Goal: Task Accomplishment & Management: Complete application form

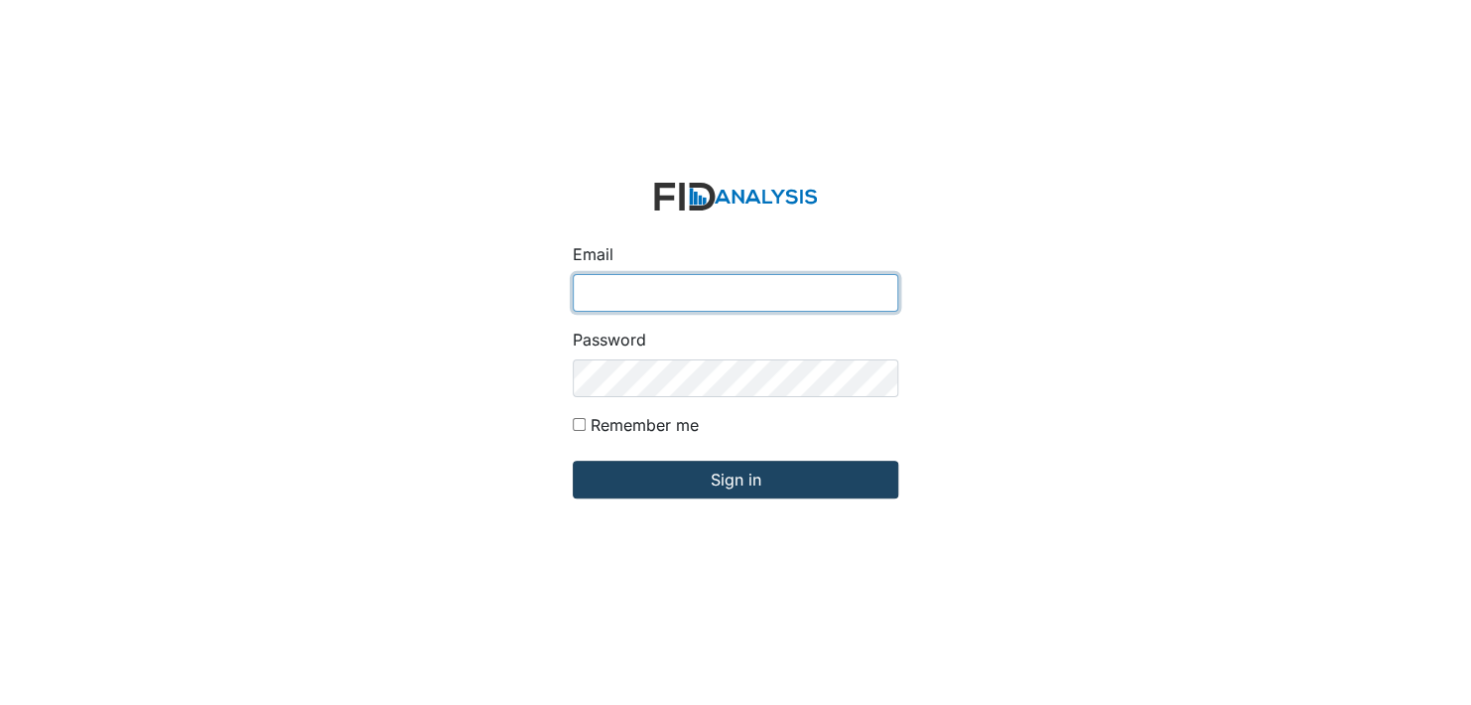
type input "[EMAIL_ADDRESS][DOMAIN_NAME]"
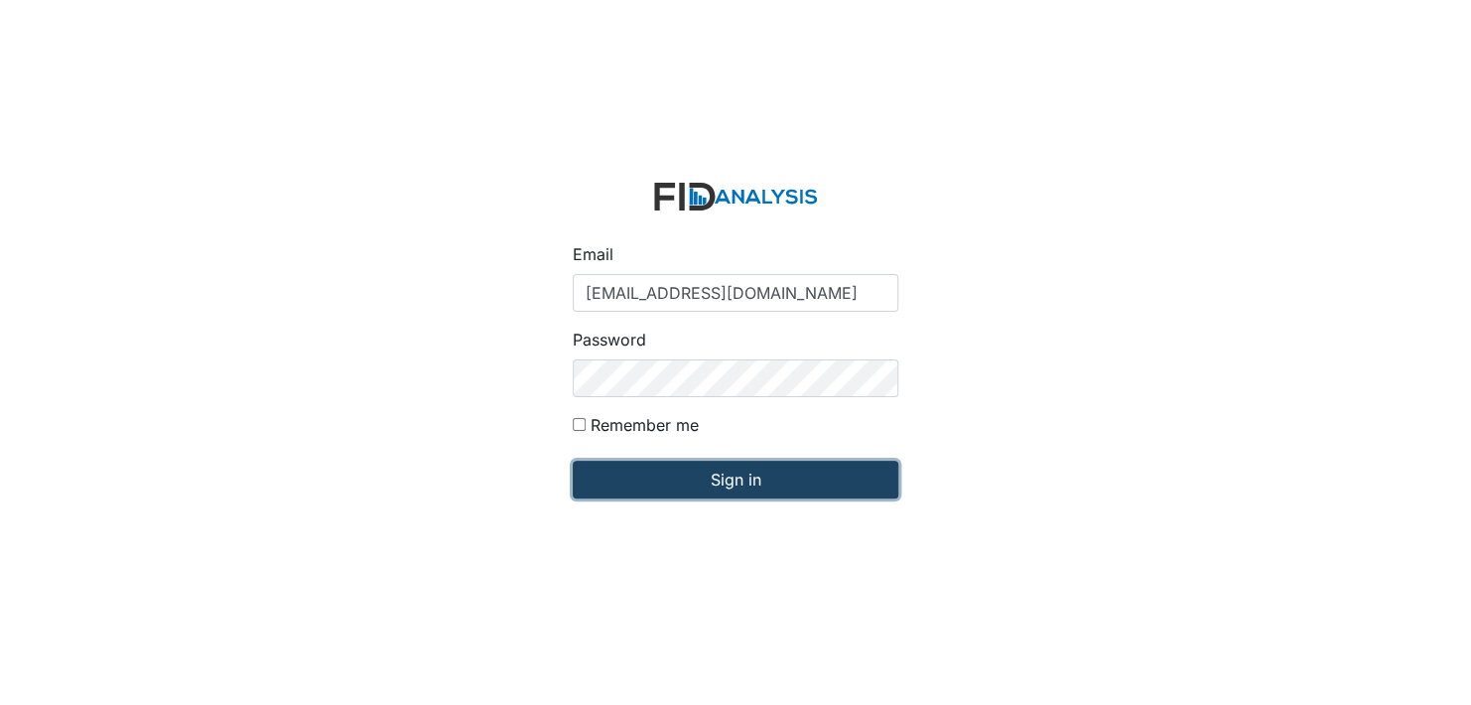
click at [736, 487] on input "Sign in" at bounding box center [736, 480] width 326 height 38
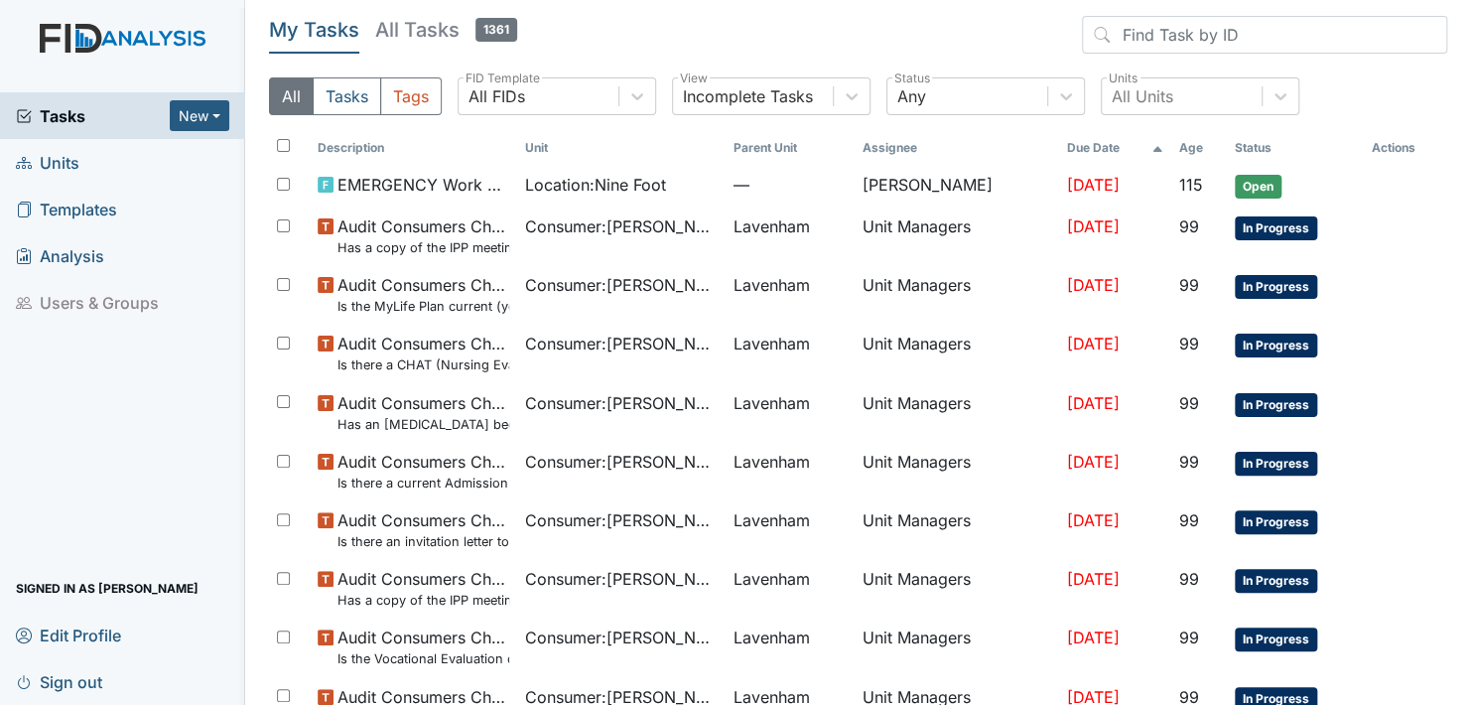
click at [51, 155] on span "Units" at bounding box center [48, 162] width 64 height 31
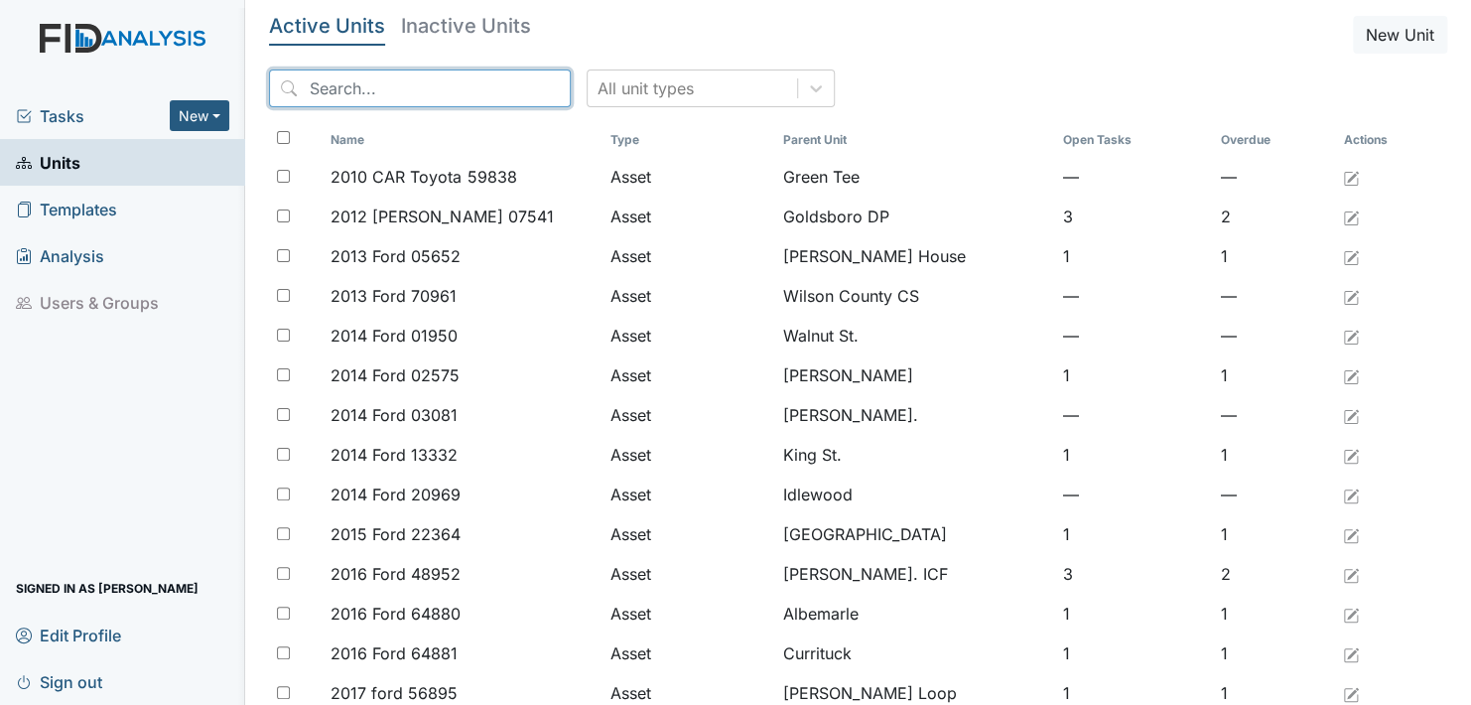
click at [462, 81] on input "search" at bounding box center [420, 88] width 302 height 38
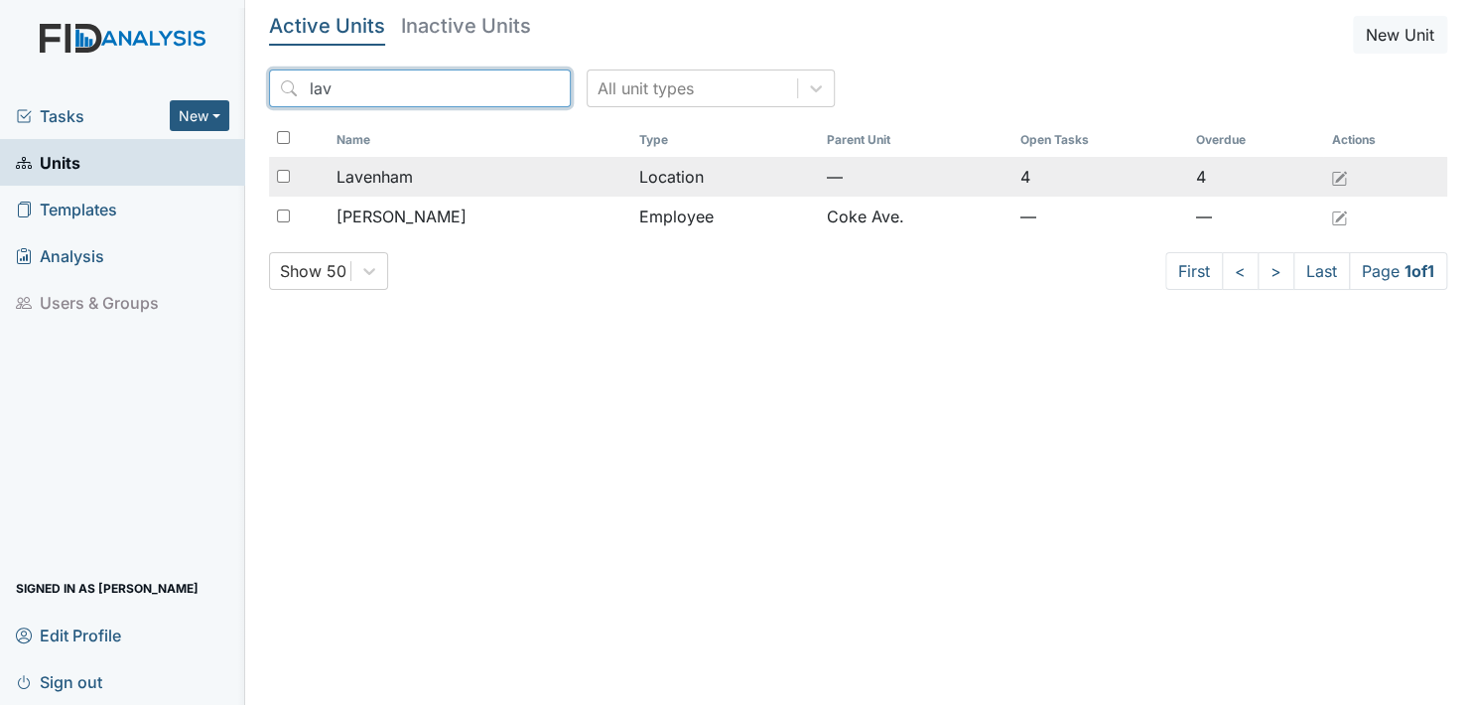
type input "lav"
click at [381, 181] on span "Lavenham" at bounding box center [375, 177] width 76 height 24
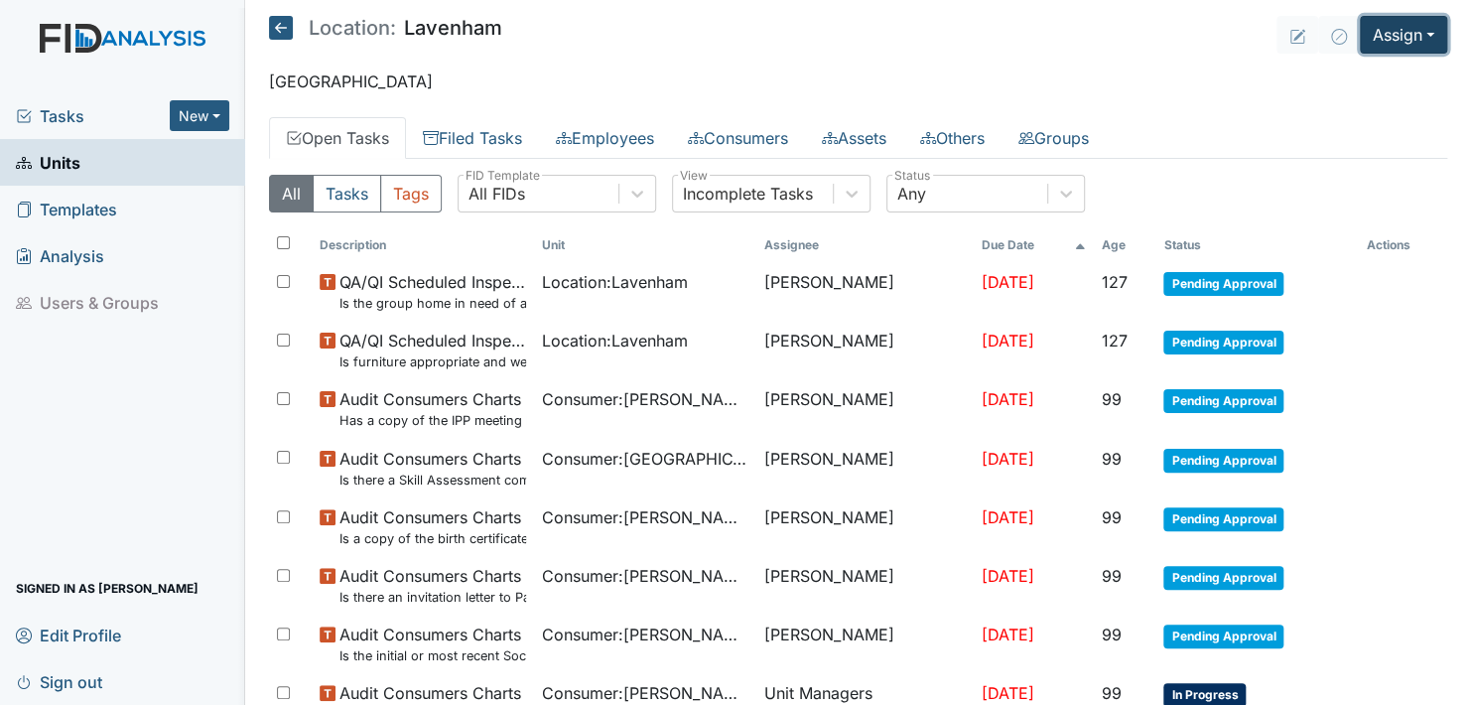
click at [1411, 34] on button "Assign" at bounding box center [1403, 35] width 87 height 38
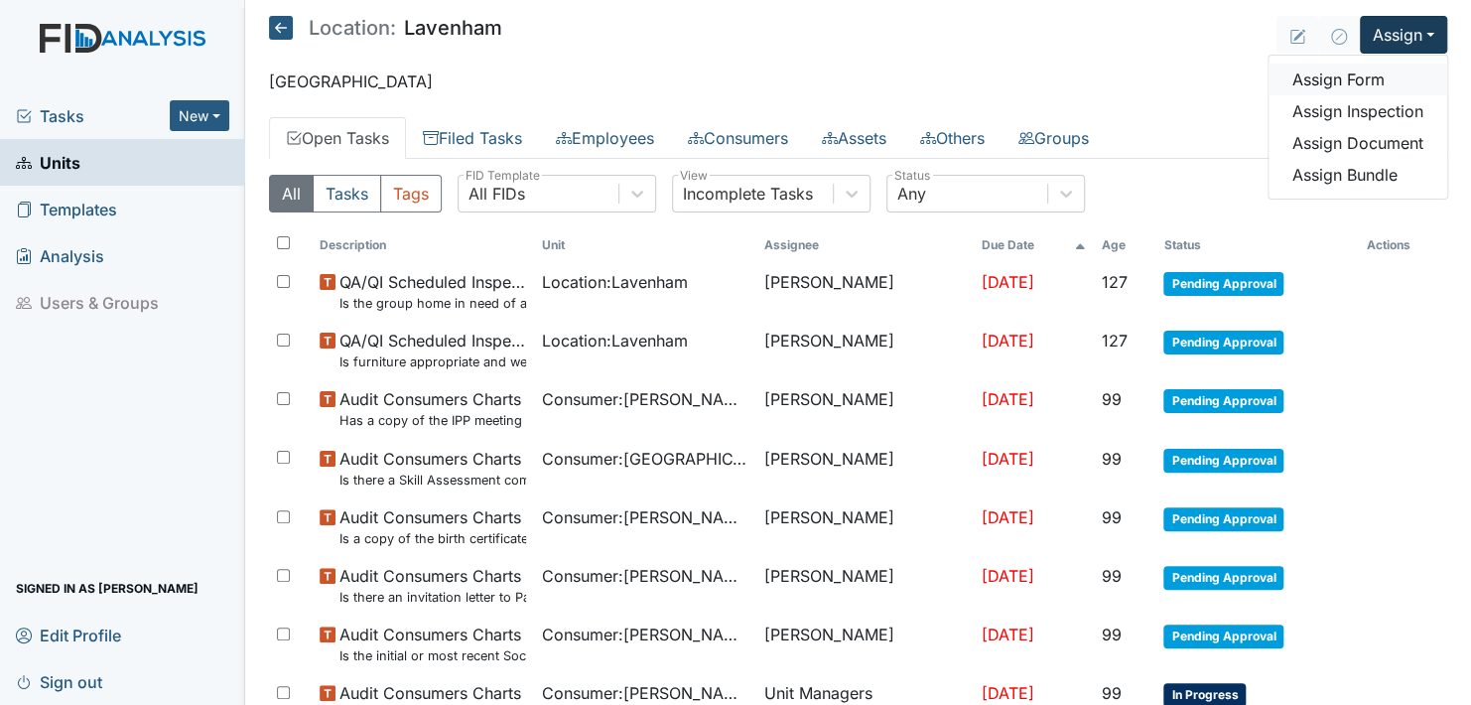
click at [1333, 77] on link "Assign Form" at bounding box center [1358, 80] width 179 height 32
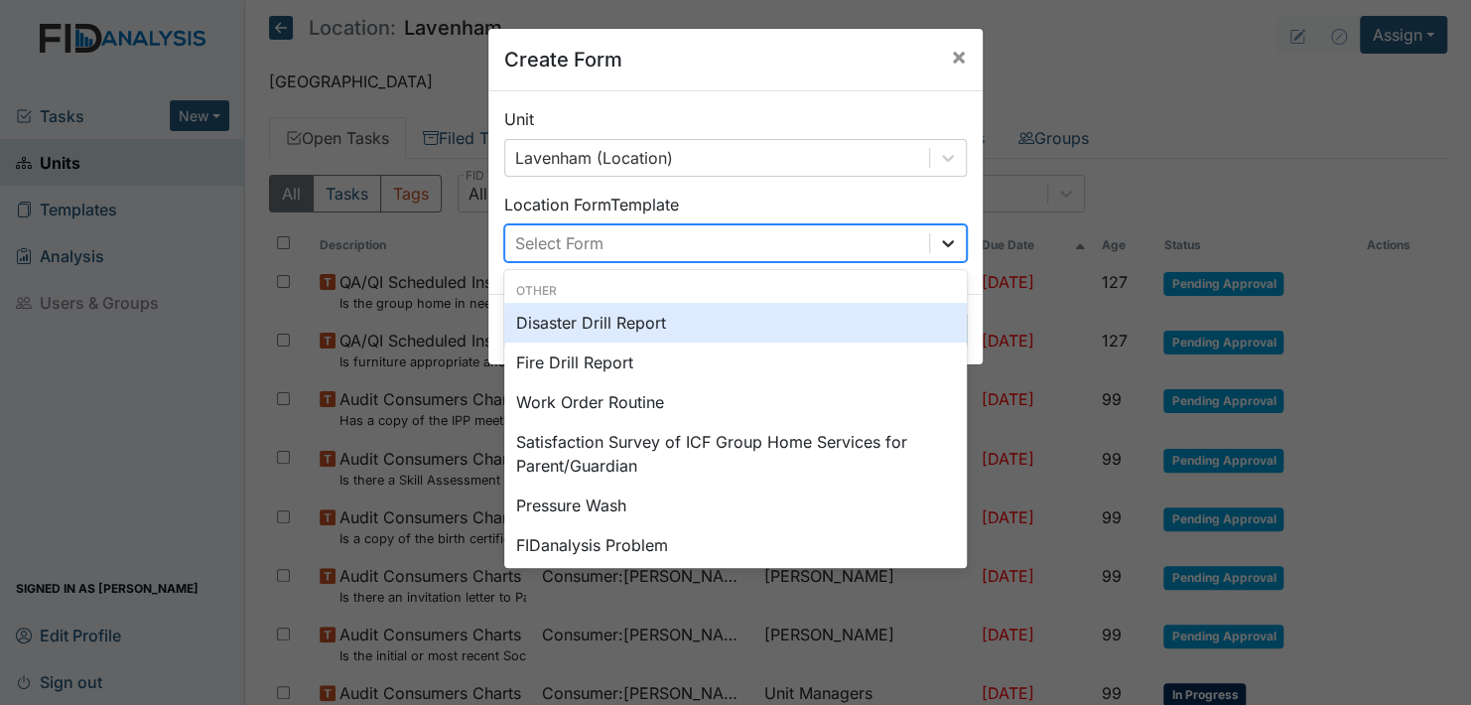
click at [942, 241] on icon at bounding box center [948, 243] width 12 height 7
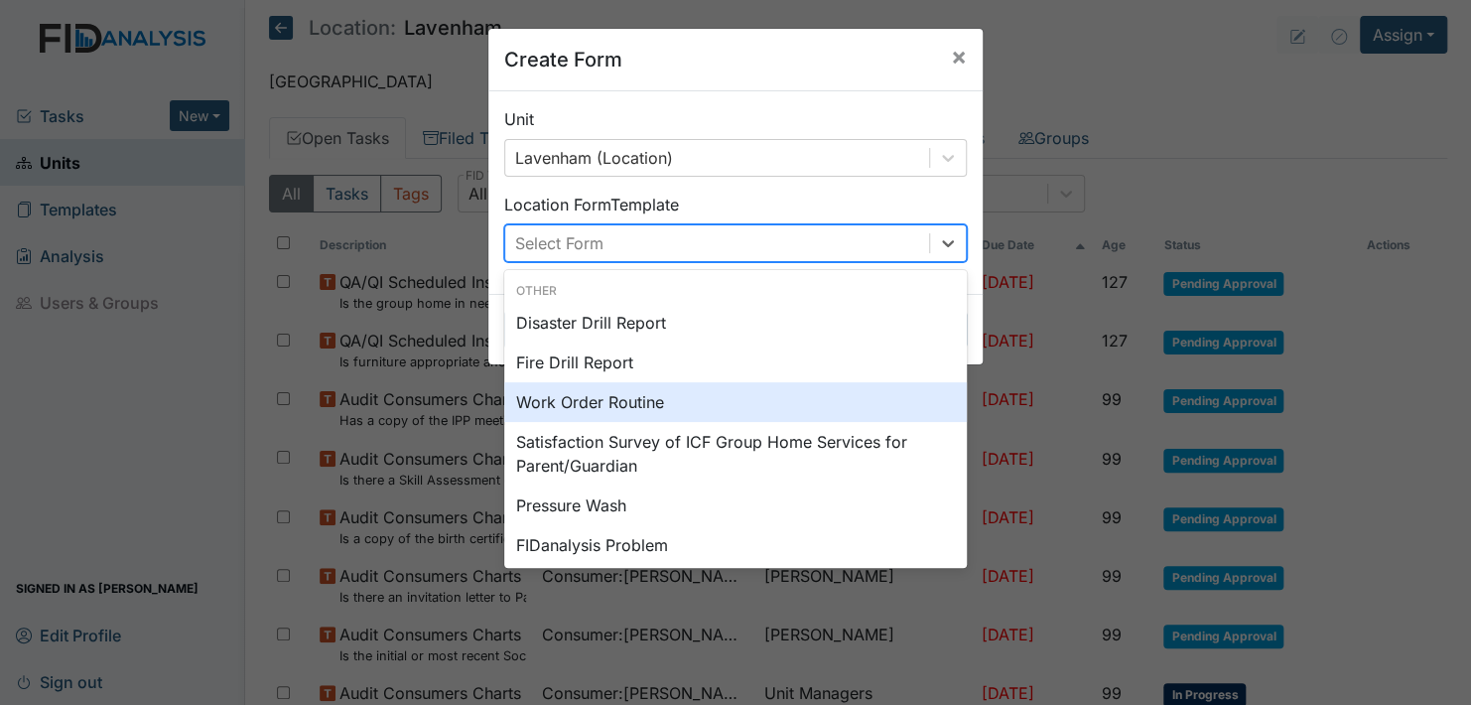
click at [584, 403] on div "Work Order Routine" at bounding box center [735, 402] width 463 height 40
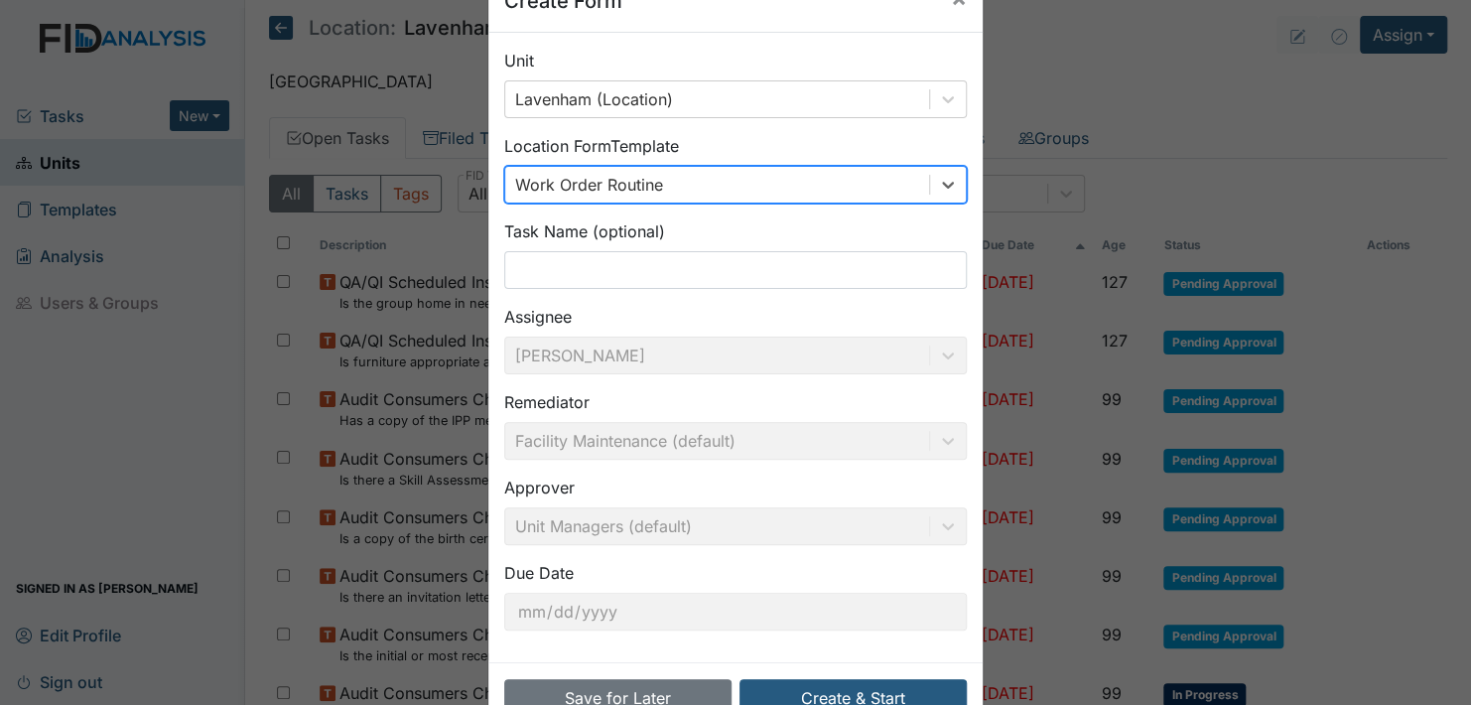
scroll to position [113, 0]
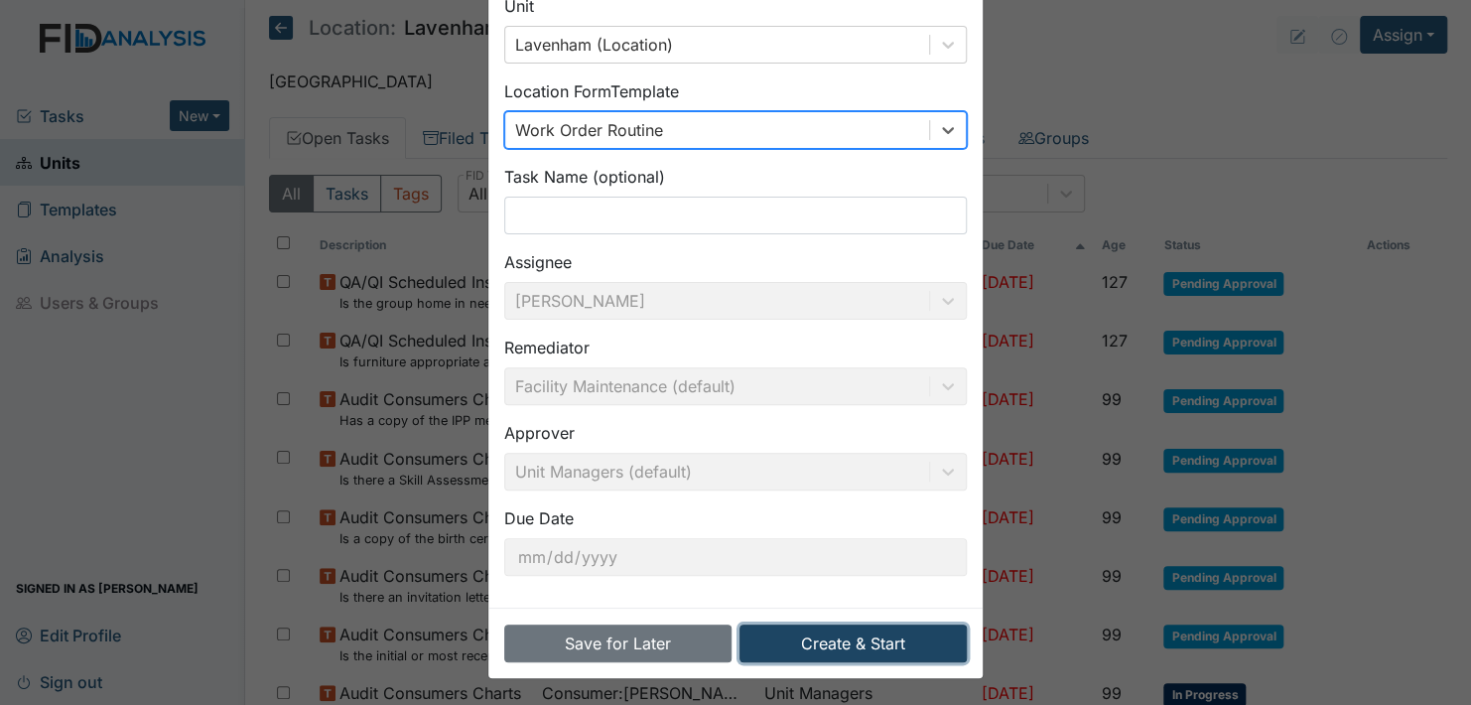
click at [823, 641] on button "Create & Start" at bounding box center [853, 643] width 227 height 38
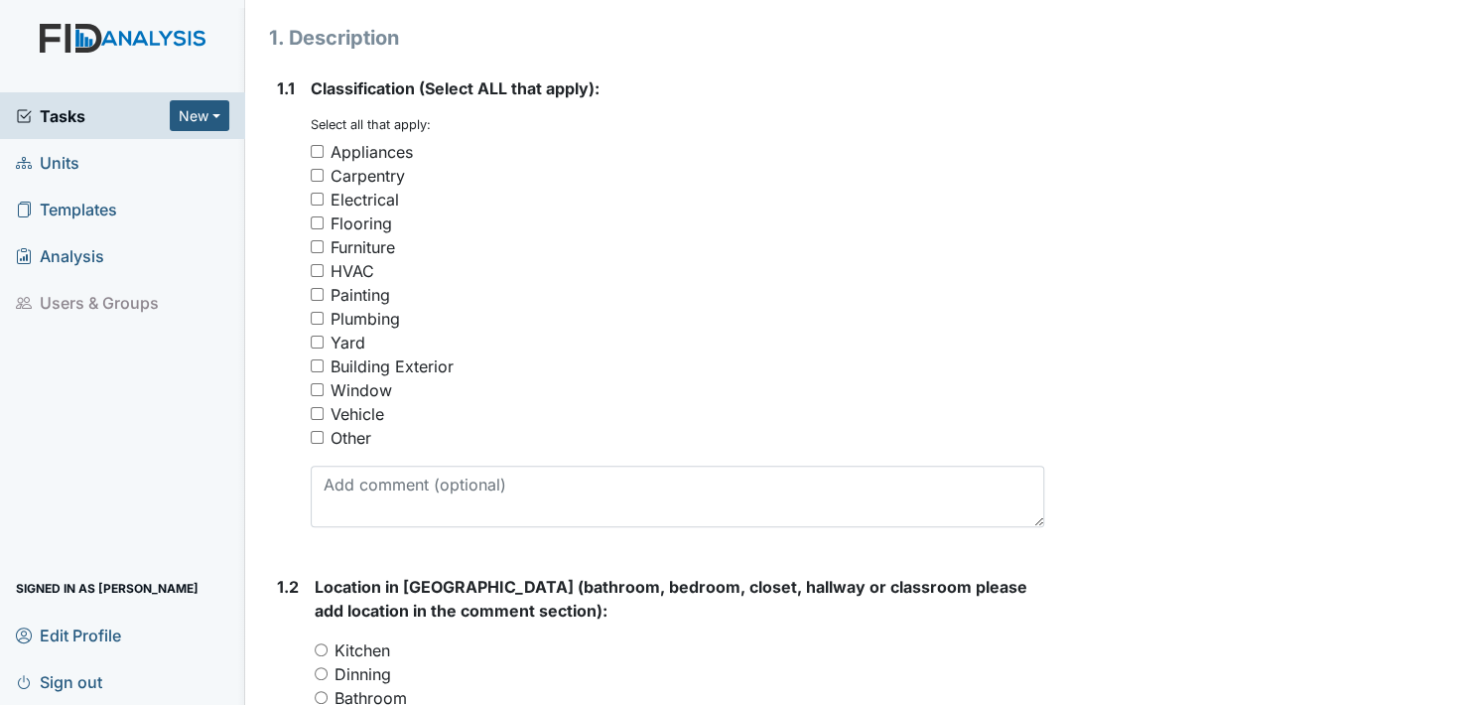
scroll to position [298, 0]
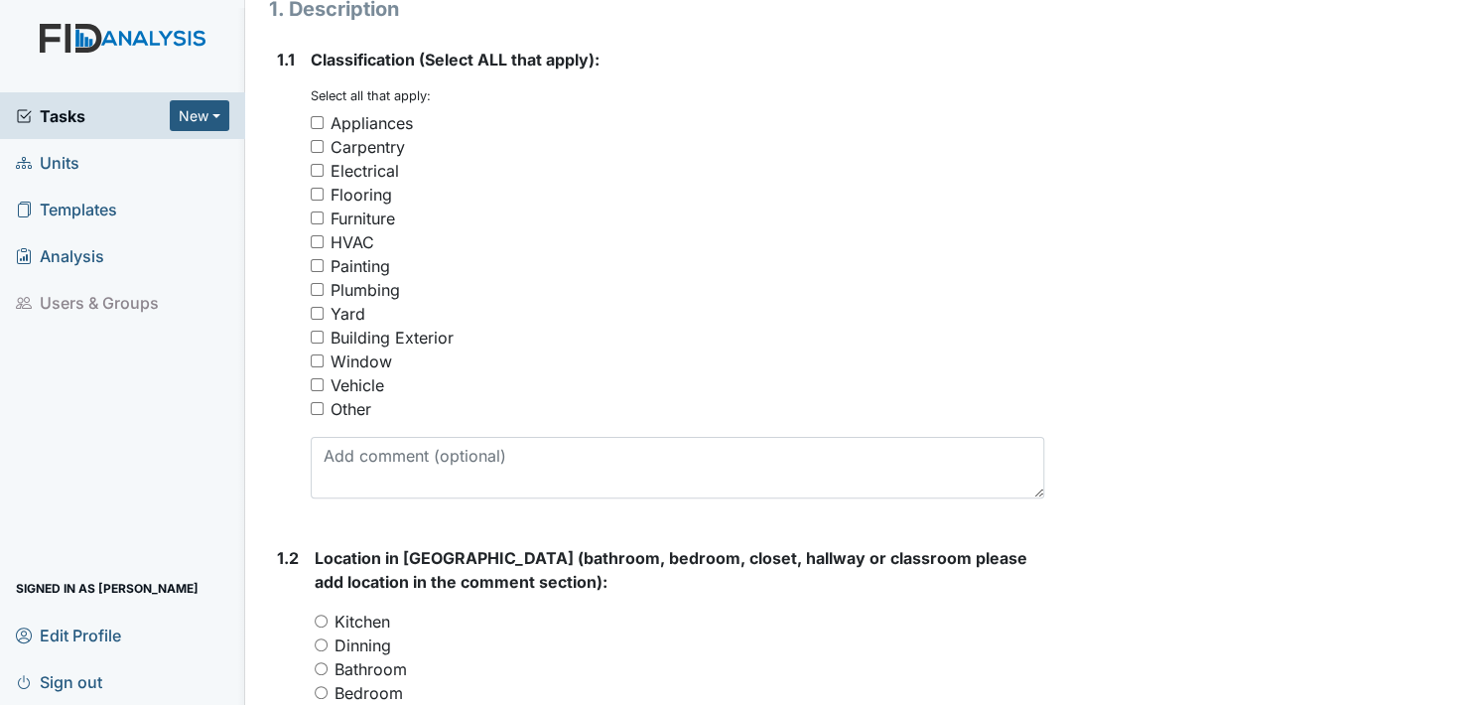
click at [314, 411] on input "Other" at bounding box center [317, 408] width 13 height 13
checkbox input "true"
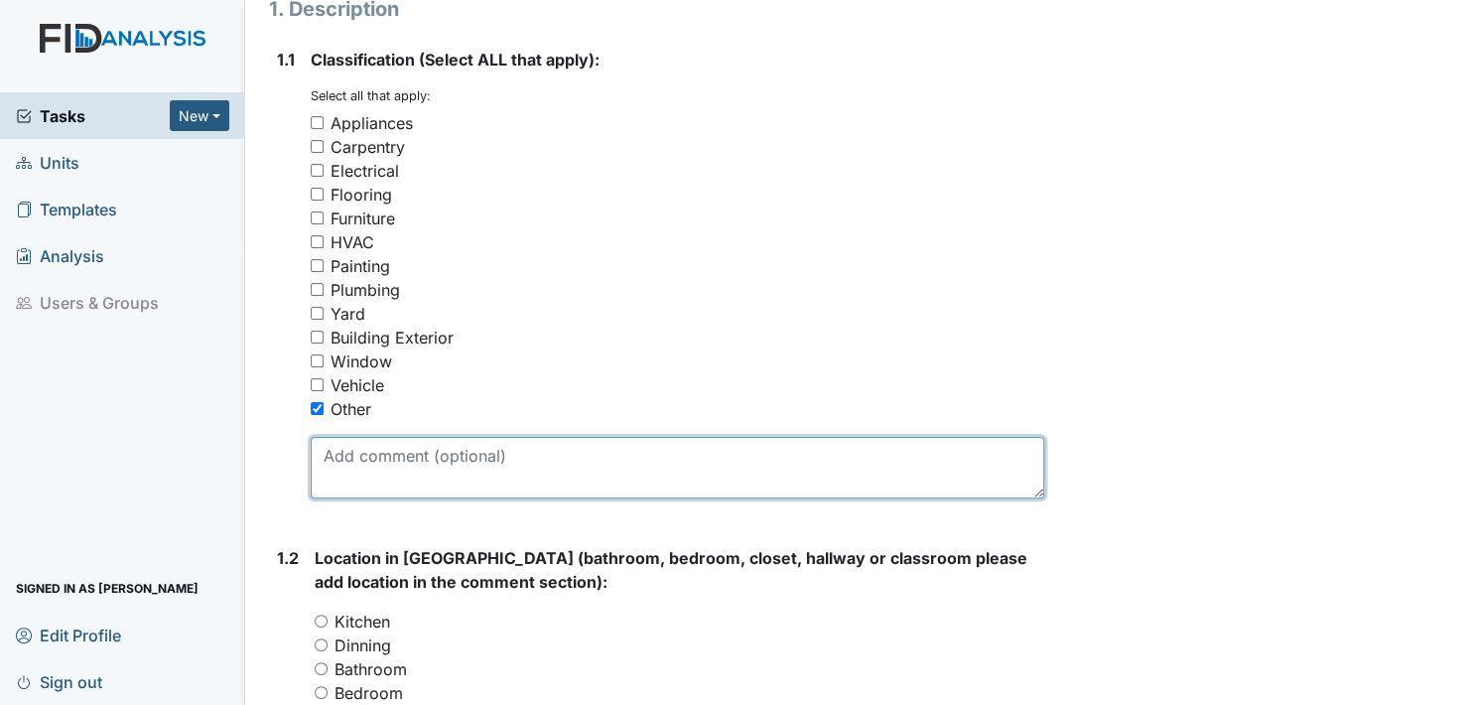
click at [345, 490] on textarea at bounding box center [678, 468] width 734 height 62
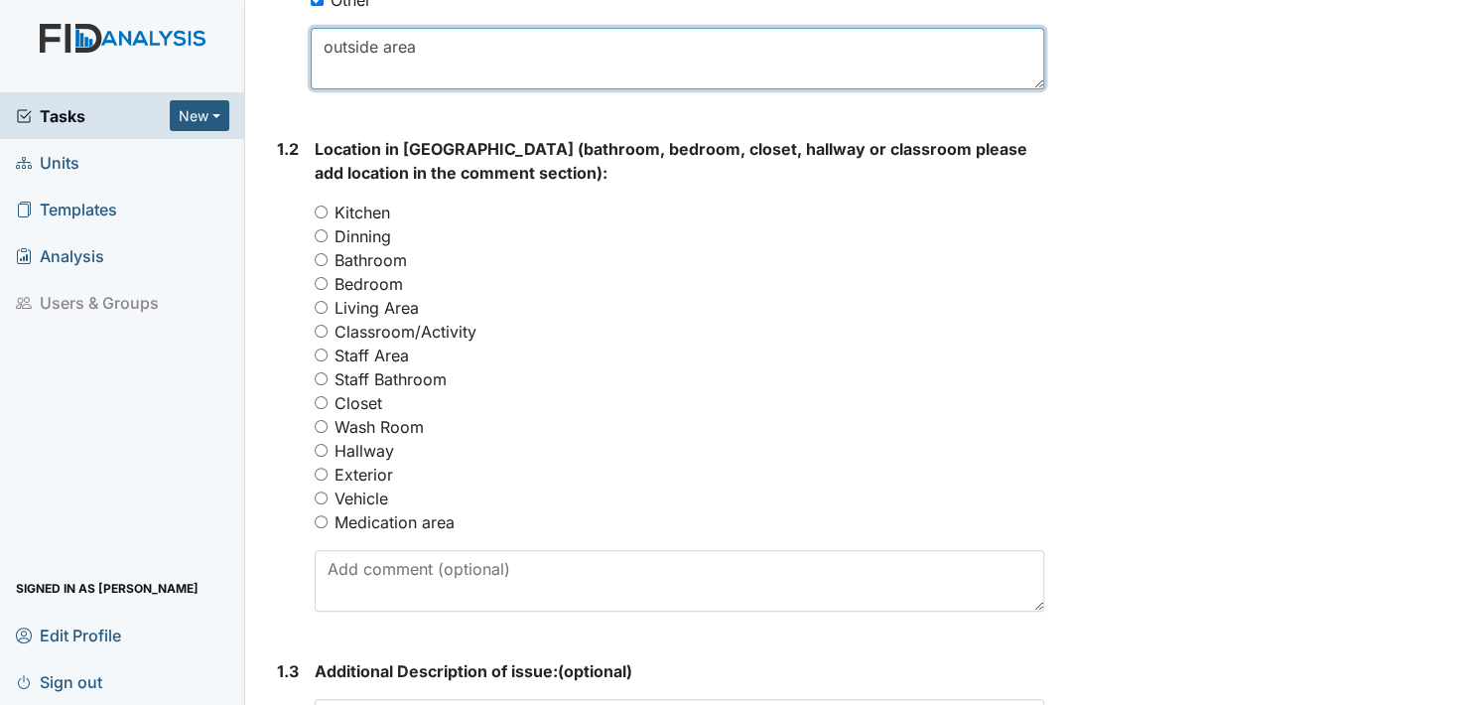
scroll to position [993, 0]
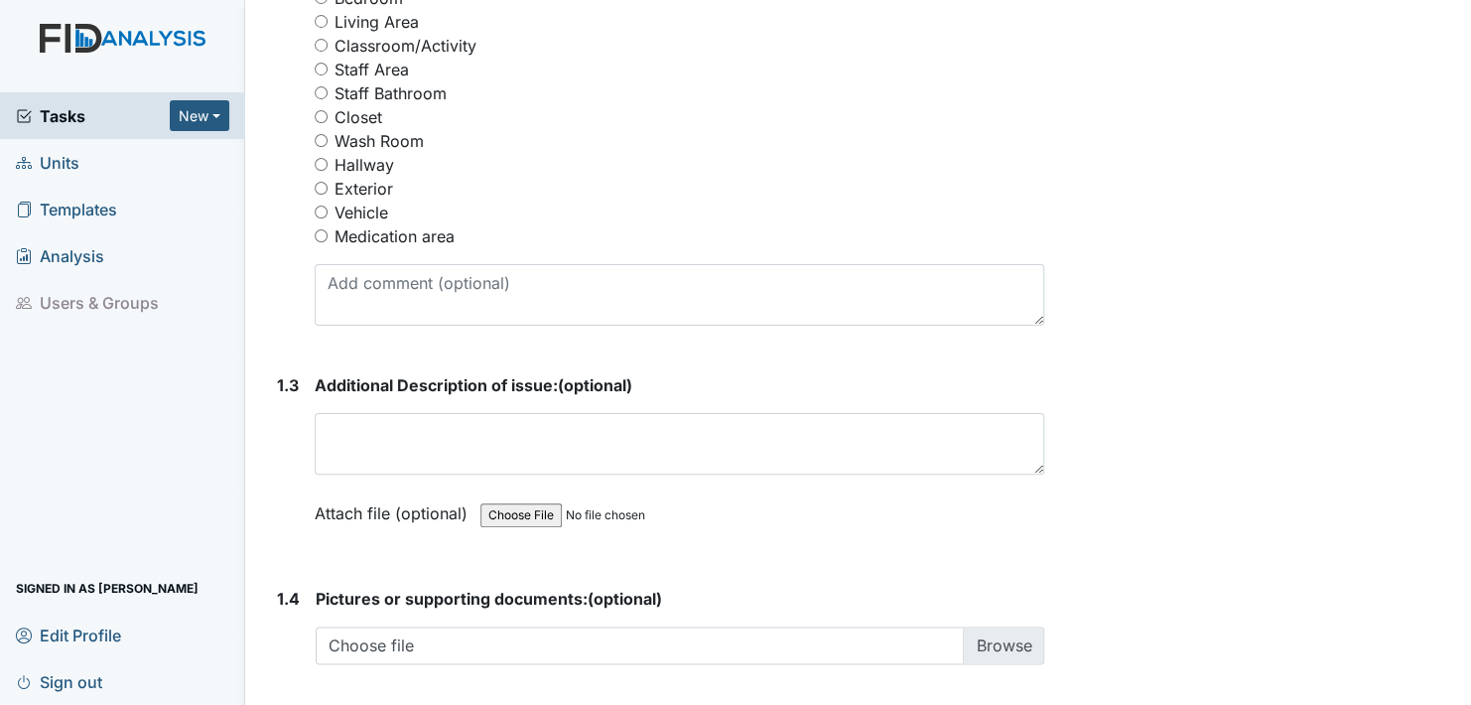
type textarea "outside area"
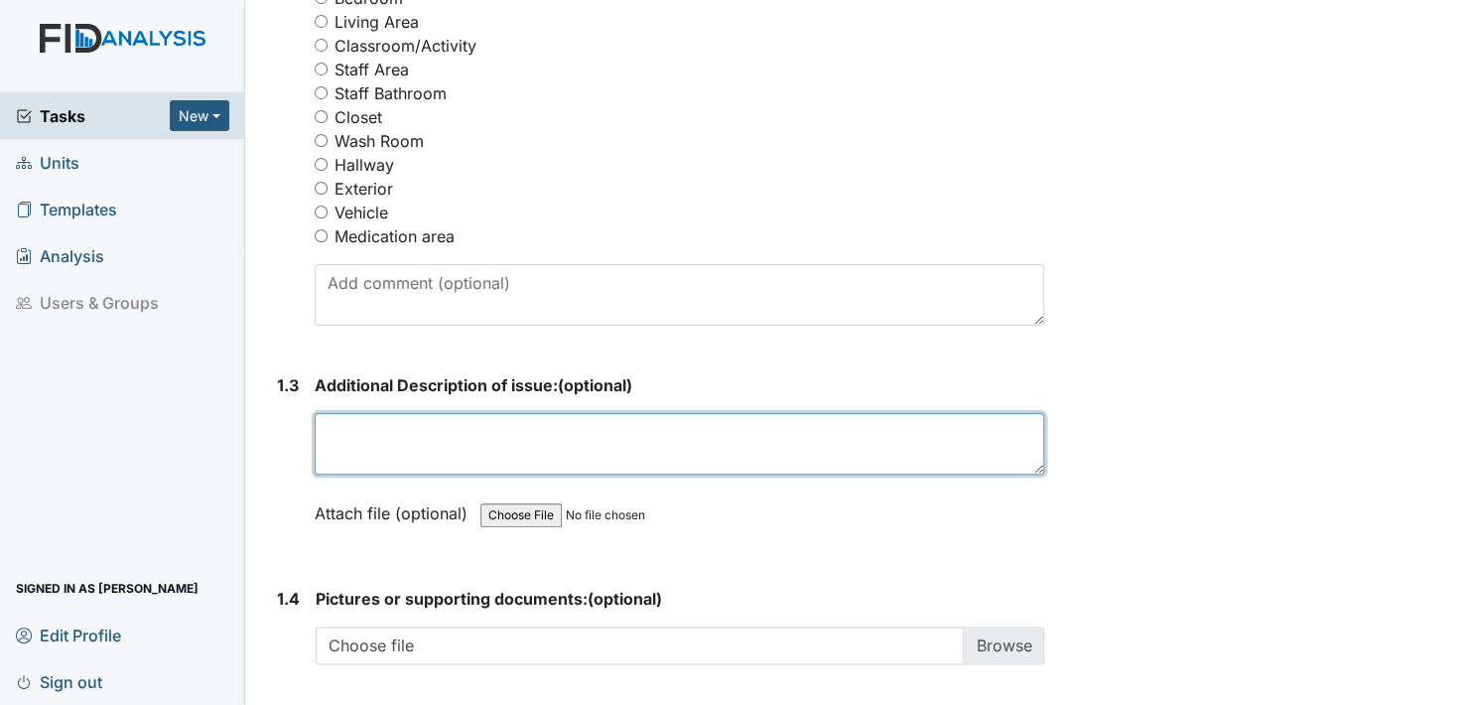
click at [345, 446] on textarea at bounding box center [680, 444] width 730 height 62
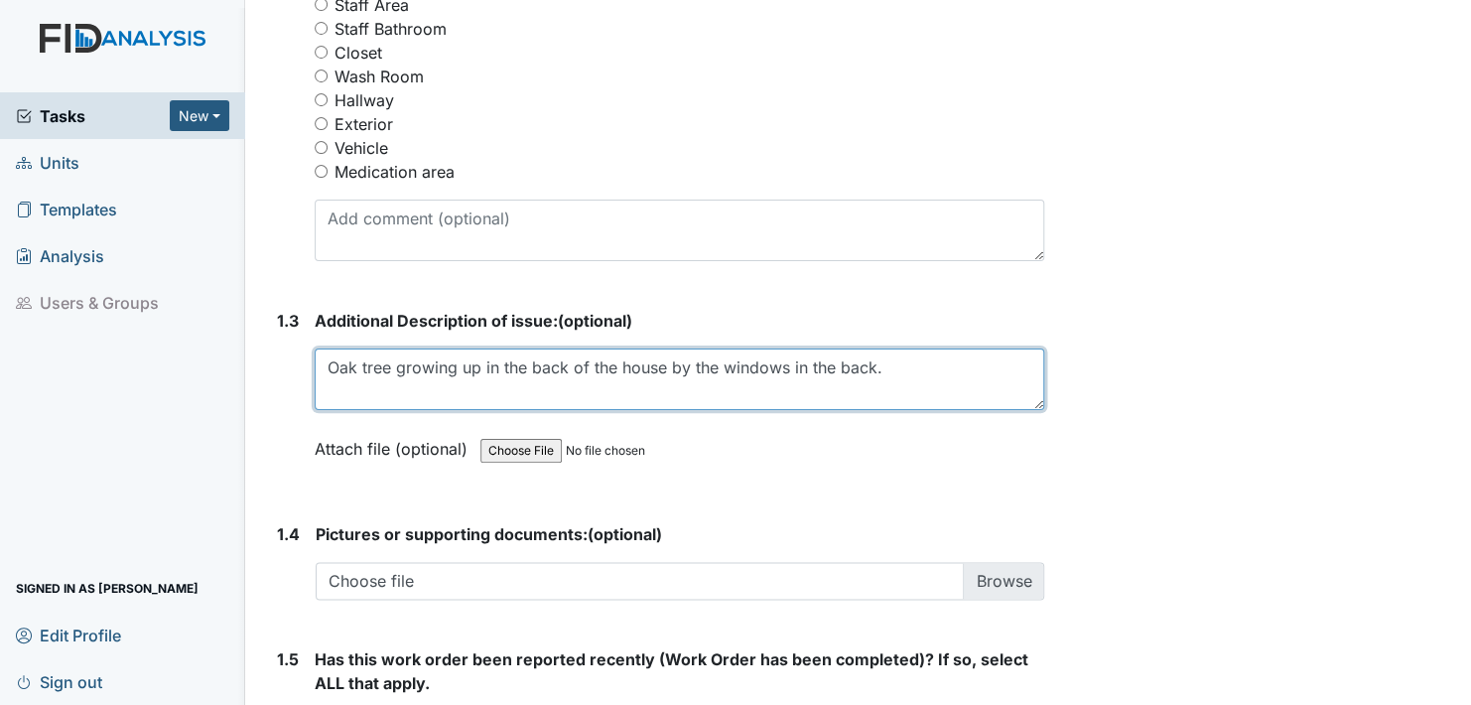
scroll to position [1092, 0]
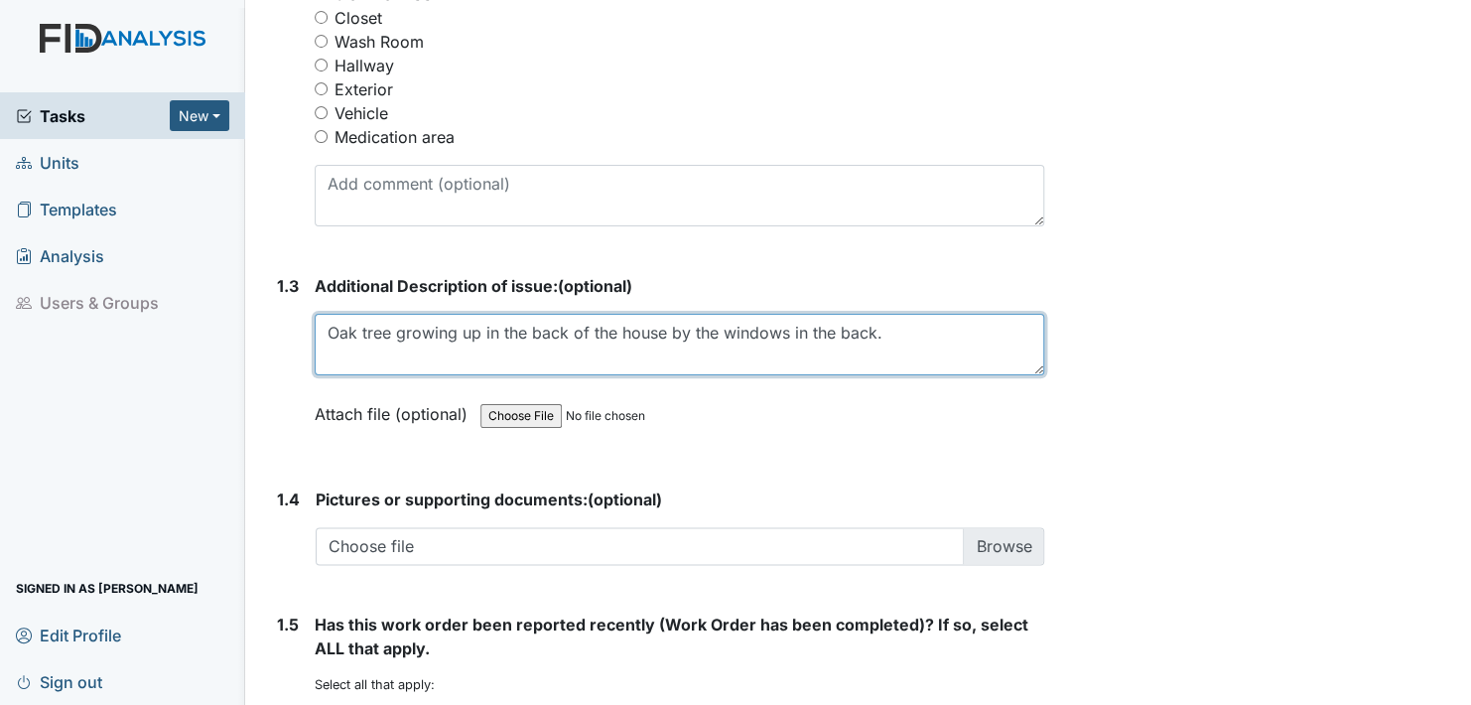
type textarea "Oak tree growing up in the back of the house by the windows in the back."
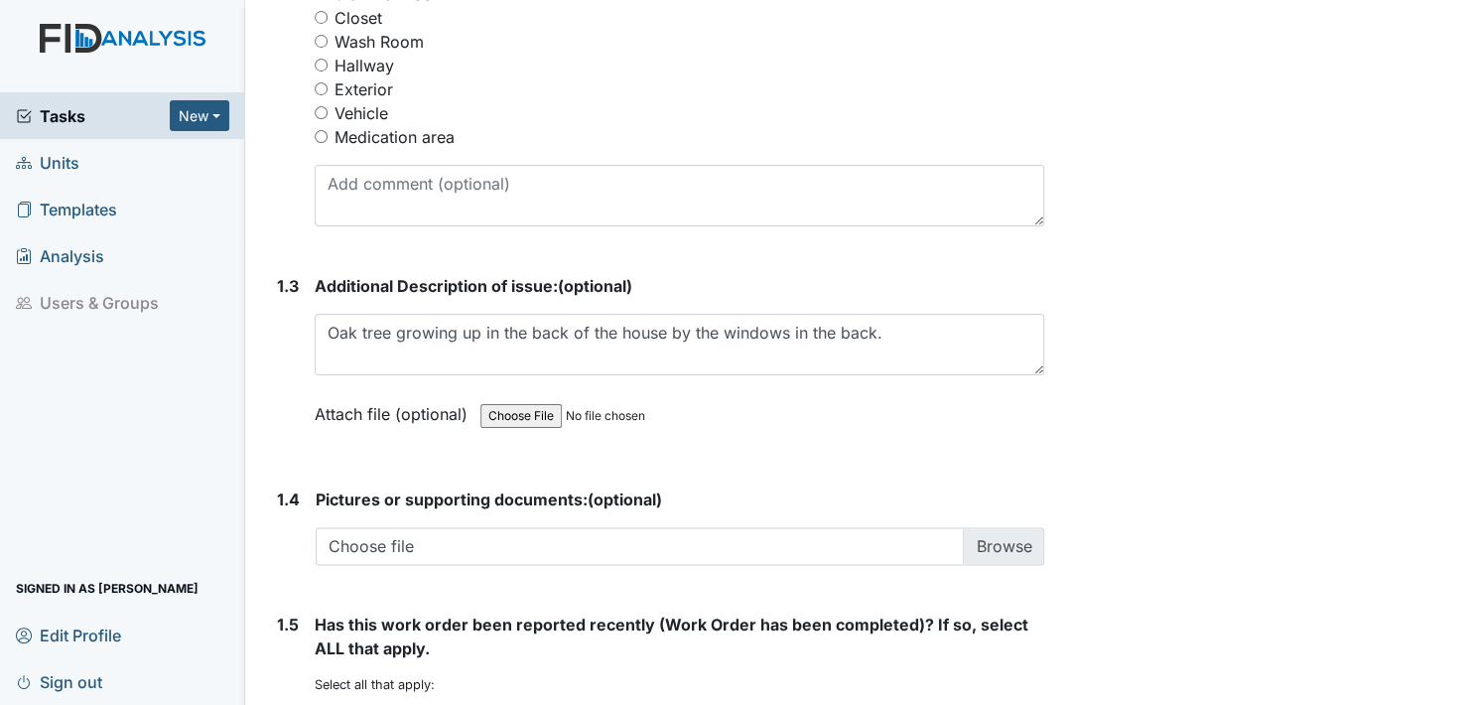
click at [335, 415] on label "Attach file (optional)" at bounding box center [395, 408] width 161 height 35
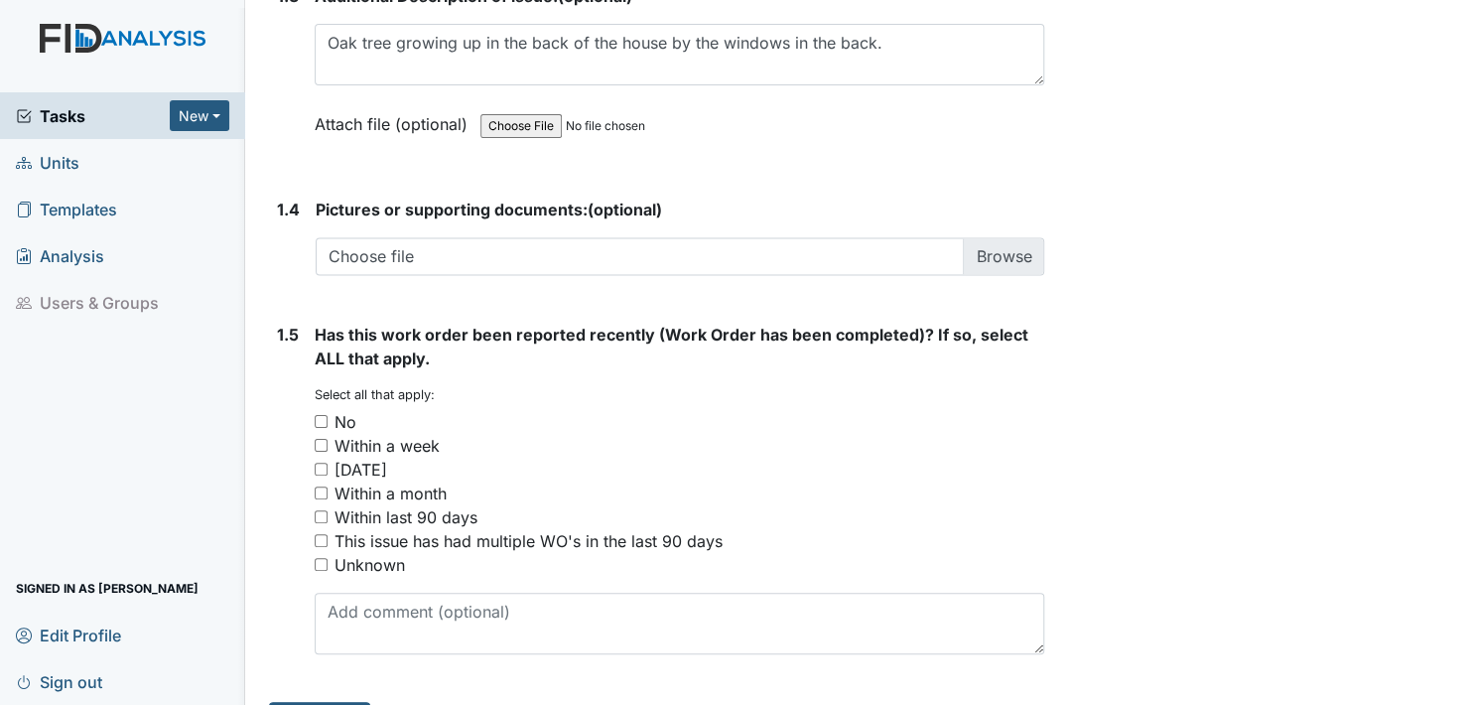
scroll to position [1390, 0]
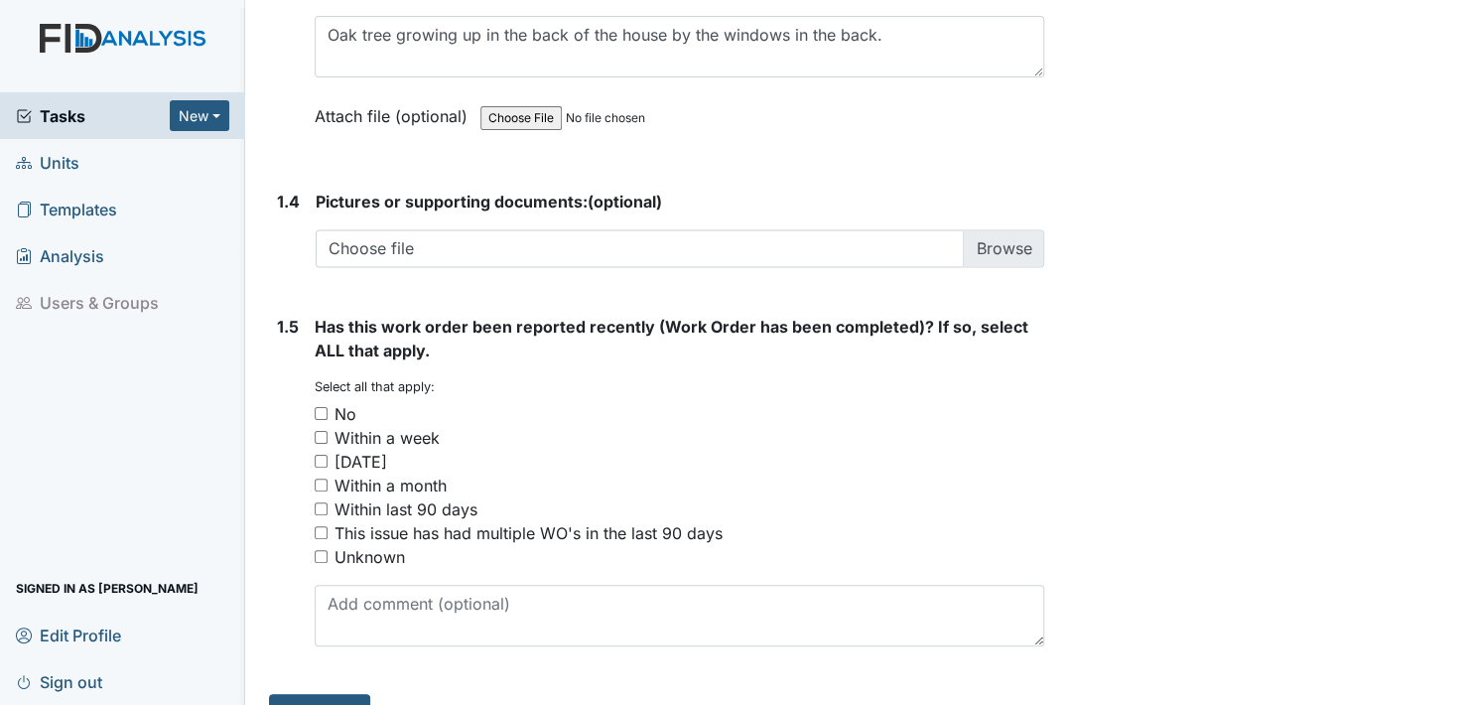
click at [323, 407] on input "No" at bounding box center [321, 413] width 13 height 13
checkbox input "true"
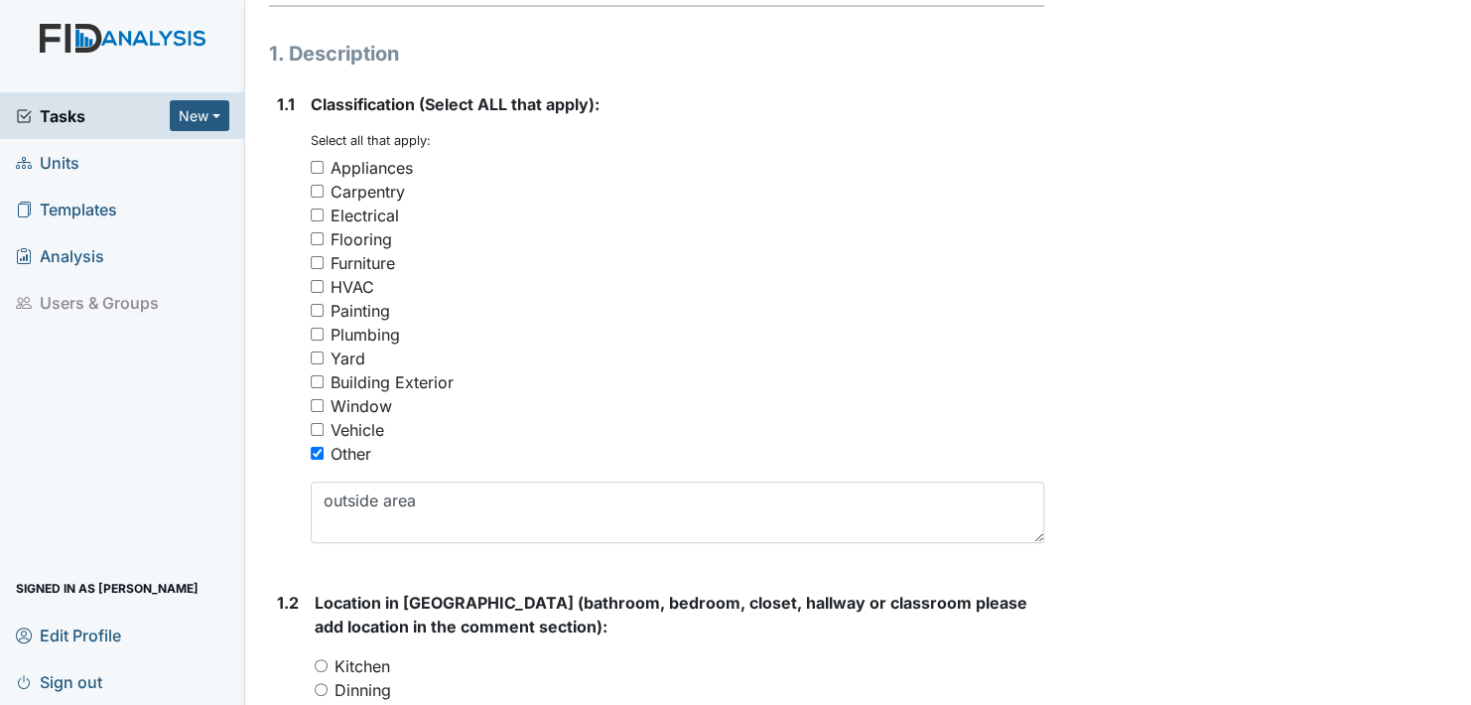
scroll to position [298, 0]
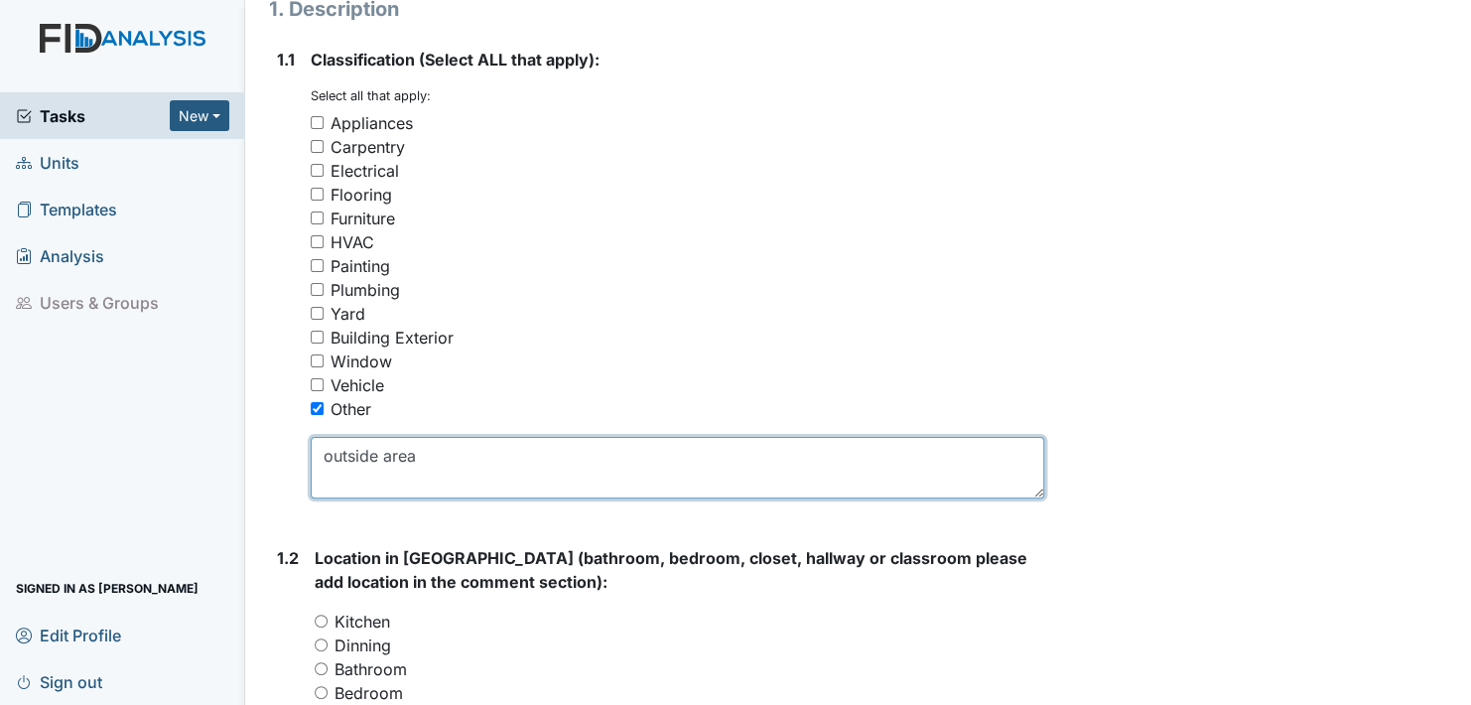
click at [417, 453] on textarea "outside area" at bounding box center [678, 468] width 734 height 62
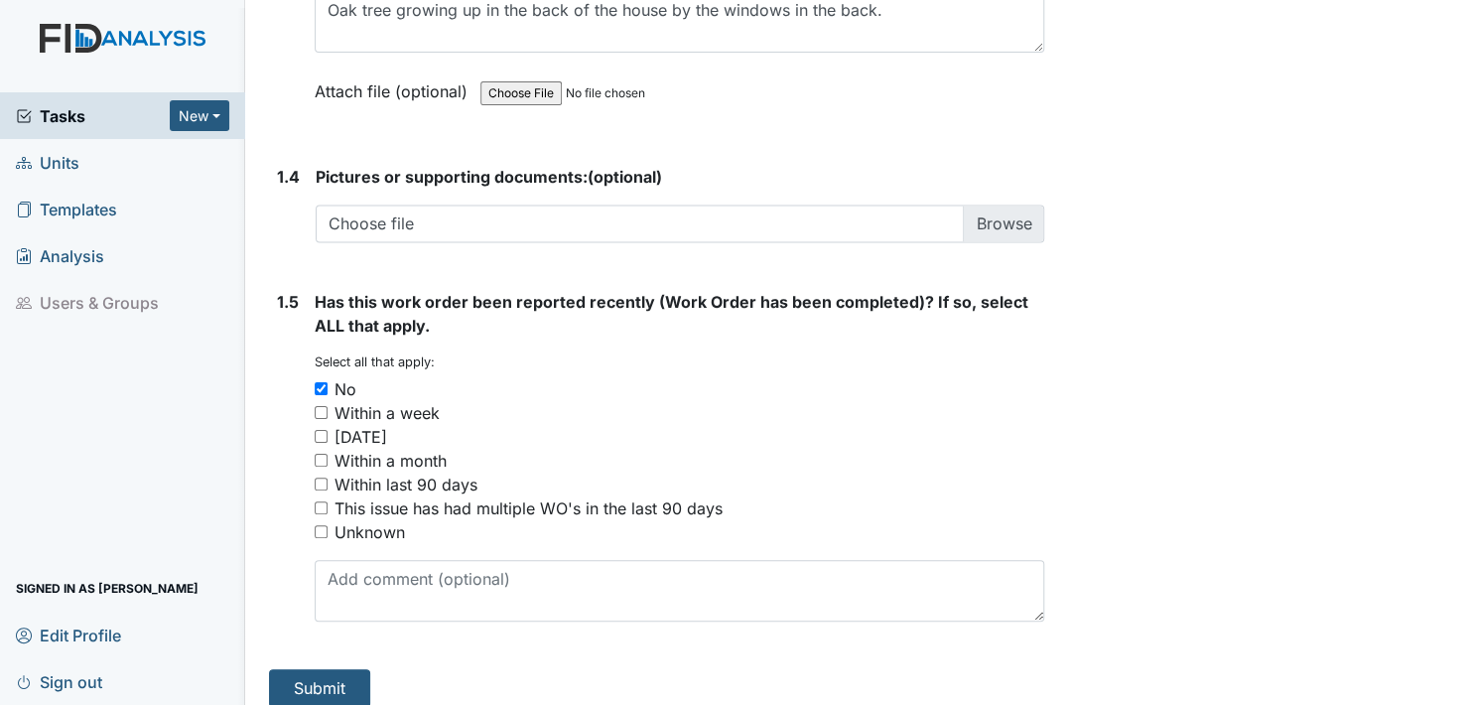
scroll to position [1430, 0]
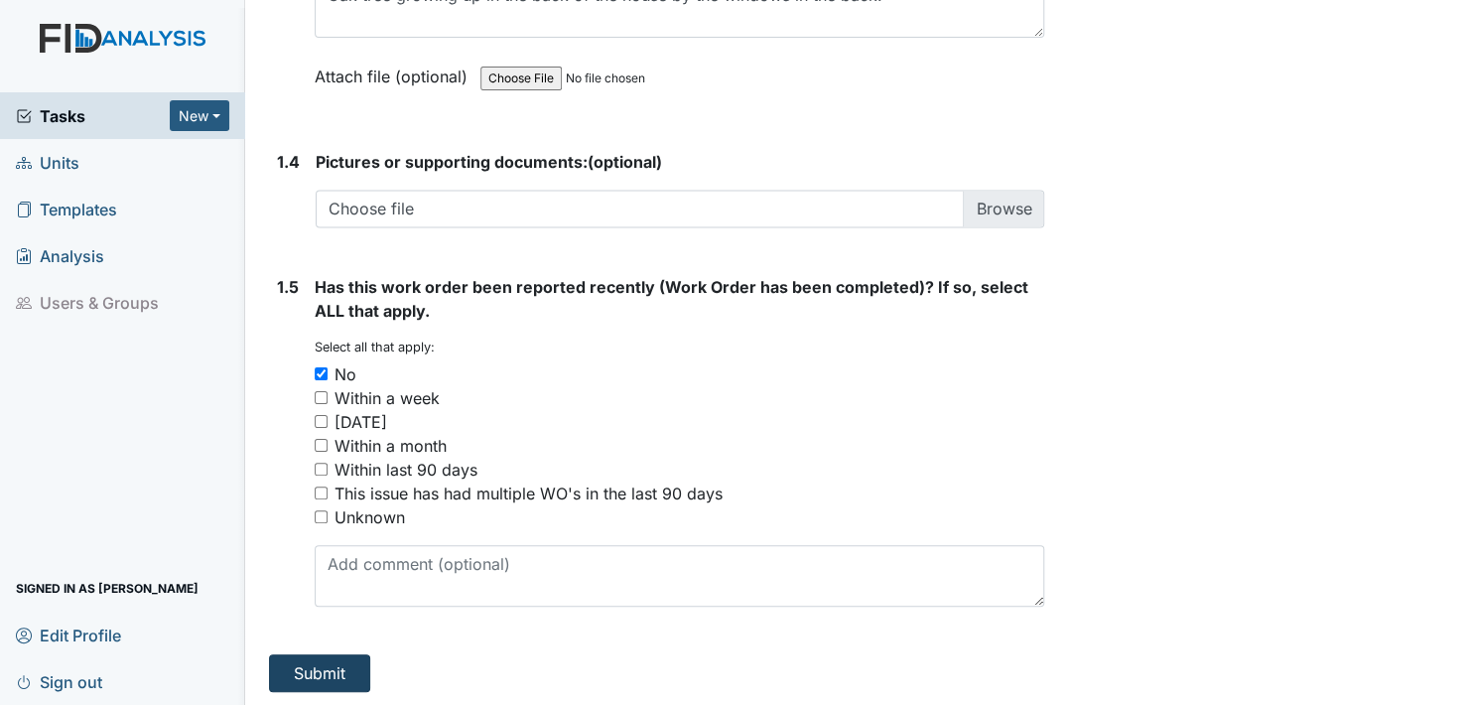
type textarea "outside area in the back of the house."
click at [316, 675] on button "Submit" at bounding box center [319, 673] width 101 height 38
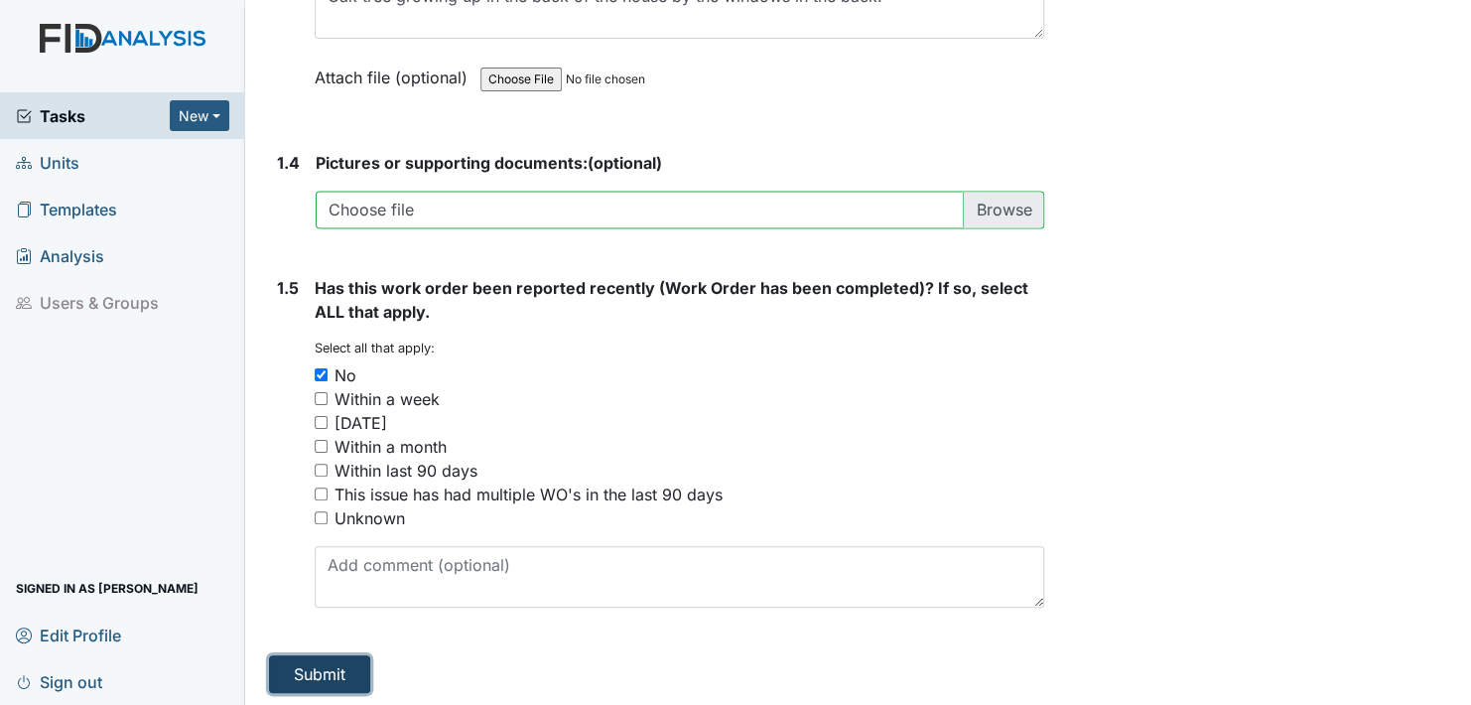
click at [319, 669] on button "Submit" at bounding box center [319, 674] width 101 height 38
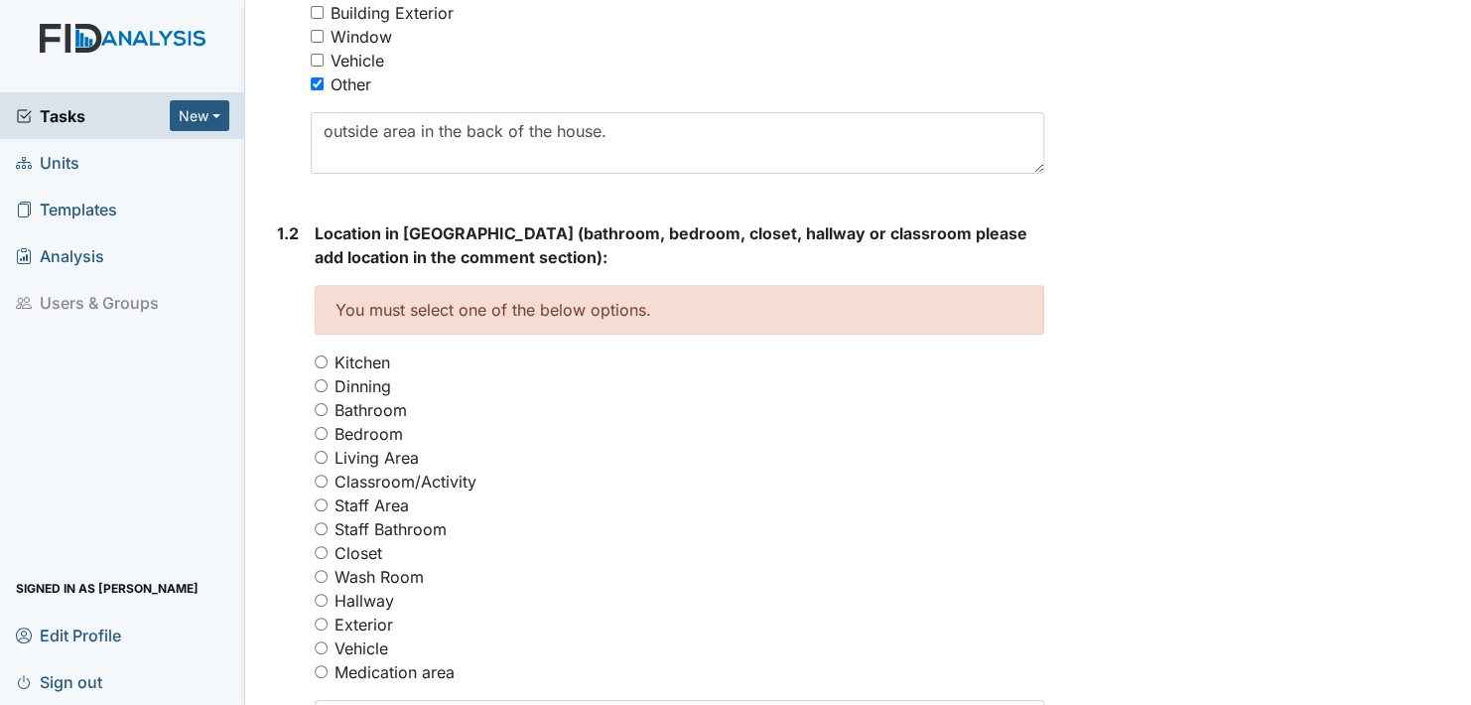
scroll to position [601, 0]
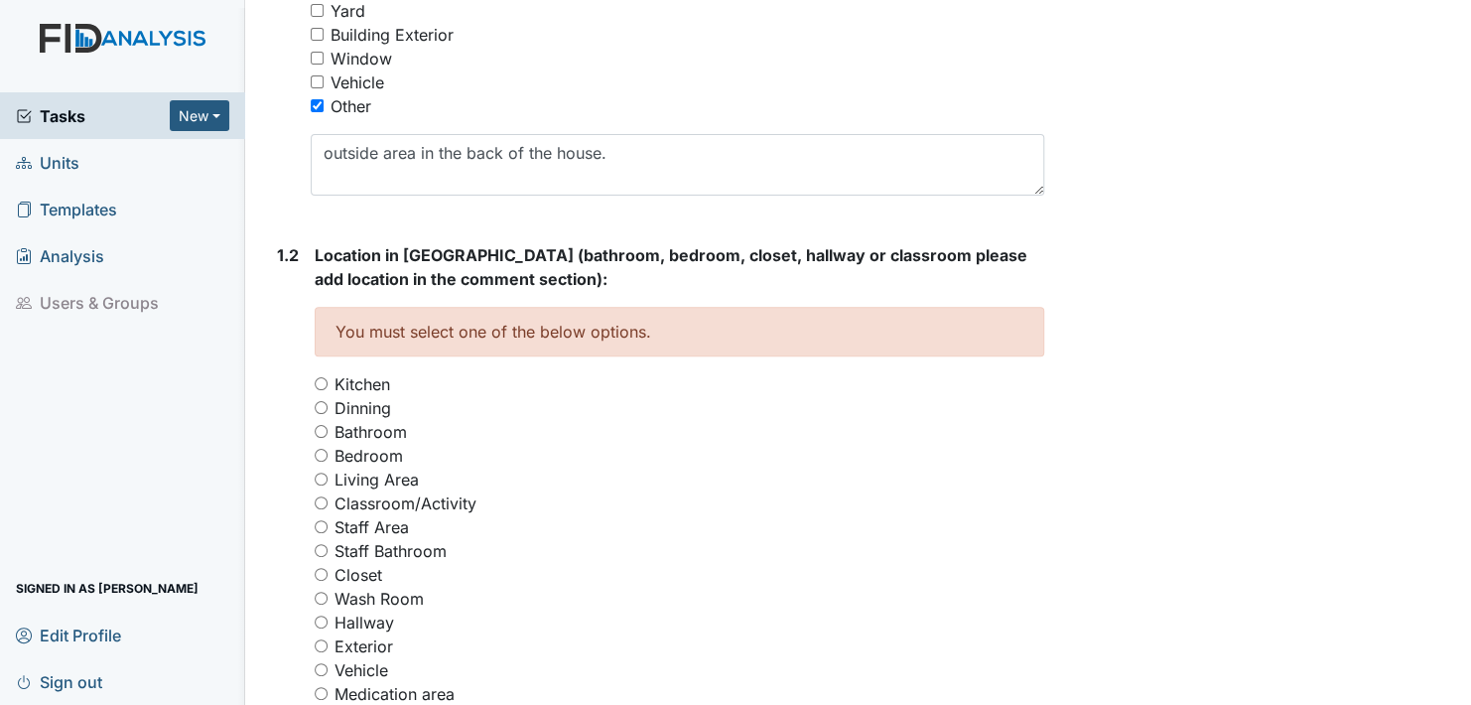
click at [319, 643] on input "Exterior" at bounding box center [321, 645] width 13 height 13
radio input "true"
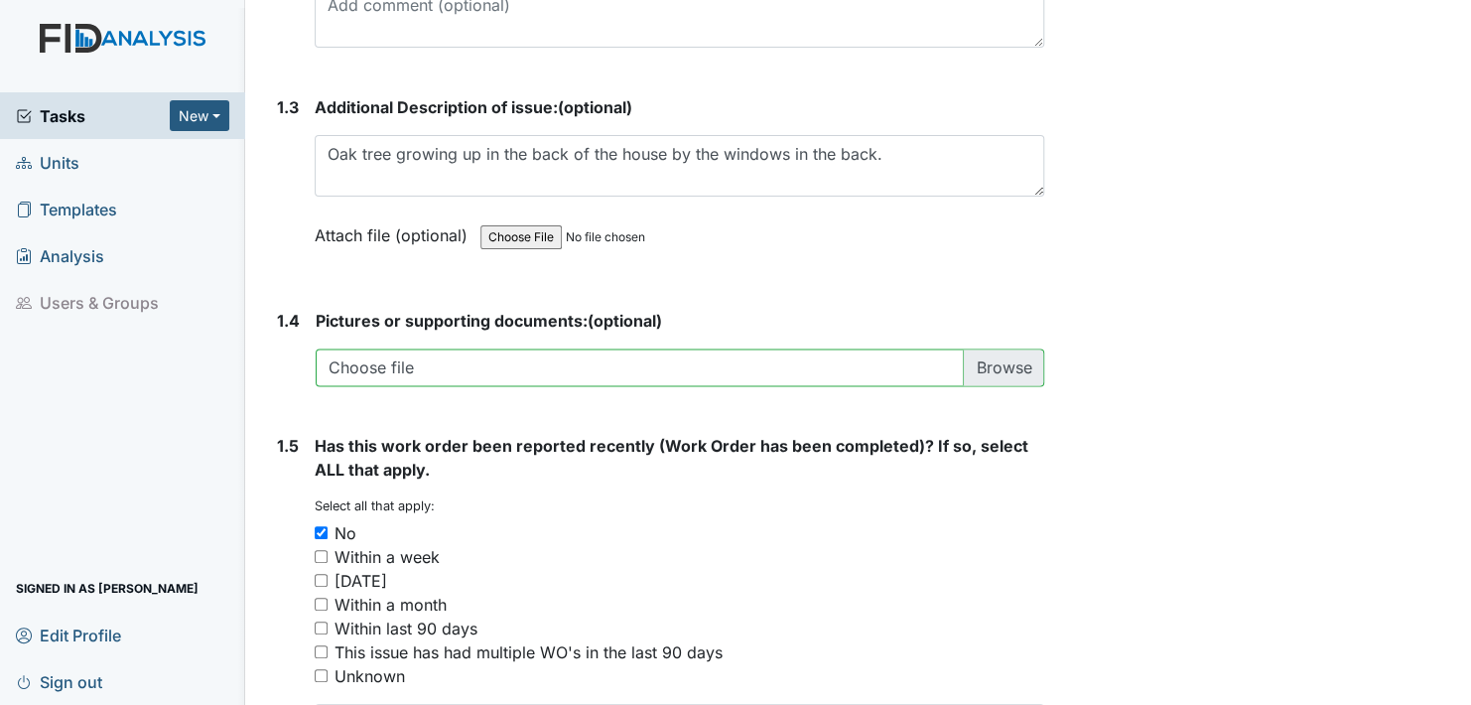
scroll to position [1494, 0]
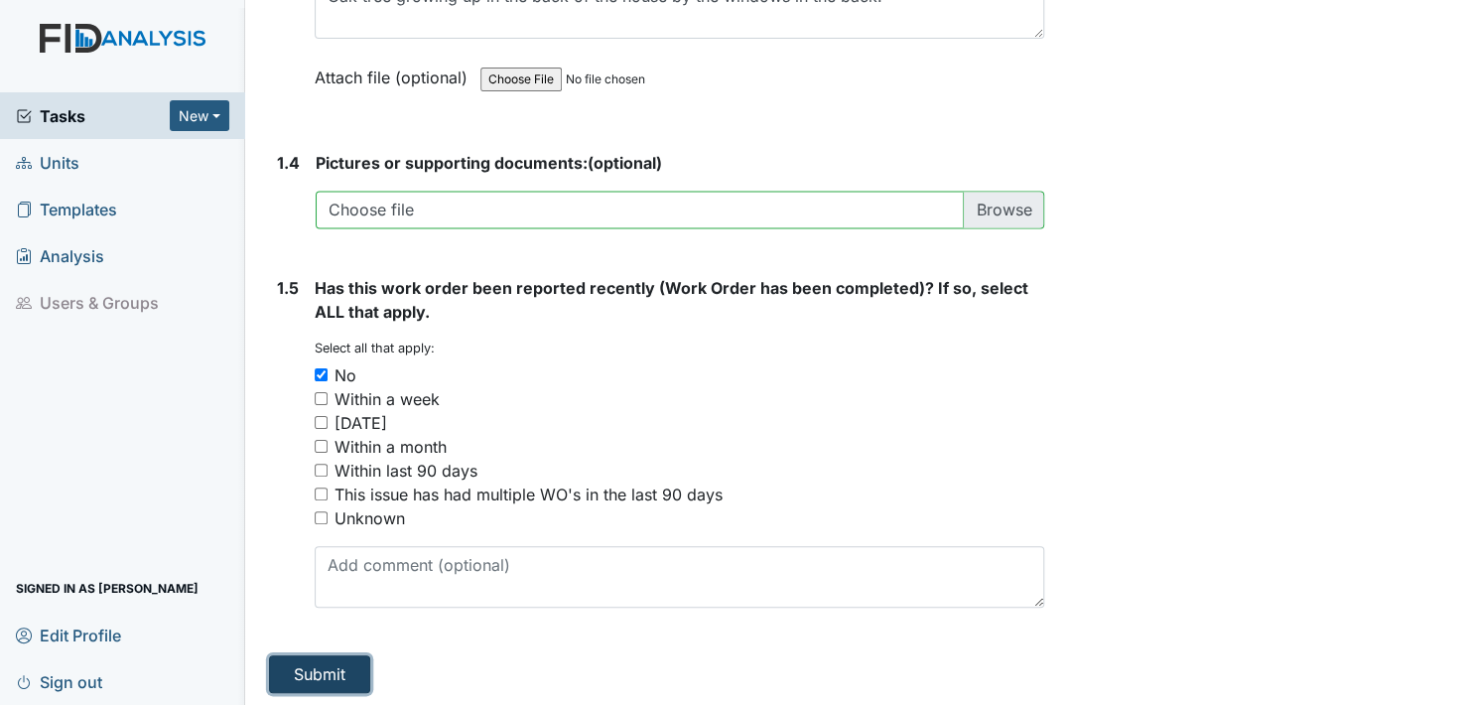
click at [318, 669] on button "Submit" at bounding box center [319, 674] width 101 height 38
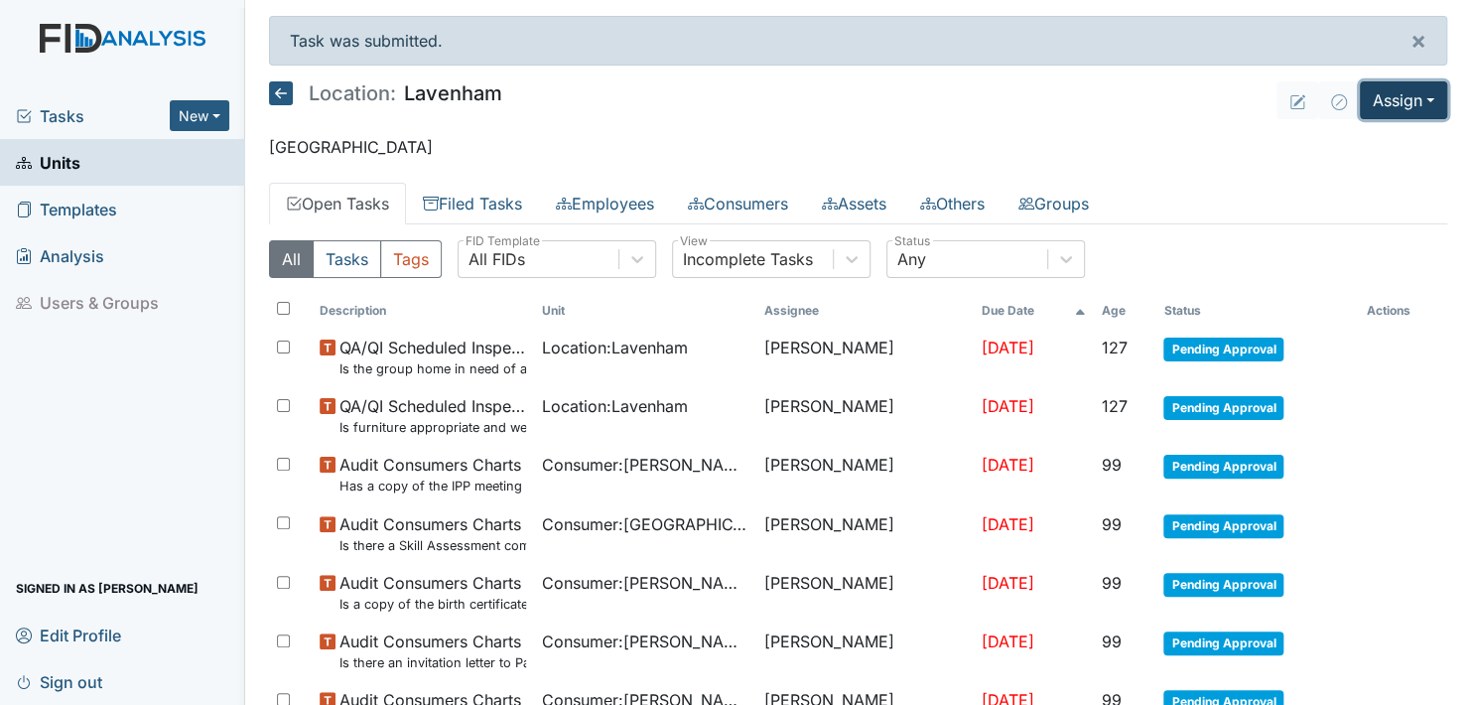
click at [1409, 93] on button "Assign" at bounding box center [1403, 100] width 87 height 38
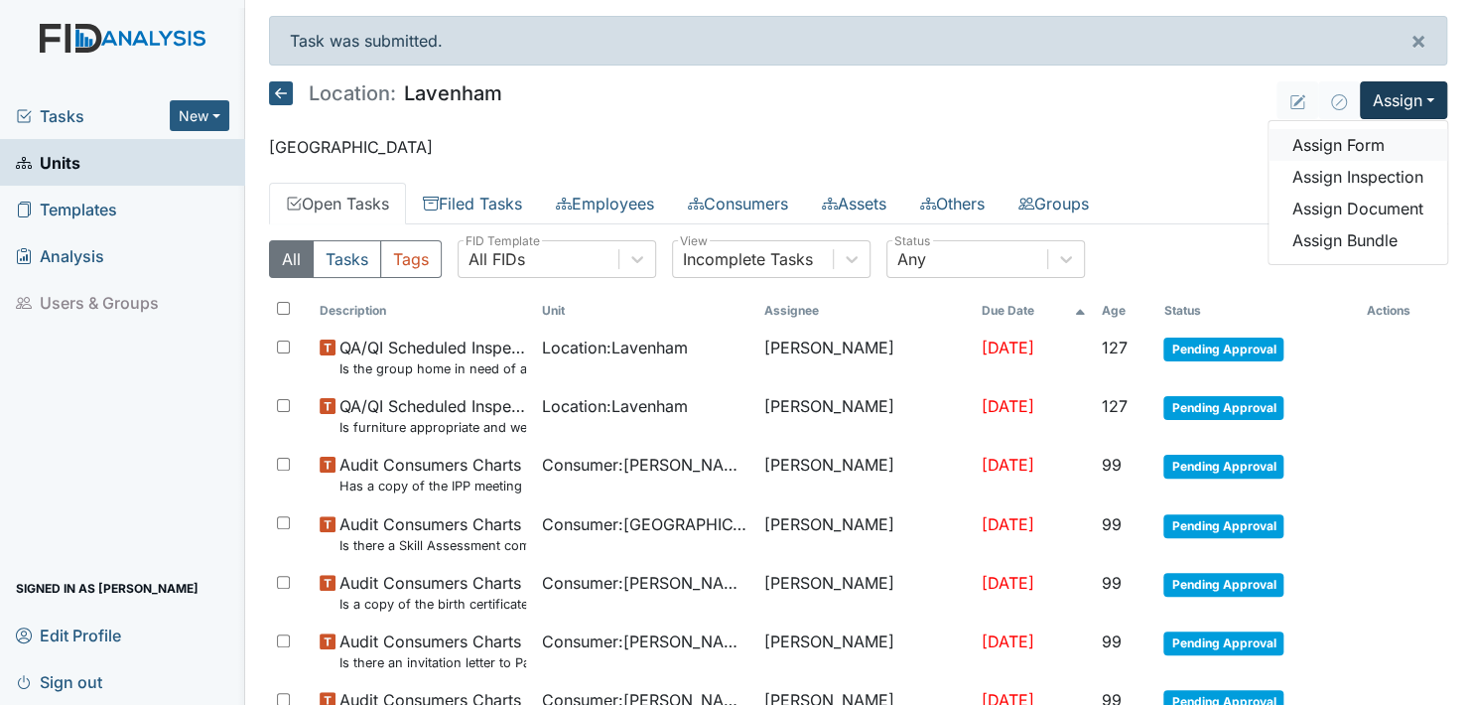
click at [1327, 149] on link "Assign Form" at bounding box center [1358, 145] width 179 height 32
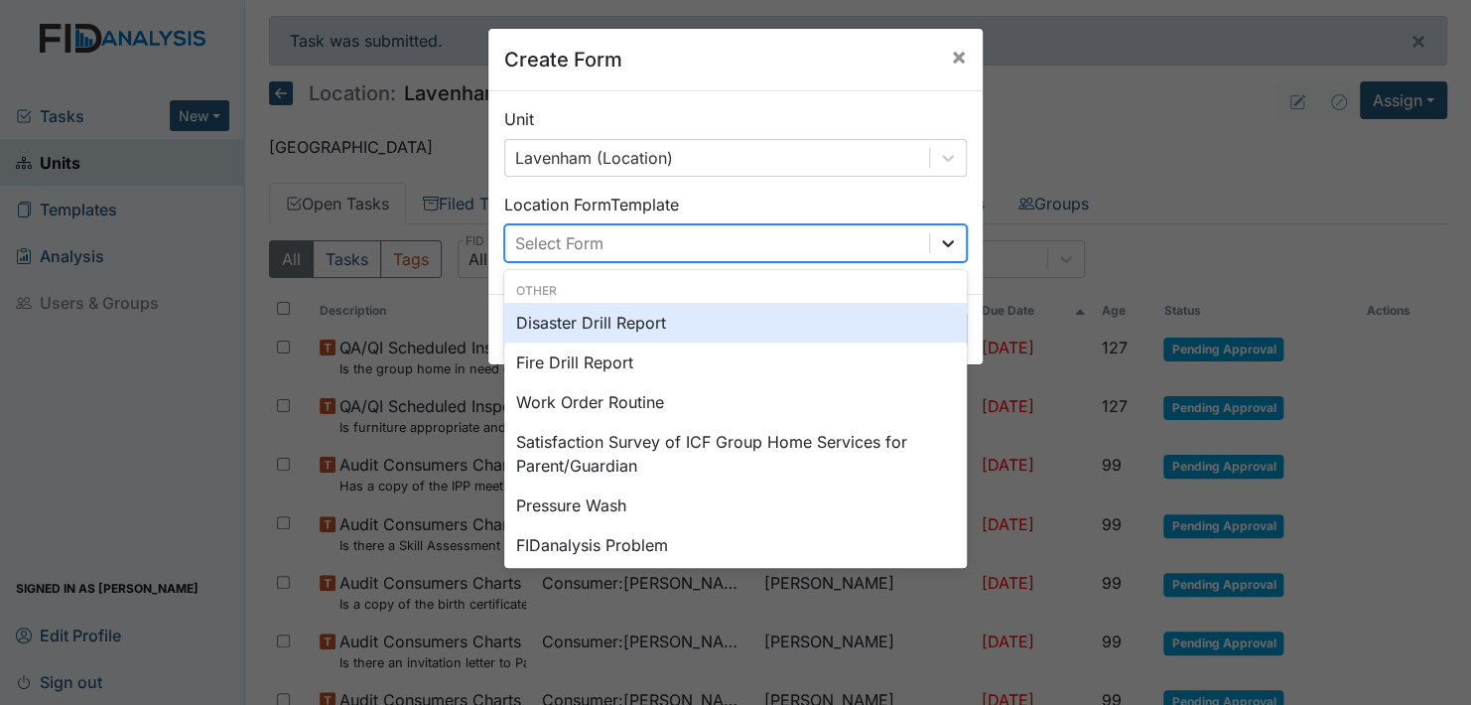
click at [938, 240] on icon at bounding box center [948, 243] width 20 height 20
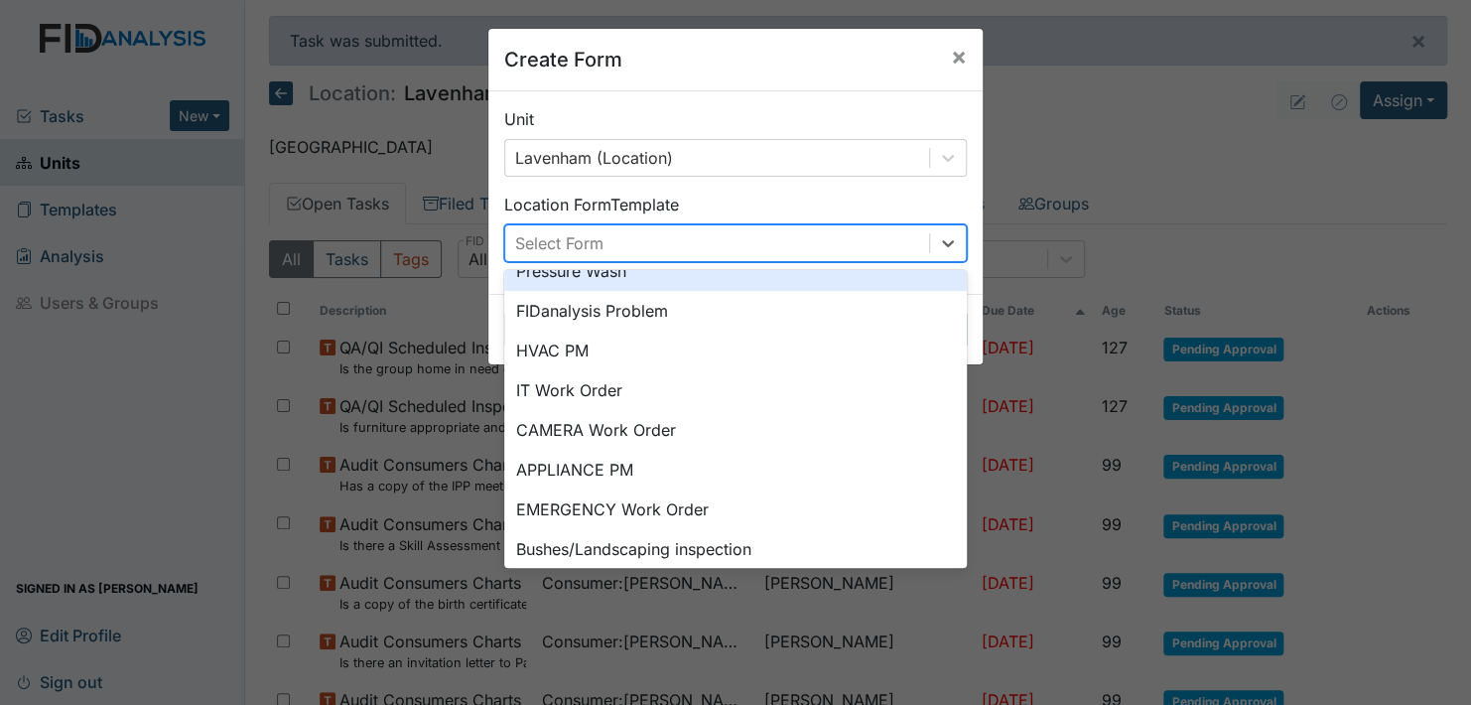
scroll to position [246, 0]
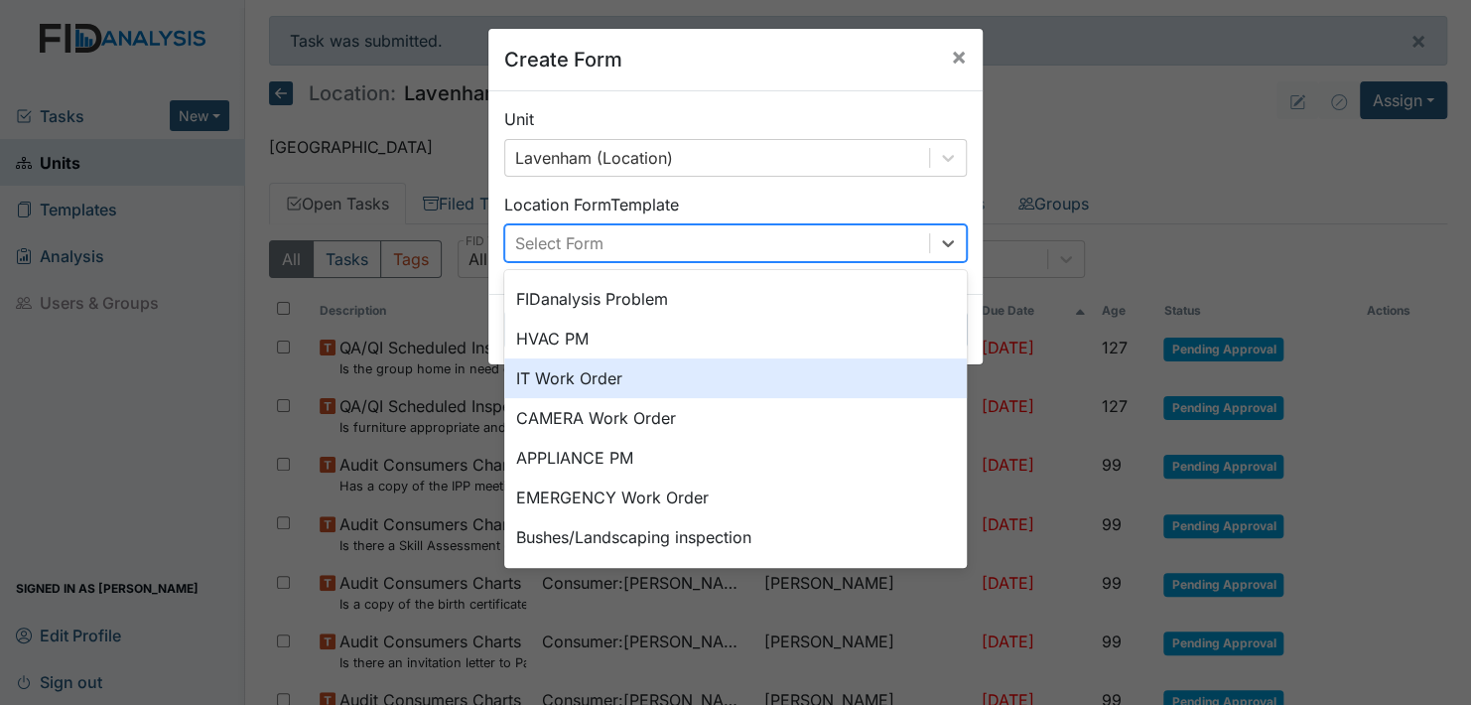
click at [560, 372] on div "IT Work Order" at bounding box center [735, 378] width 463 height 40
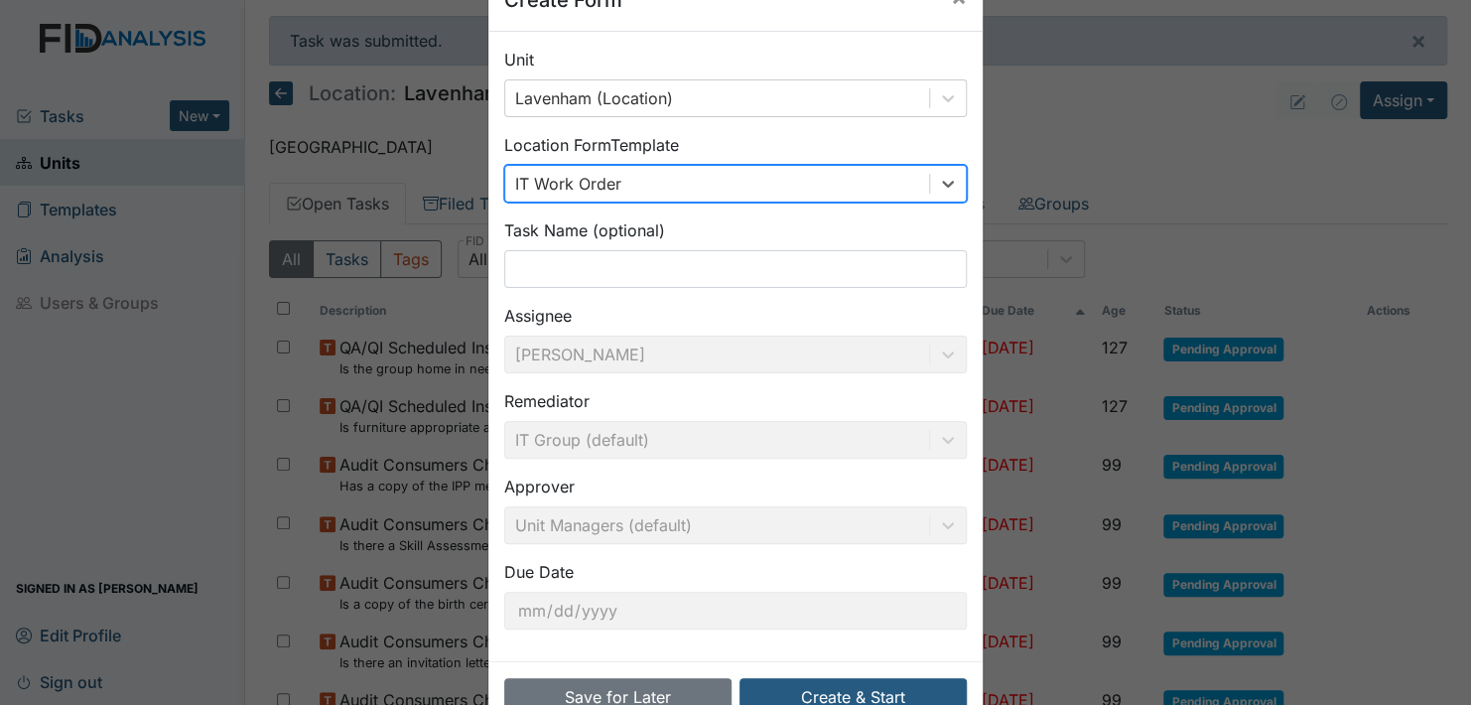
scroll to position [113, 0]
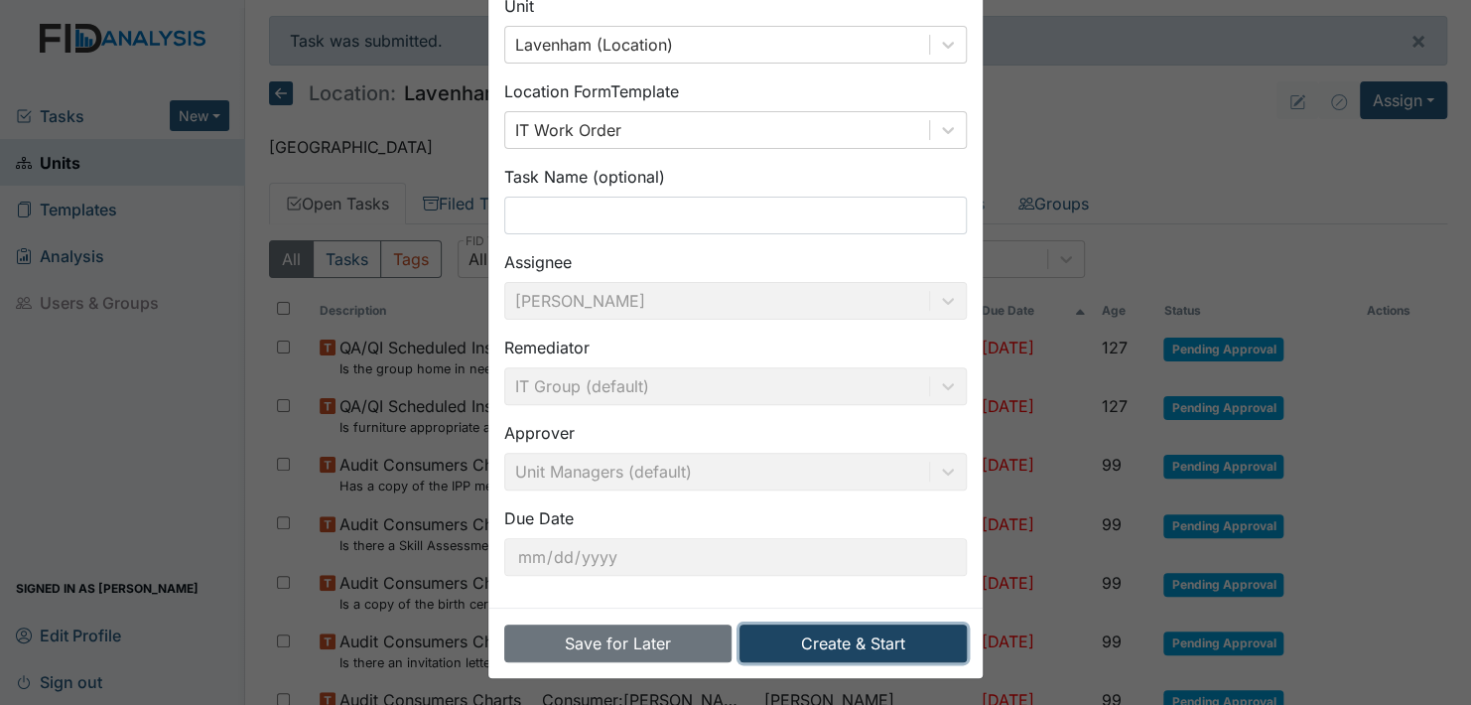
click at [863, 634] on button "Create & Start" at bounding box center [853, 643] width 227 height 38
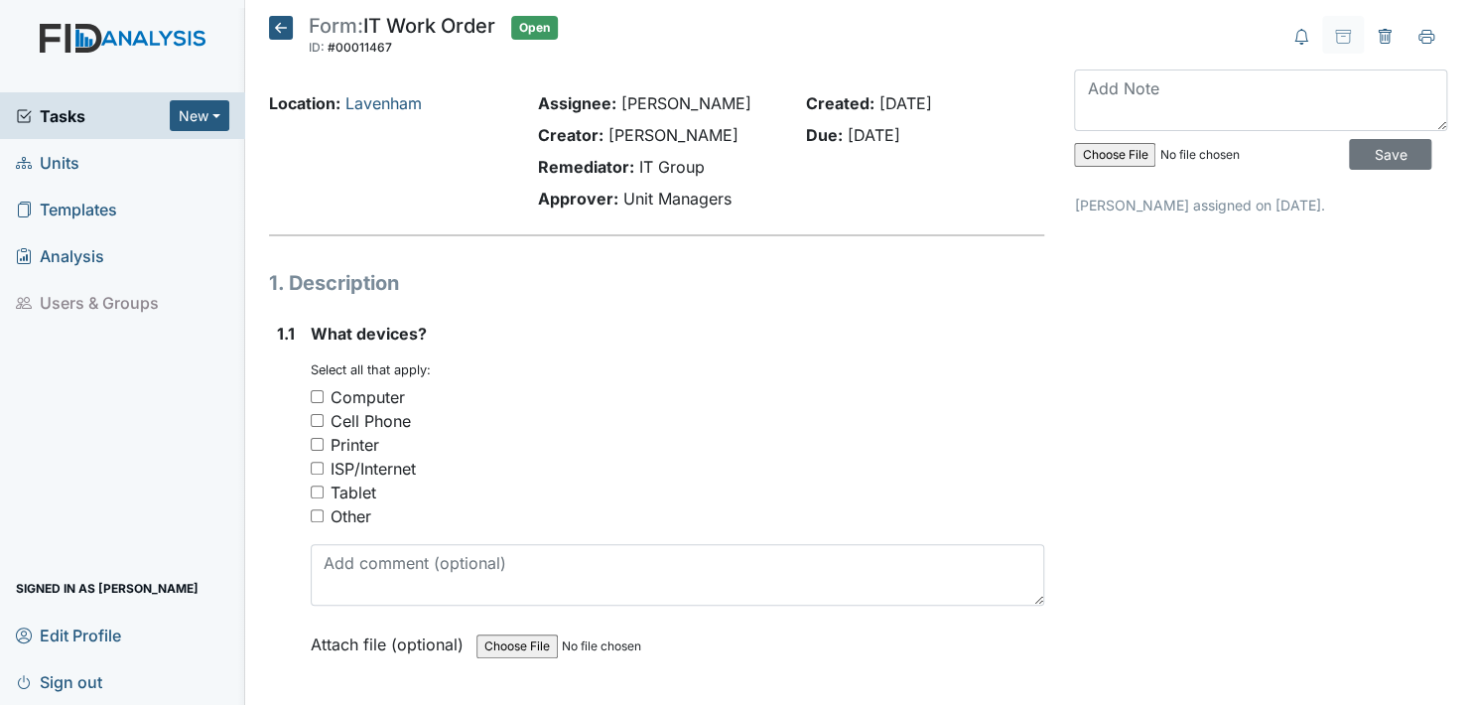
click at [280, 29] on icon at bounding box center [281, 28] width 24 height 24
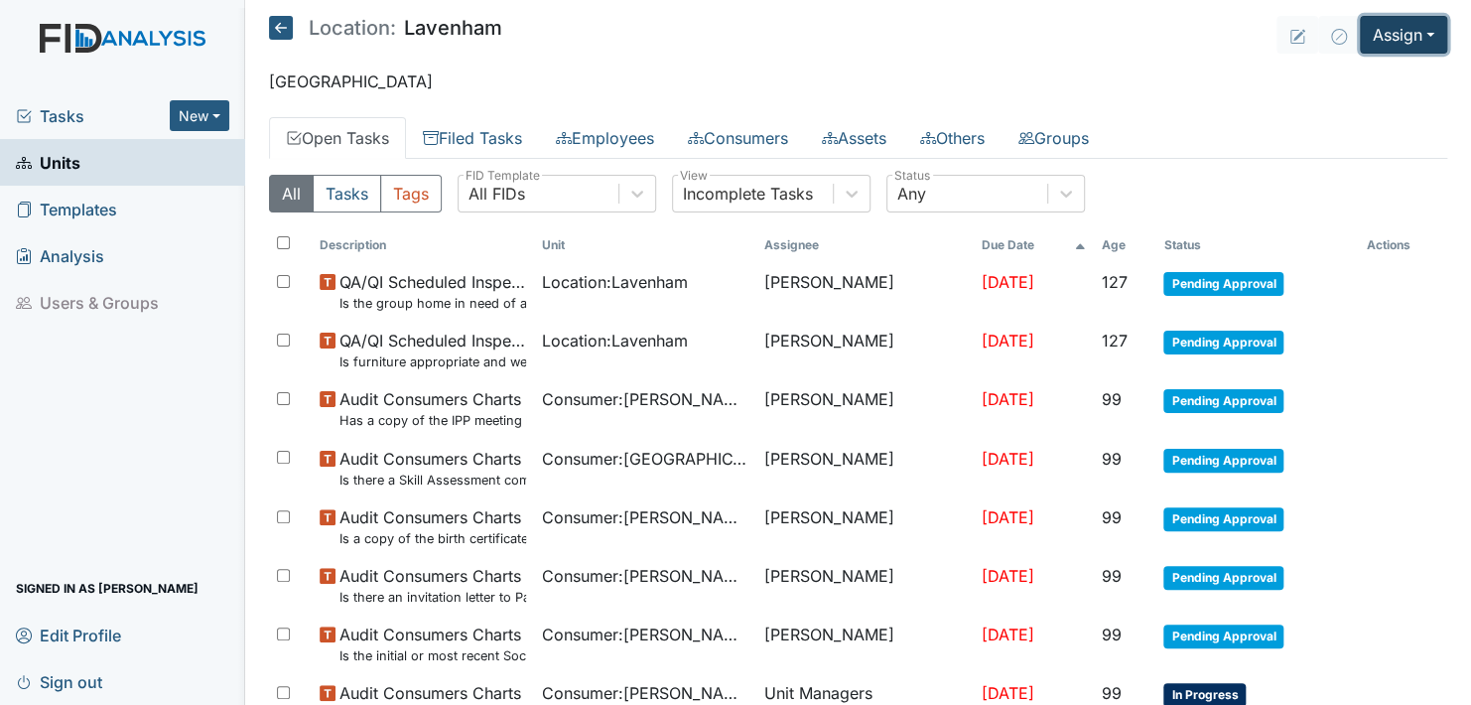
click at [1418, 27] on button "Assign" at bounding box center [1403, 35] width 87 height 38
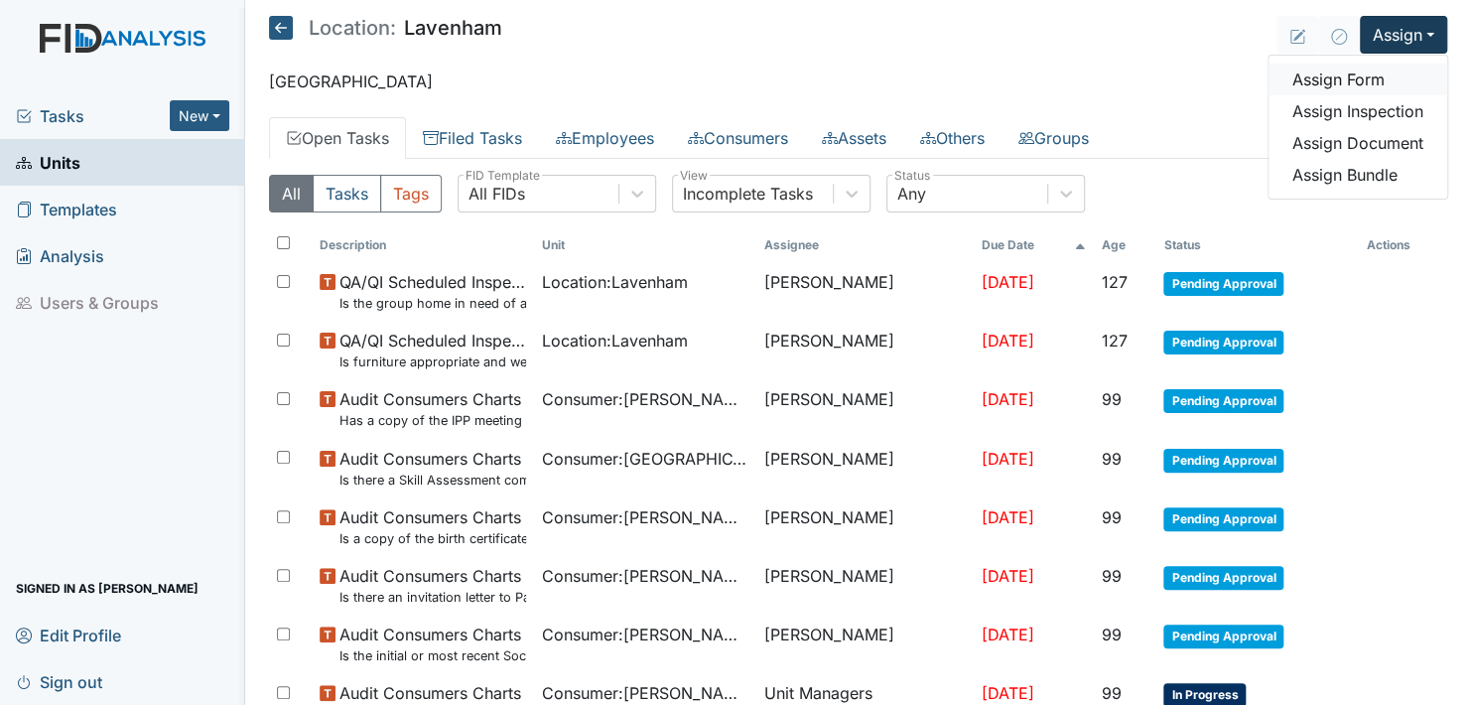
click at [1343, 81] on link "Assign Form" at bounding box center [1358, 80] width 179 height 32
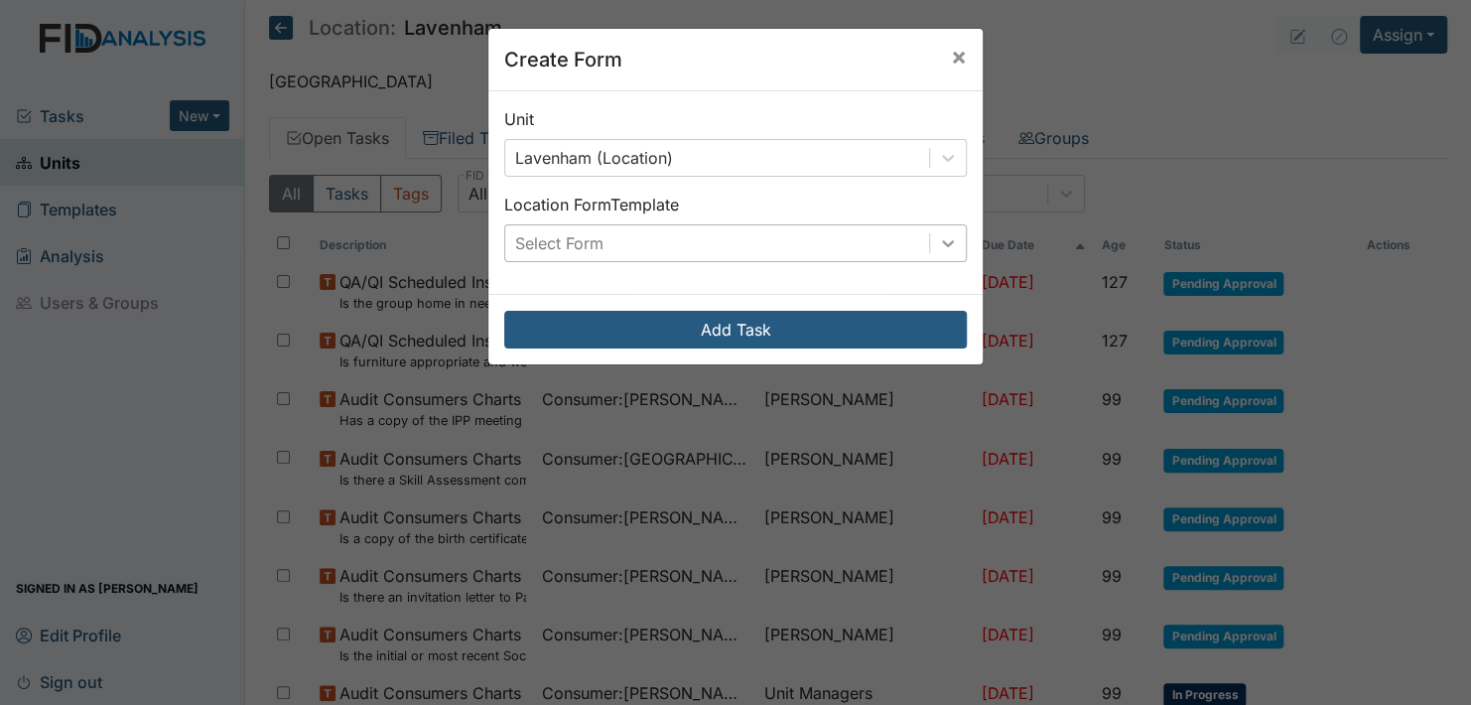
click at [938, 233] on icon at bounding box center [948, 243] width 20 height 20
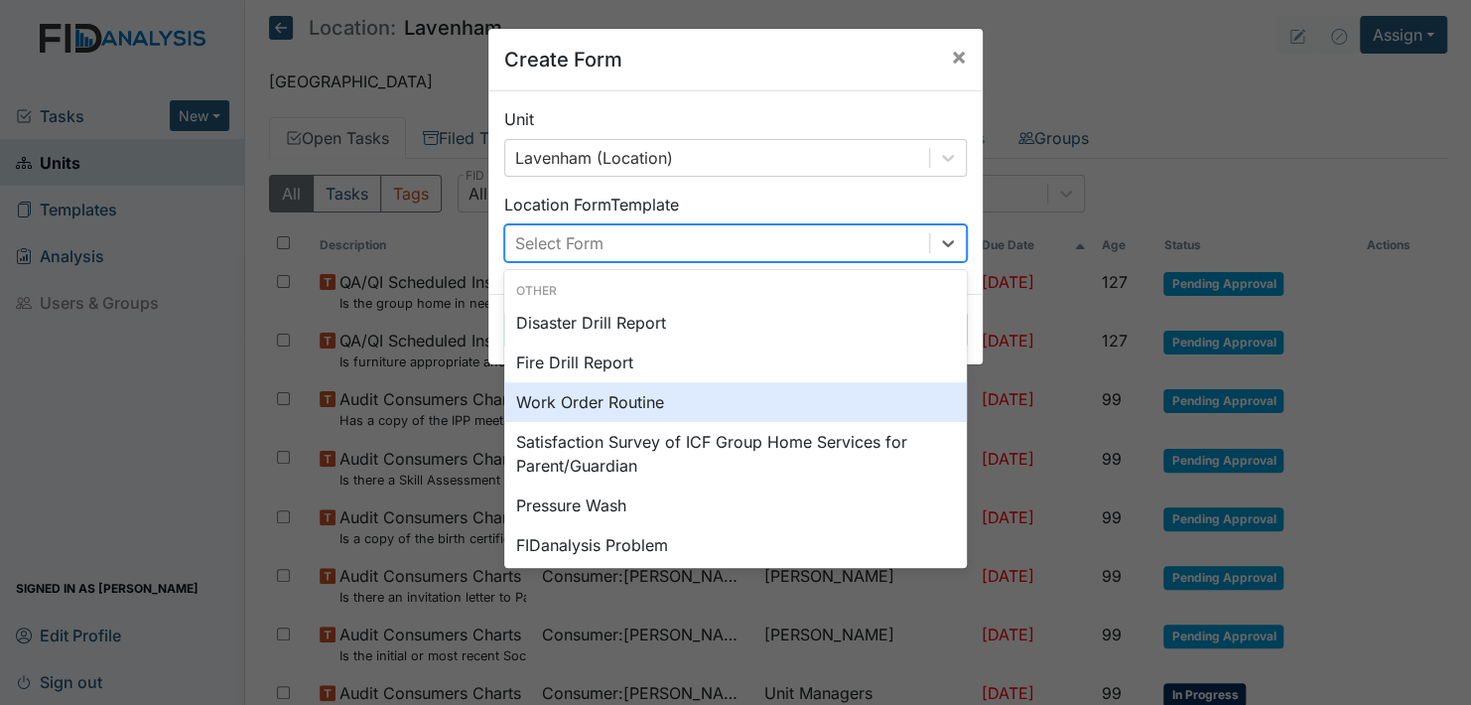
click at [595, 400] on div "Work Order Routine" at bounding box center [735, 402] width 463 height 40
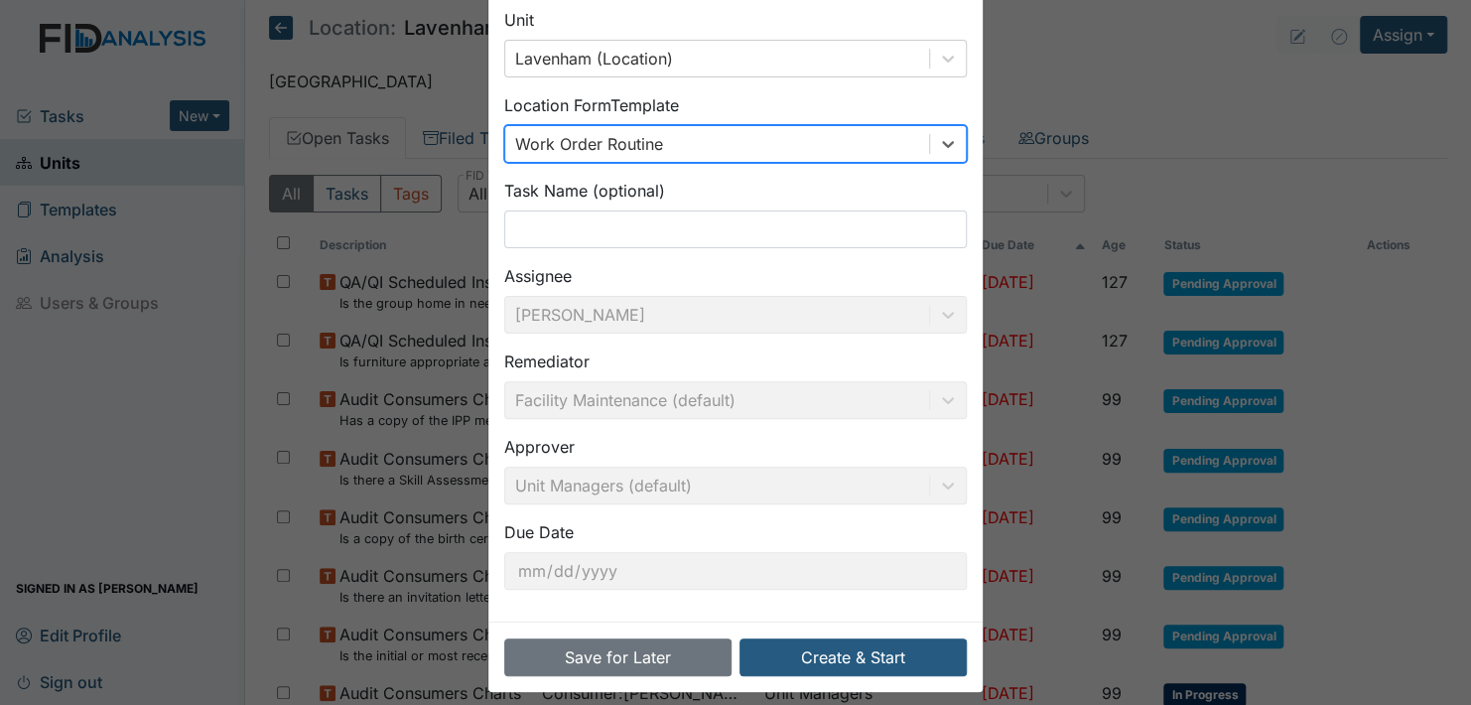
scroll to position [113, 0]
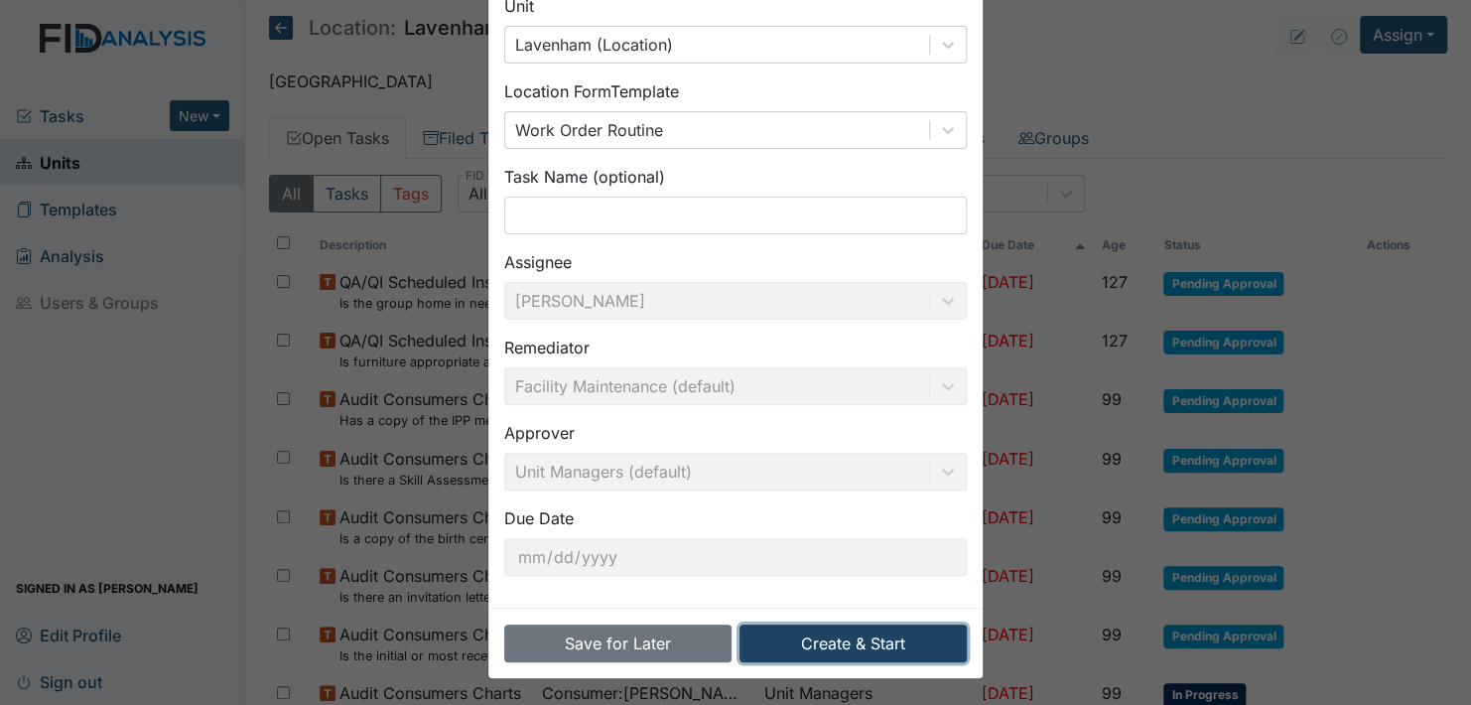
click at [815, 644] on button "Create & Start" at bounding box center [853, 643] width 227 height 38
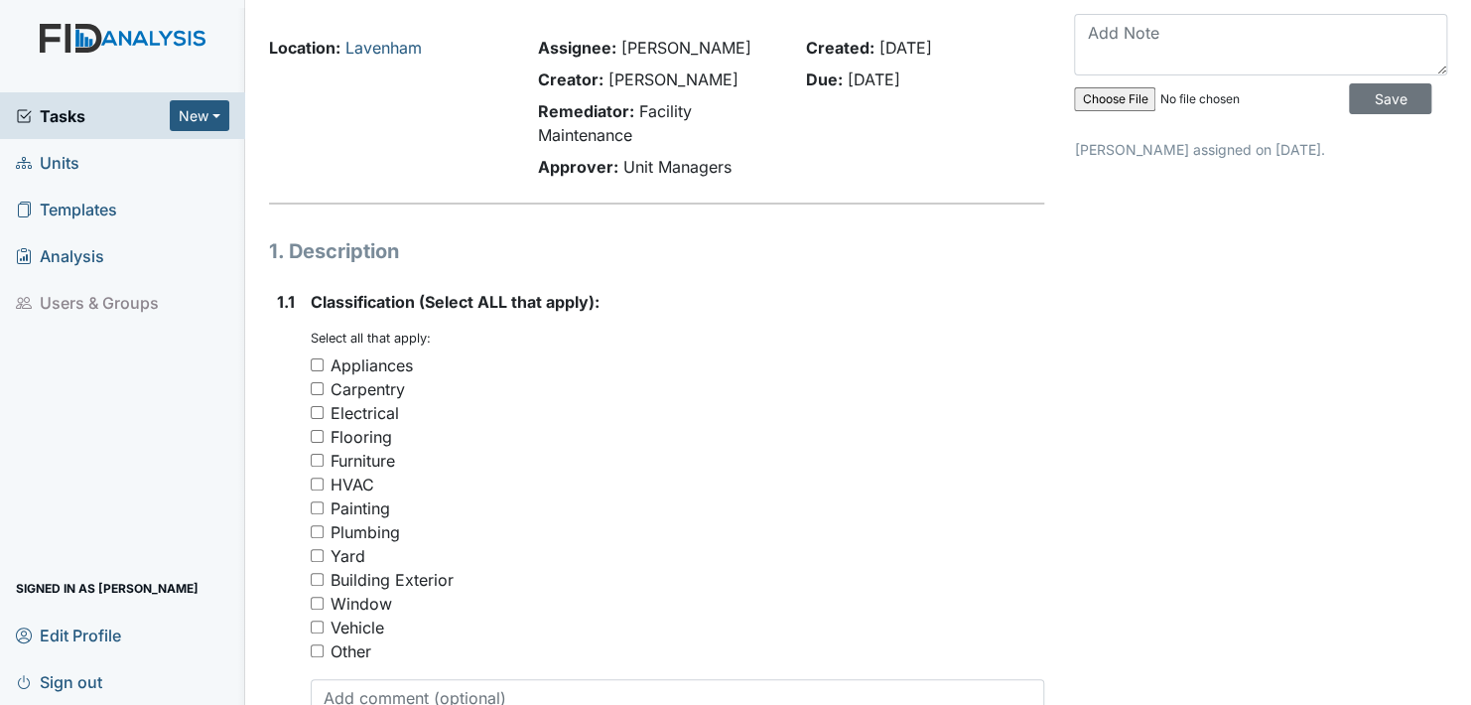
scroll to position [99, 0]
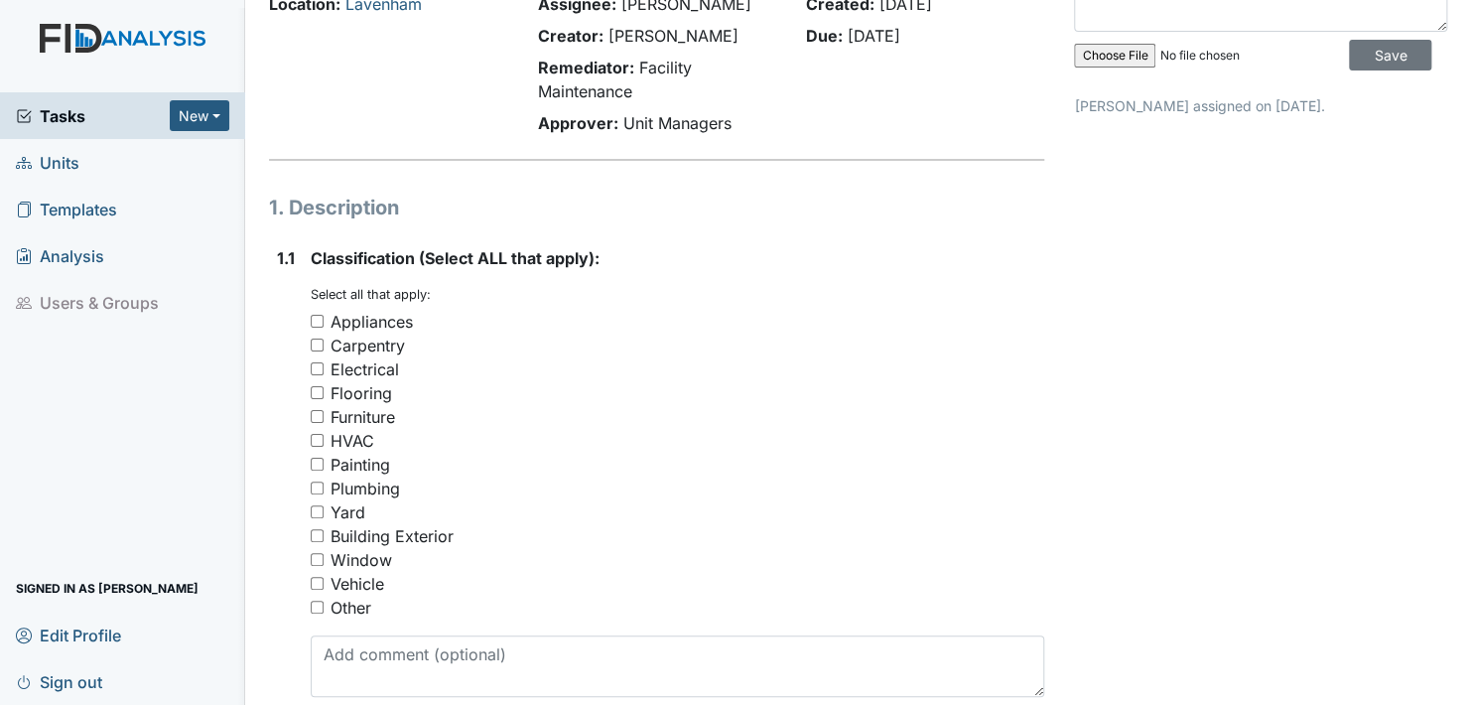
click at [319, 607] on input "Other" at bounding box center [317, 607] width 13 height 13
checkbox input "true"
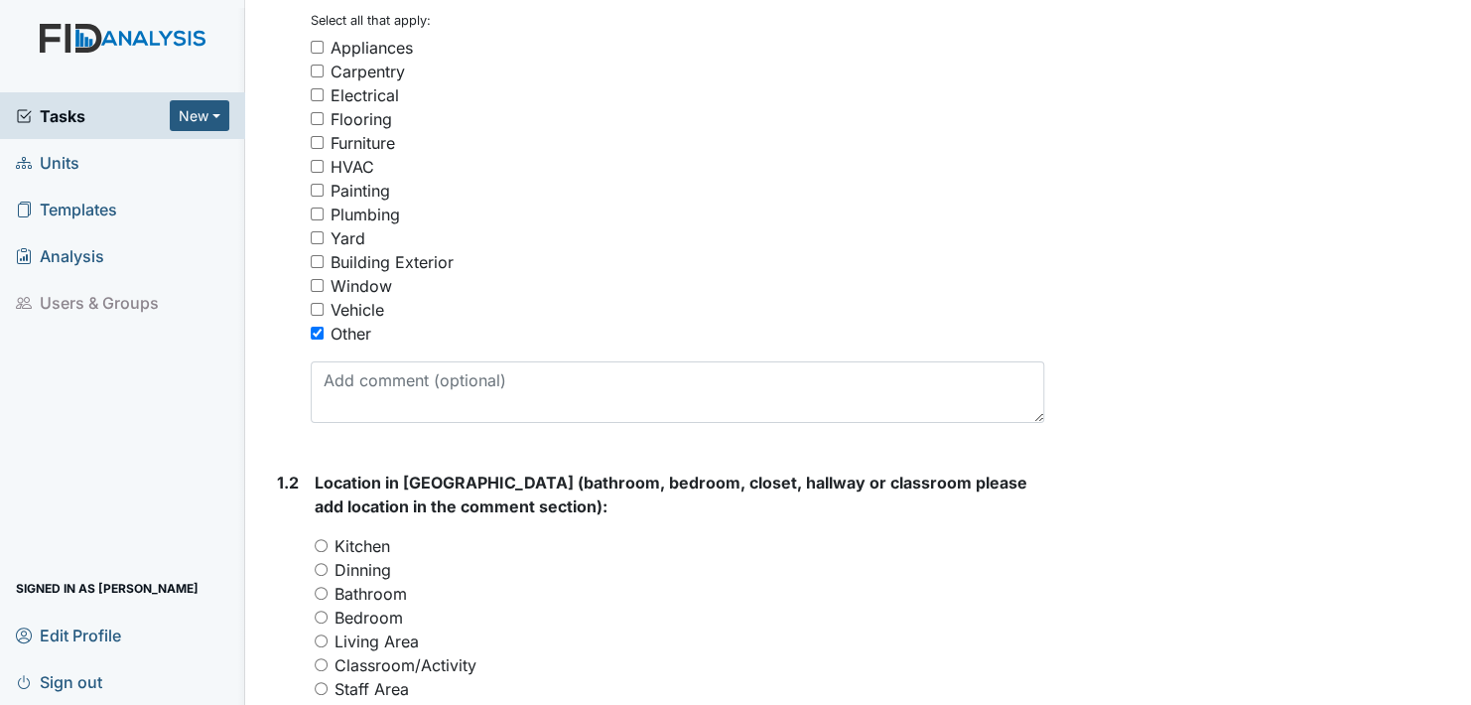
scroll to position [397, 0]
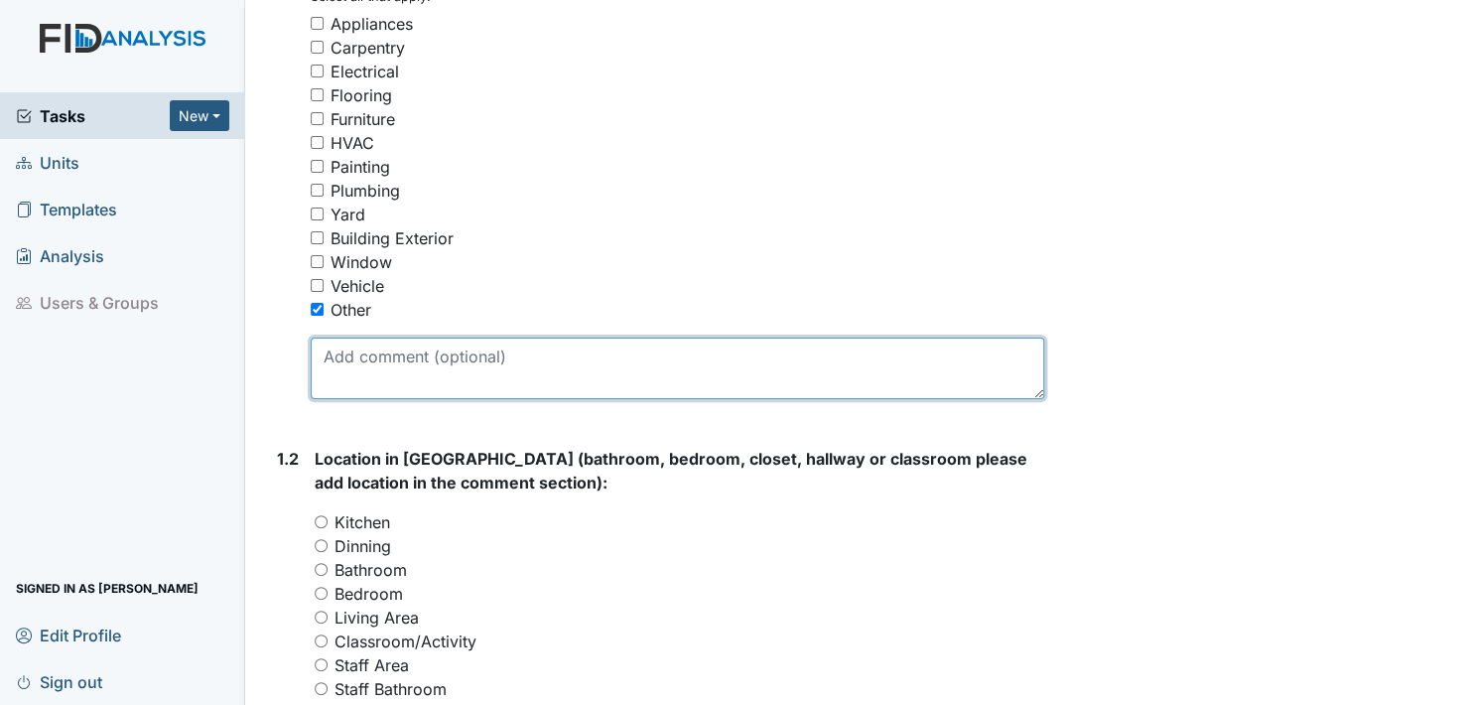
click at [391, 379] on textarea at bounding box center [678, 369] width 734 height 62
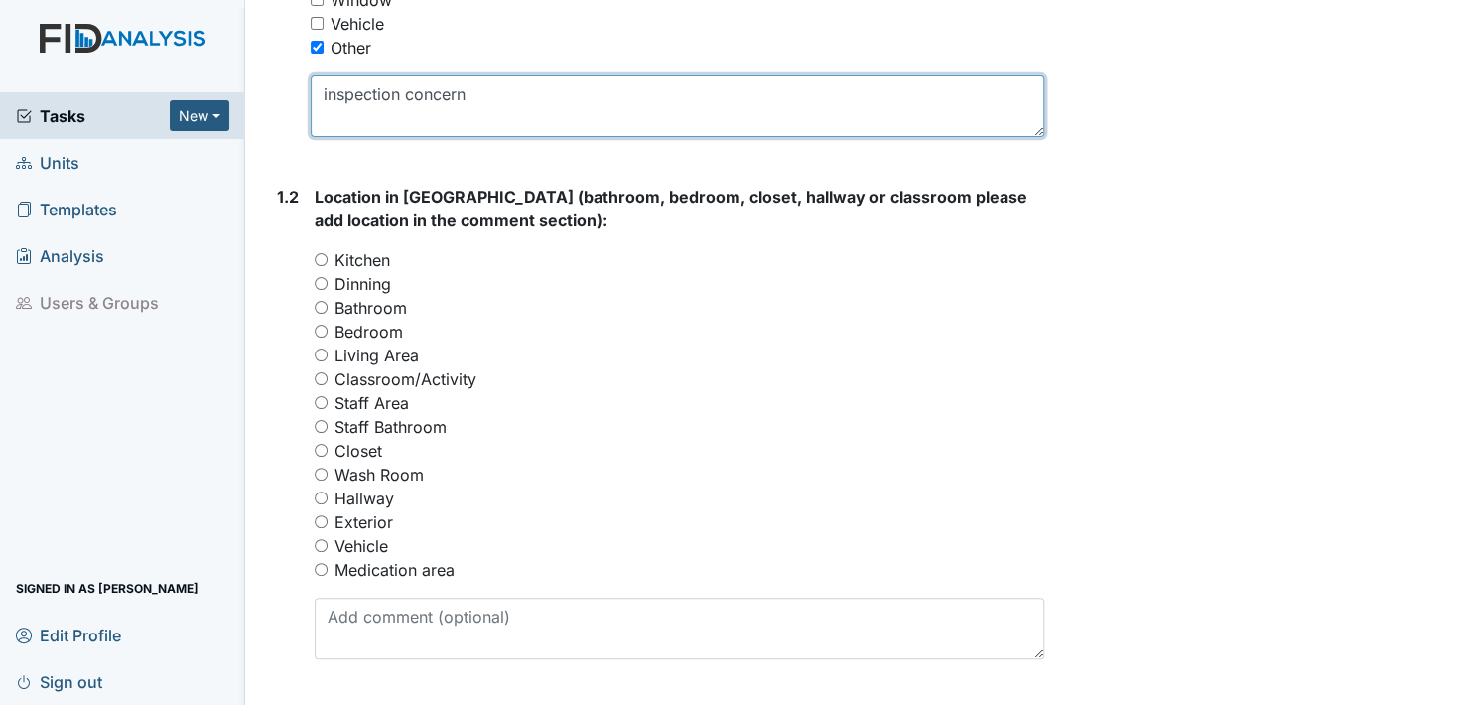
scroll to position [695, 0]
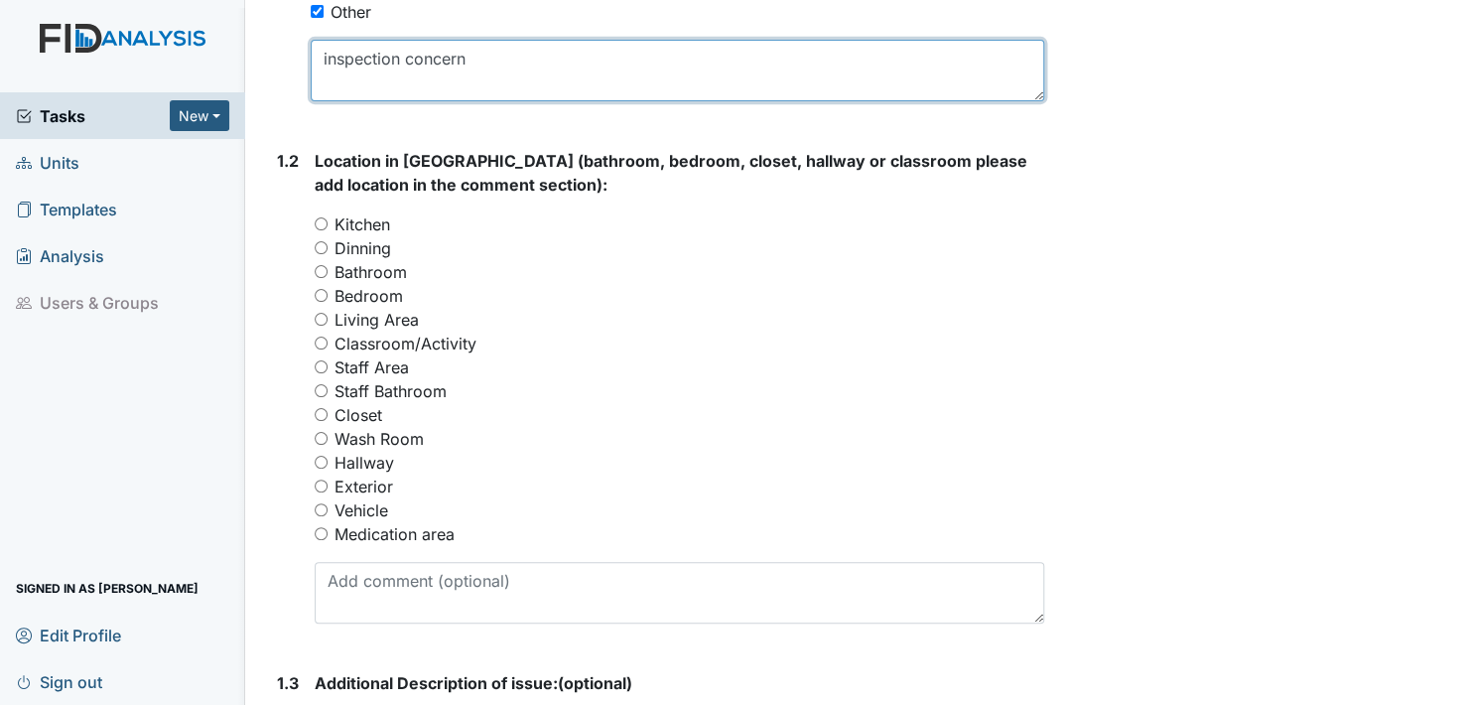
type textarea "inspection concern"
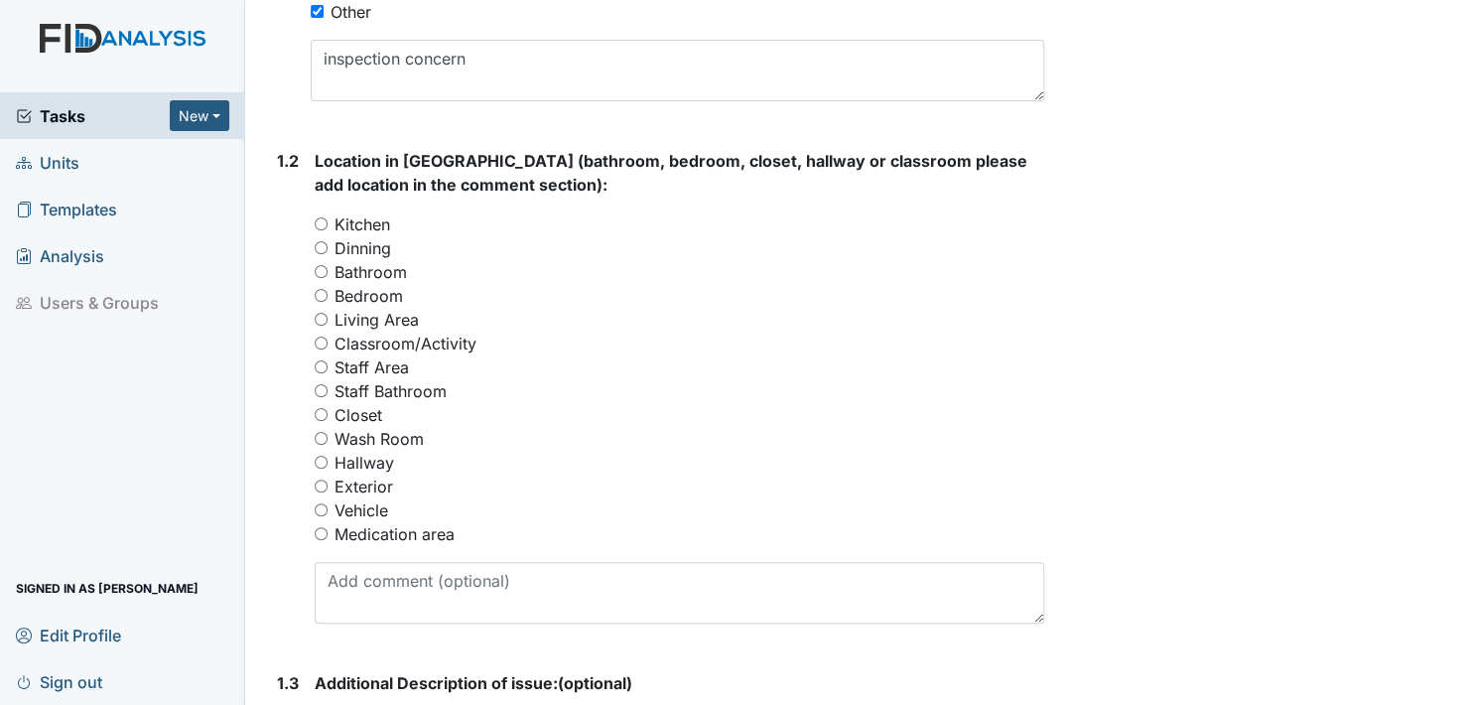
drag, startPoint x: 319, startPoint y: 482, endPoint x: 359, endPoint y: 511, distance: 49.9
click at [320, 482] on input "Exterior" at bounding box center [321, 485] width 13 height 13
radio input "true"
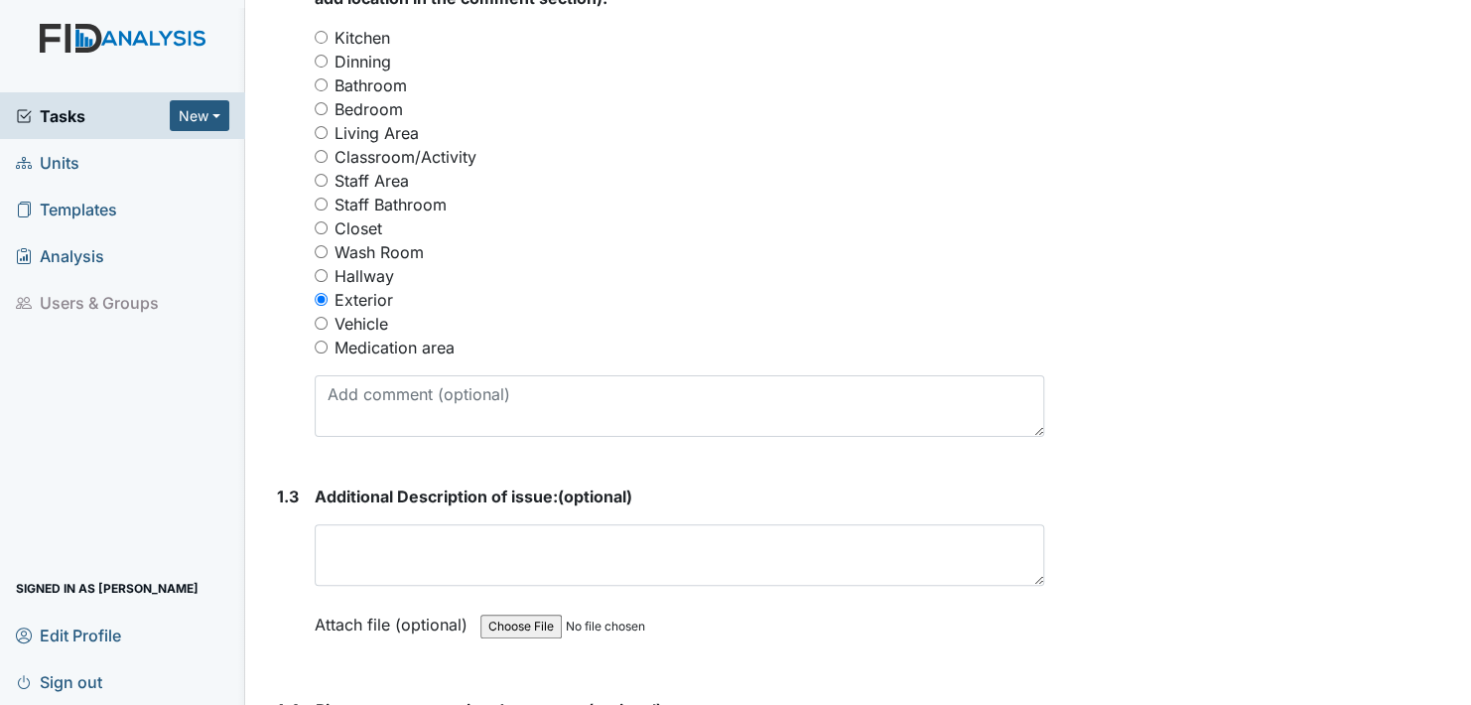
scroll to position [893, 0]
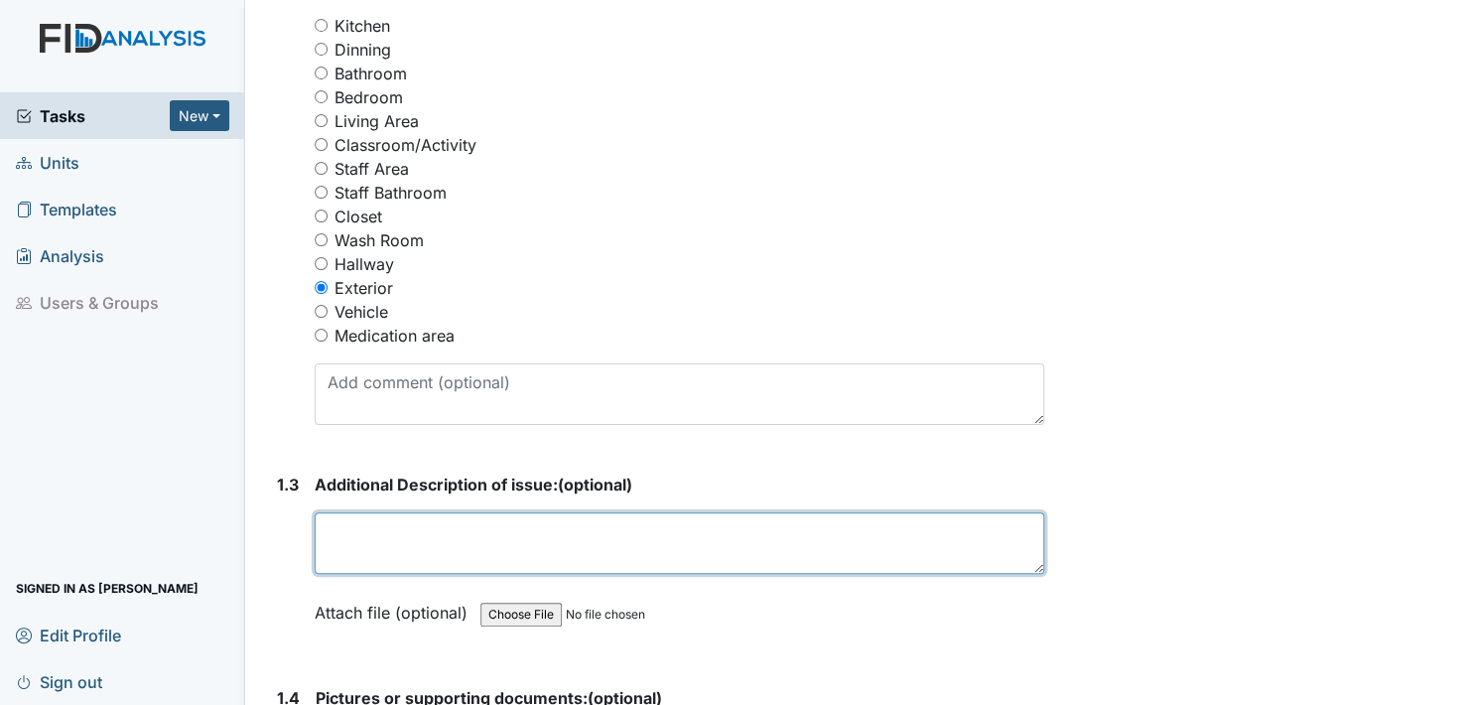
click at [349, 538] on textarea at bounding box center [680, 543] width 730 height 62
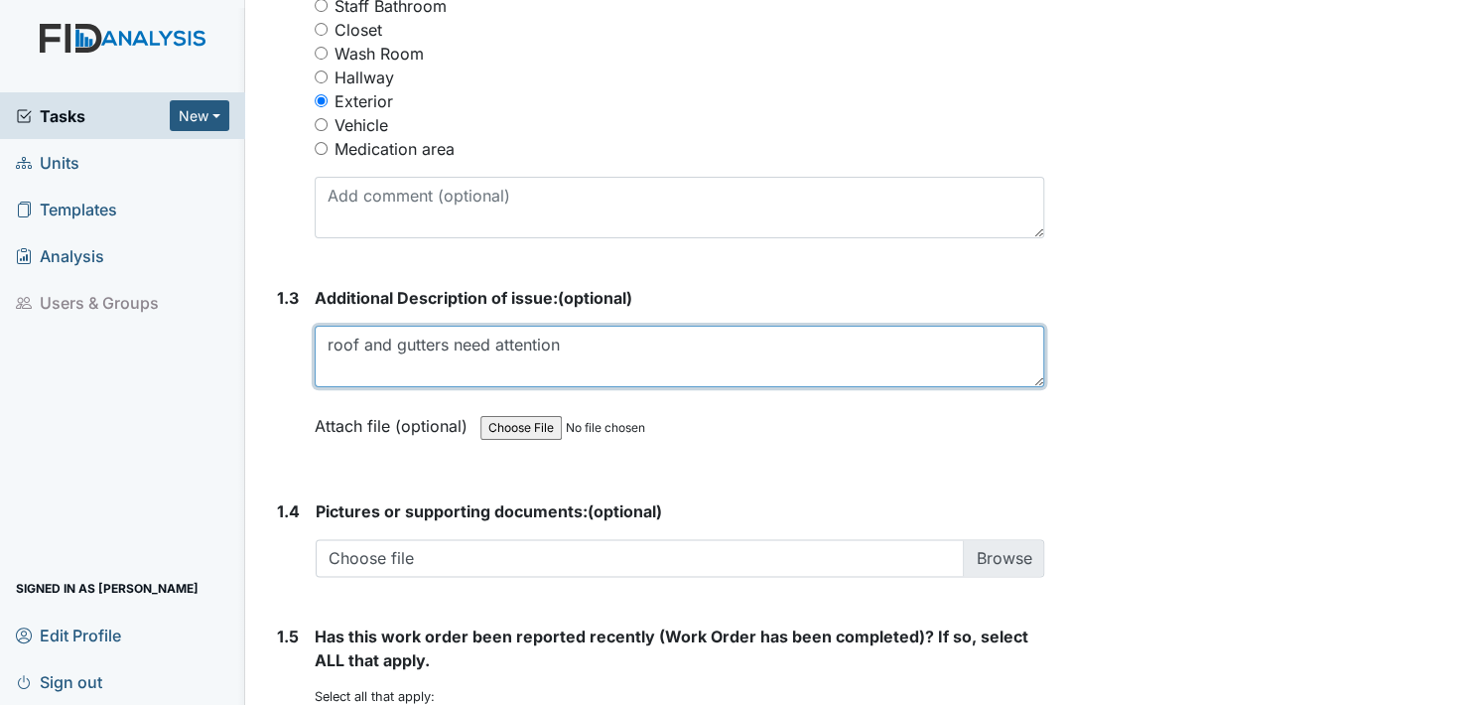
scroll to position [1092, 0]
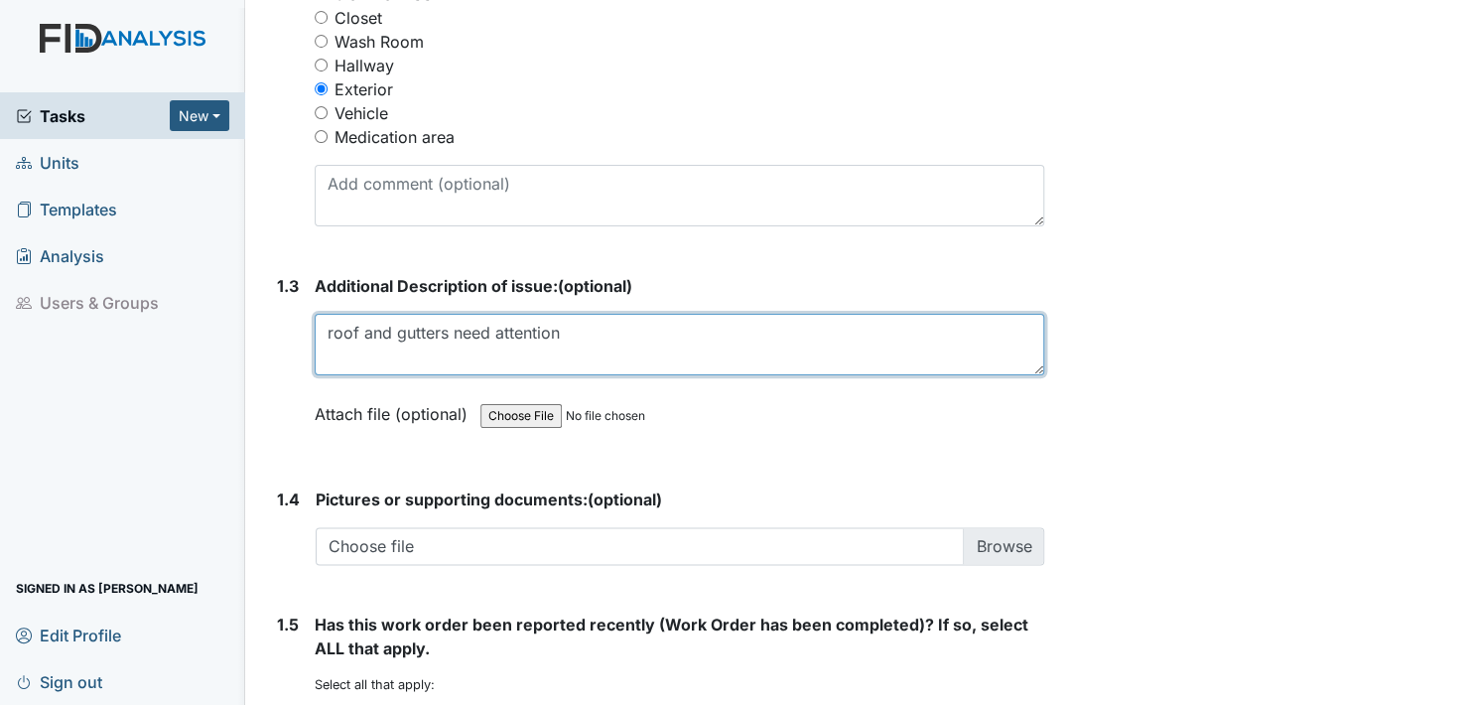
type textarea "roof and gutters need attention"
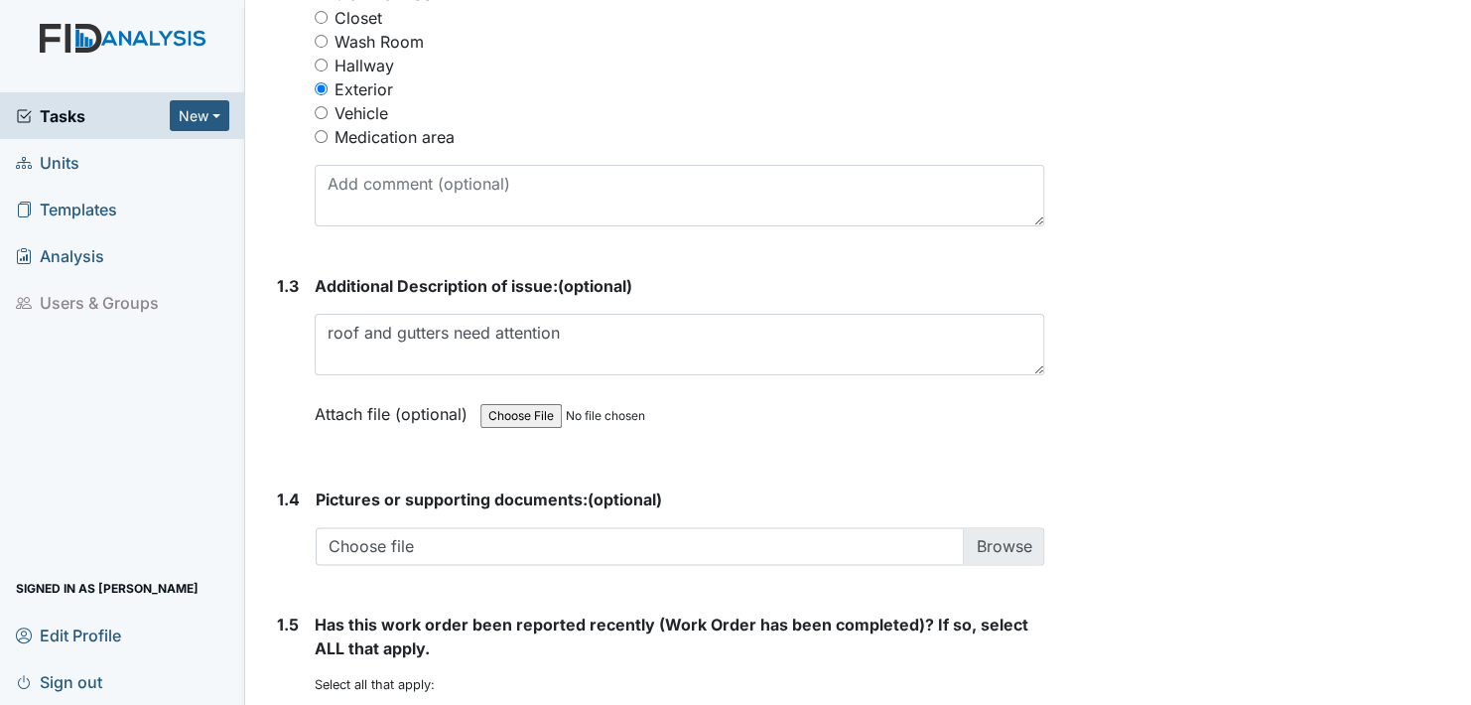
click at [327, 407] on label "Attach file (optional)" at bounding box center [395, 408] width 161 height 35
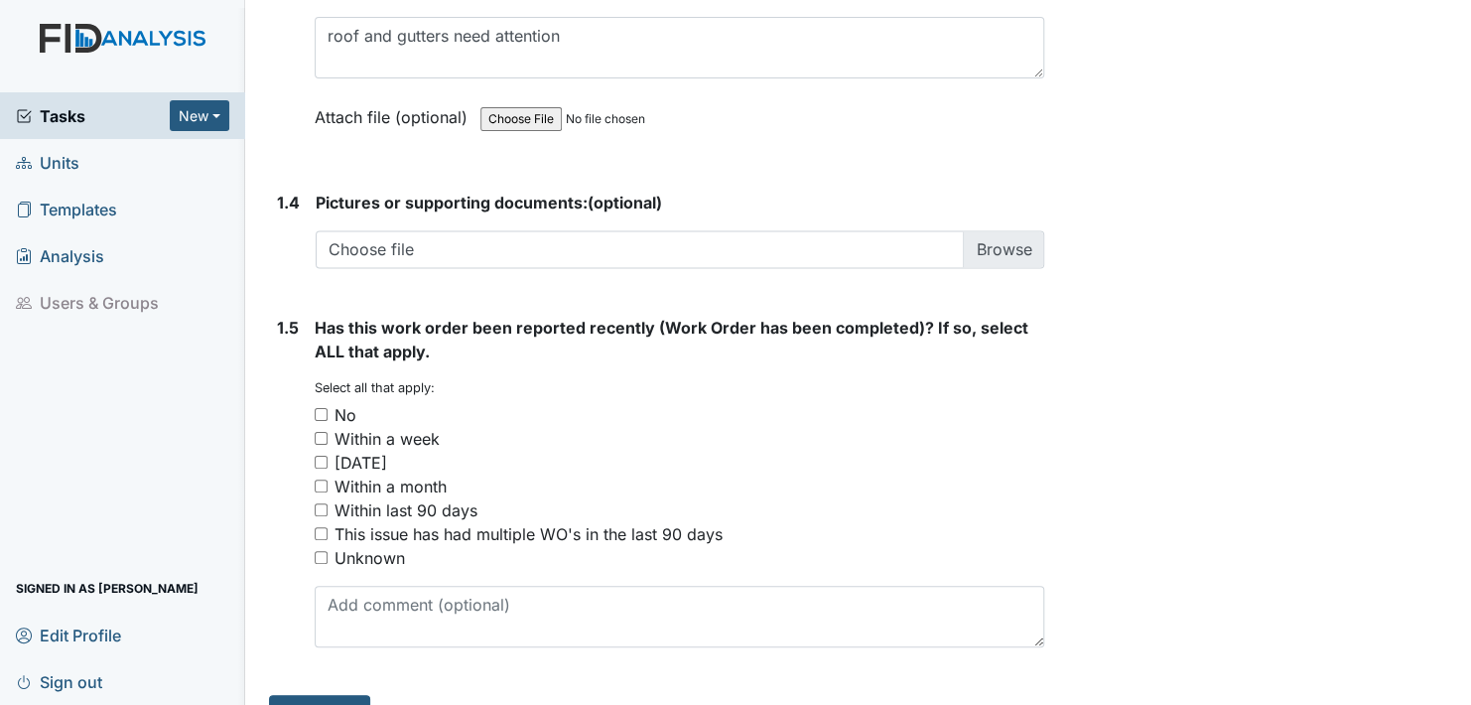
scroll to position [1390, 0]
drag, startPoint x: 323, startPoint y: 458, endPoint x: 390, endPoint y: 477, distance: 70.1
click at [328, 459] on div "[DATE]" at bounding box center [680, 462] width 730 height 24
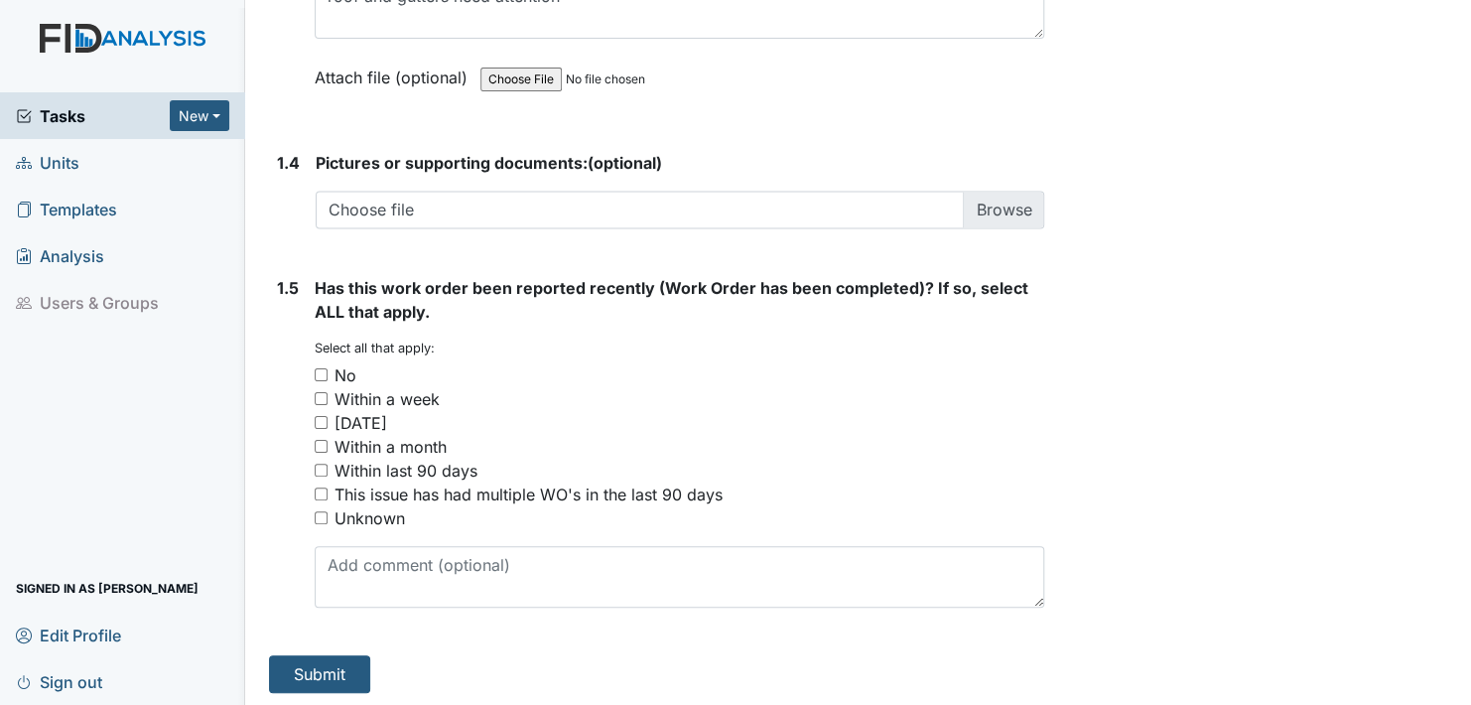
scroll to position [1430, 0]
click at [321, 418] on input "[DATE]" at bounding box center [321, 421] width 13 height 13
checkbox input "true"
click at [304, 668] on button "Submit" at bounding box center [319, 673] width 101 height 38
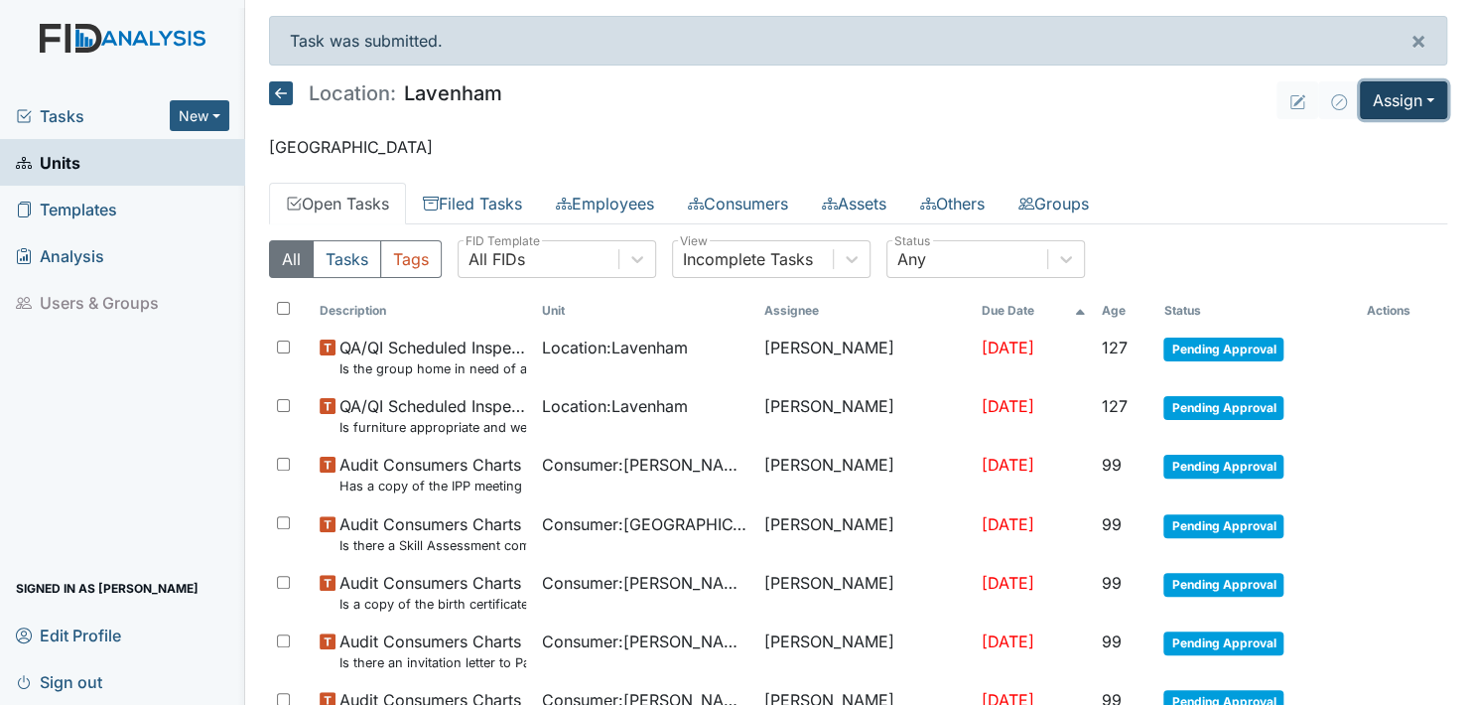
click at [1415, 92] on button "Assign" at bounding box center [1403, 100] width 87 height 38
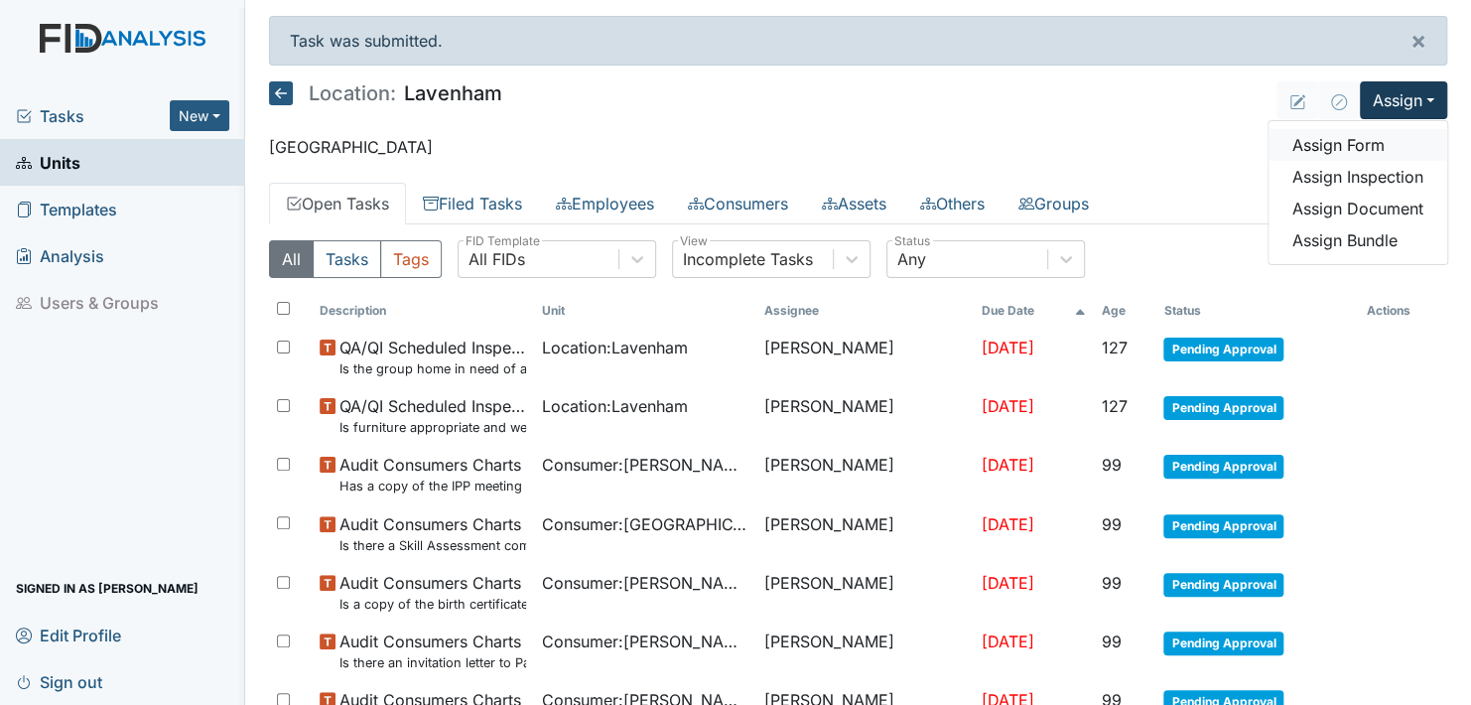
click at [1344, 142] on link "Assign Form" at bounding box center [1358, 145] width 179 height 32
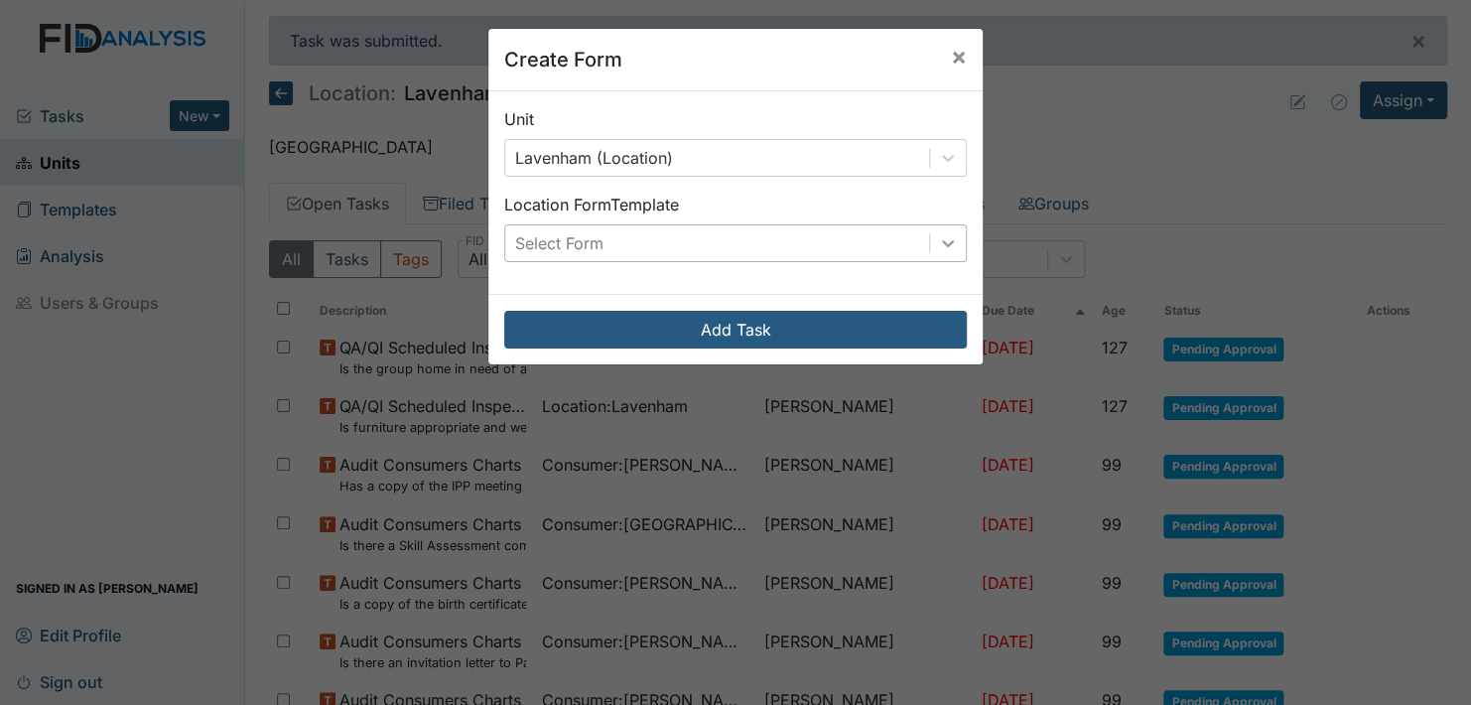
click at [938, 238] on icon at bounding box center [948, 243] width 20 height 20
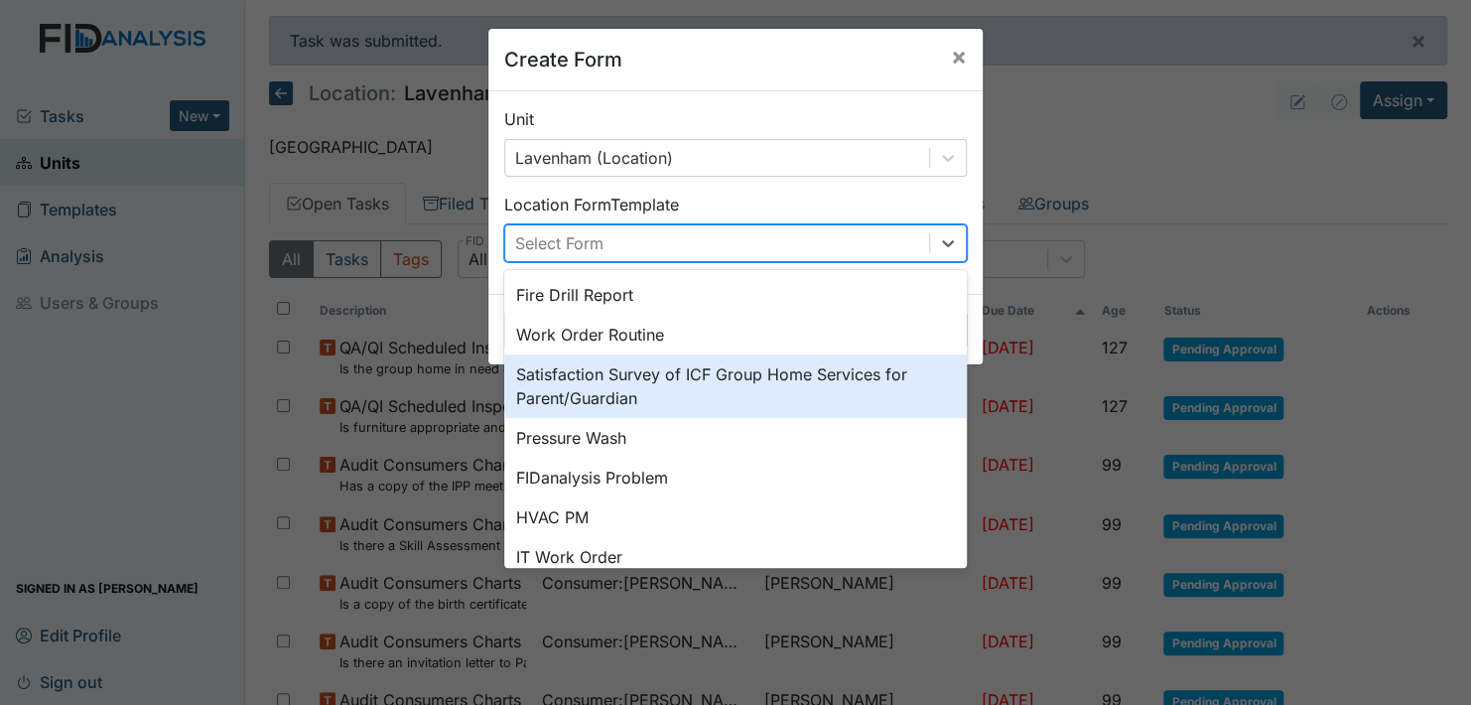
scroll to position [99, 0]
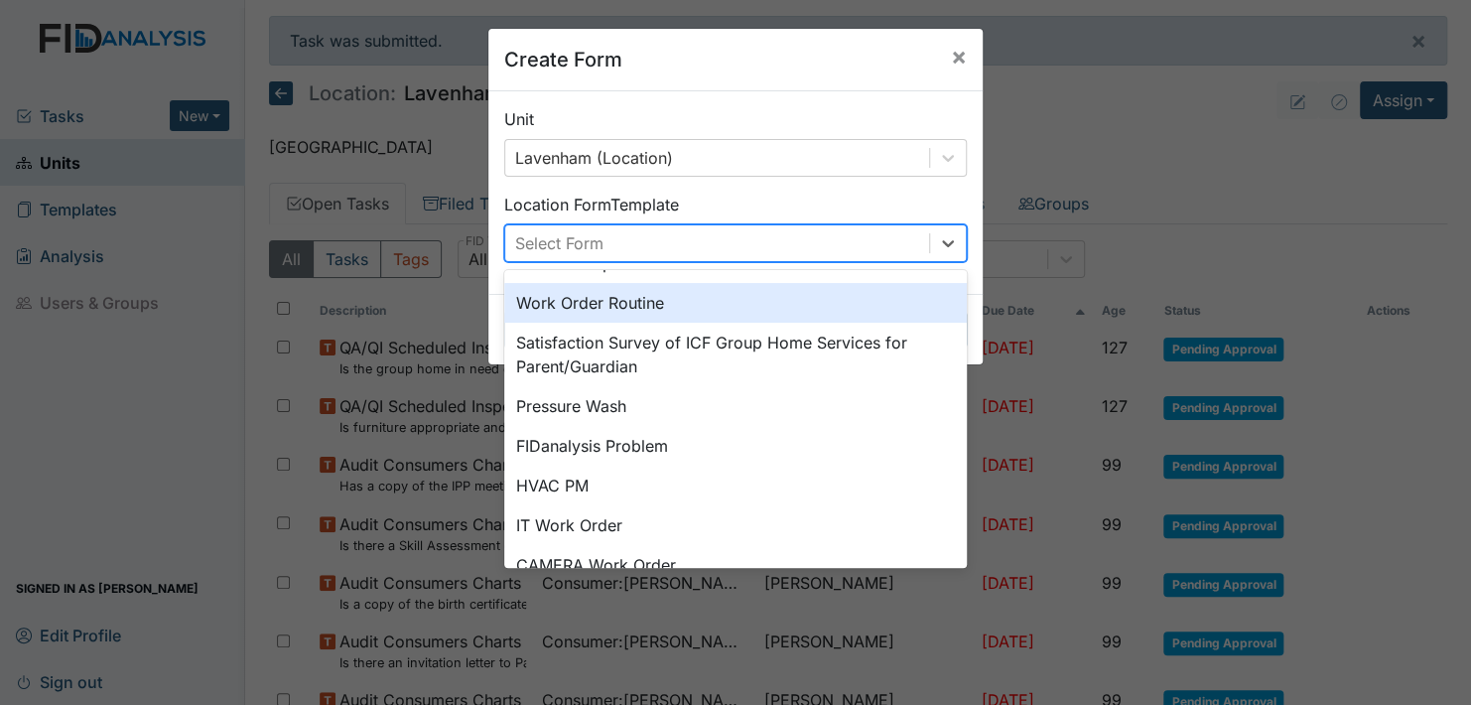
click at [637, 301] on div "Work Order Routine" at bounding box center [735, 303] width 463 height 40
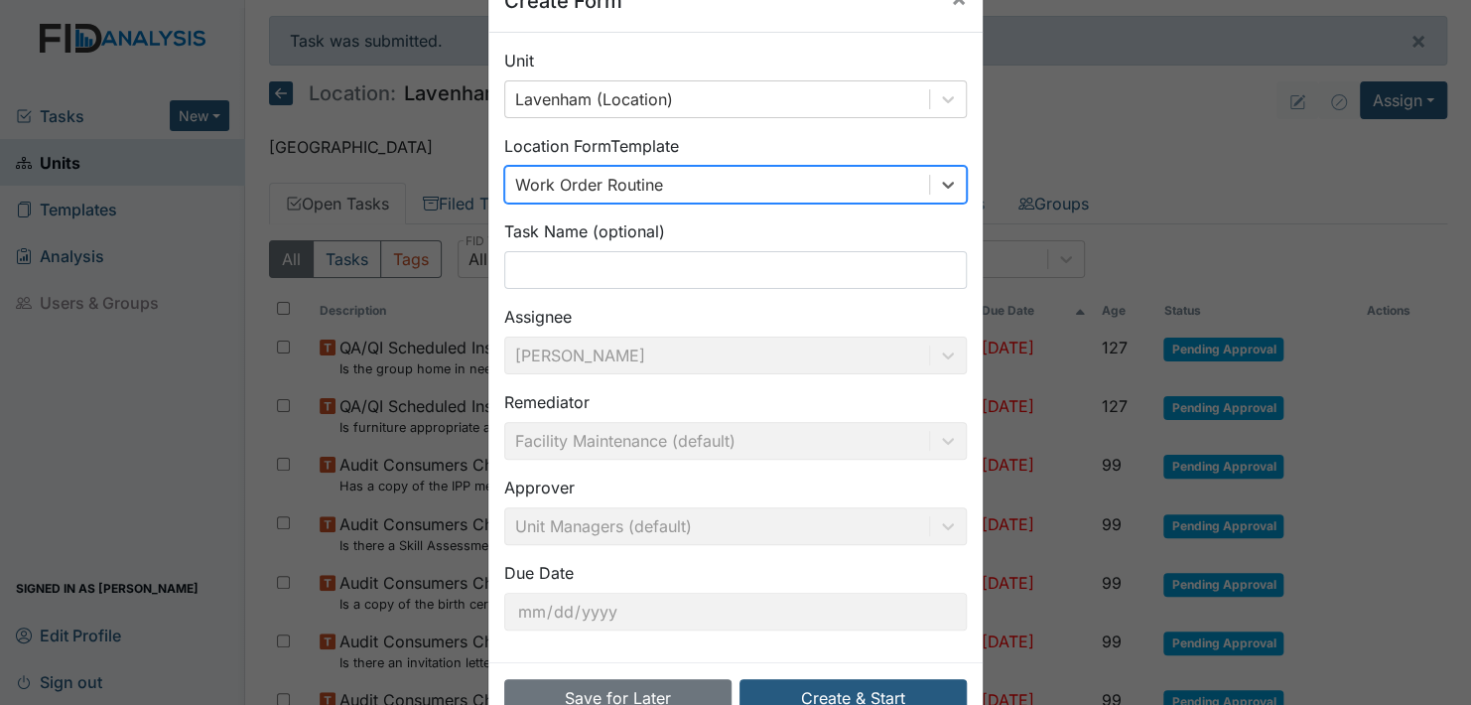
scroll to position [113, 0]
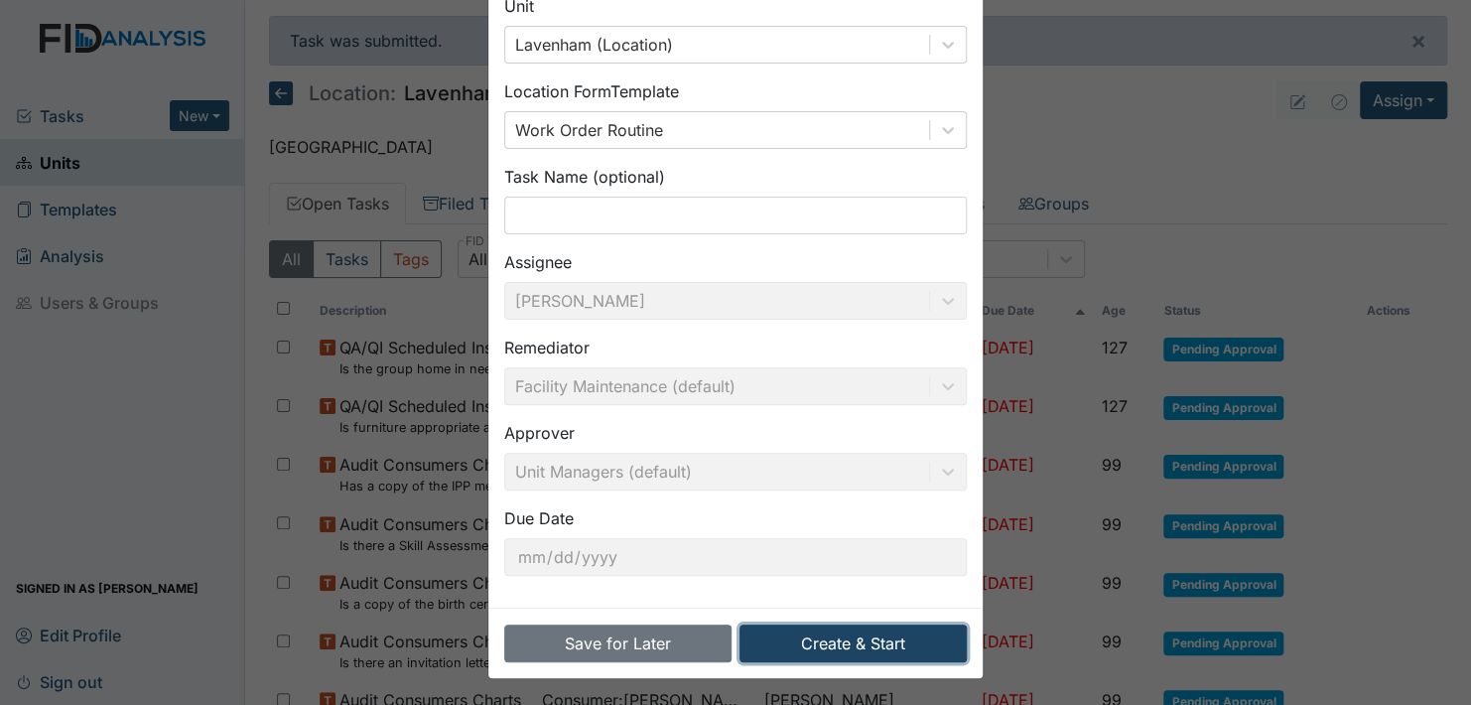
click at [847, 646] on button "Create & Start" at bounding box center [853, 643] width 227 height 38
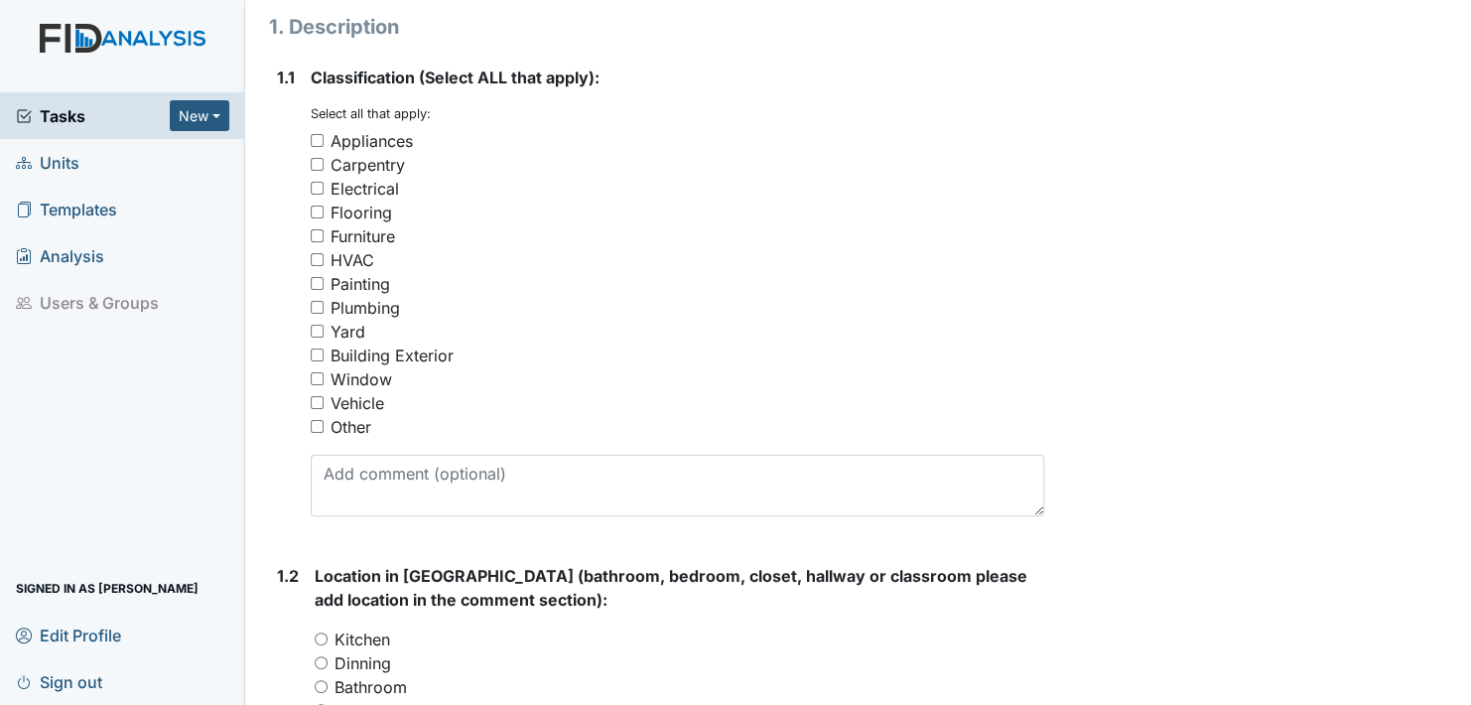
scroll to position [298, 0]
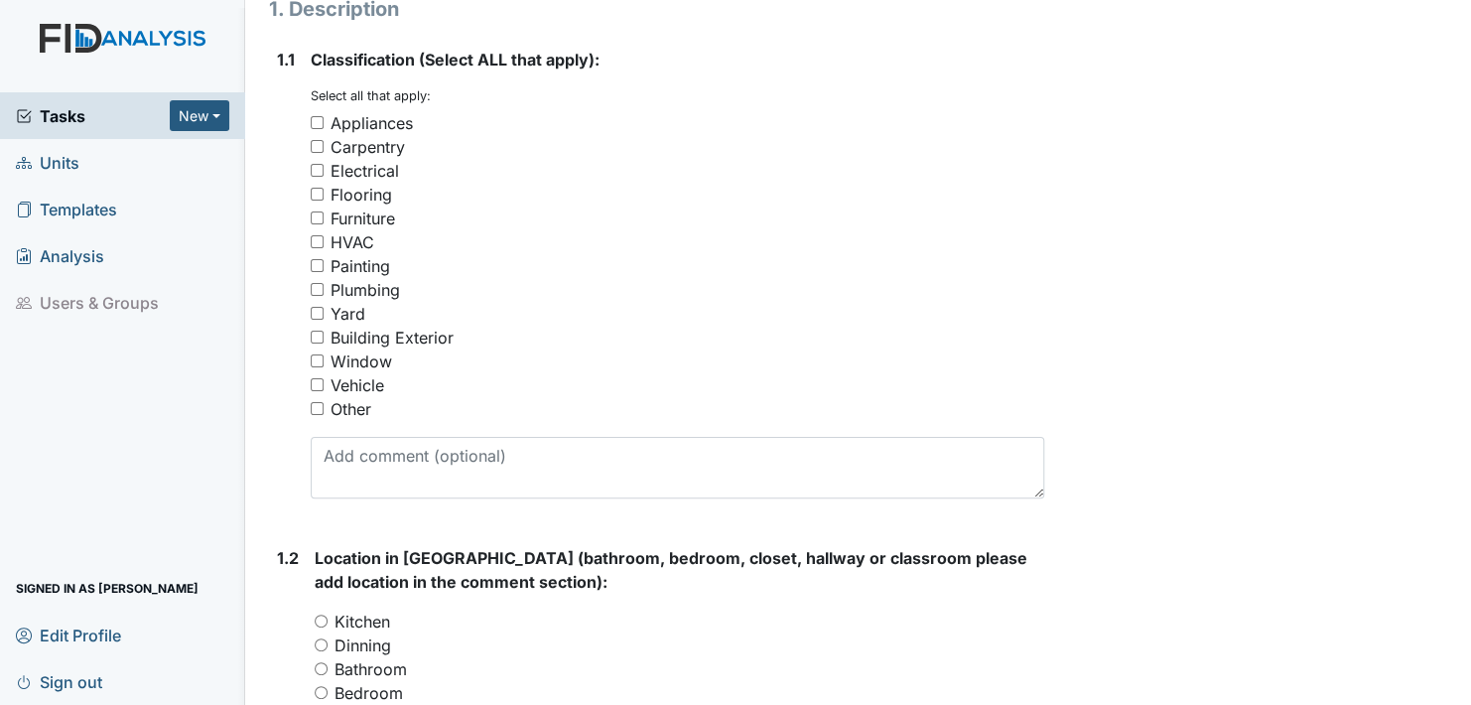
click at [320, 216] on input "Furniture" at bounding box center [317, 217] width 13 height 13
checkbox input "true"
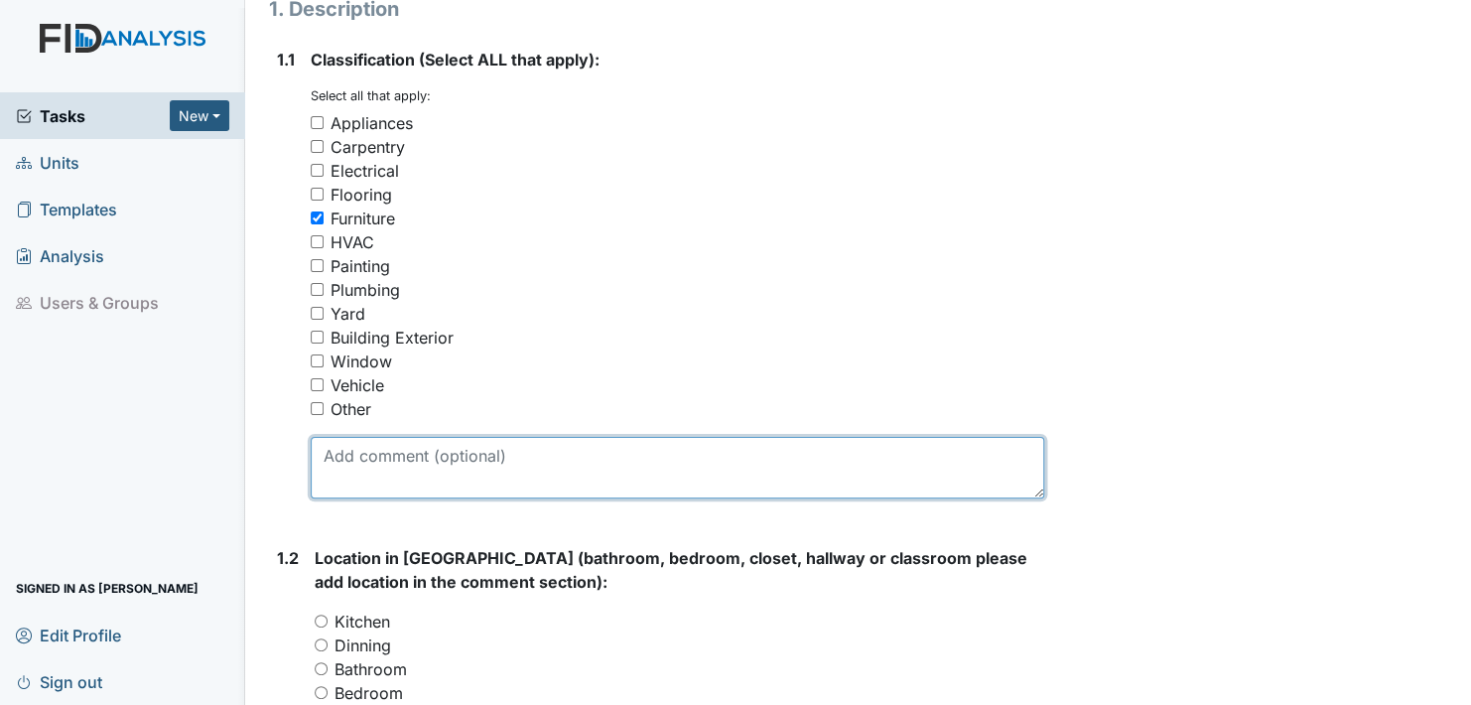
click at [372, 487] on textarea at bounding box center [678, 468] width 734 height 62
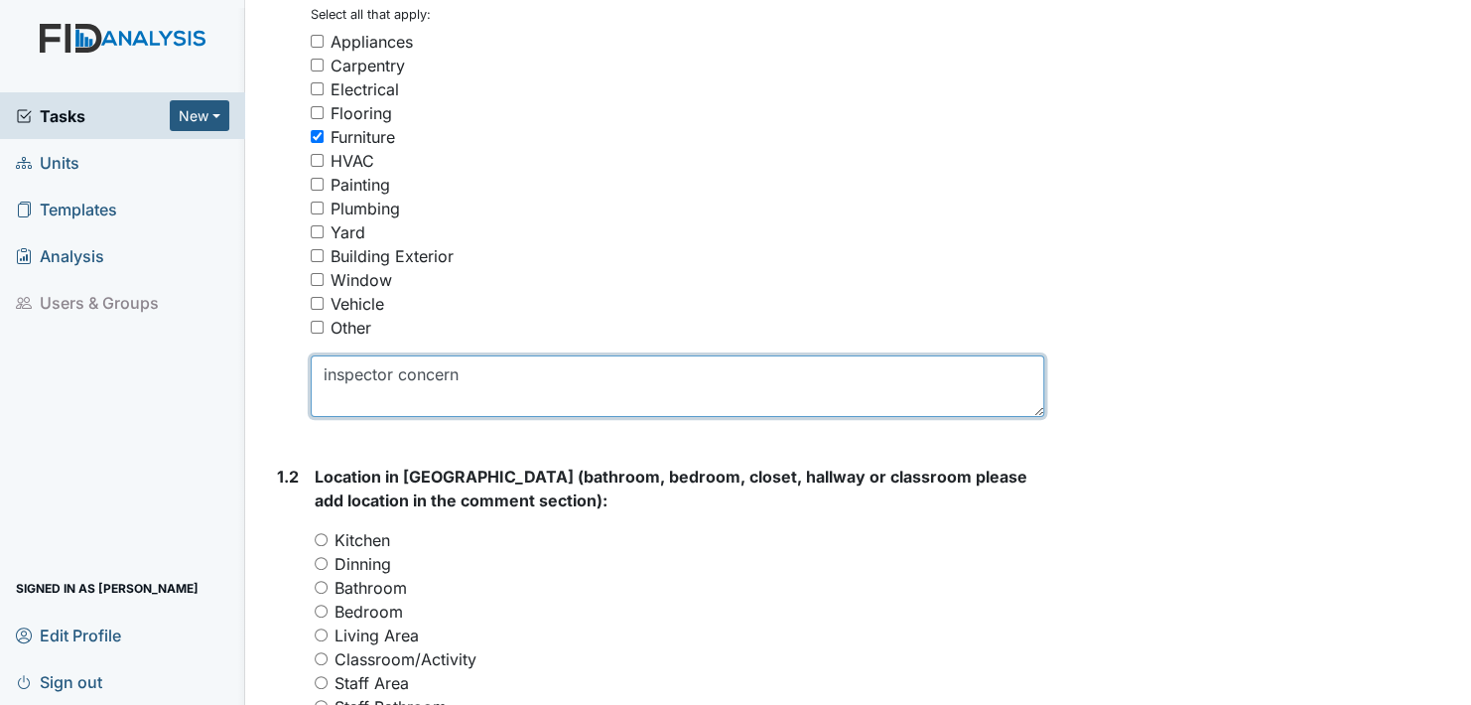
scroll to position [496, 0]
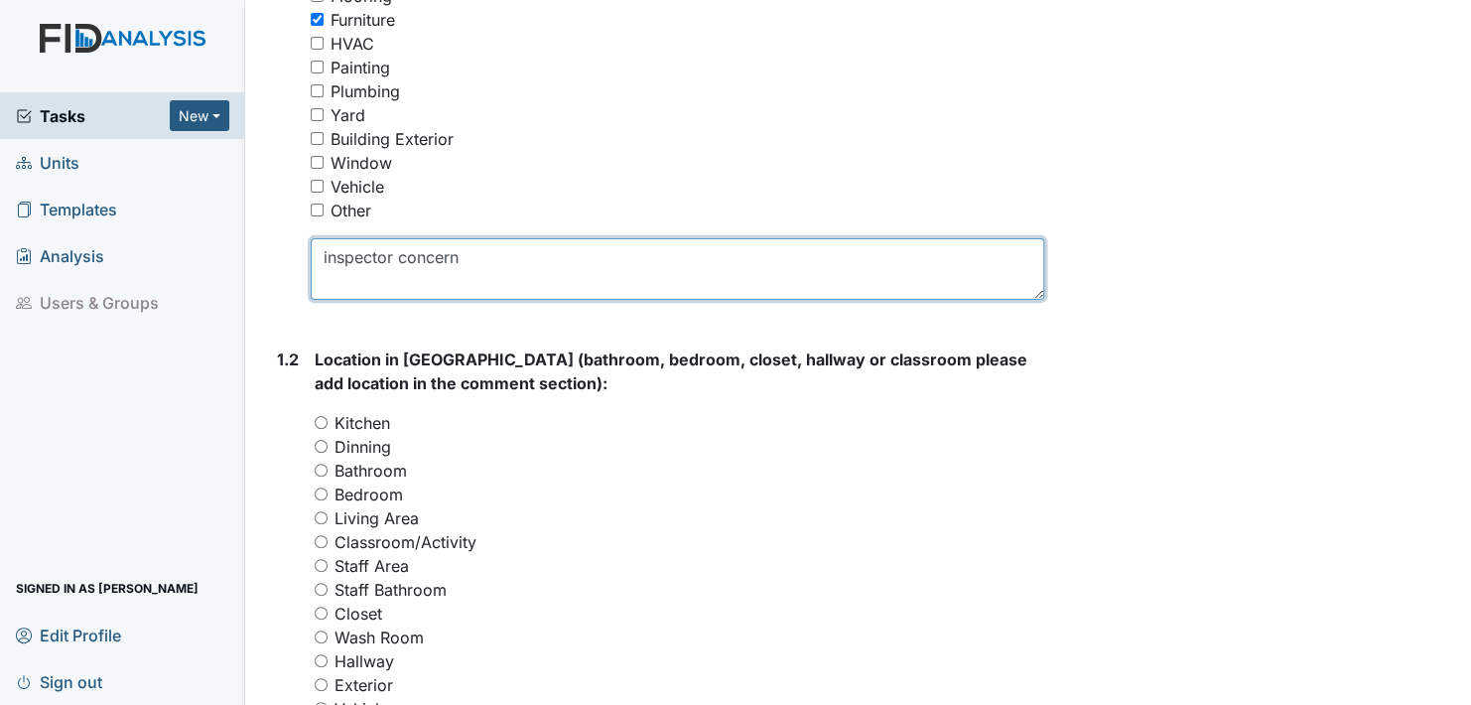
type textarea "inspector concern"
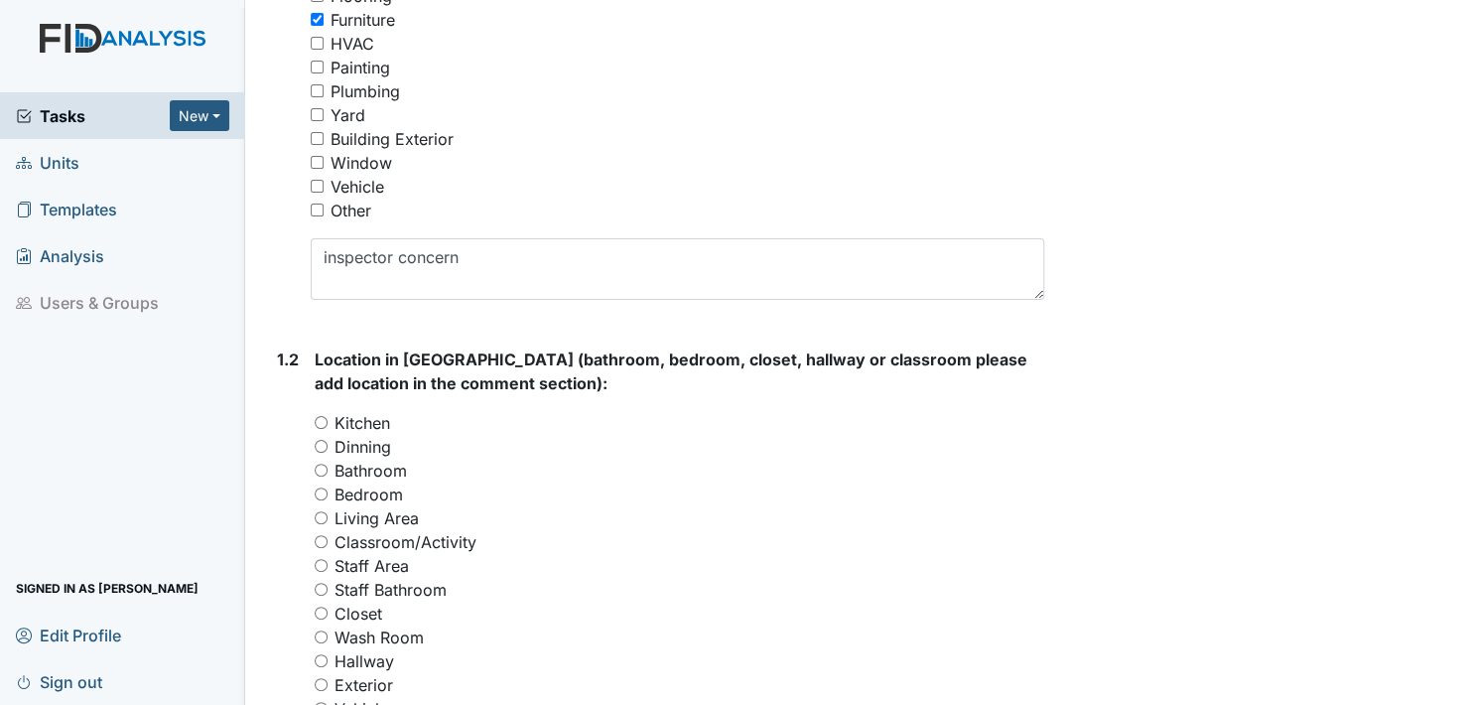
click at [321, 514] on input "Living Area" at bounding box center [321, 517] width 13 height 13
radio input "true"
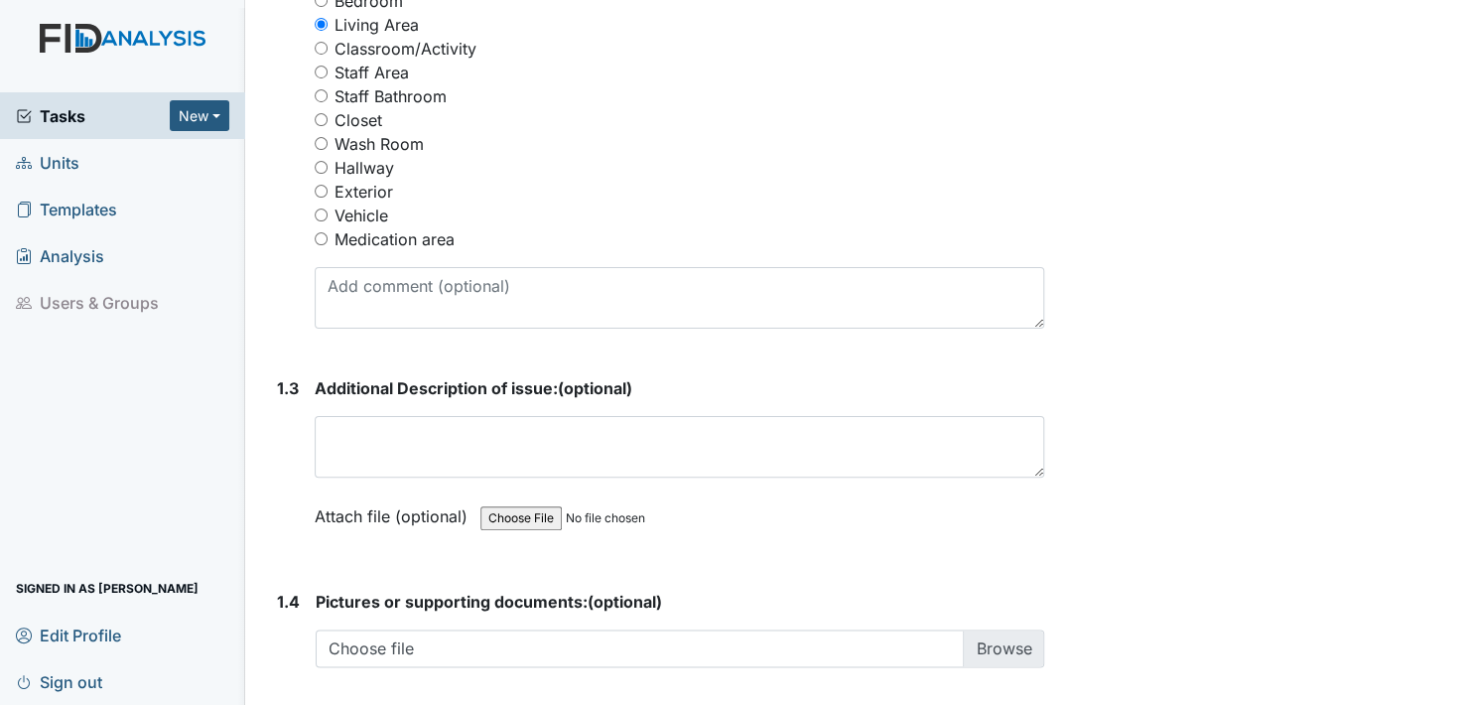
scroll to position [993, 0]
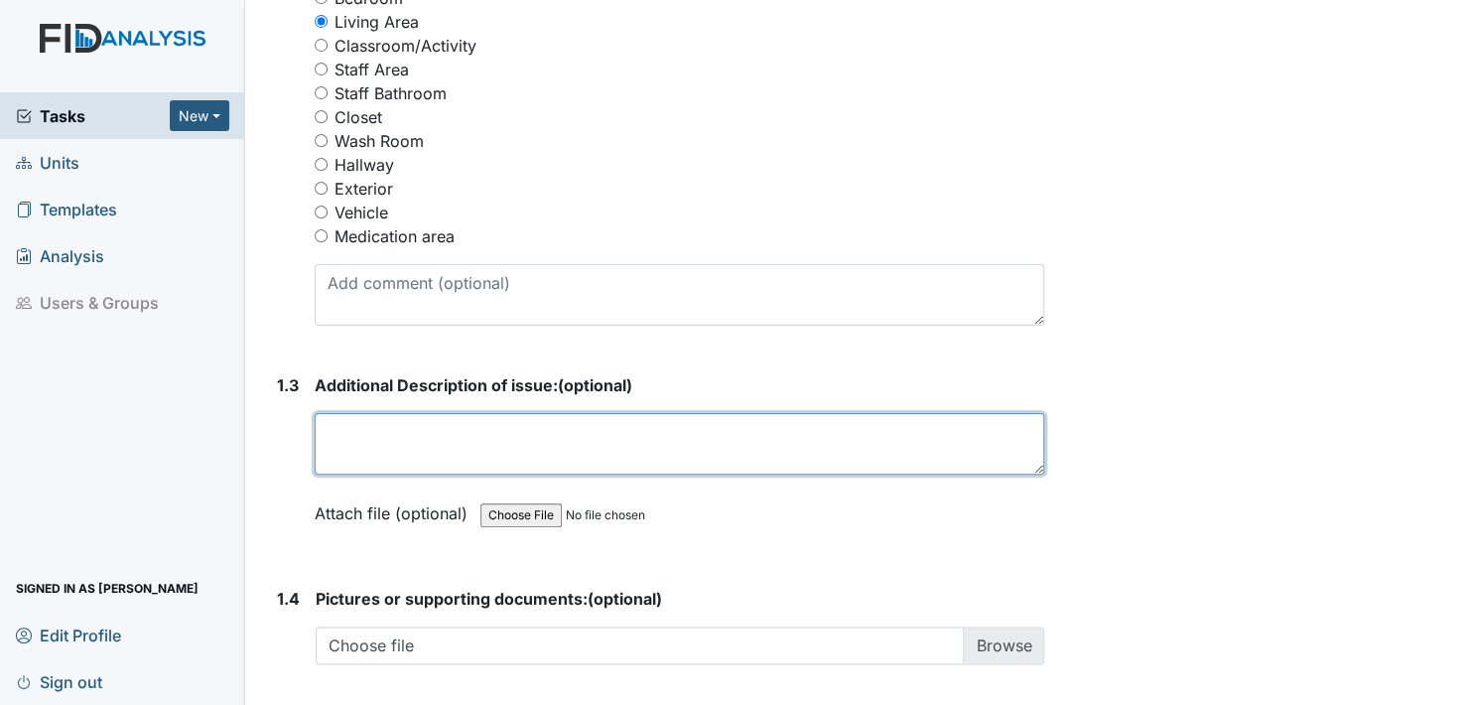
click at [338, 449] on textarea at bounding box center [680, 444] width 730 height 62
type textarea "we need a new table set for the living room"
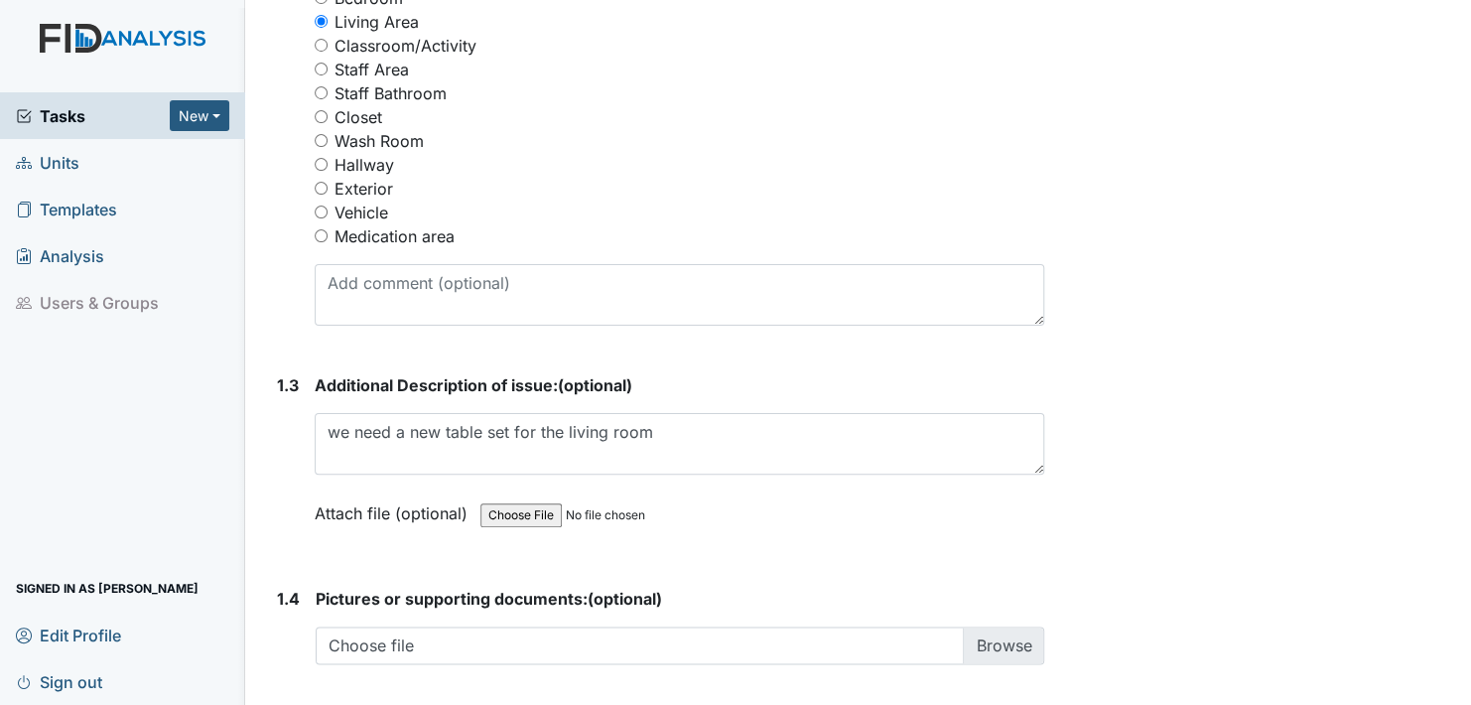
click at [337, 510] on label "Attach file (optional)" at bounding box center [395, 507] width 161 height 35
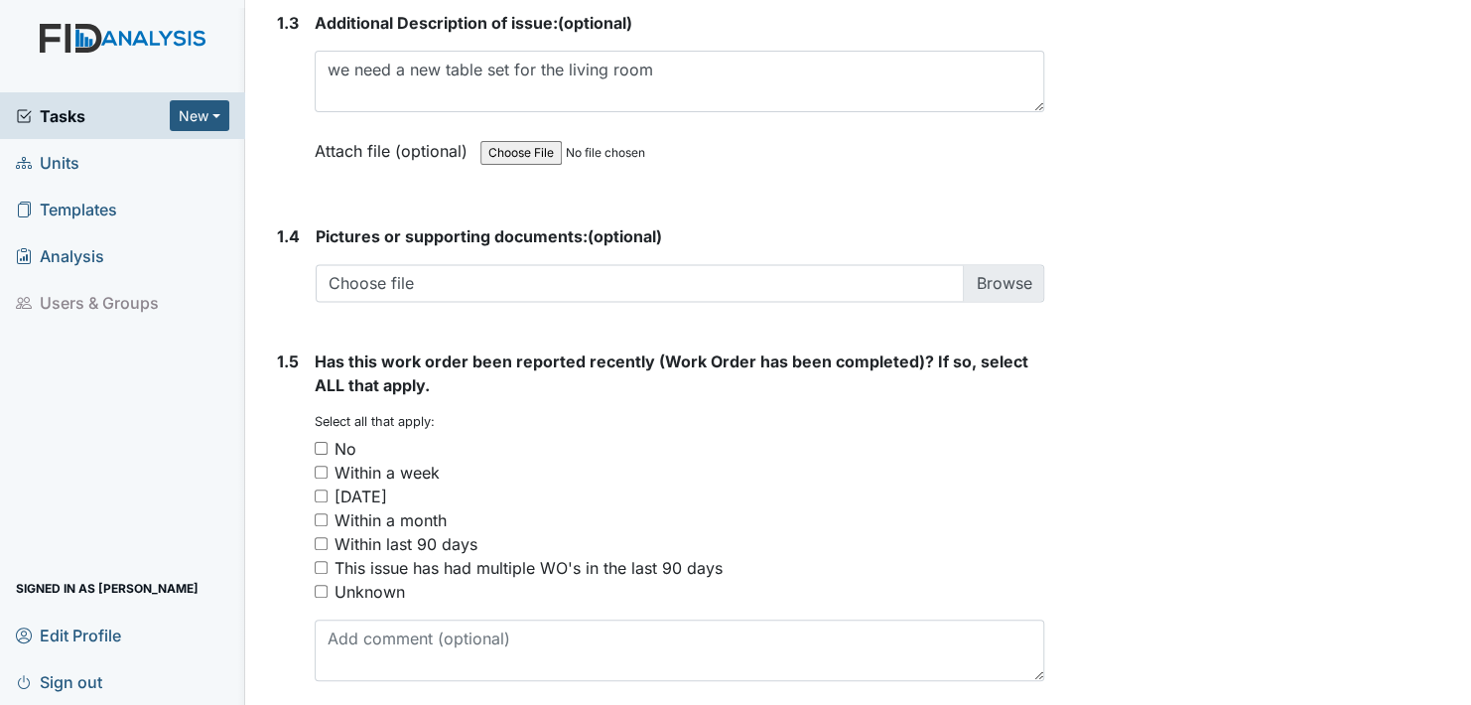
scroll to position [1390, 0]
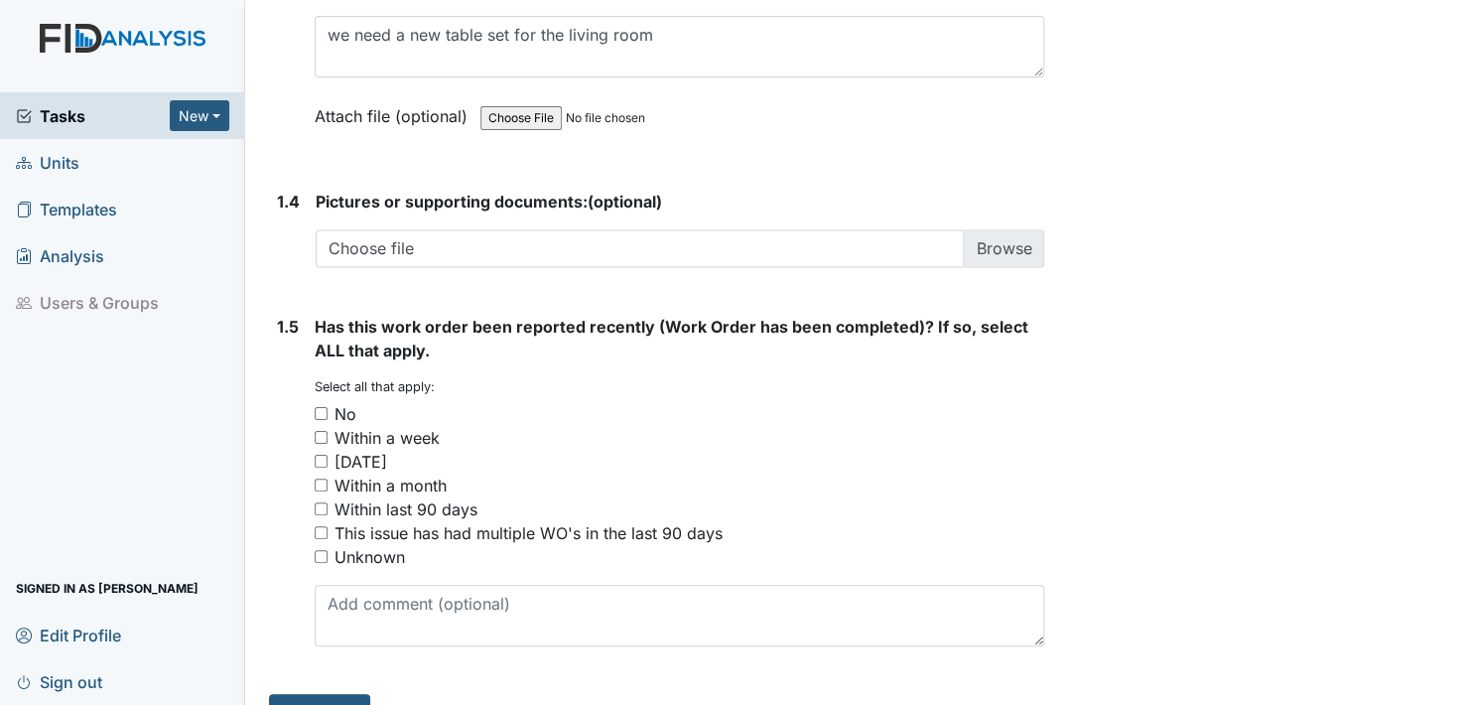
drag, startPoint x: 318, startPoint y: 407, endPoint x: 331, endPoint y: 426, distance: 22.9
click at [319, 408] on input "No" at bounding box center [321, 413] width 13 height 13
checkbox input "true"
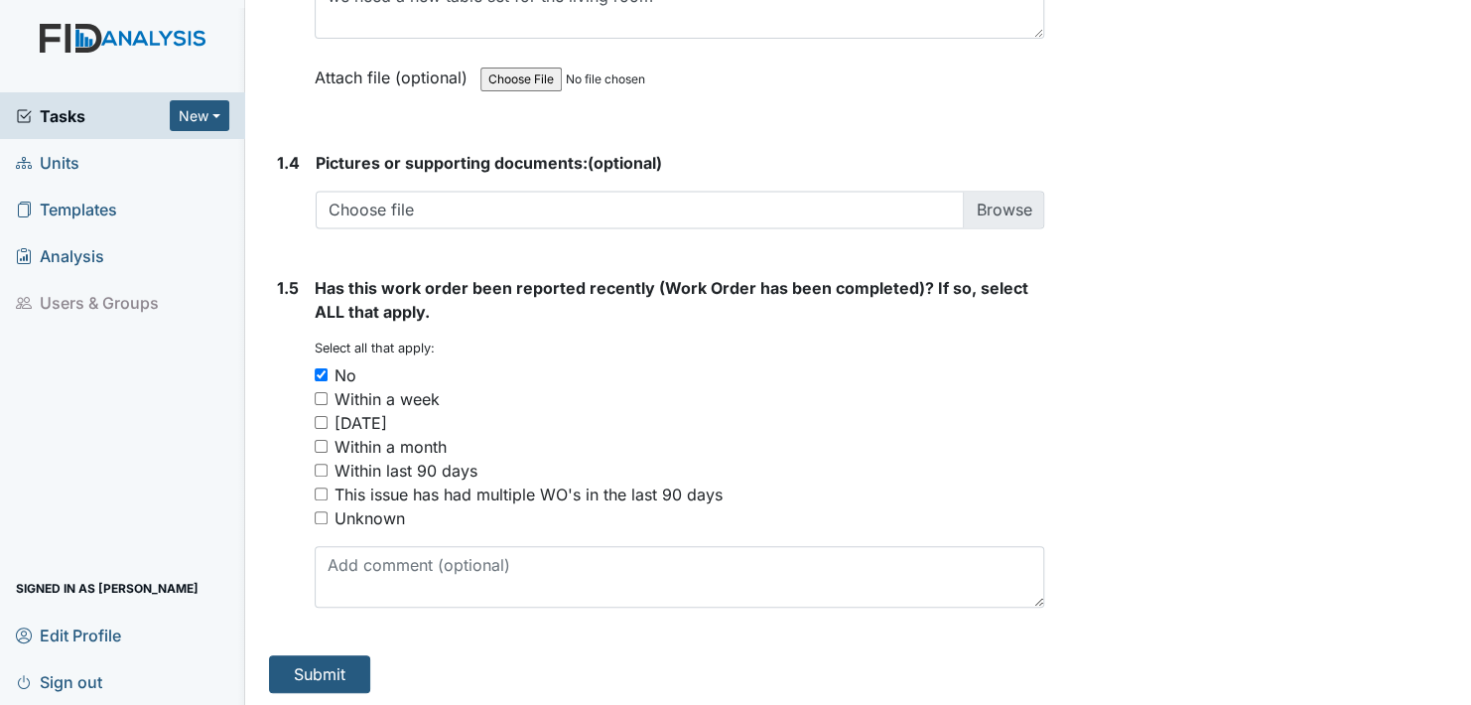
scroll to position [1430, 0]
click at [327, 674] on button "Submit" at bounding box center [319, 673] width 101 height 38
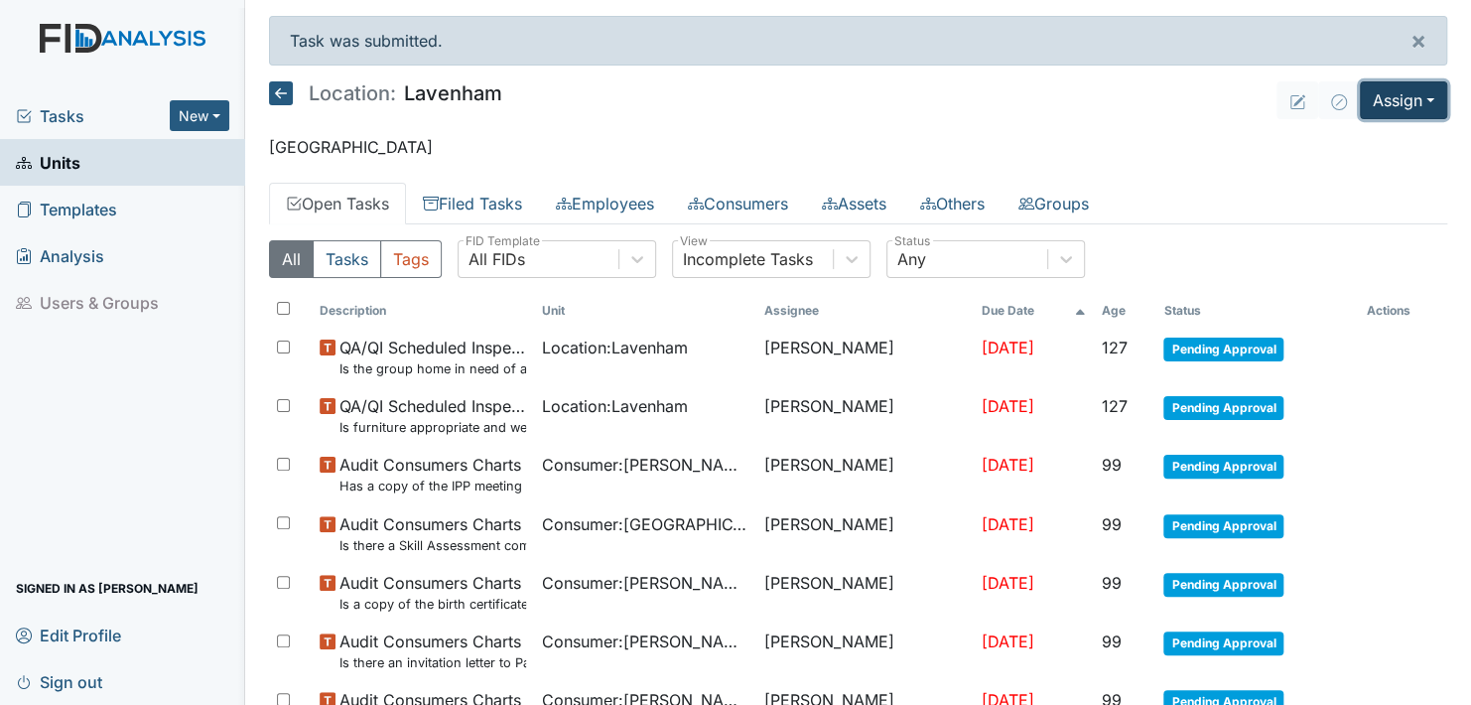
click at [1413, 98] on button "Assign" at bounding box center [1403, 100] width 87 height 38
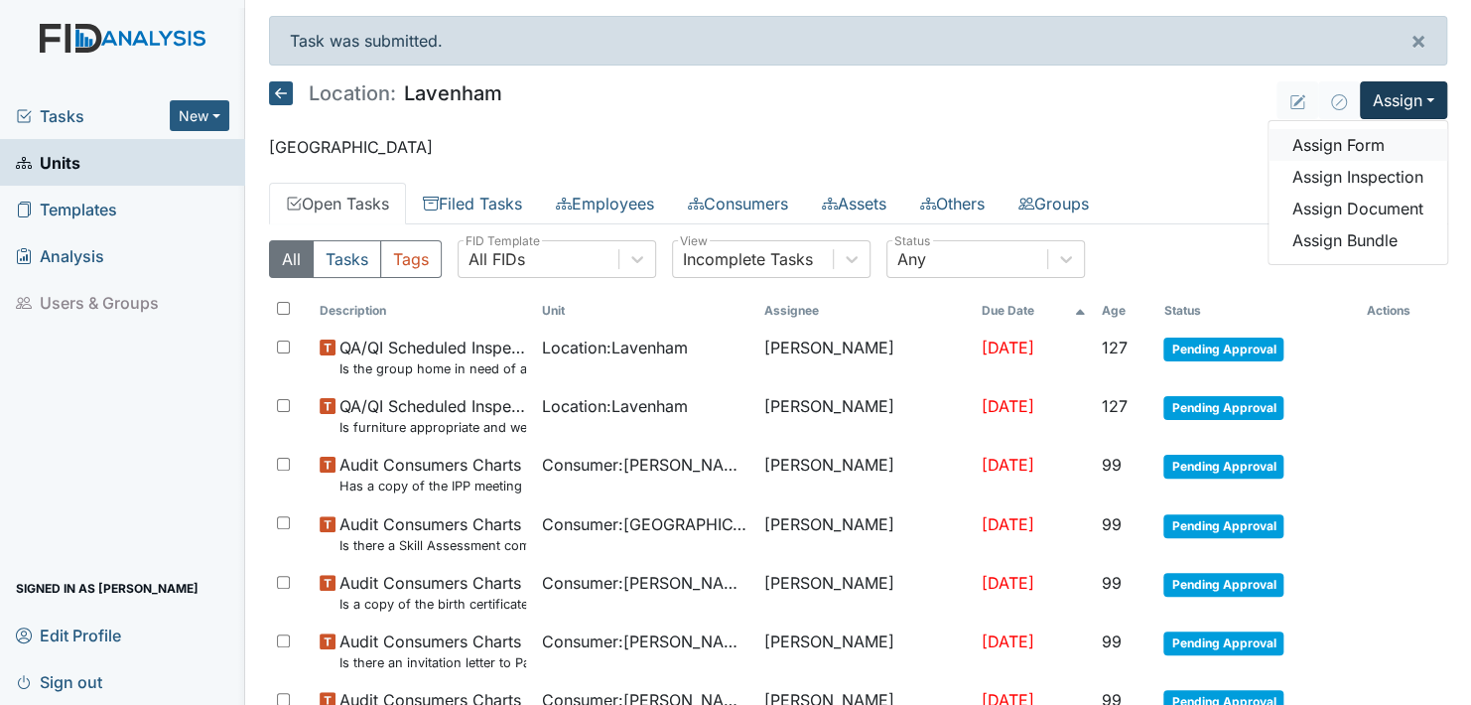
click at [1343, 148] on link "Assign Form" at bounding box center [1358, 145] width 179 height 32
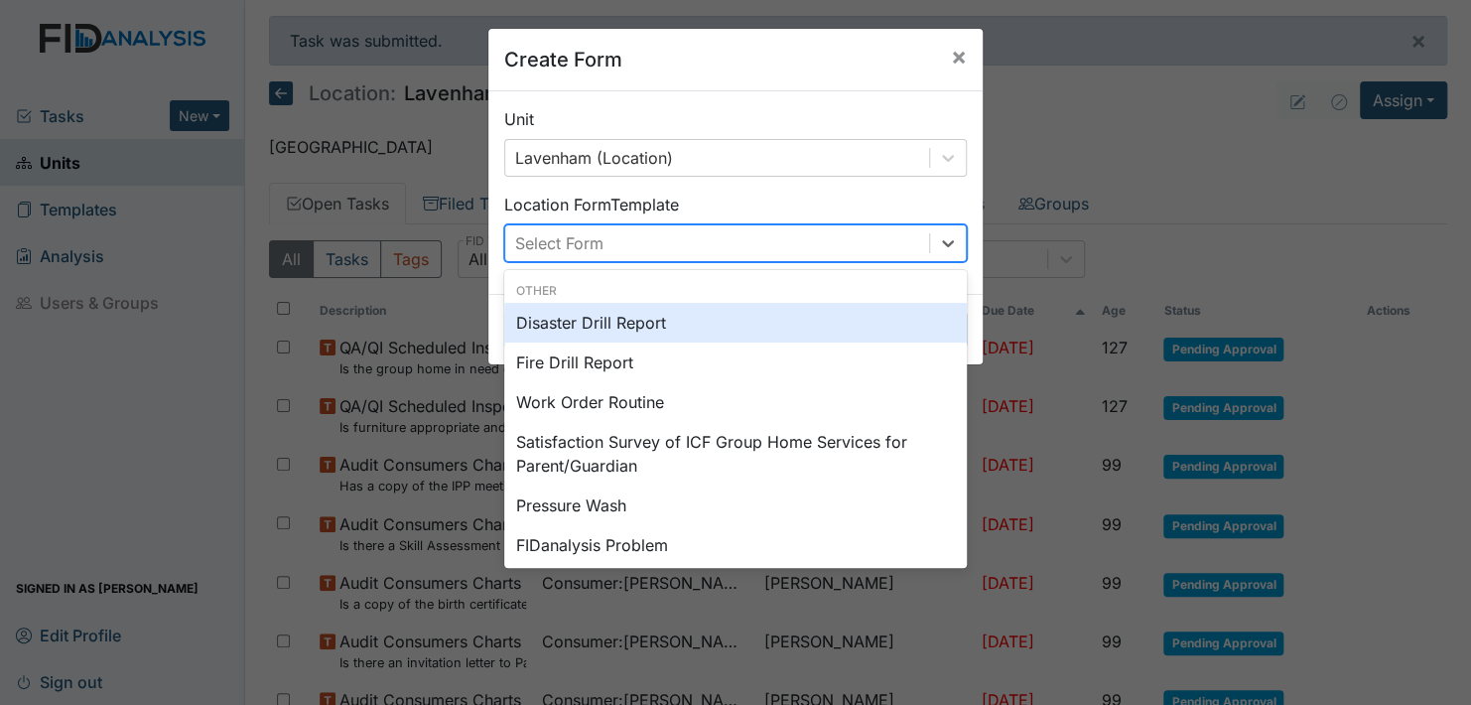
drag, startPoint x: 941, startPoint y: 241, endPoint x: 899, endPoint y: 268, distance: 49.6
click at [941, 240] on icon at bounding box center [948, 243] width 20 height 20
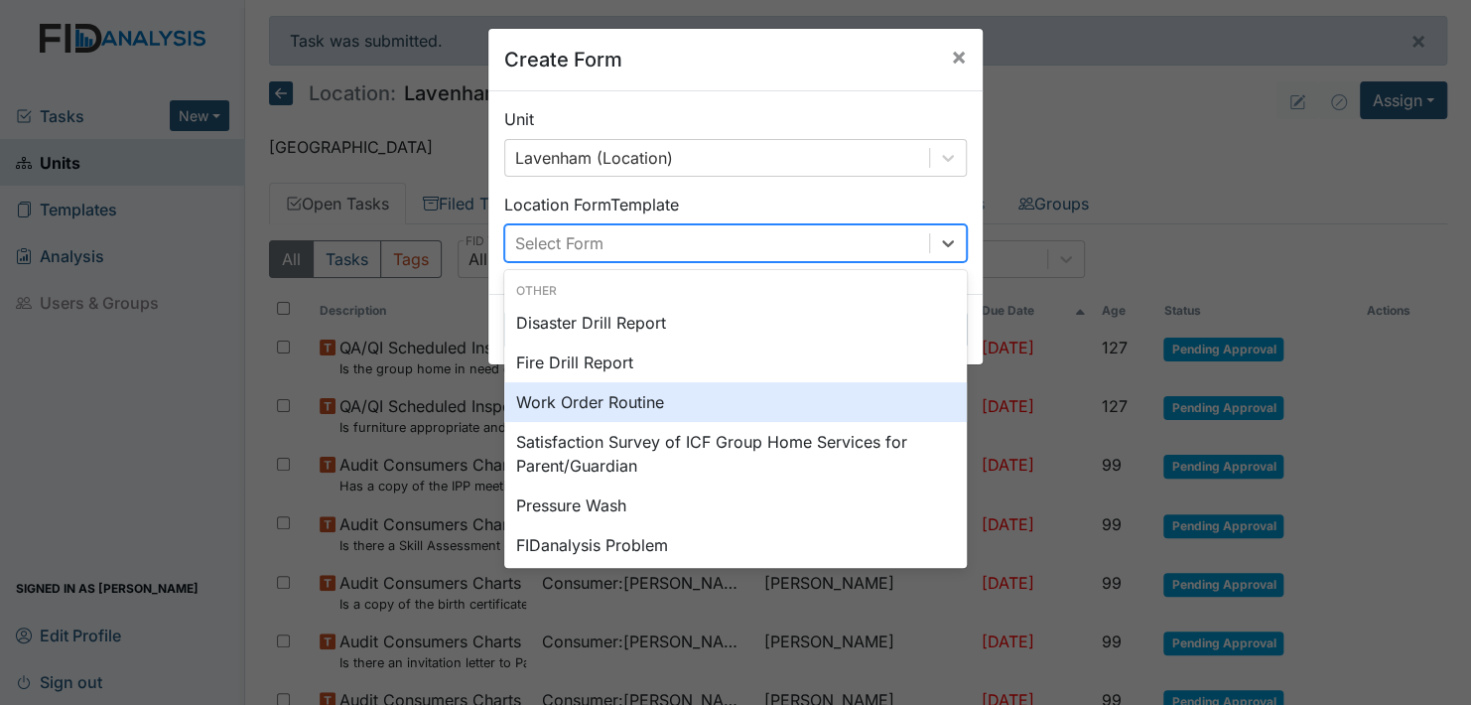
click at [615, 405] on div "Work Order Routine" at bounding box center [735, 402] width 463 height 40
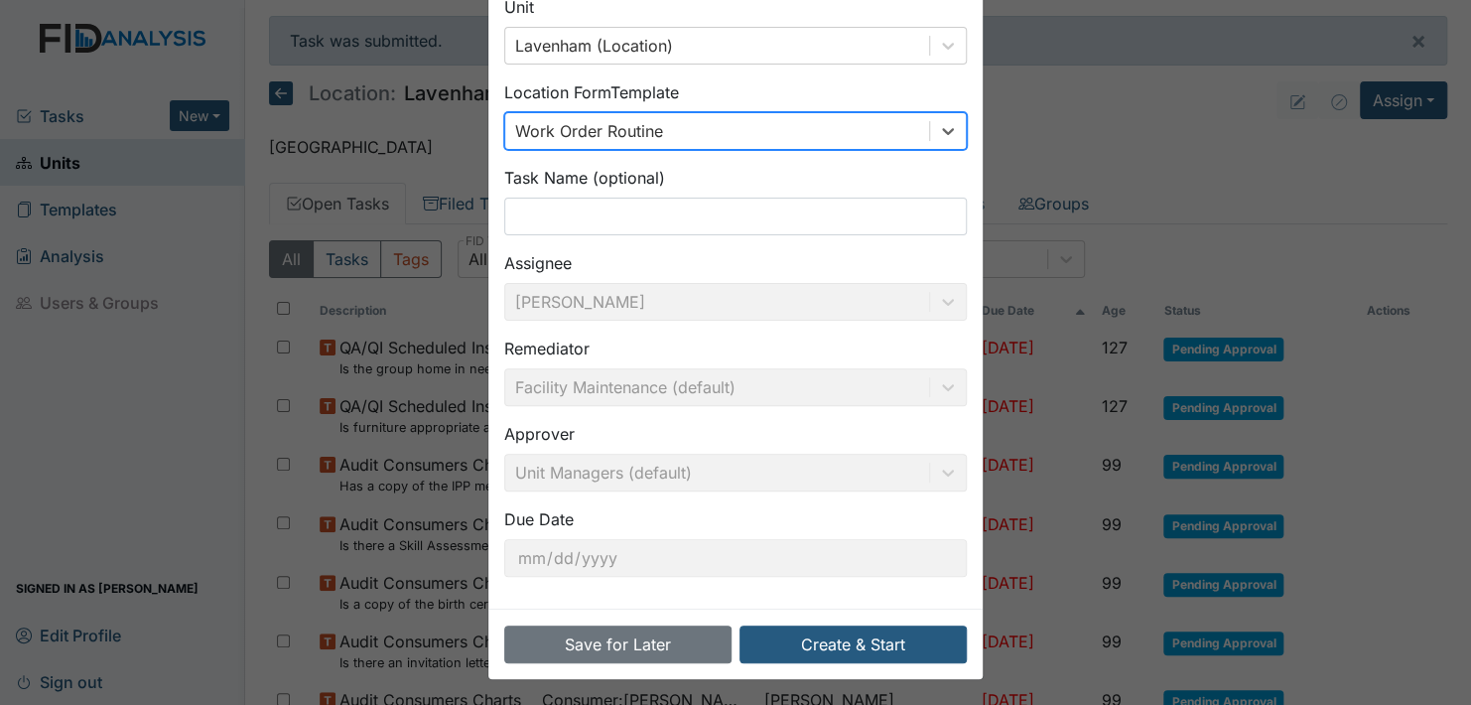
scroll to position [113, 0]
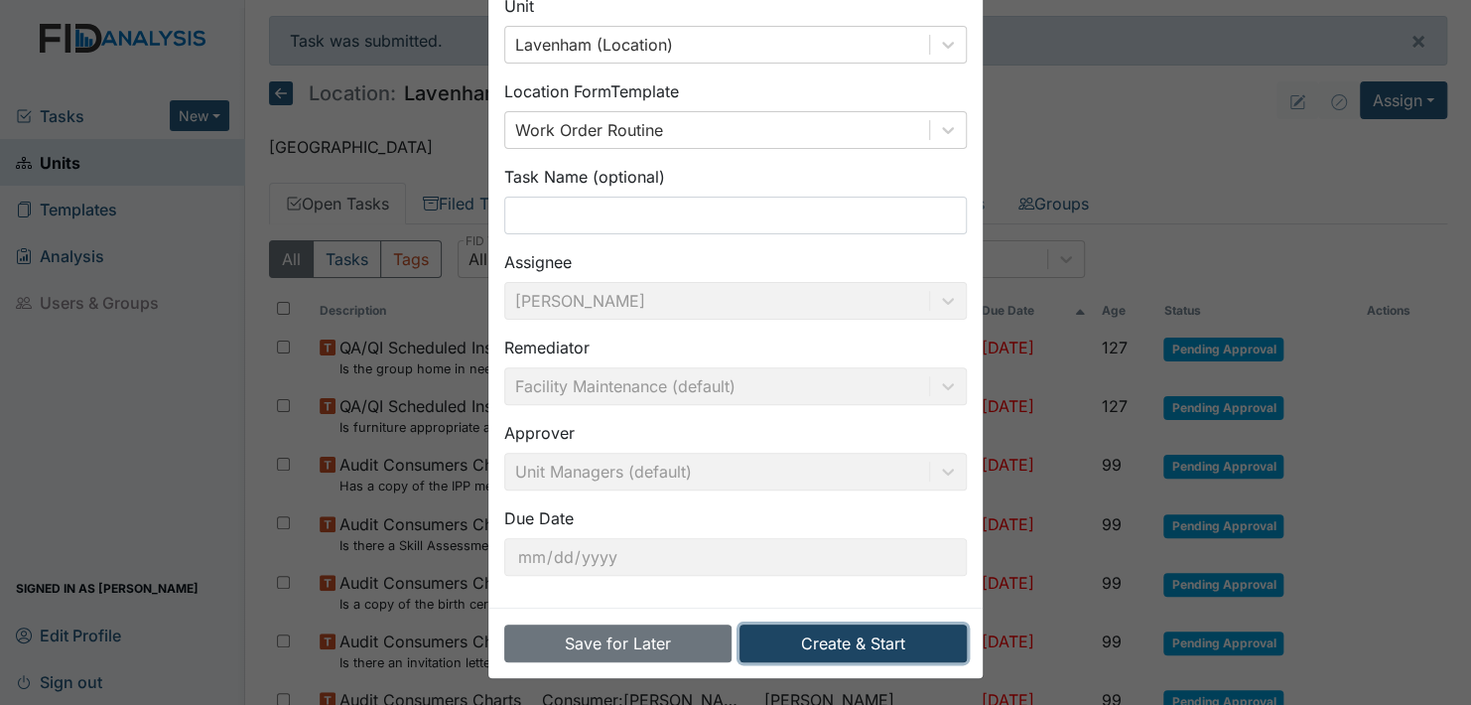
click at [818, 641] on button "Create & Start" at bounding box center [853, 643] width 227 height 38
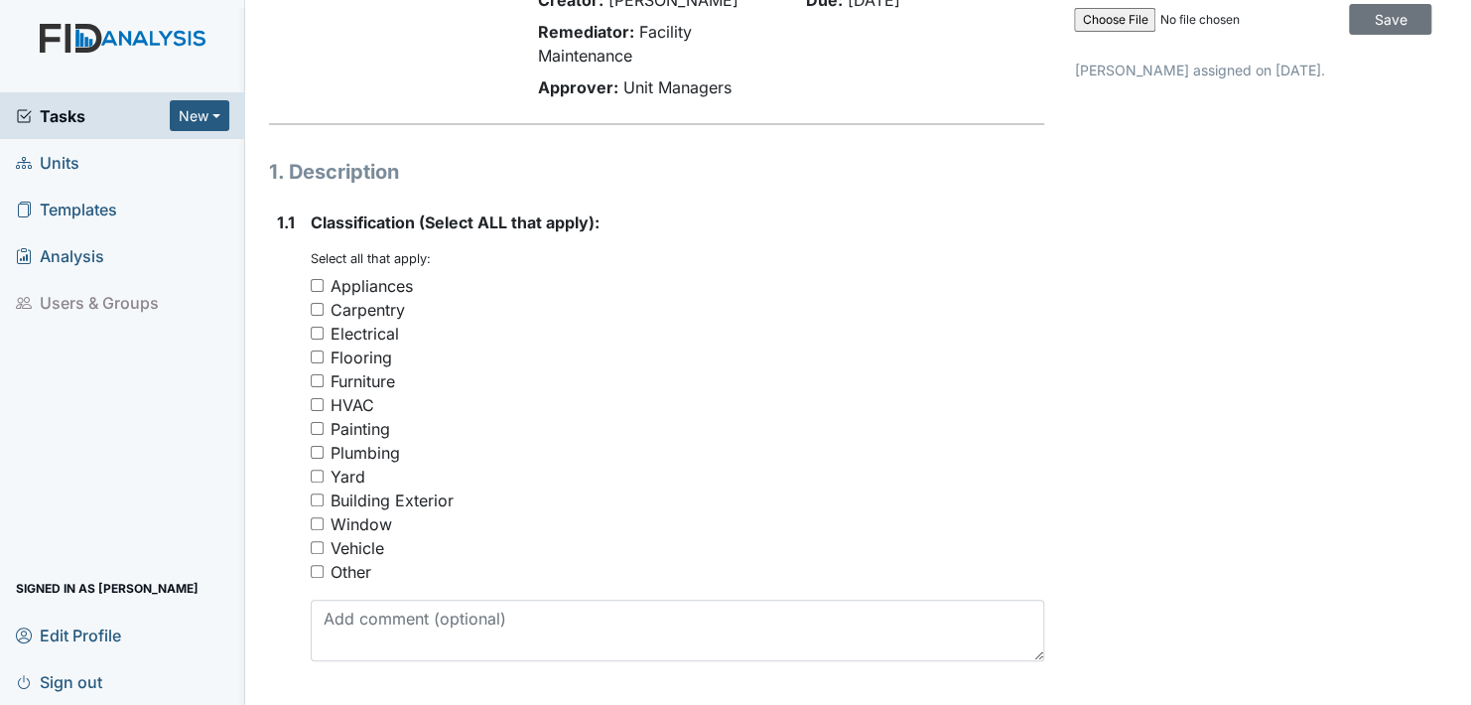
scroll to position [199, 0]
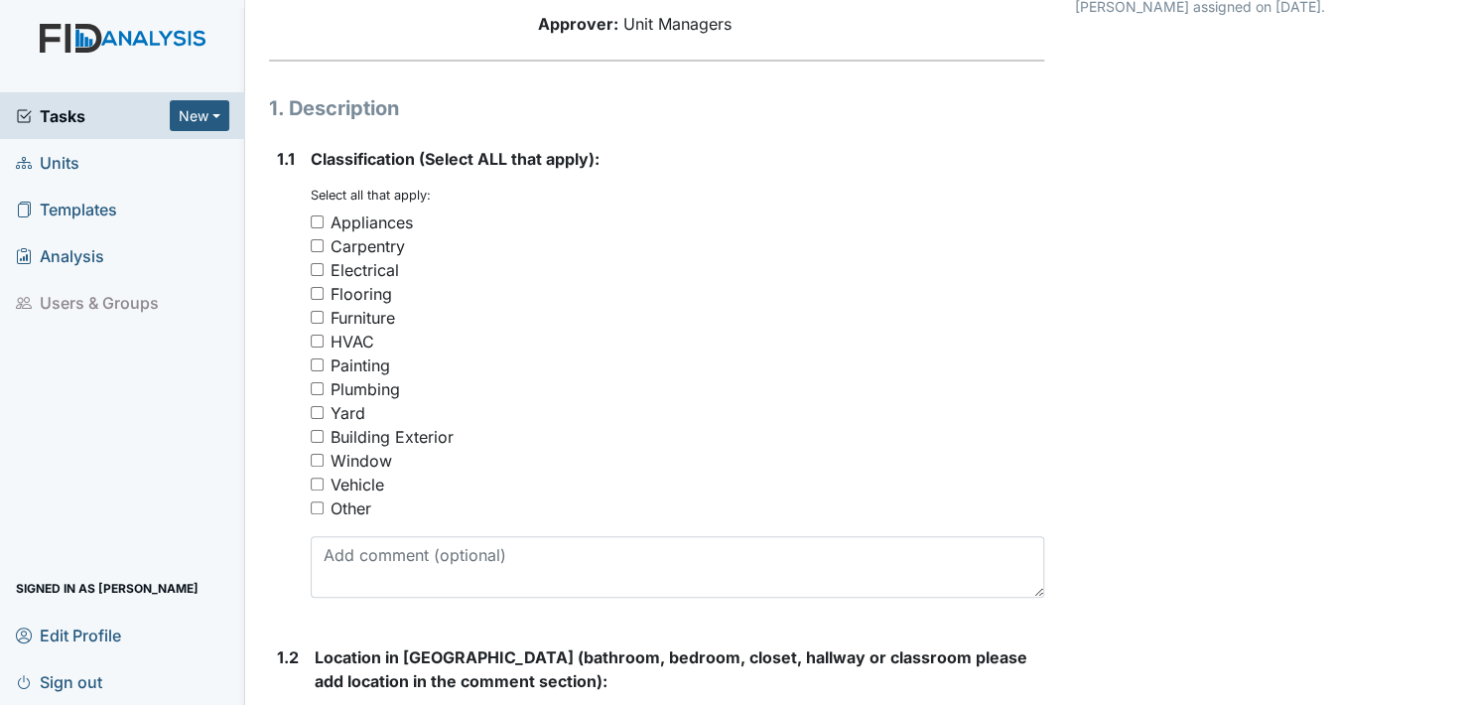
click at [318, 506] on input "Other" at bounding box center [317, 507] width 13 height 13
checkbox input "true"
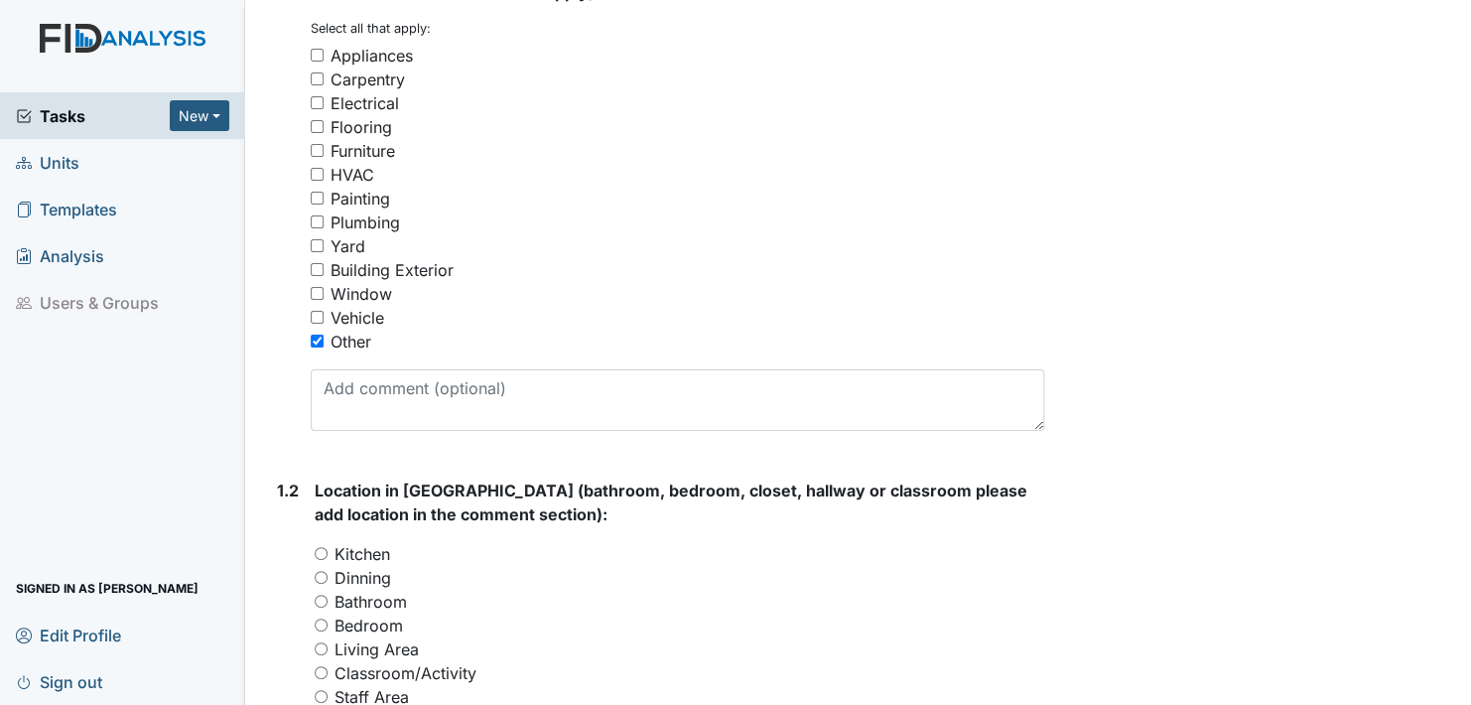
scroll to position [397, 0]
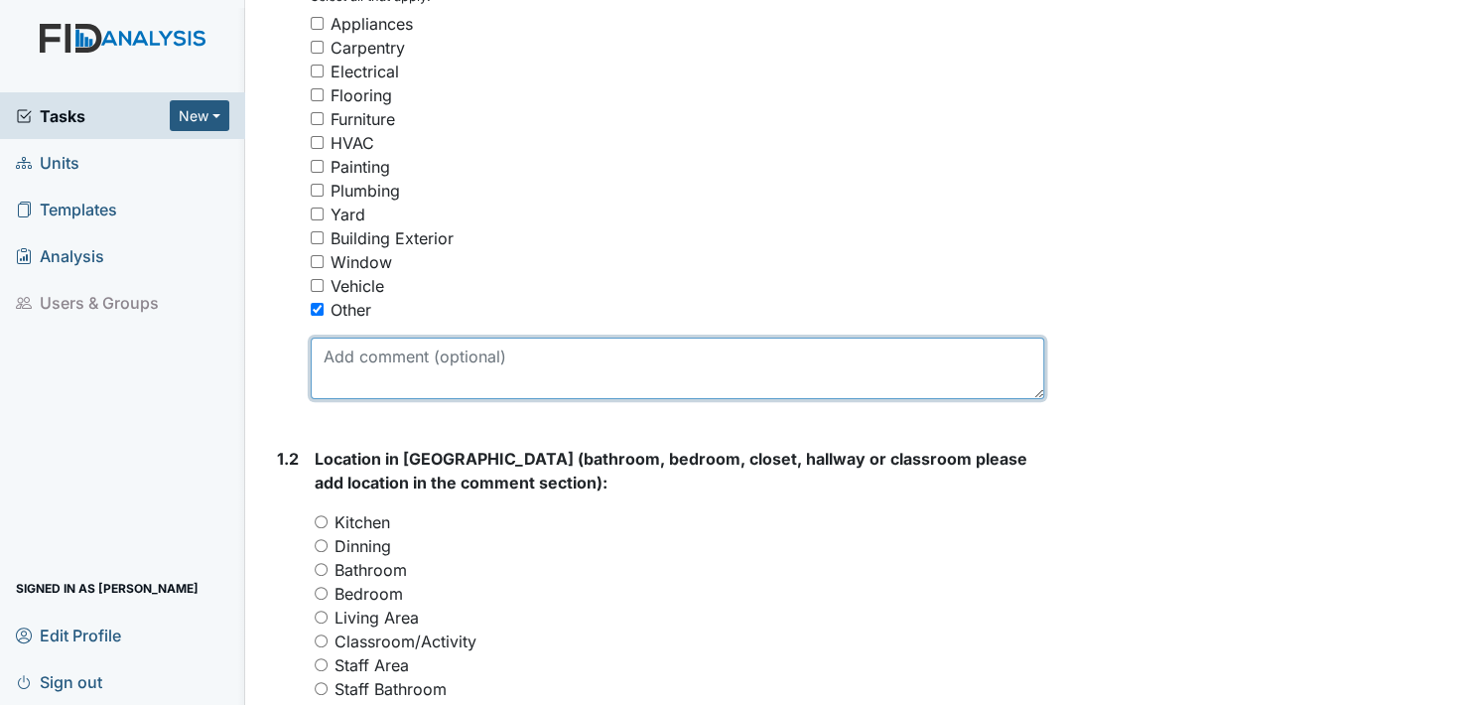
click at [358, 379] on textarea at bounding box center [678, 369] width 734 height 62
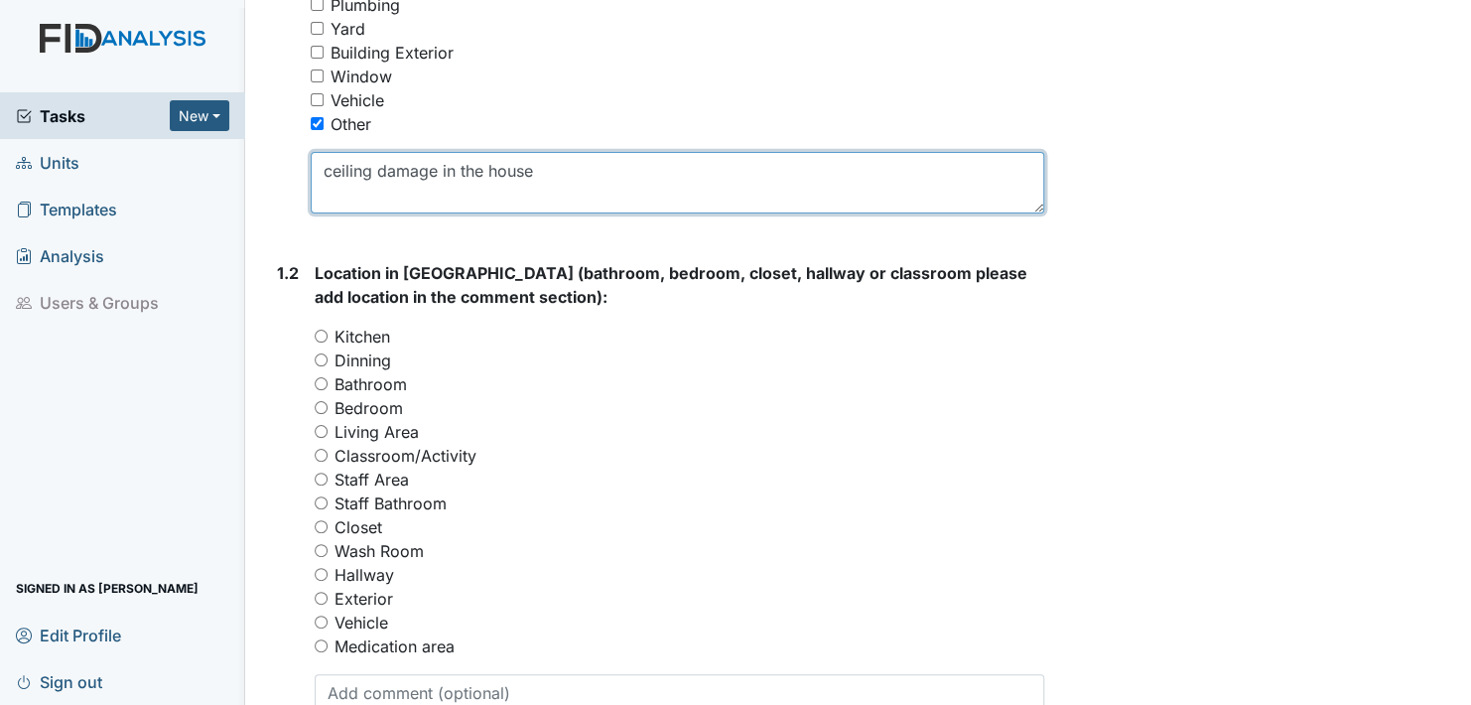
scroll to position [596, 0]
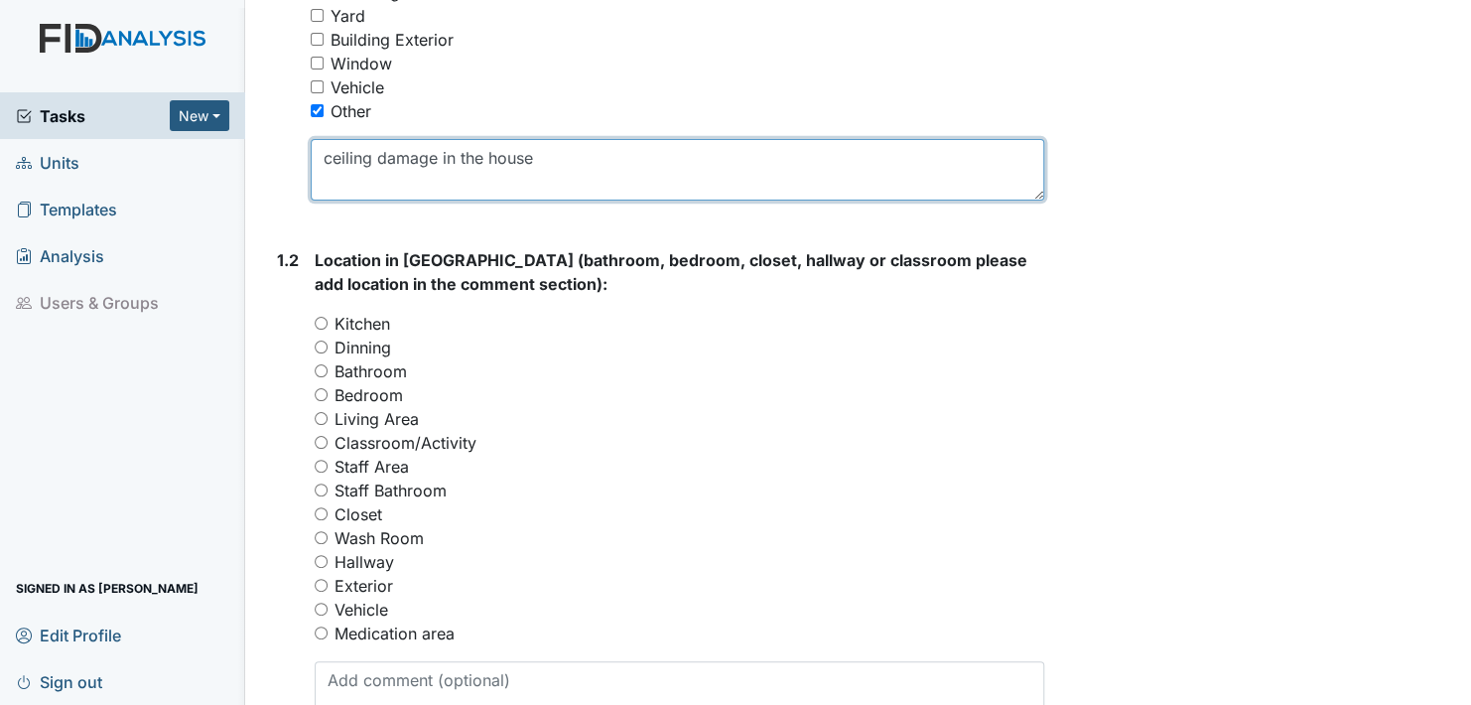
type textarea "ceiling damage in the house"
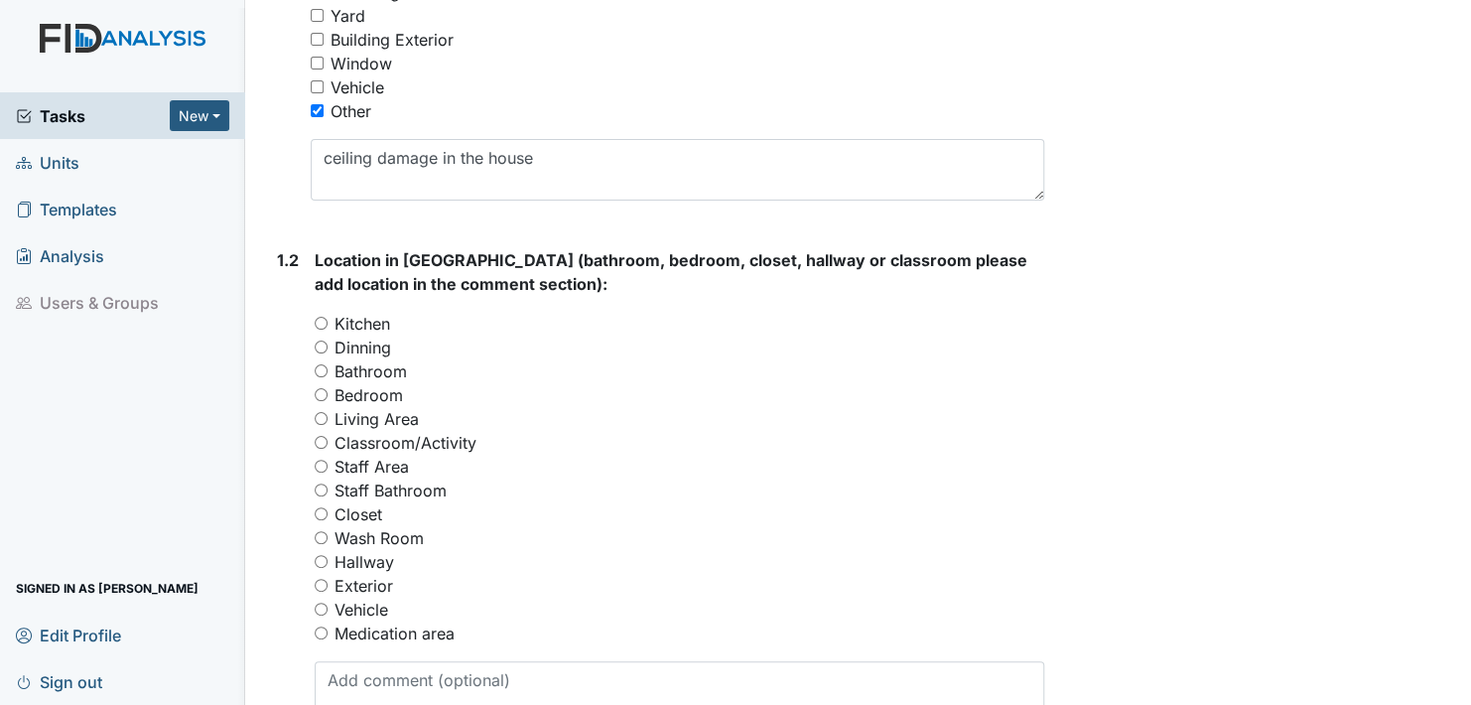
click at [324, 420] on input "Living Area" at bounding box center [321, 418] width 13 height 13
radio input "true"
click at [321, 391] on input "Bedroom" at bounding box center [321, 394] width 13 height 13
radio input "true"
click at [322, 421] on input "Living Area" at bounding box center [321, 418] width 13 height 13
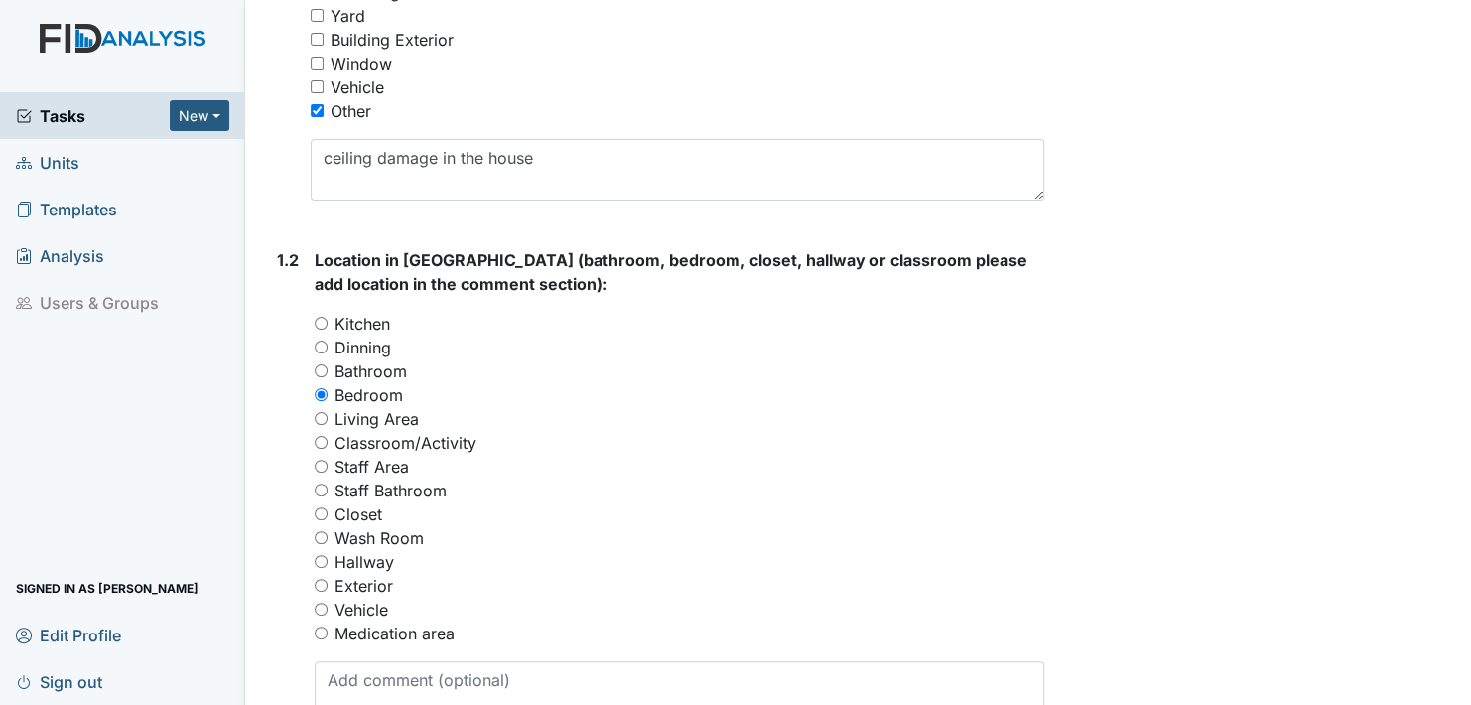
radio input "true"
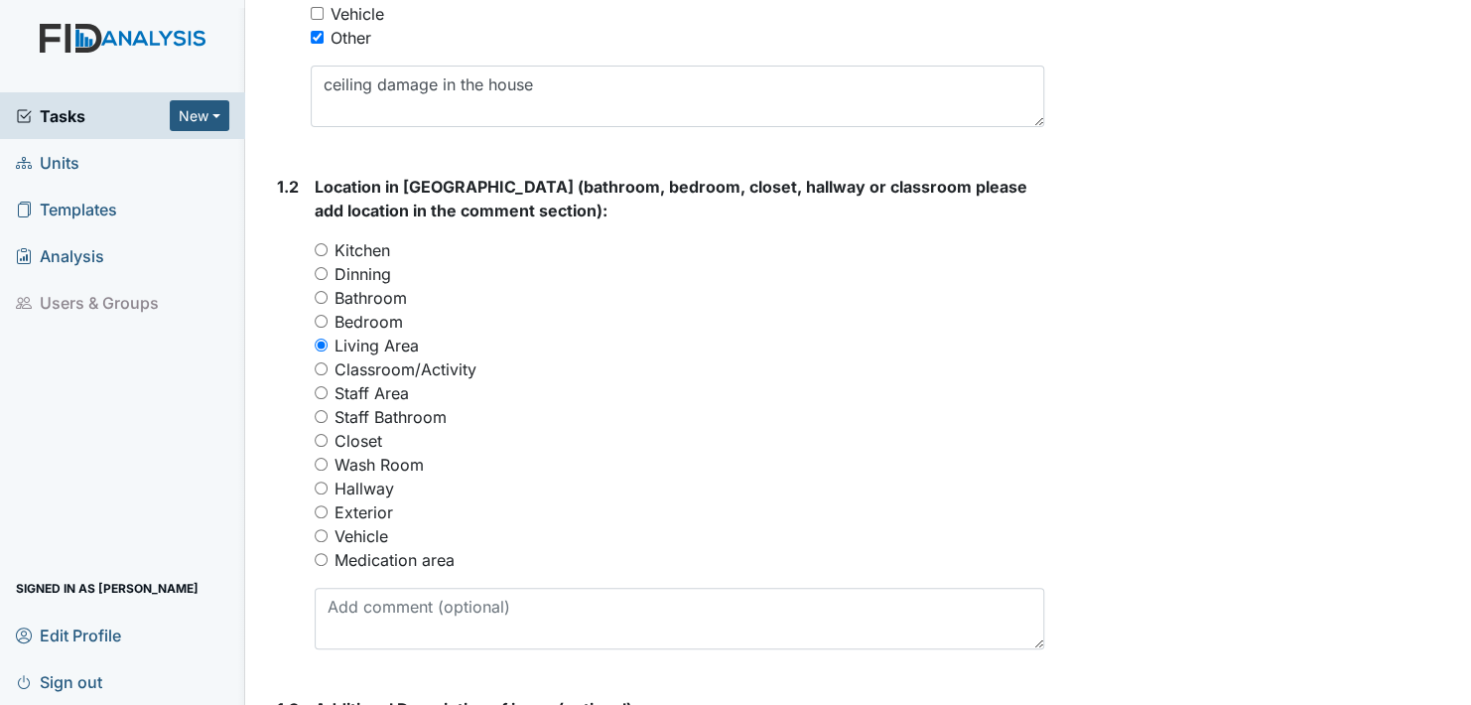
scroll to position [893, 0]
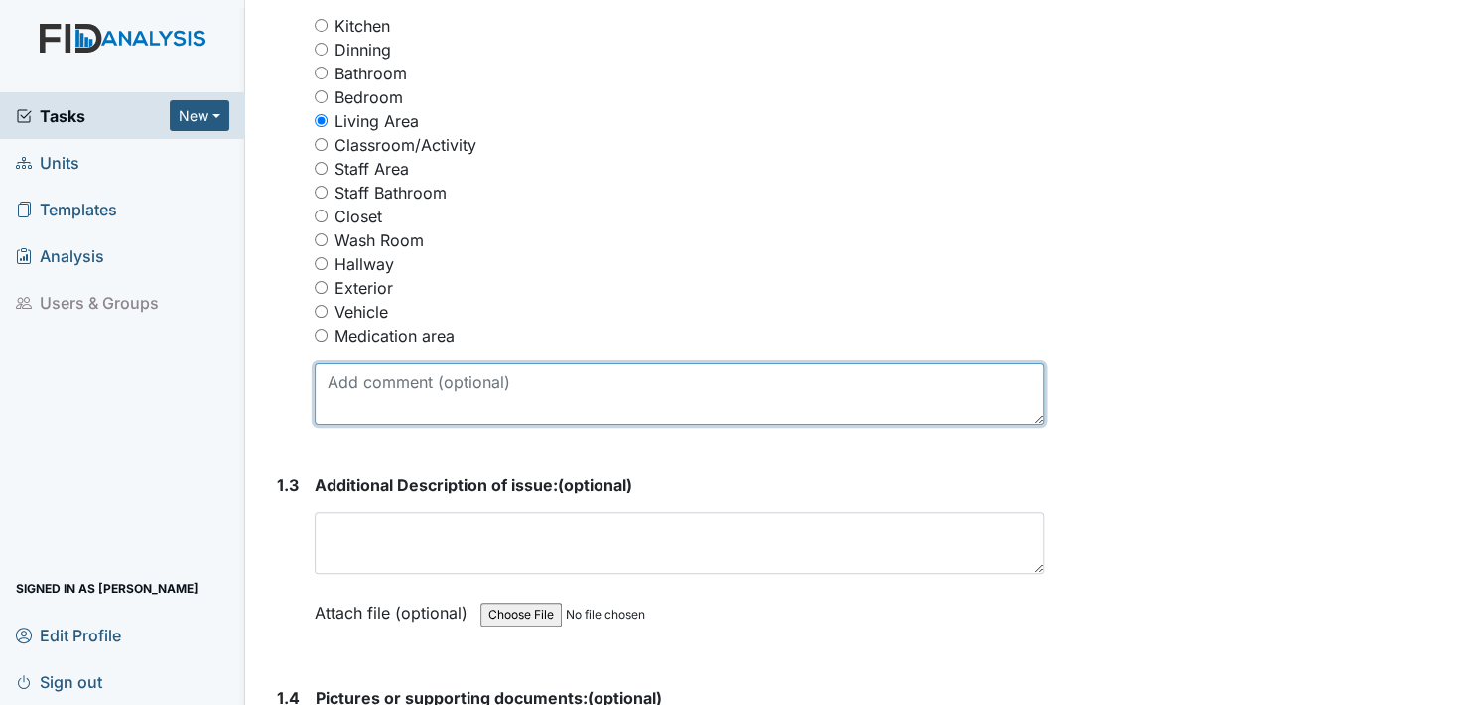
click at [347, 399] on textarea at bounding box center [680, 394] width 730 height 62
type textarea "bedroom, dining room"
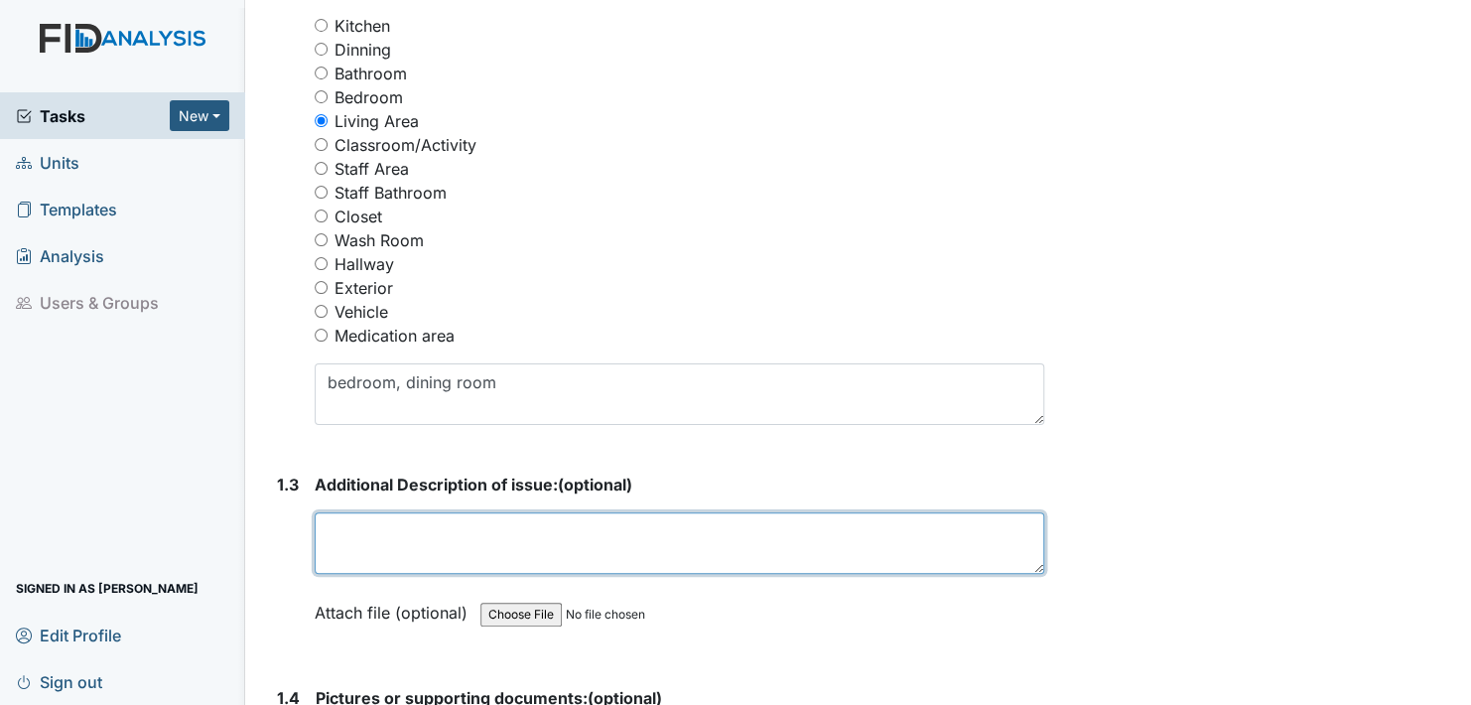
click at [335, 554] on textarea at bounding box center [680, 543] width 730 height 62
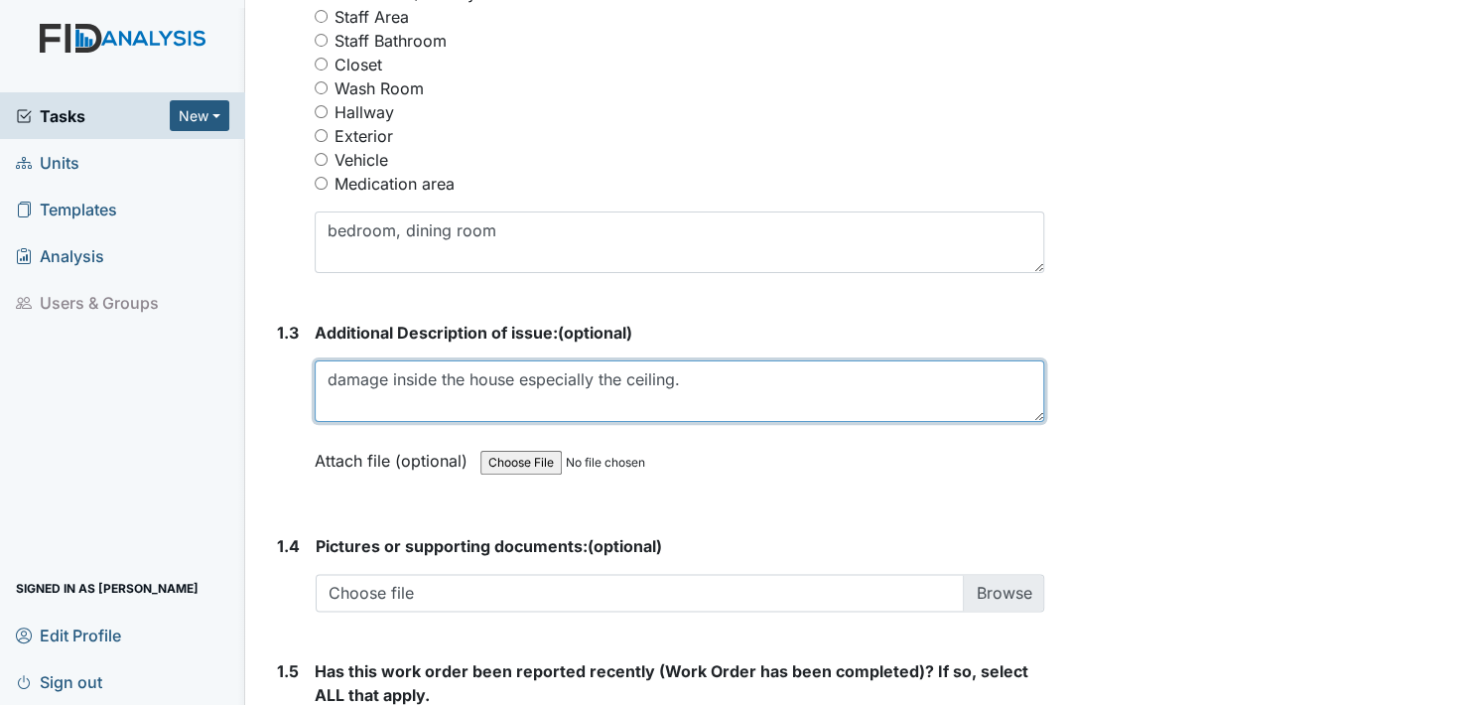
scroll to position [1092, 0]
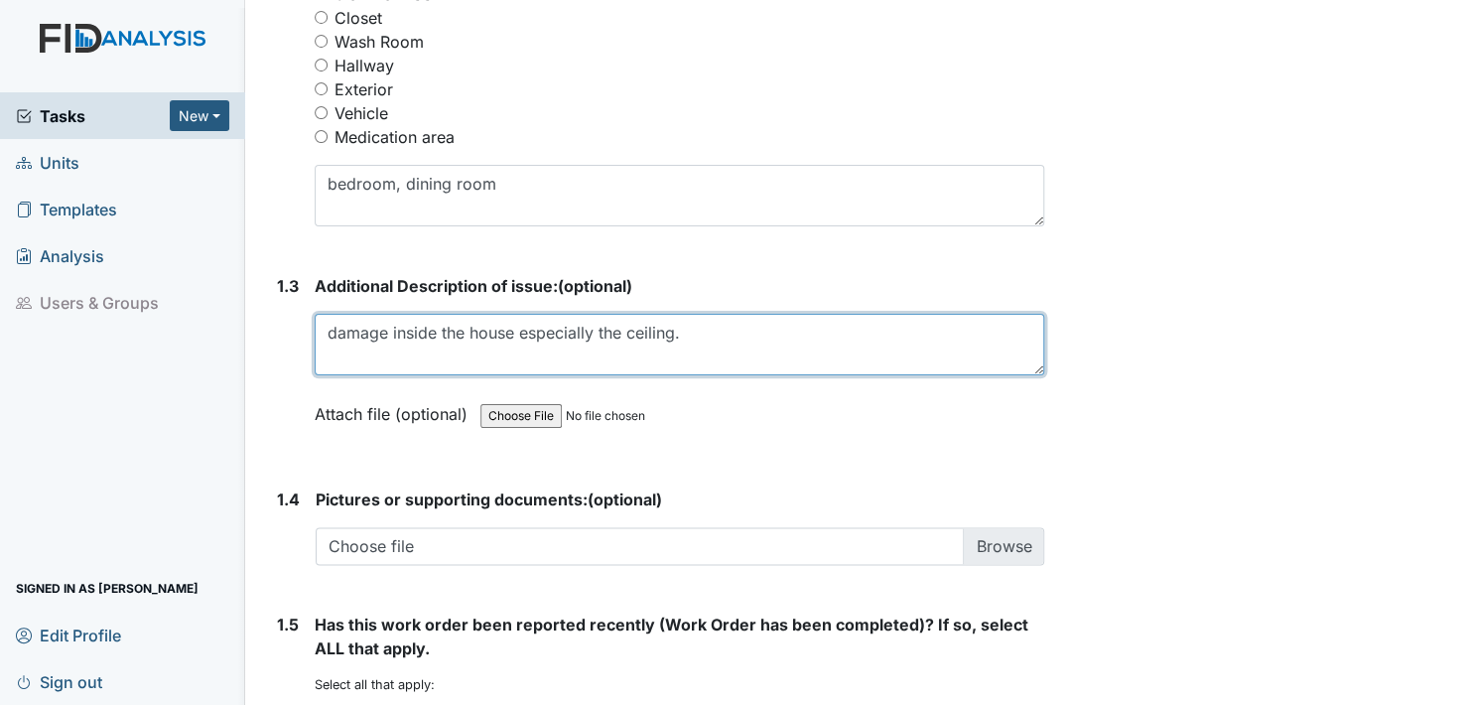
type textarea "damage inside the house especially the ceiling."
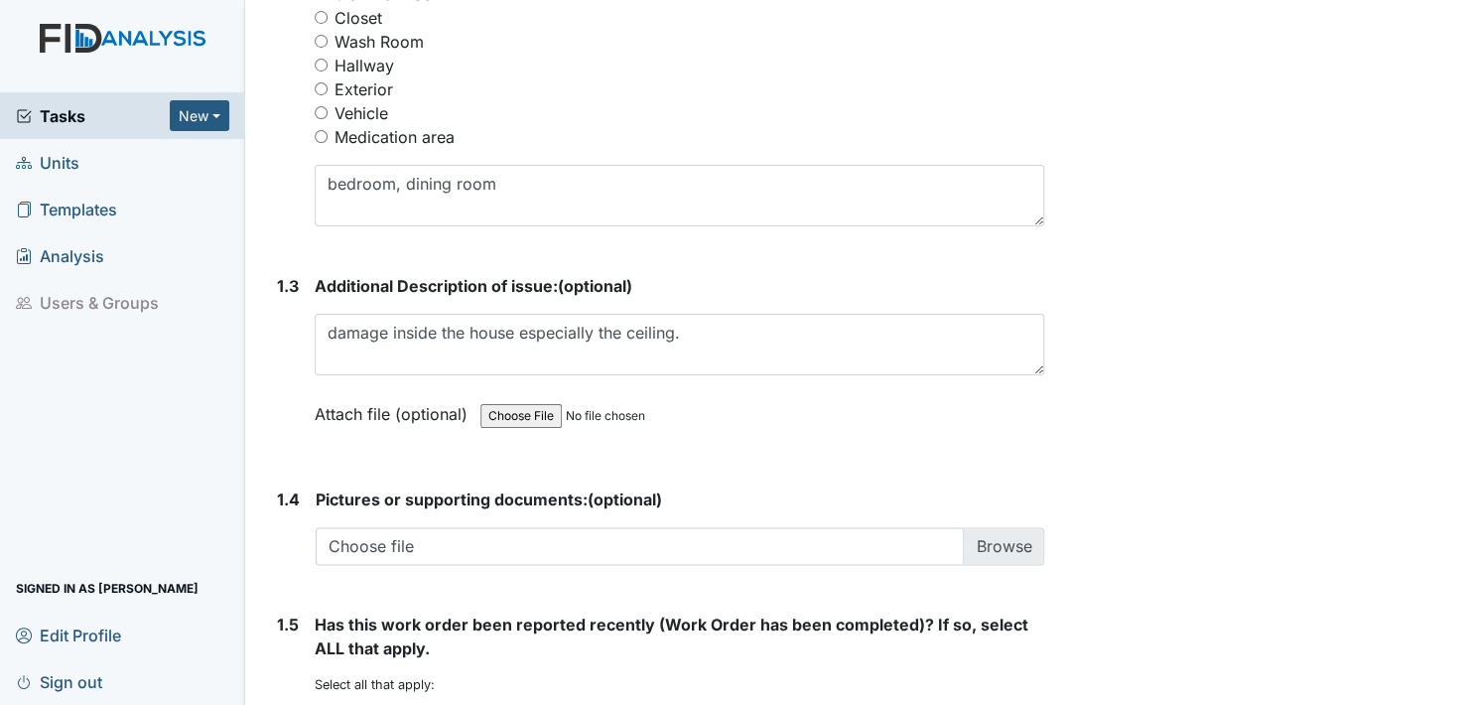
click at [343, 407] on label "Attach file (optional)" at bounding box center [395, 408] width 161 height 35
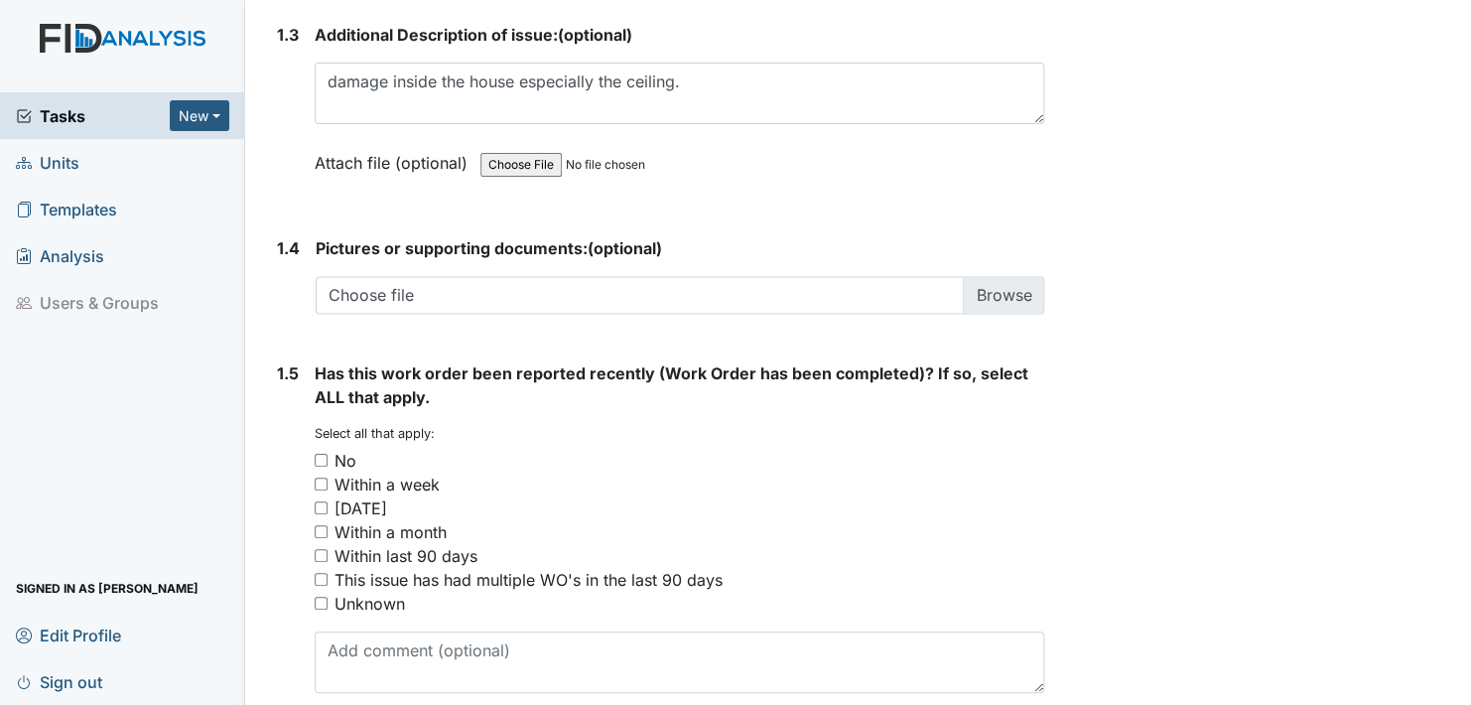
scroll to position [1390, 0]
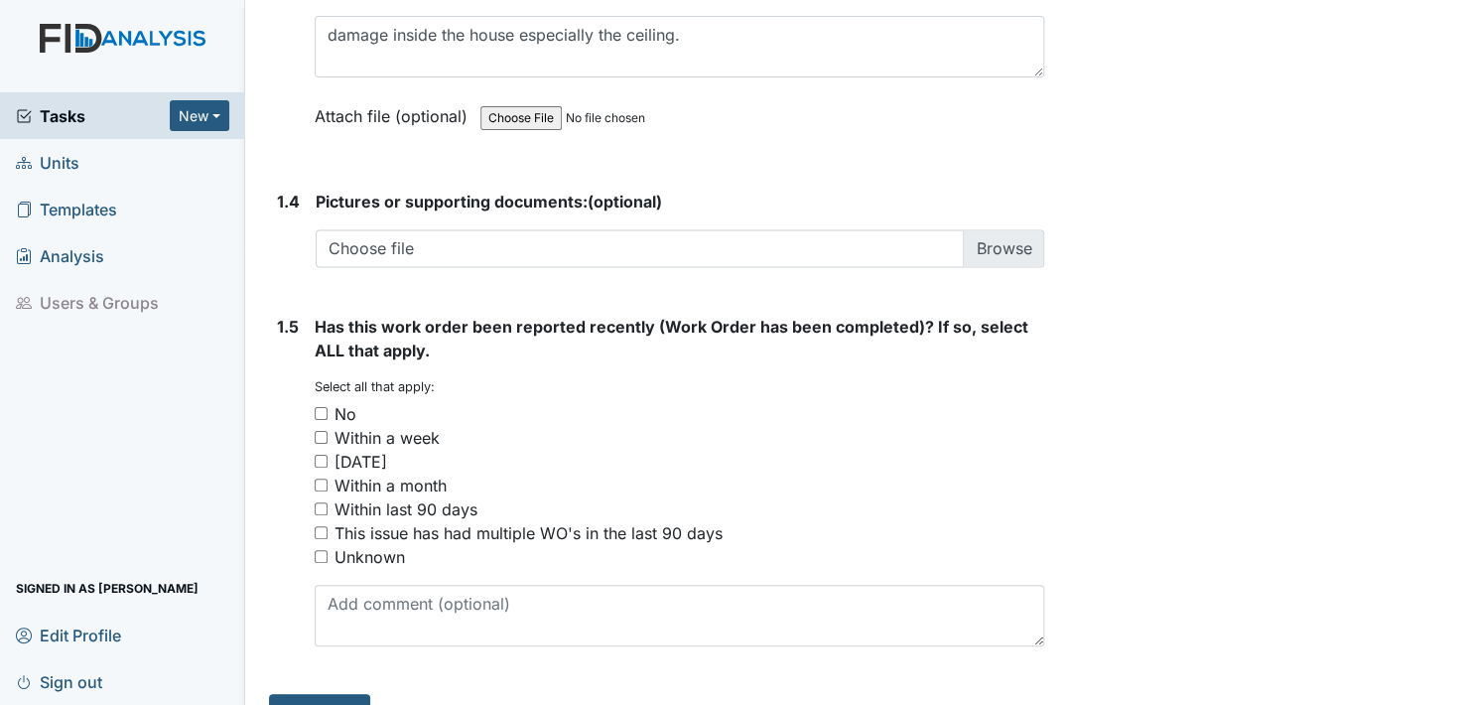
click at [323, 414] on input "No" at bounding box center [321, 413] width 13 height 13
checkbox input "true"
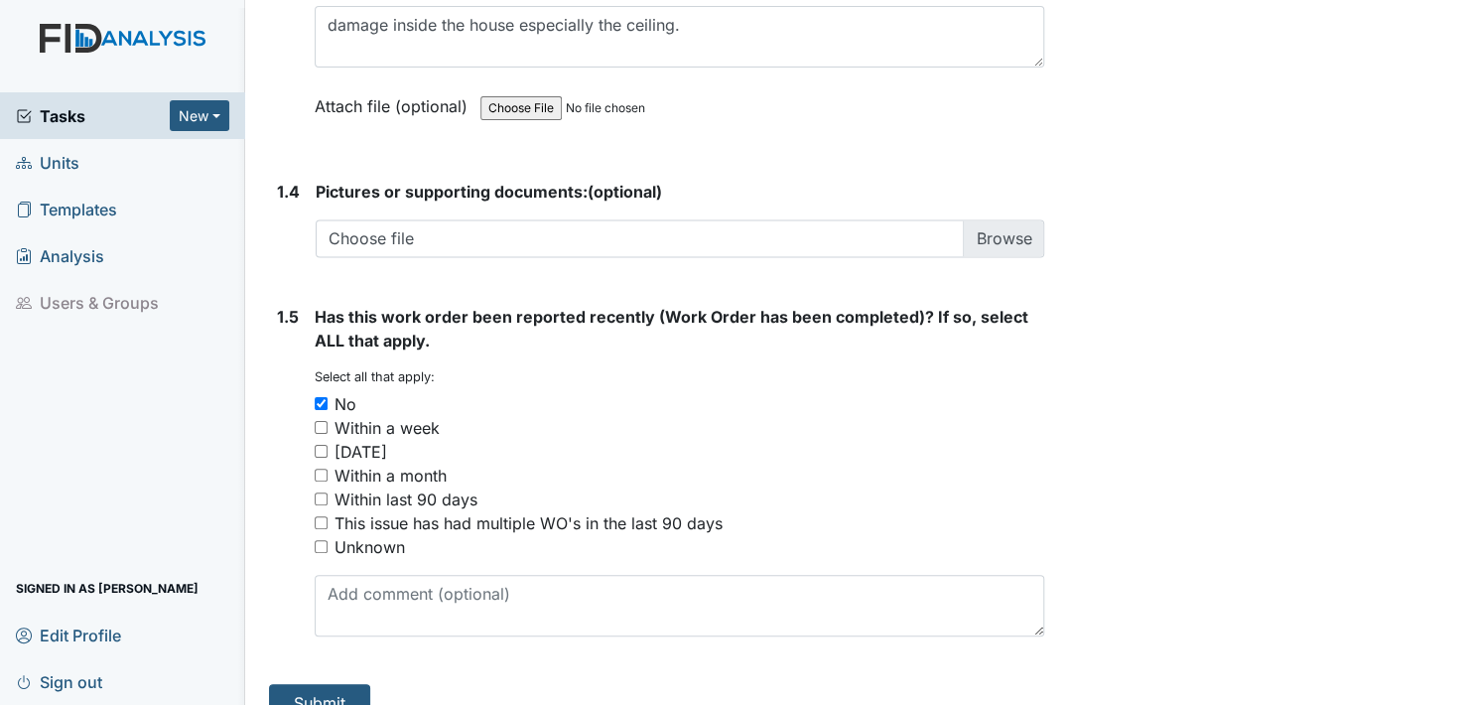
scroll to position [1430, 0]
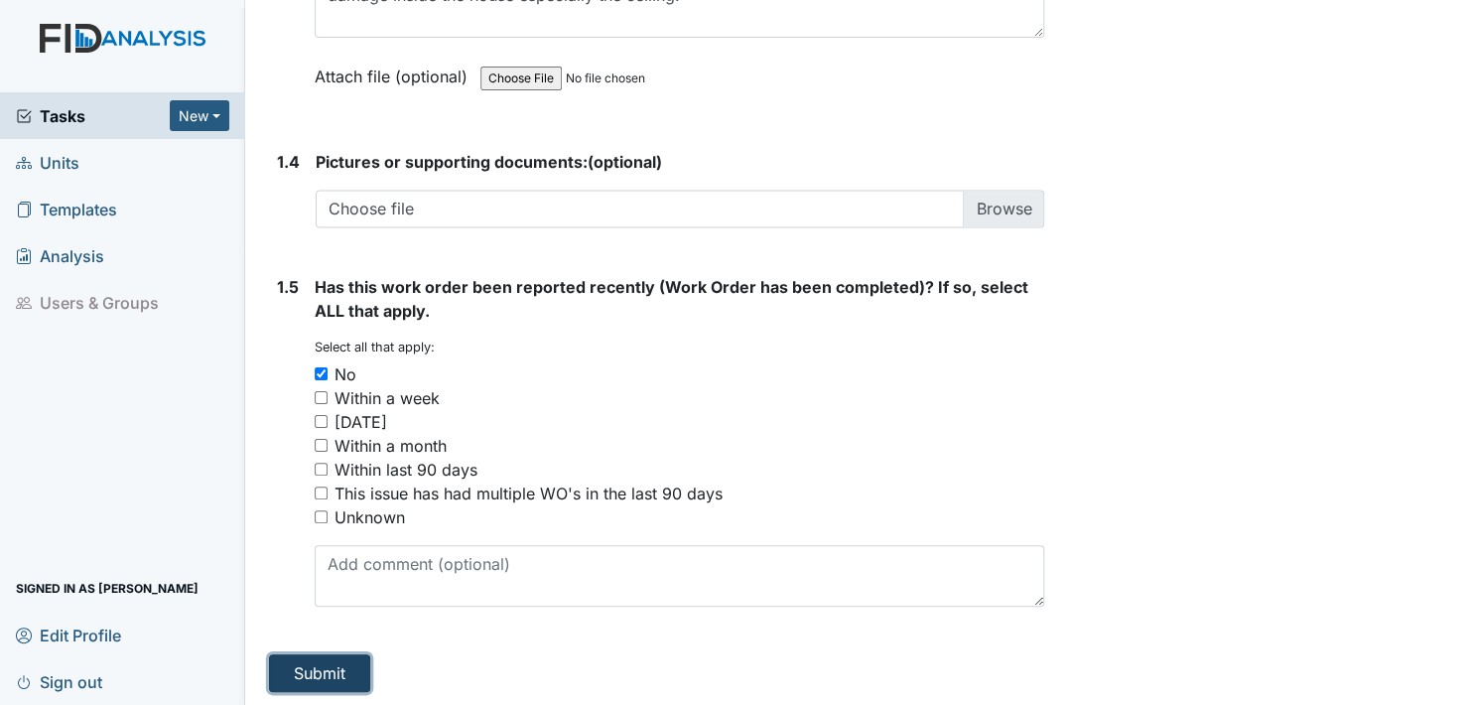
click at [325, 669] on button "Submit" at bounding box center [319, 673] width 101 height 38
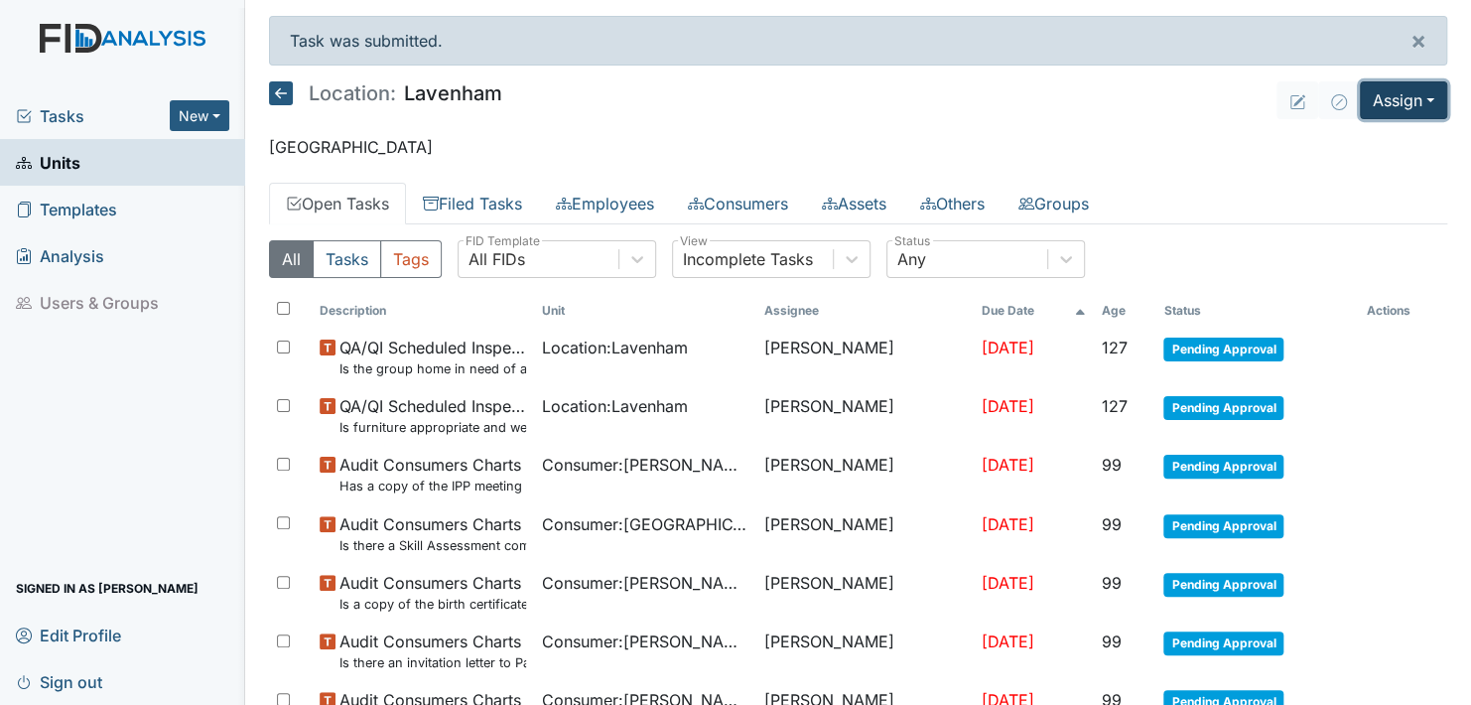
click at [1409, 98] on button "Assign" at bounding box center [1403, 100] width 87 height 38
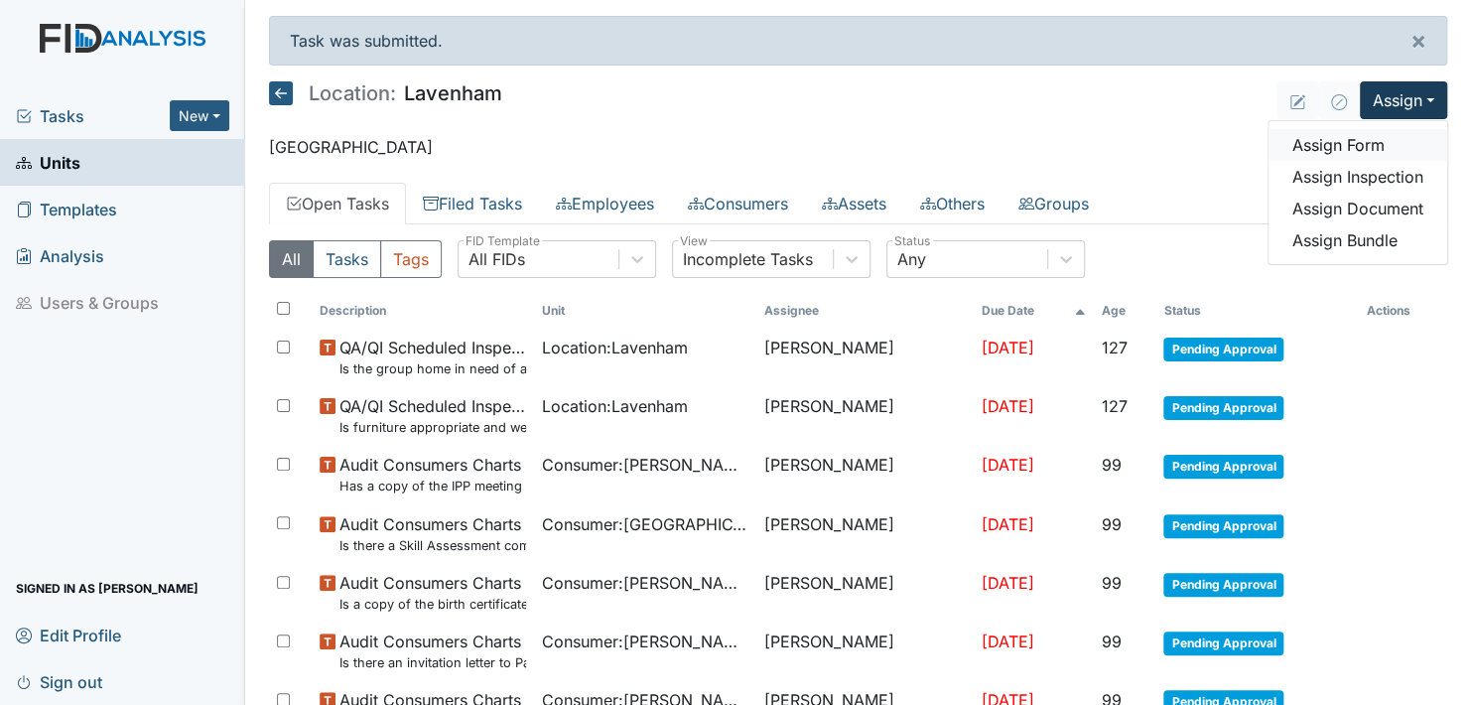
click at [1298, 147] on link "Assign Form" at bounding box center [1358, 145] width 179 height 32
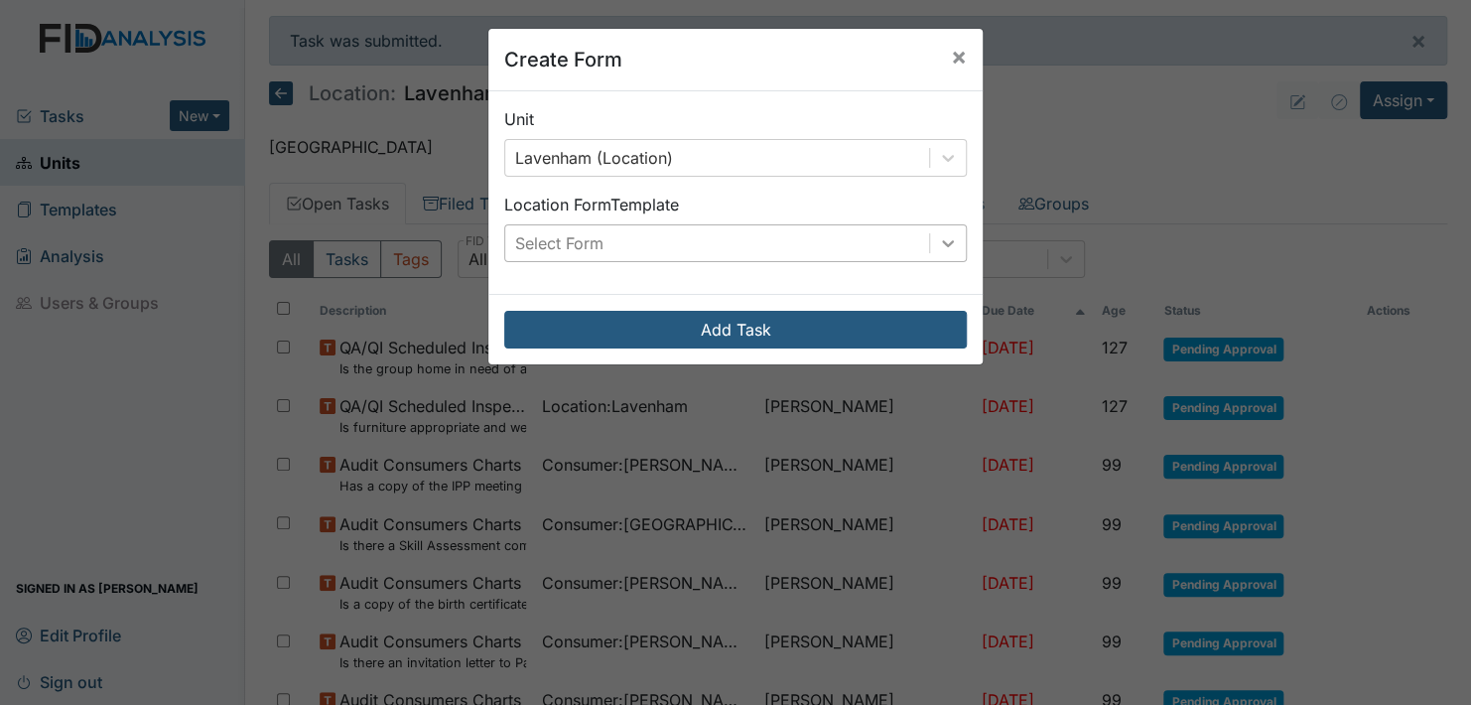
click at [945, 241] on icon at bounding box center [948, 243] width 12 height 7
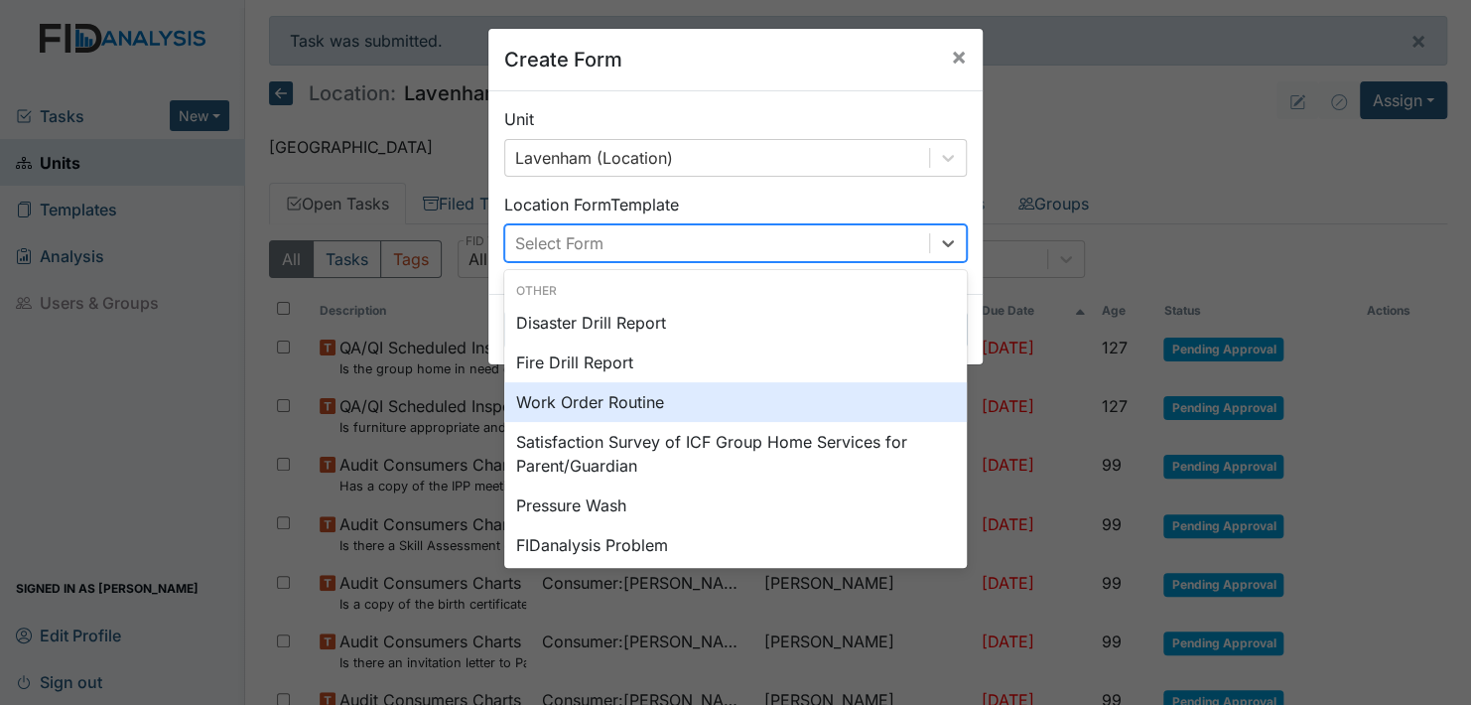
click at [574, 398] on div "Work Order Routine" at bounding box center [735, 402] width 463 height 40
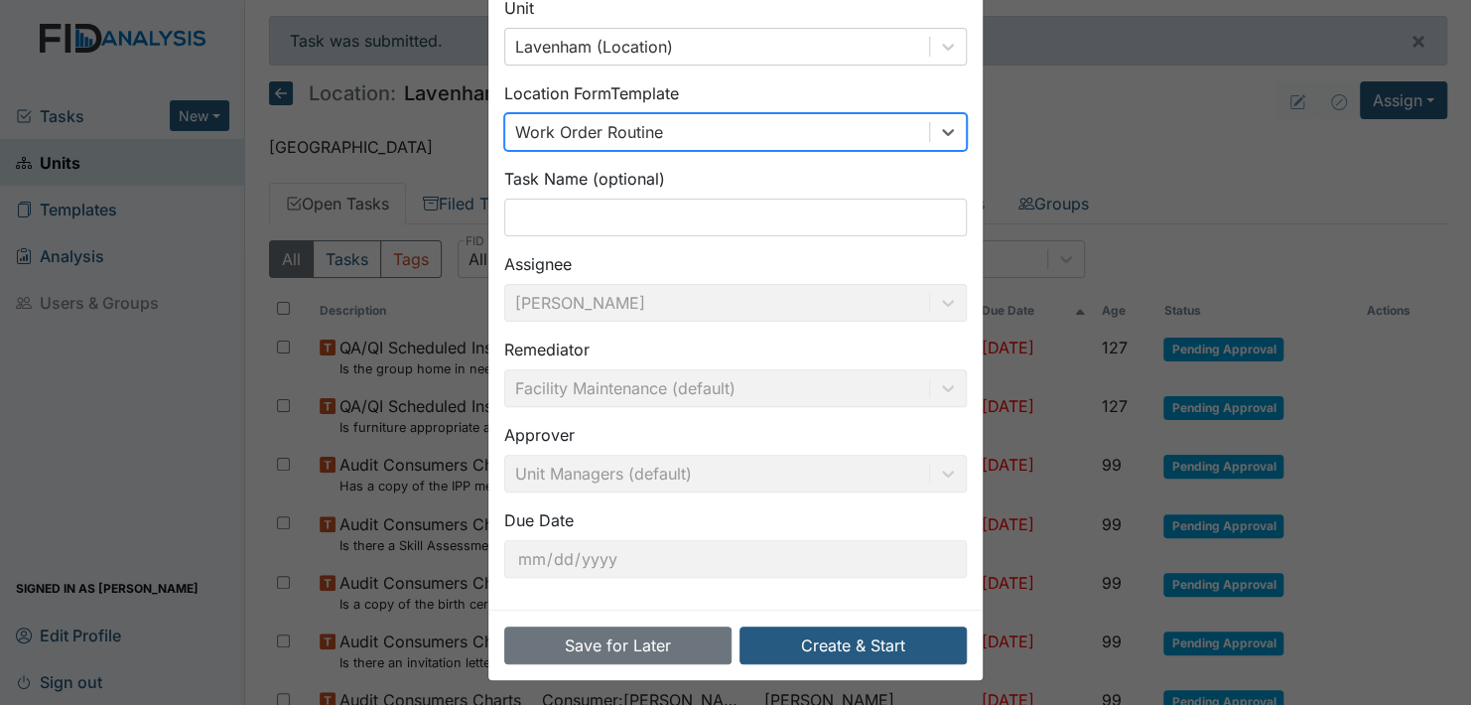
scroll to position [113, 0]
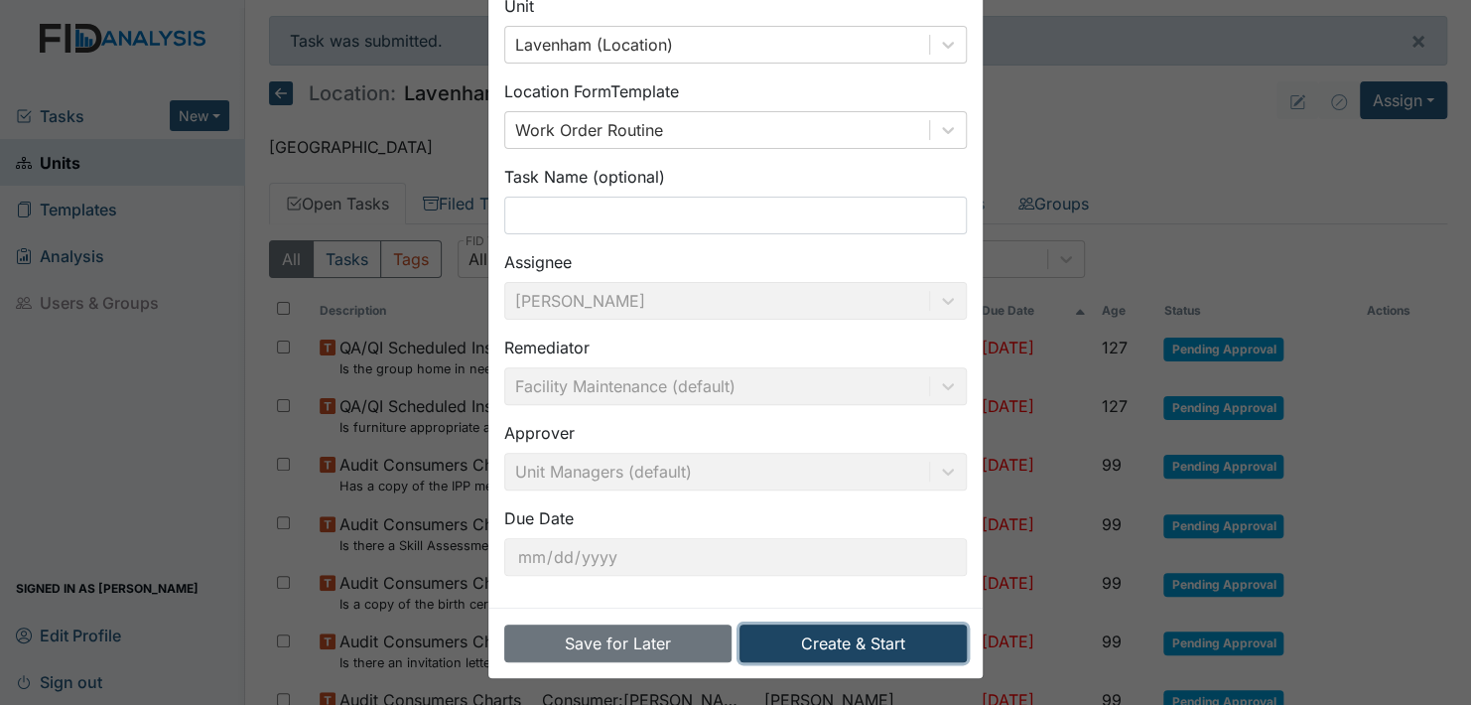
click at [813, 639] on button "Create & Start" at bounding box center [853, 643] width 227 height 38
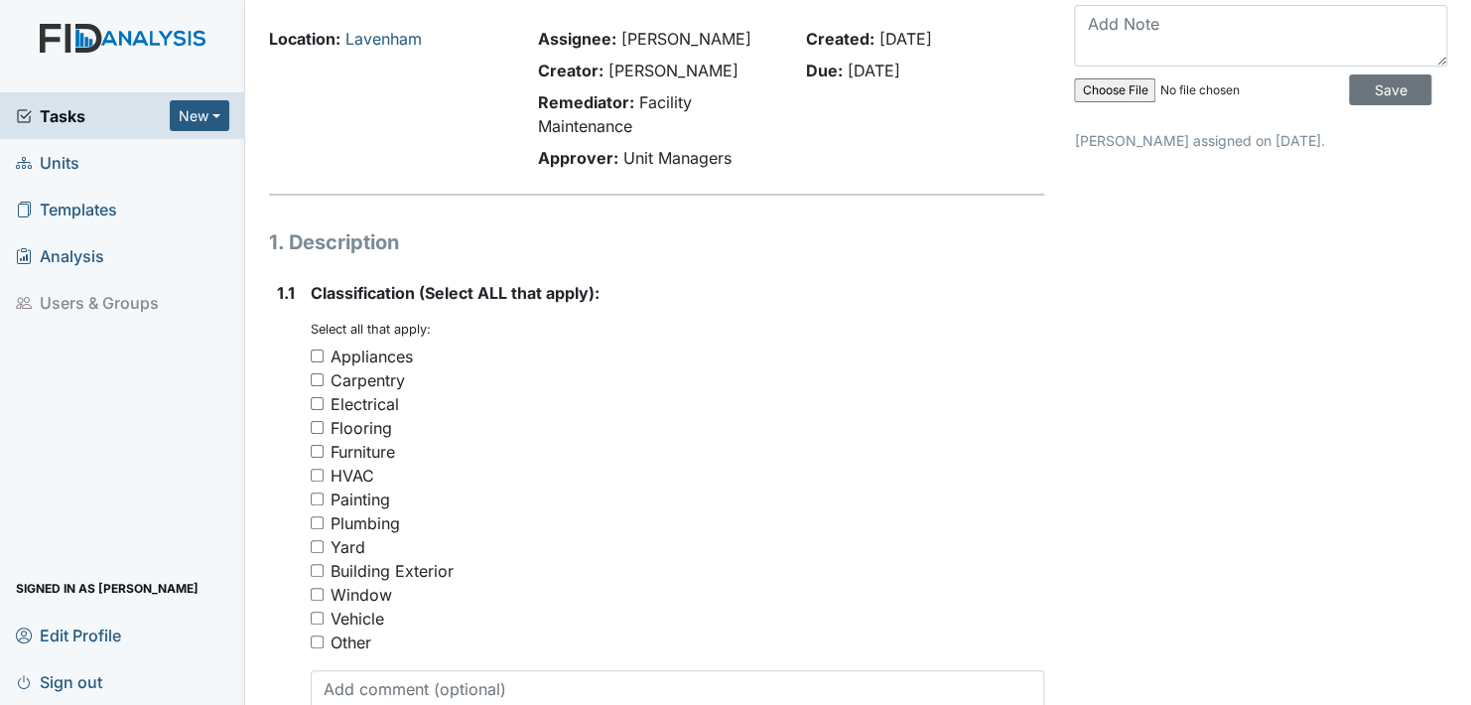
scroll to position [99, 0]
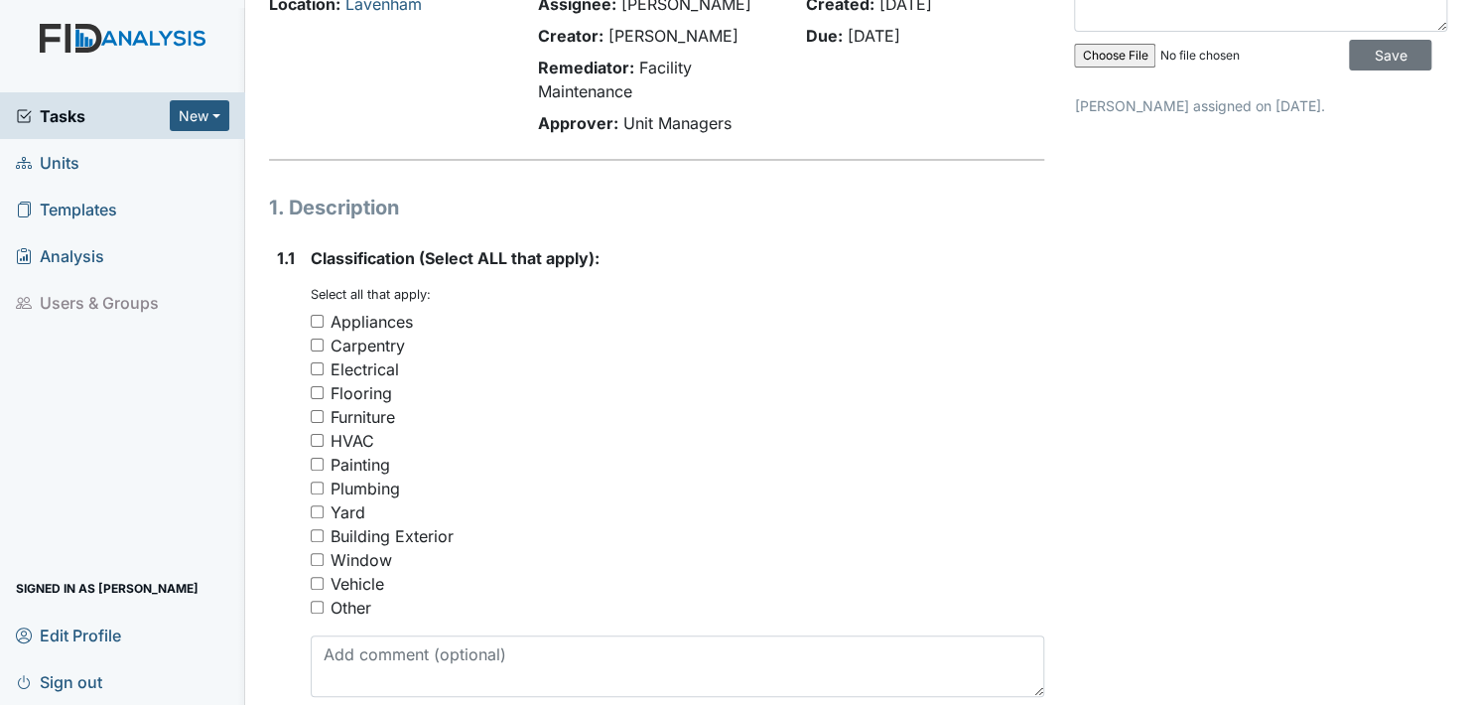
click at [316, 607] on input "Other" at bounding box center [317, 607] width 13 height 13
checkbox input "true"
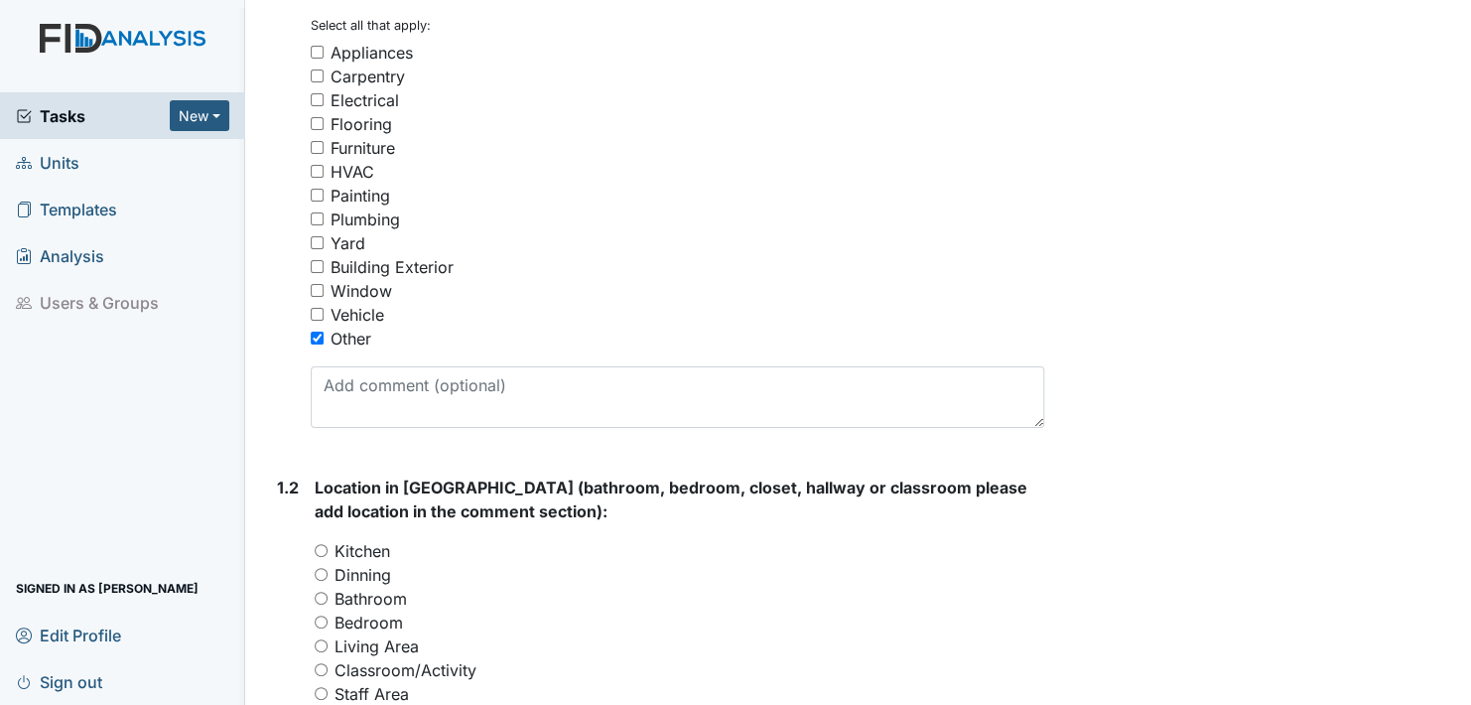
scroll to position [397, 0]
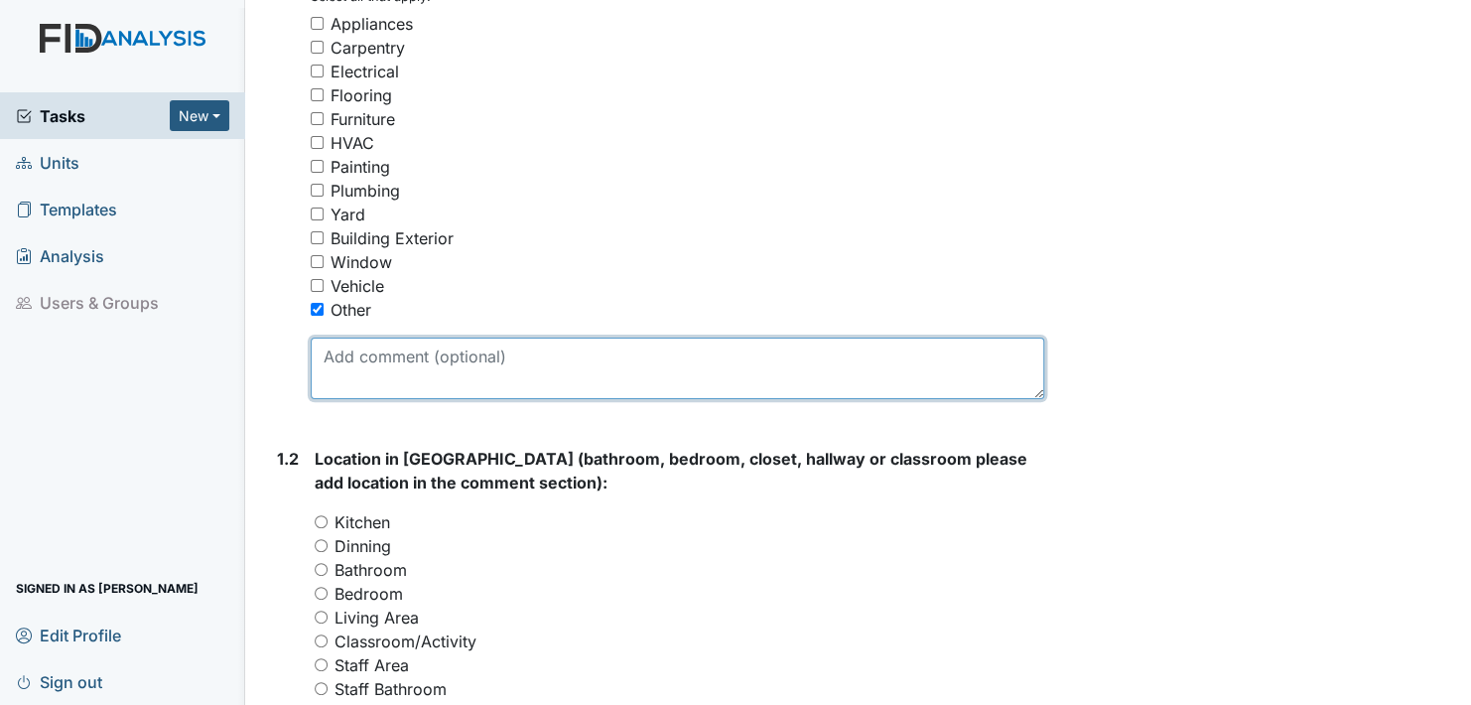
click at [365, 376] on textarea at bounding box center [678, 369] width 734 height 62
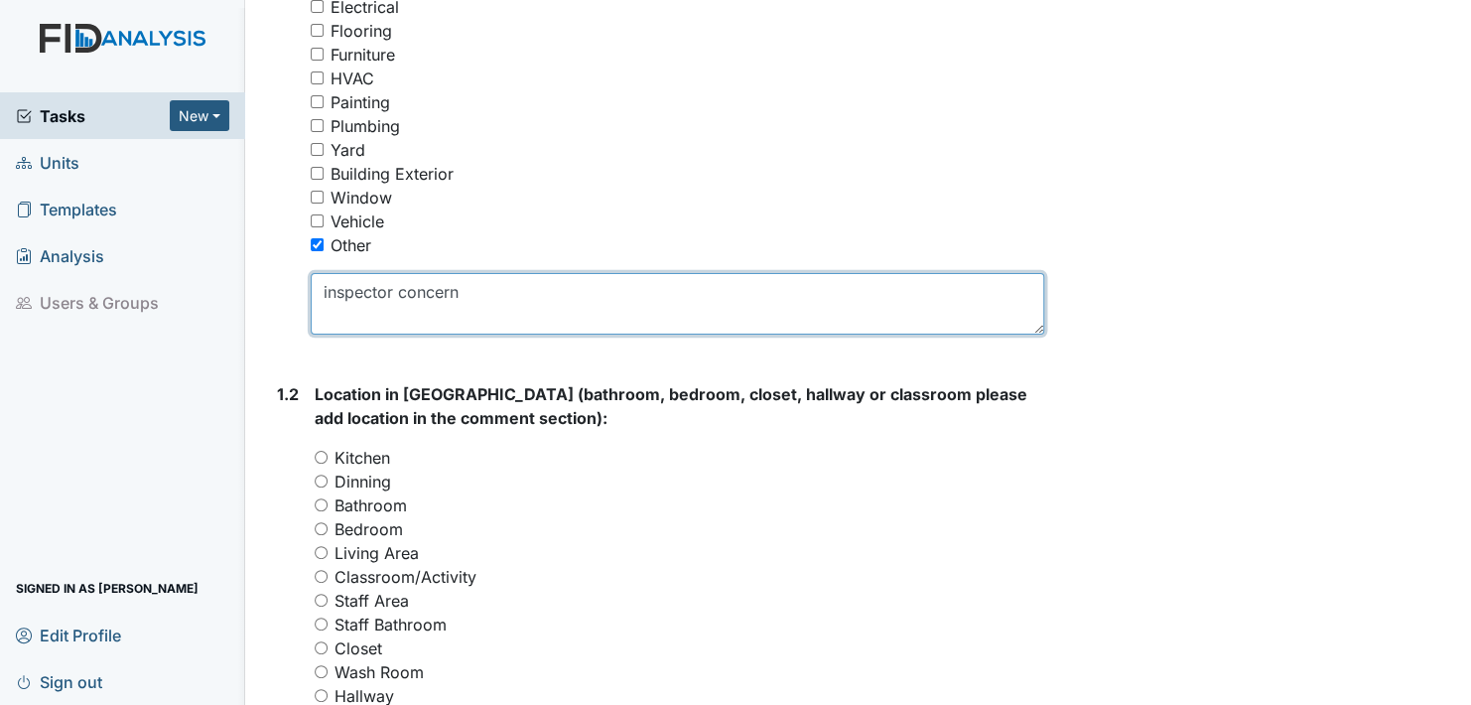
scroll to position [496, 0]
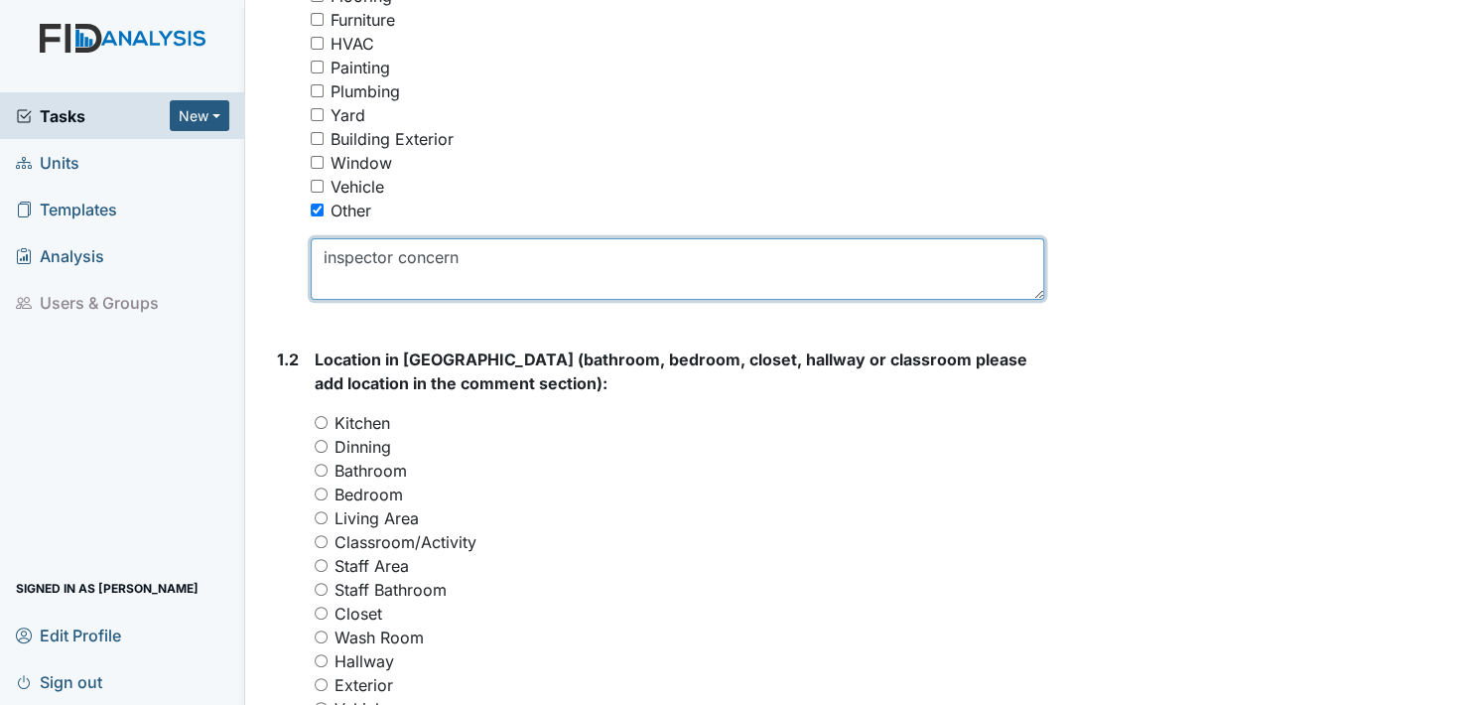
type textarea "inspector concern"
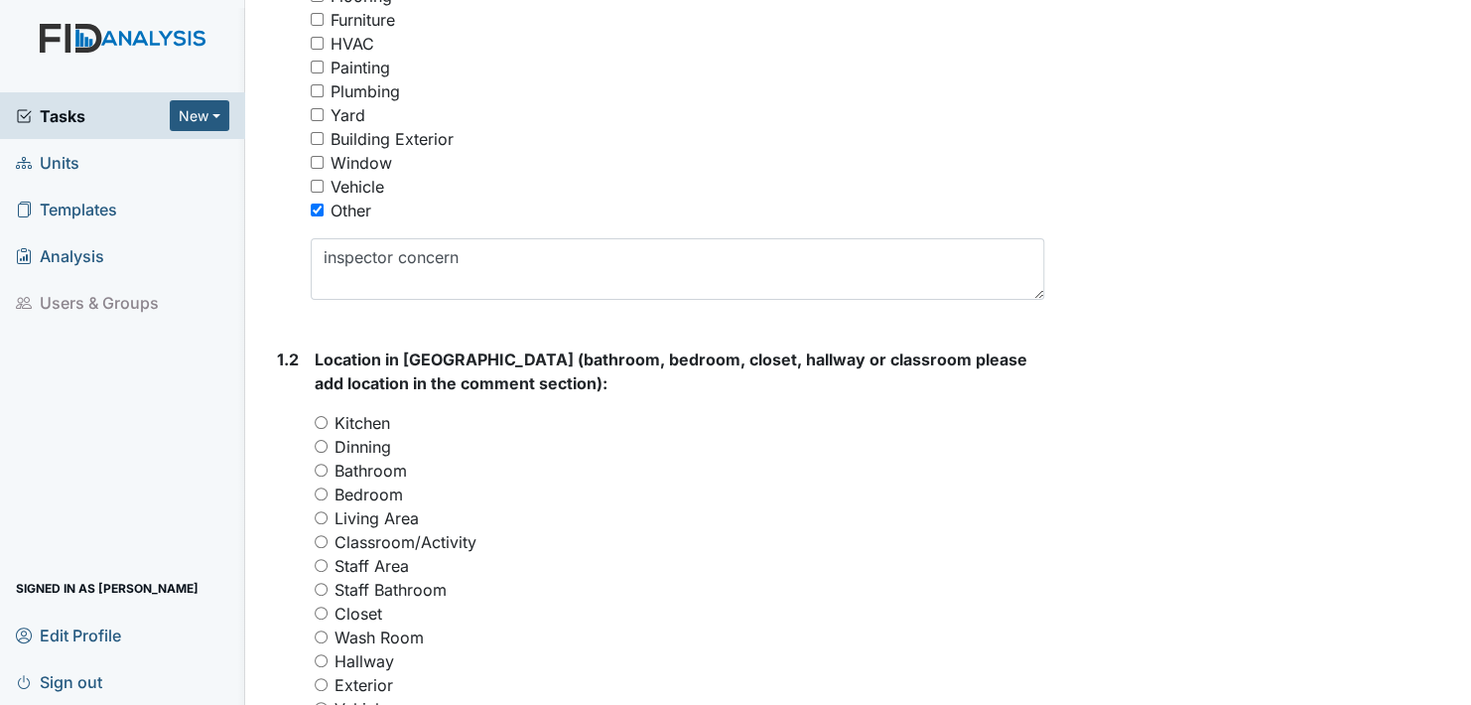
click at [323, 472] on input "Bathroom" at bounding box center [321, 470] width 13 height 13
radio input "true"
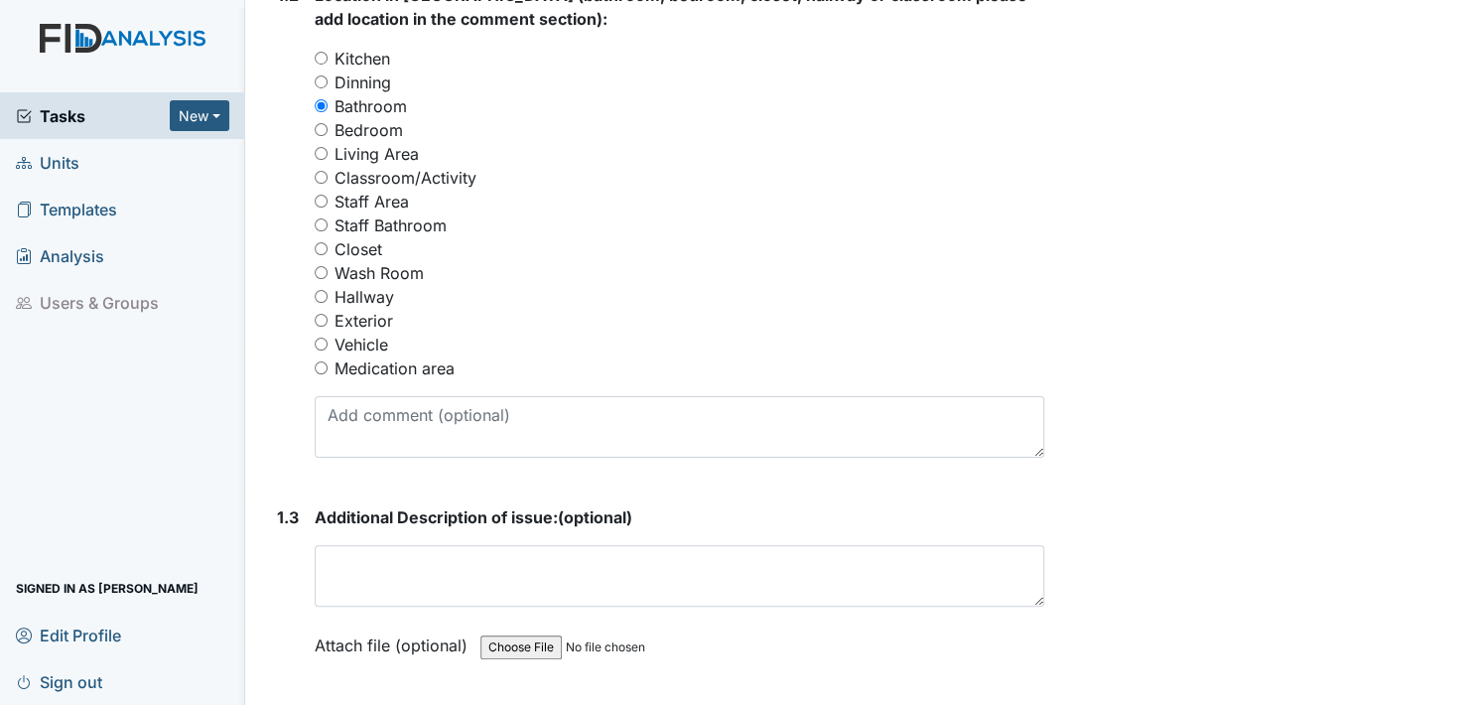
scroll to position [893, 0]
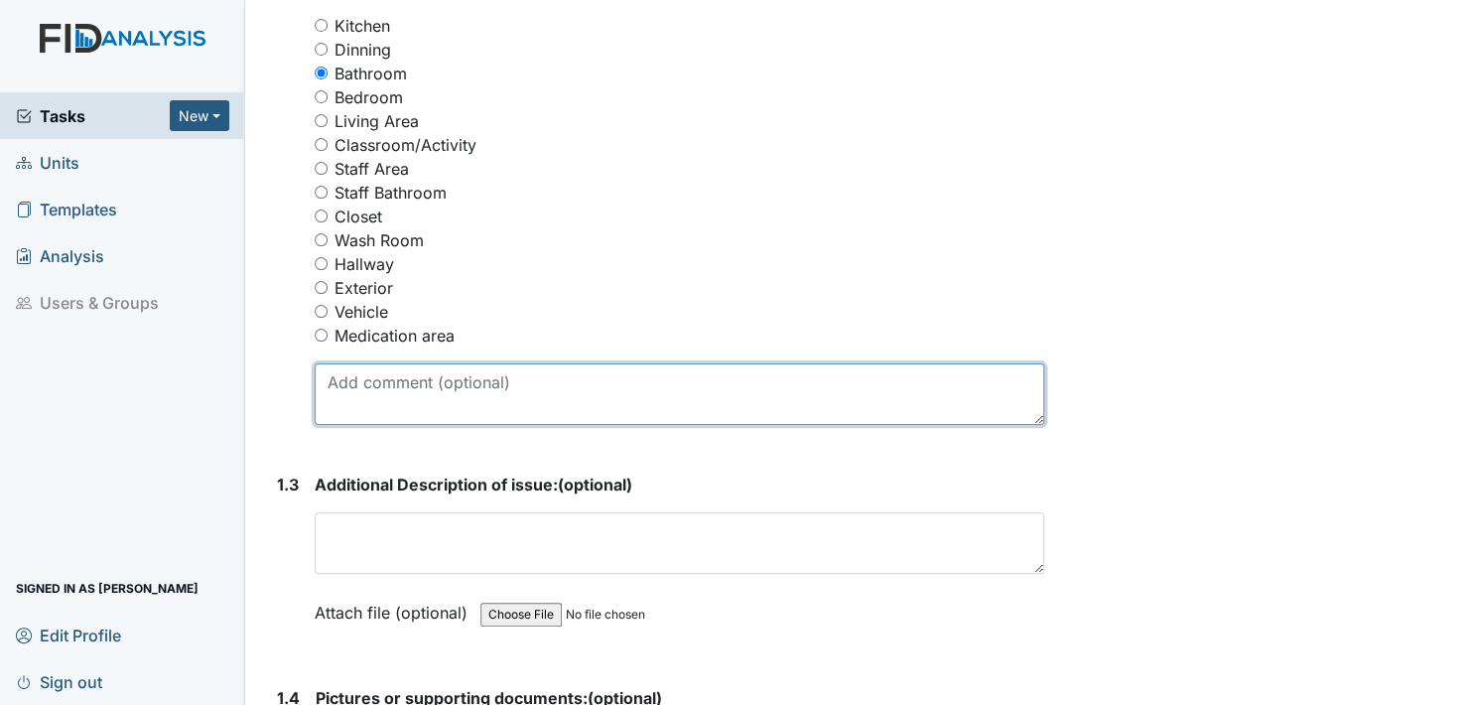
click at [332, 409] on textarea at bounding box center [680, 394] width 730 height 62
type textarea "staff bathroom"
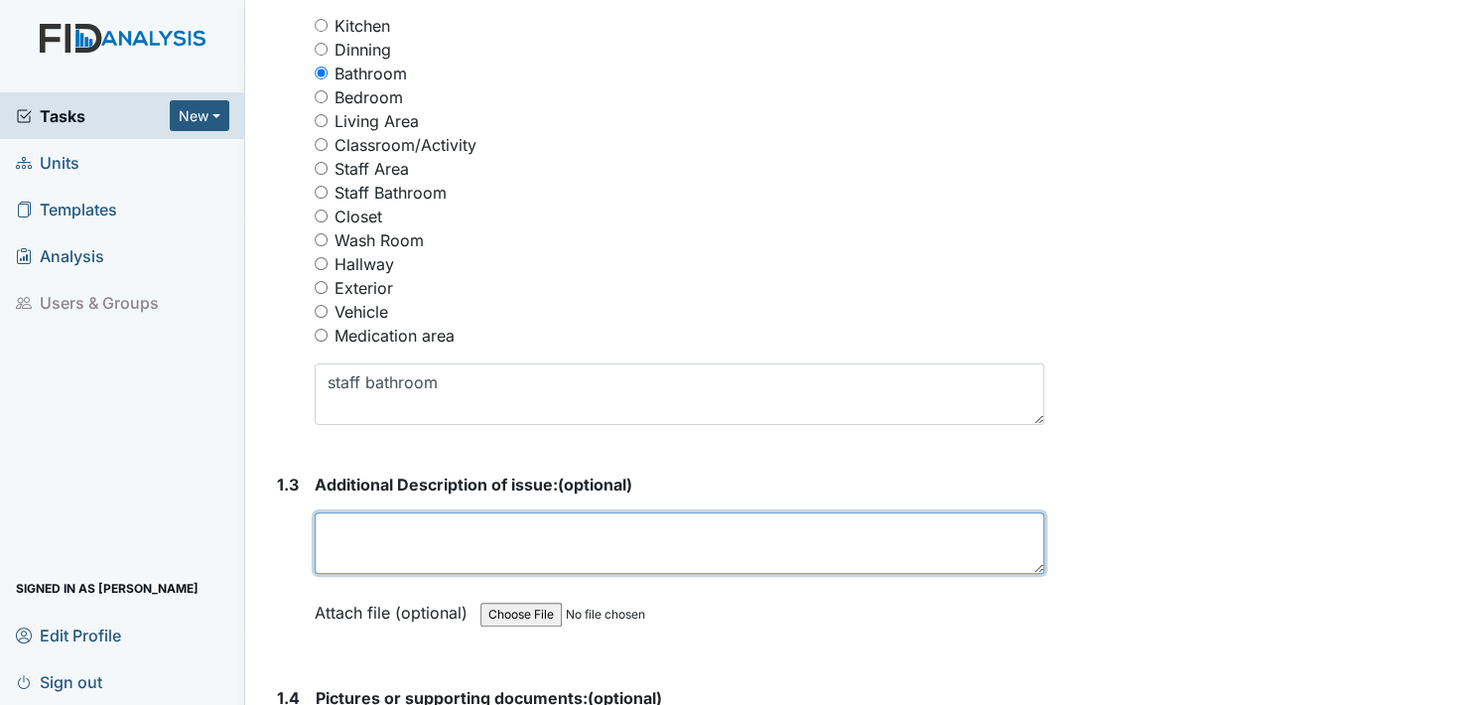
click at [357, 567] on textarea at bounding box center [680, 543] width 730 height 62
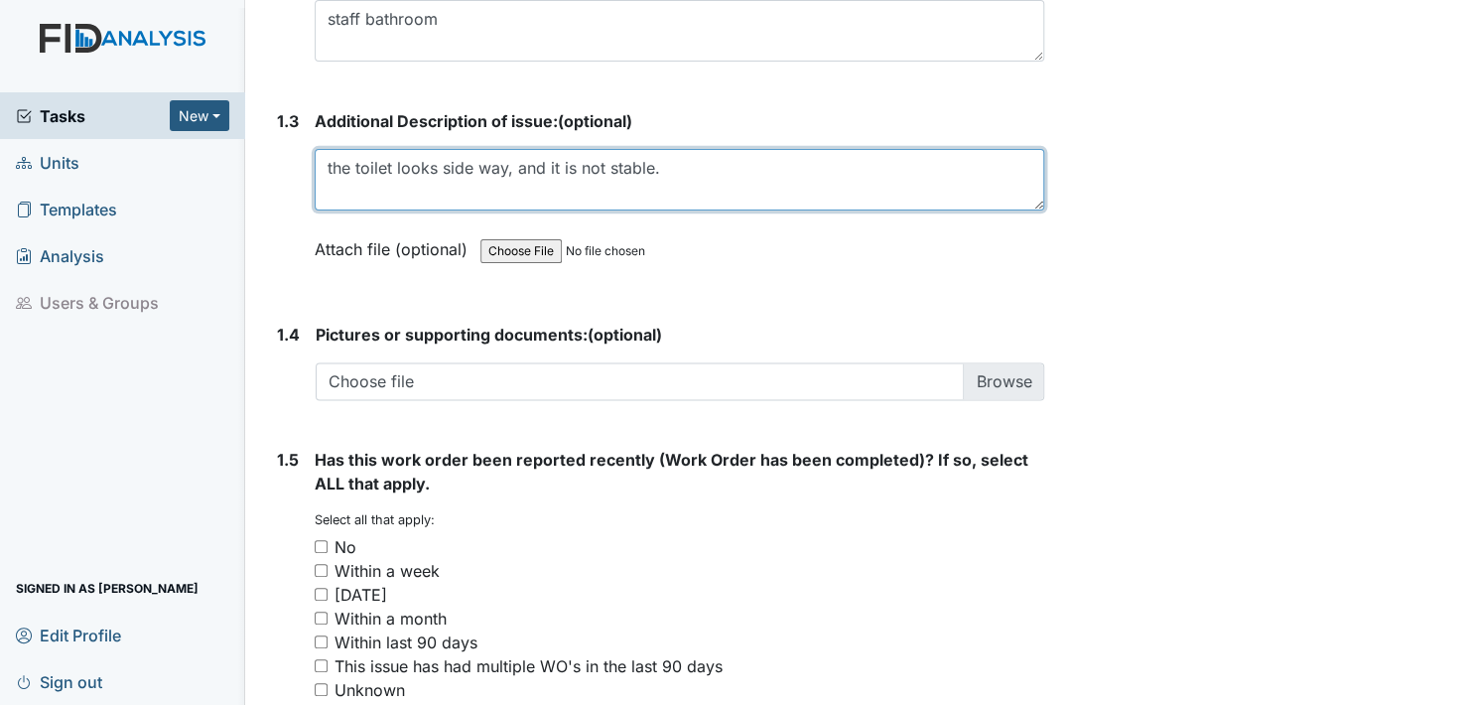
scroll to position [1430, 0]
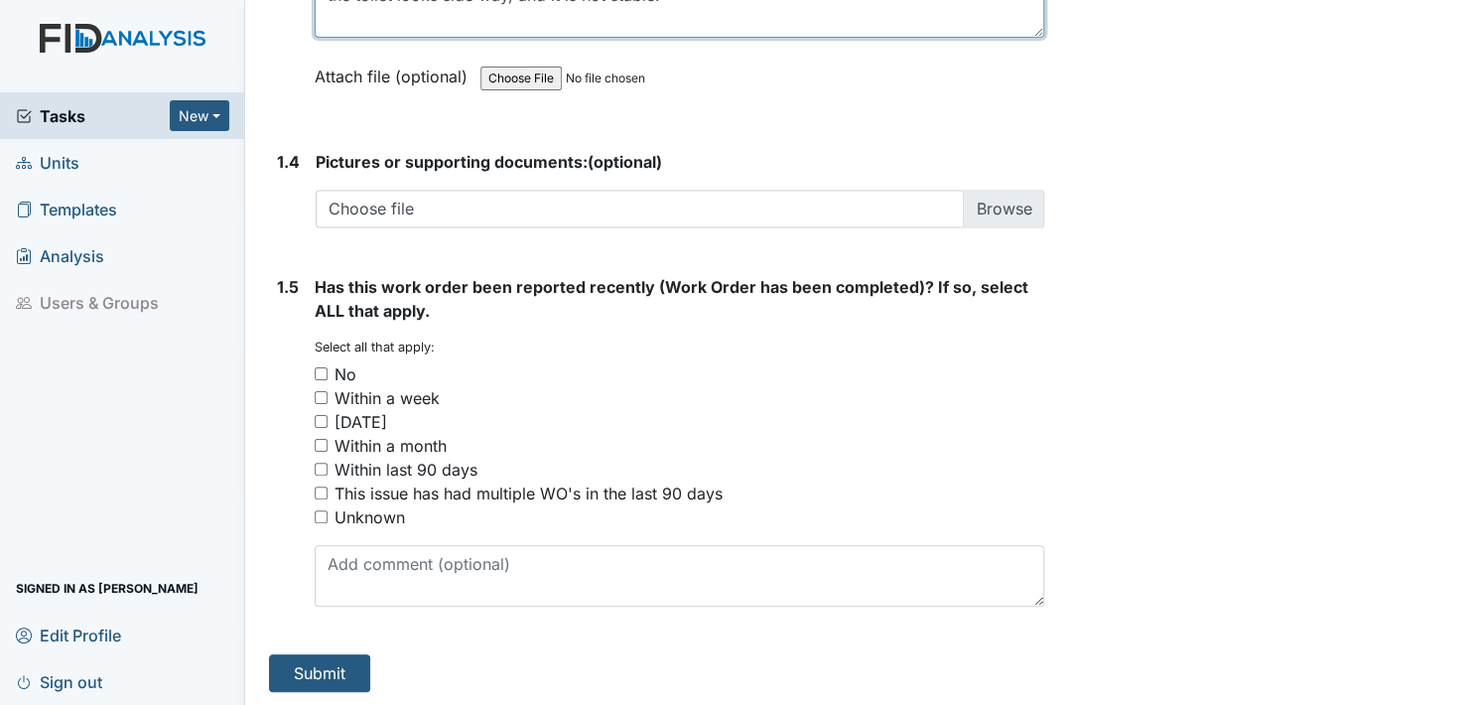
type textarea "the toilet looks side way, and it is not stable."
drag, startPoint x: 323, startPoint y: 375, endPoint x: 287, endPoint y: 418, distance: 55.7
click at [287, 418] on div "1.5" at bounding box center [288, 448] width 22 height 347
click at [323, 369] on input "No" at bounding box center [321, 373] width 13 height 13
checkbox input "true"
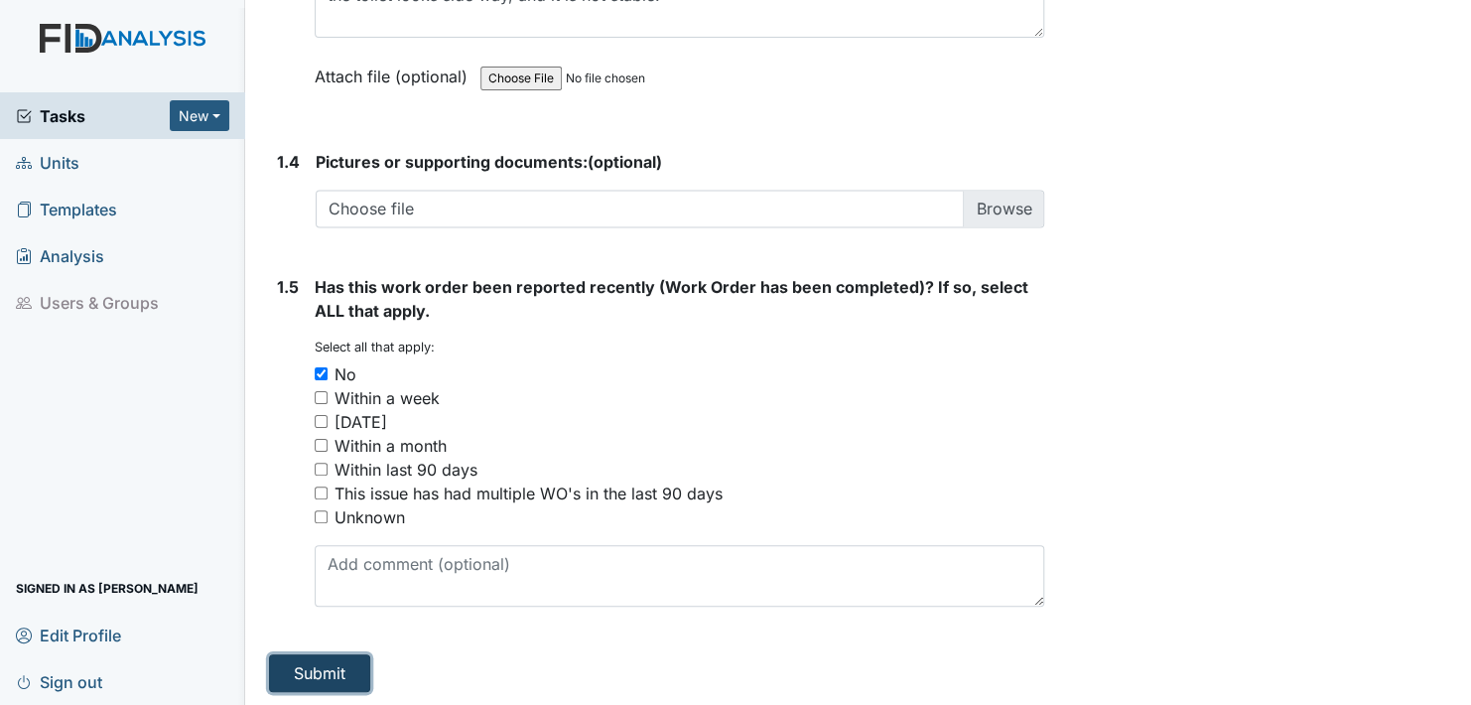
click at [320, 666] on button "Submit" at bounding box center [319, 673] width 101 height 38
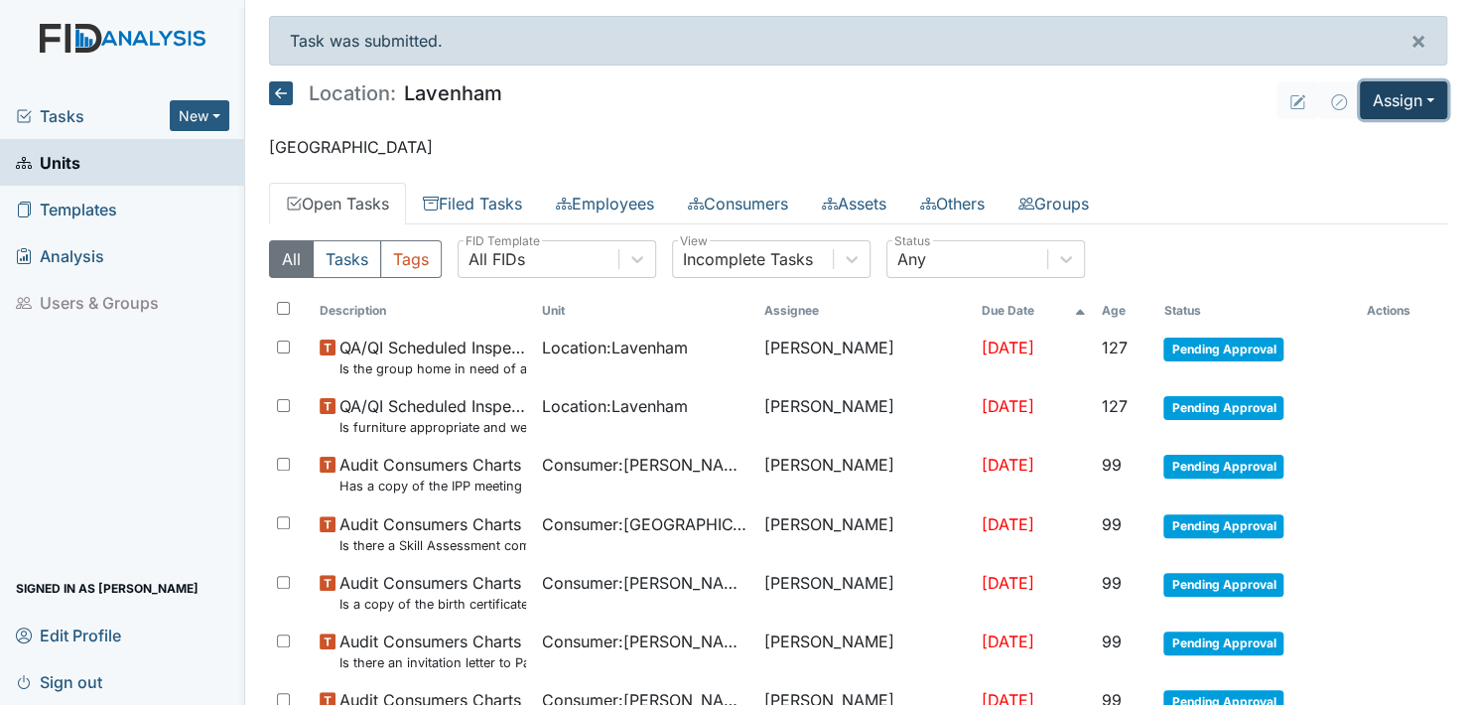
click at [1416, 93] on button "Assign" at bounding box center [1403, 100] width 87 height 38
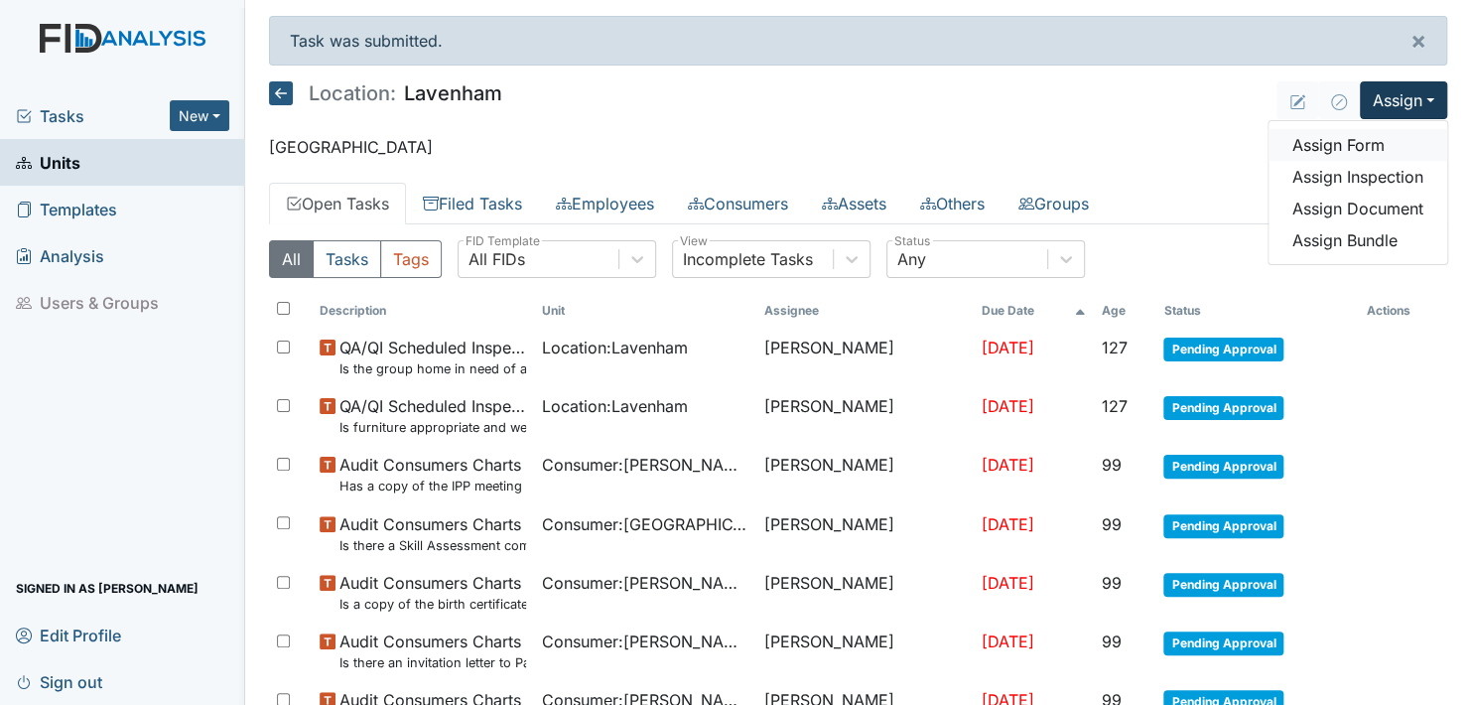
click at [1339, 148] on link "Assign Form" at bounding box center [1358, 145] width 179 height 32
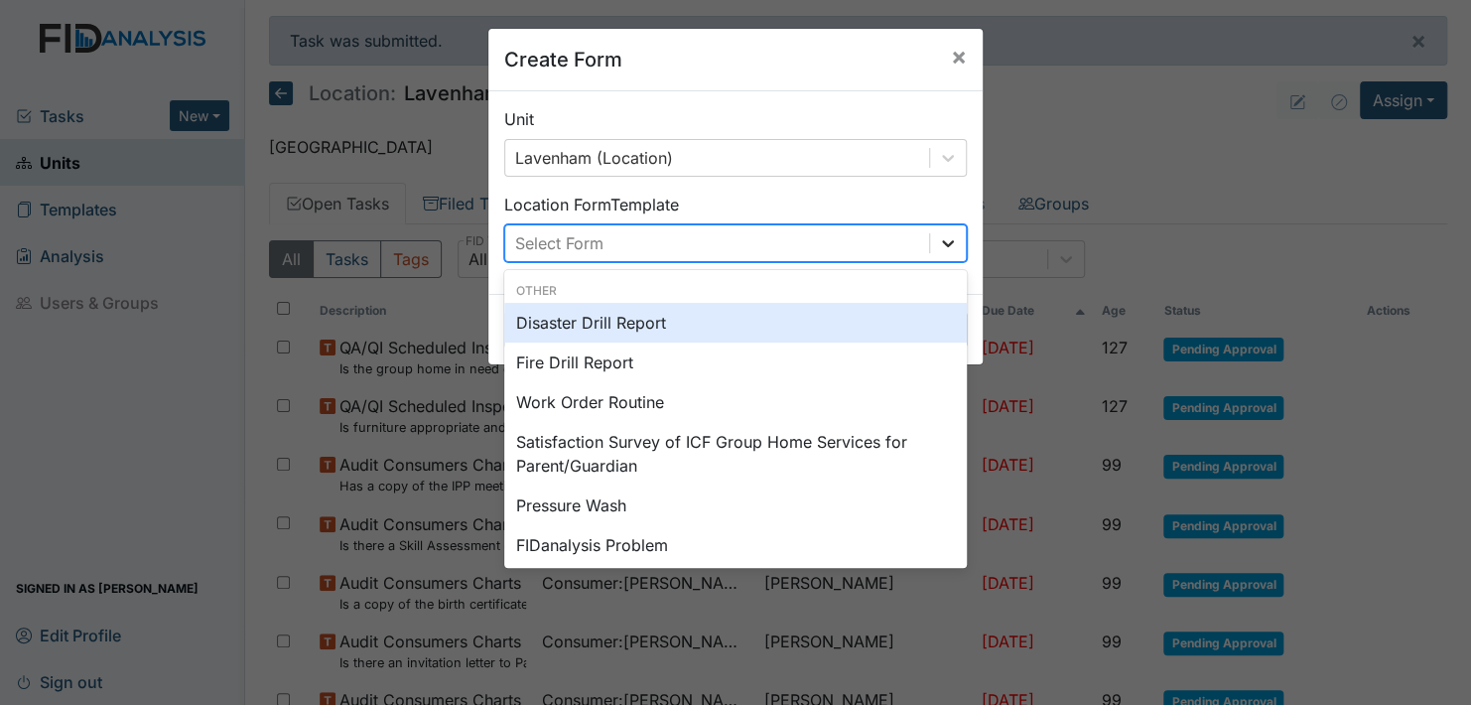
click at [940, 241] on icon at bounding box center [948, 243] width 20 height 20
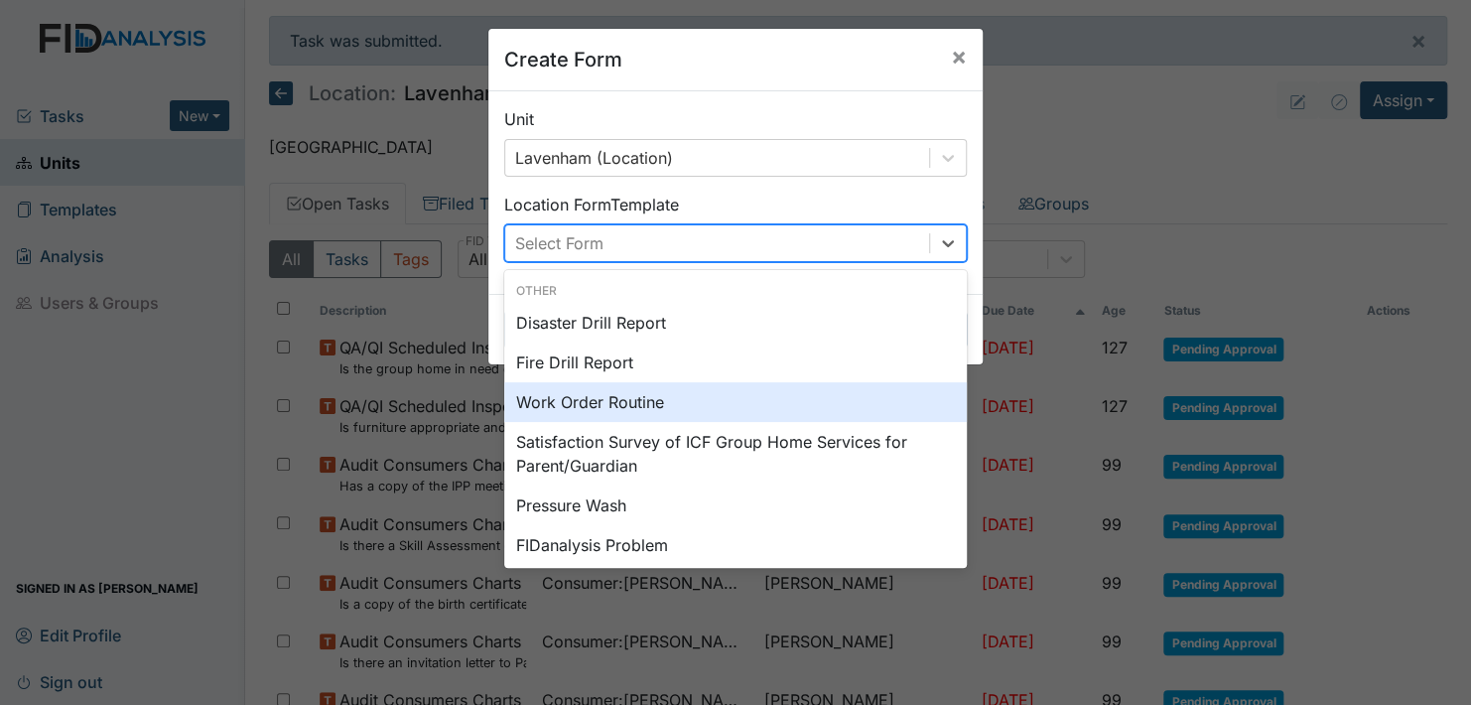
click at [626, 397] on div "Work Order Routine" at bounding box center [735, 402] width 463 height 40
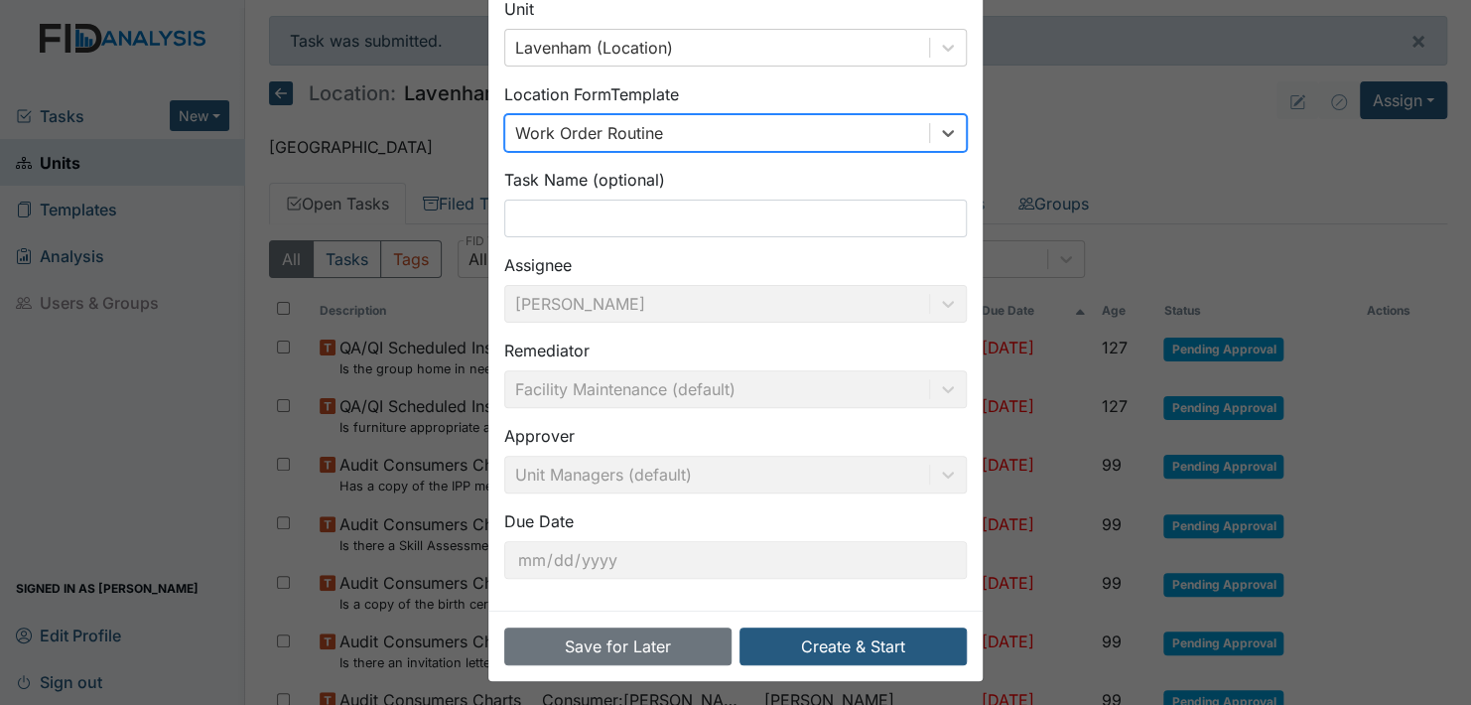
scroll to position [113, 0]
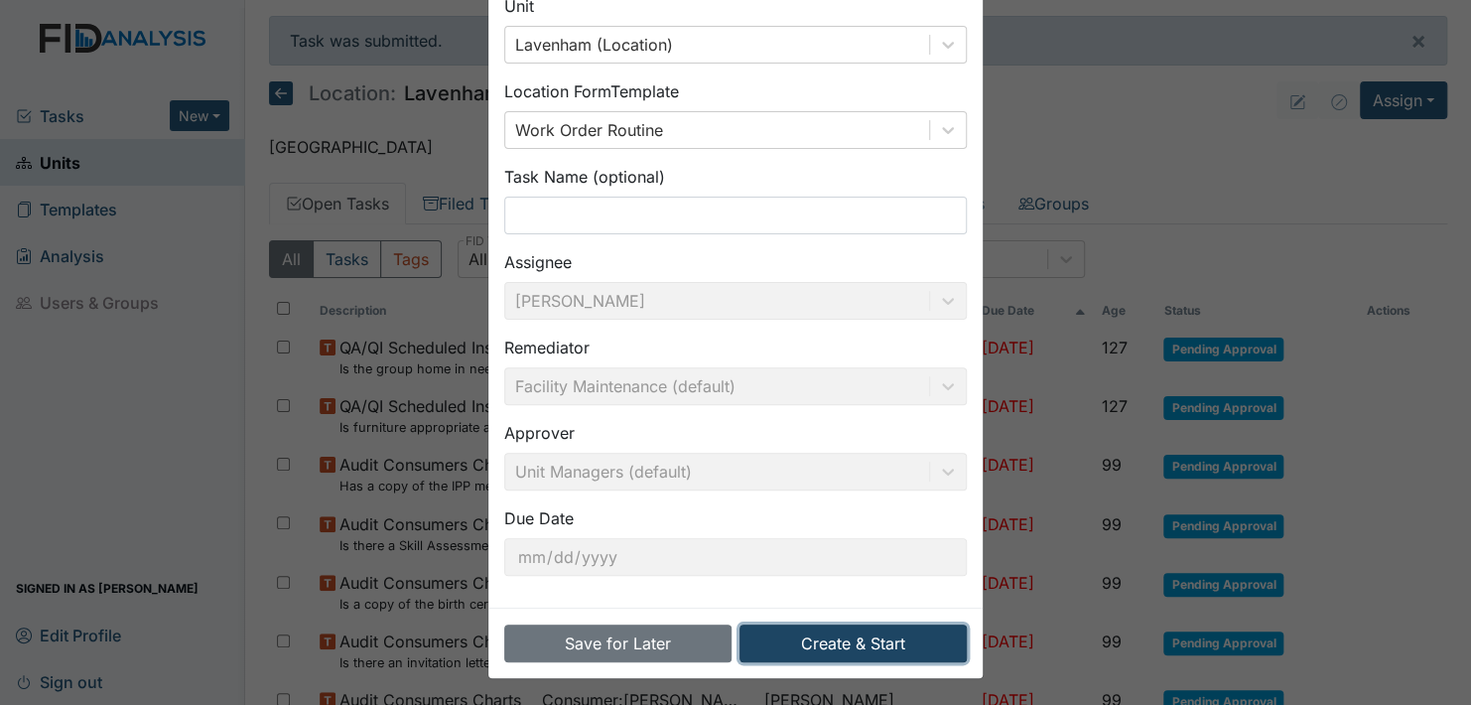
click at [815, 637] on button "Create & Start" at bounding box center [853, 643] width 227 height 38
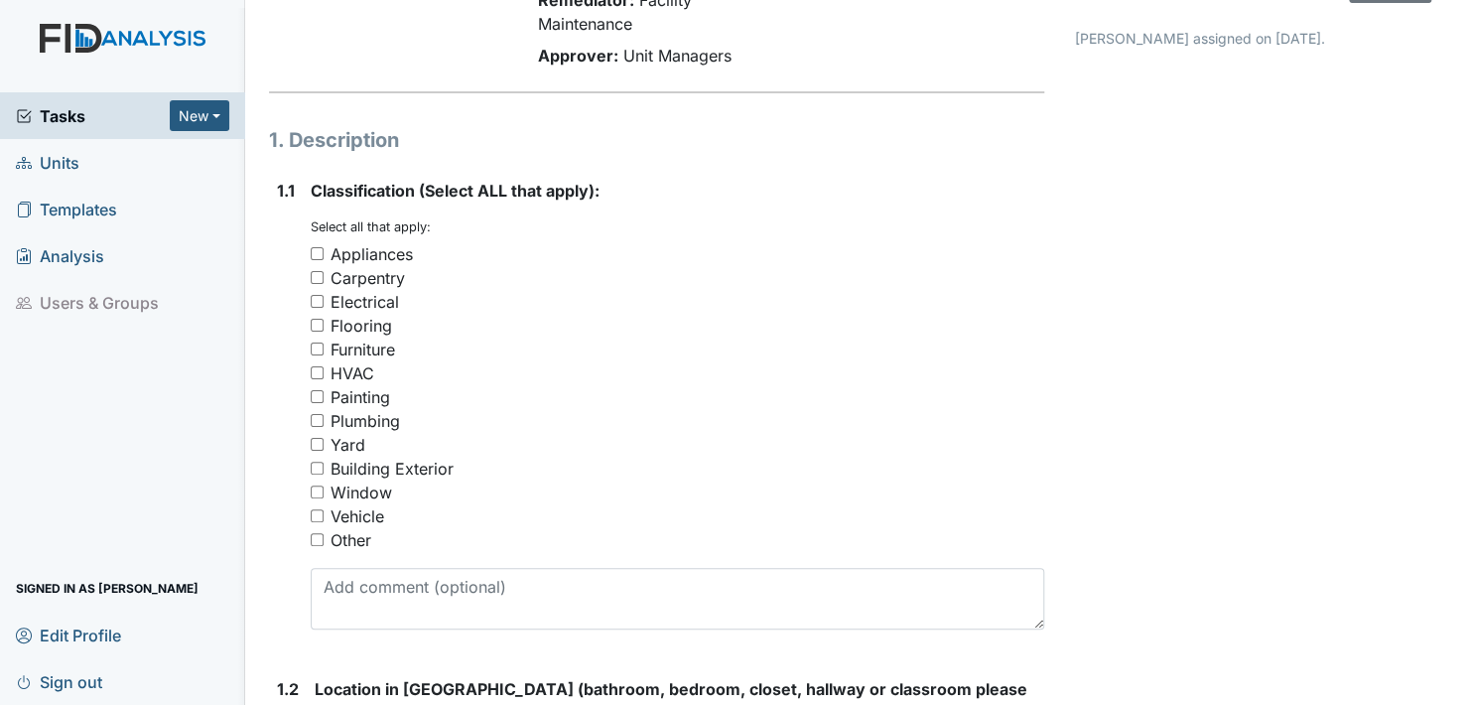
scroll to position [199, 0]
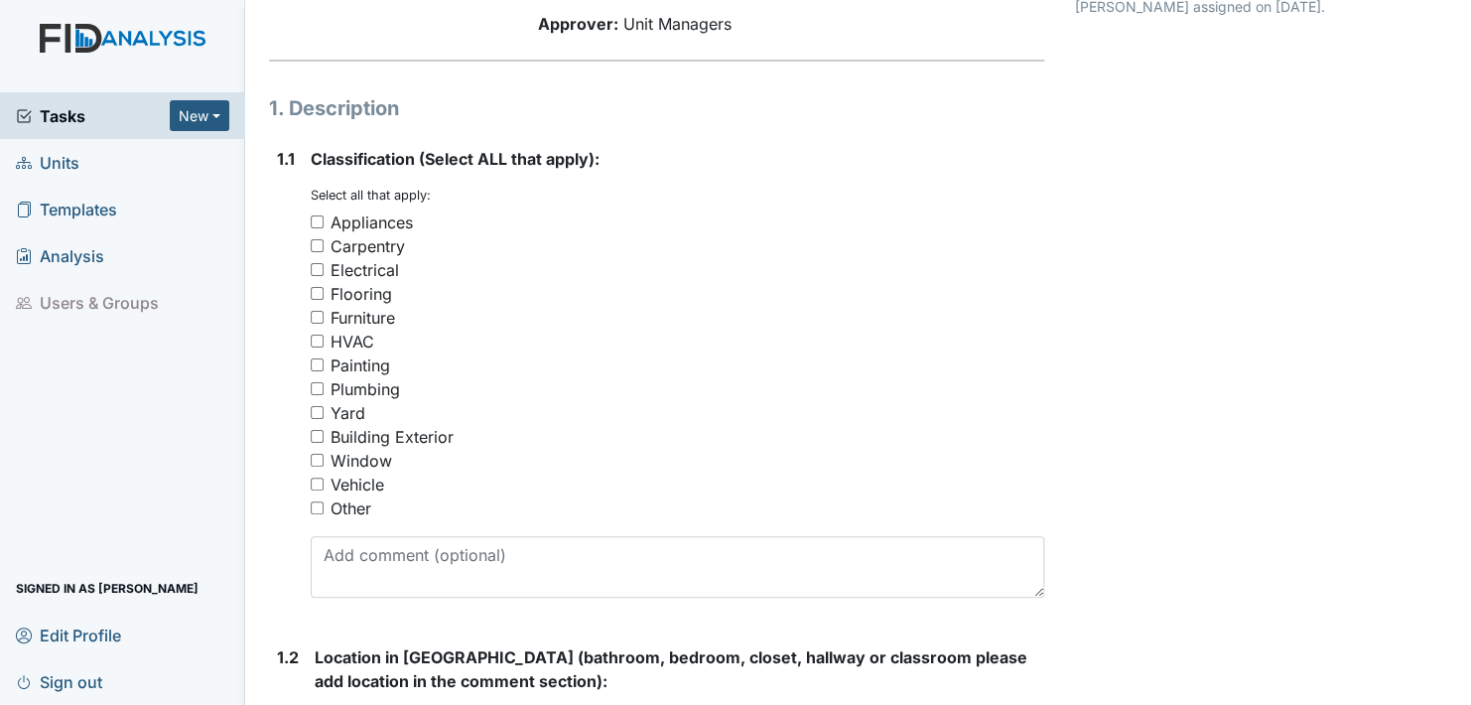
drag, startPoint x: 315, startPoint y: 502, endPoint x: 321, endPoint y: 522, distance: 20.7
click at [315, 502] on input "Other" at bounding box center [317, 507] width 13 height 13
checkbox input "true"
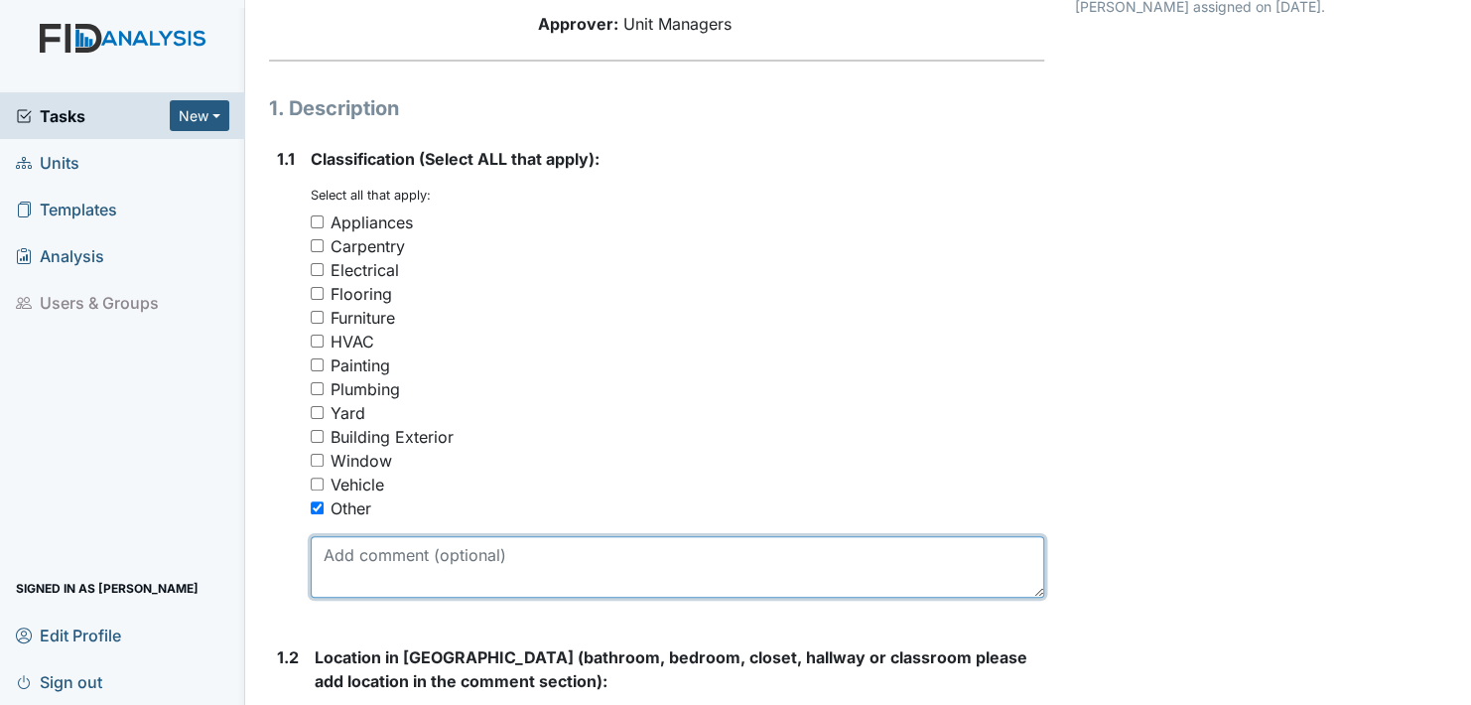
click at [378, 578] on textarea at bounding box center [678, 567] width 734 height 62
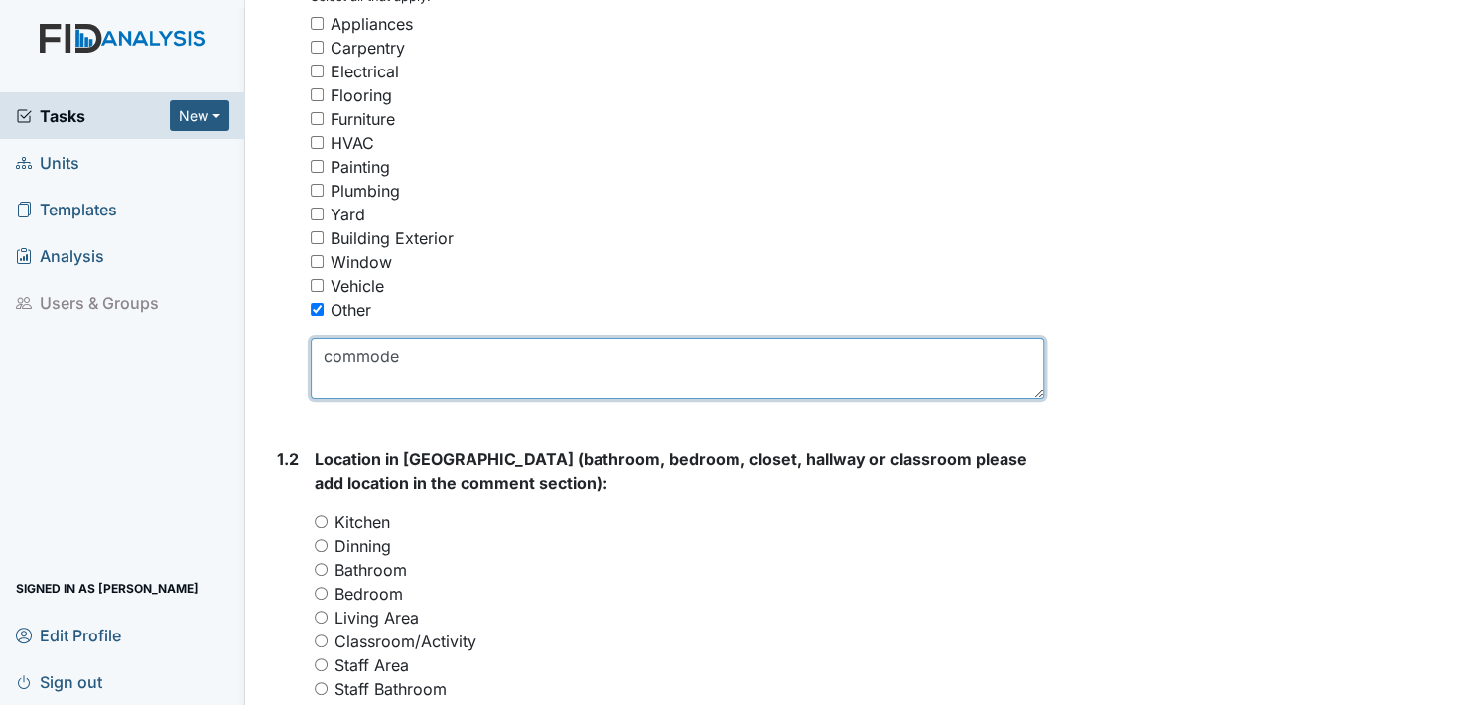
scroll to position [496, 0]
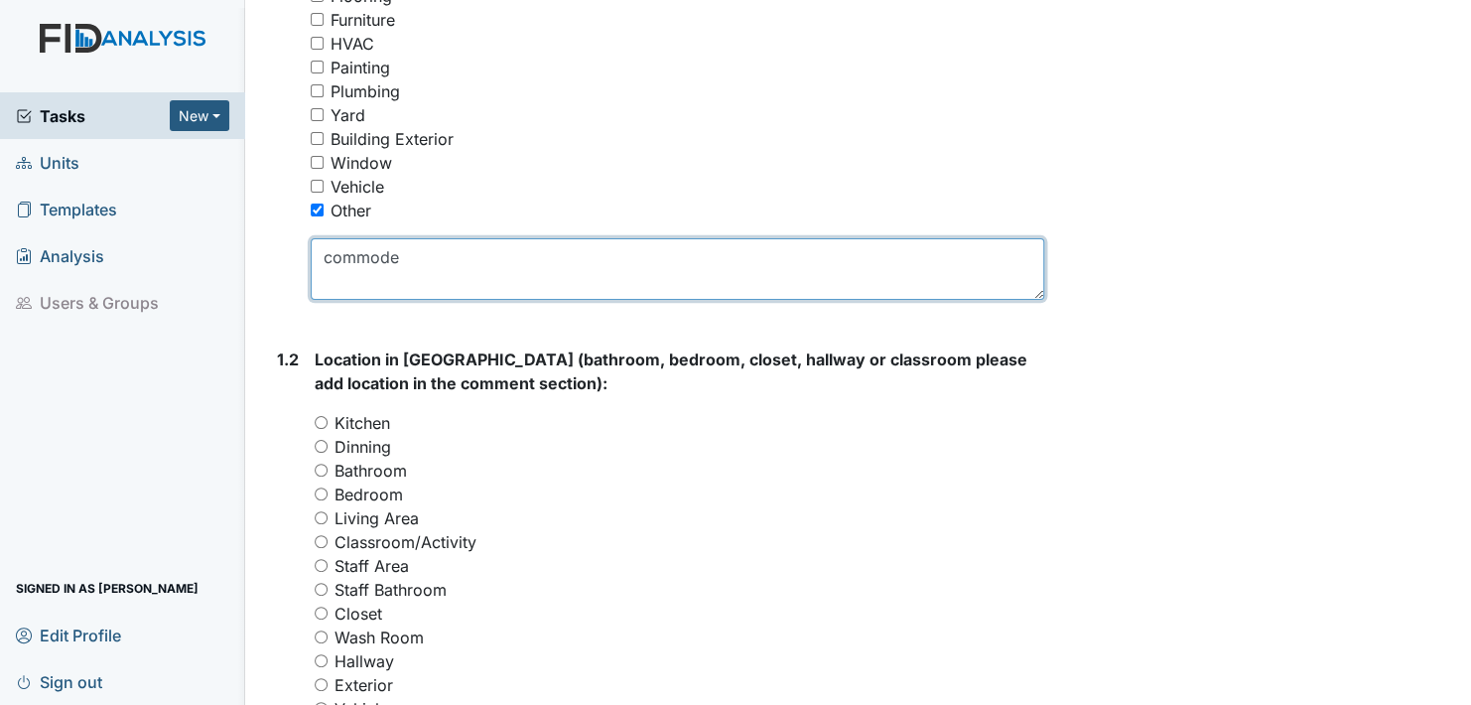
type textarea "commode"
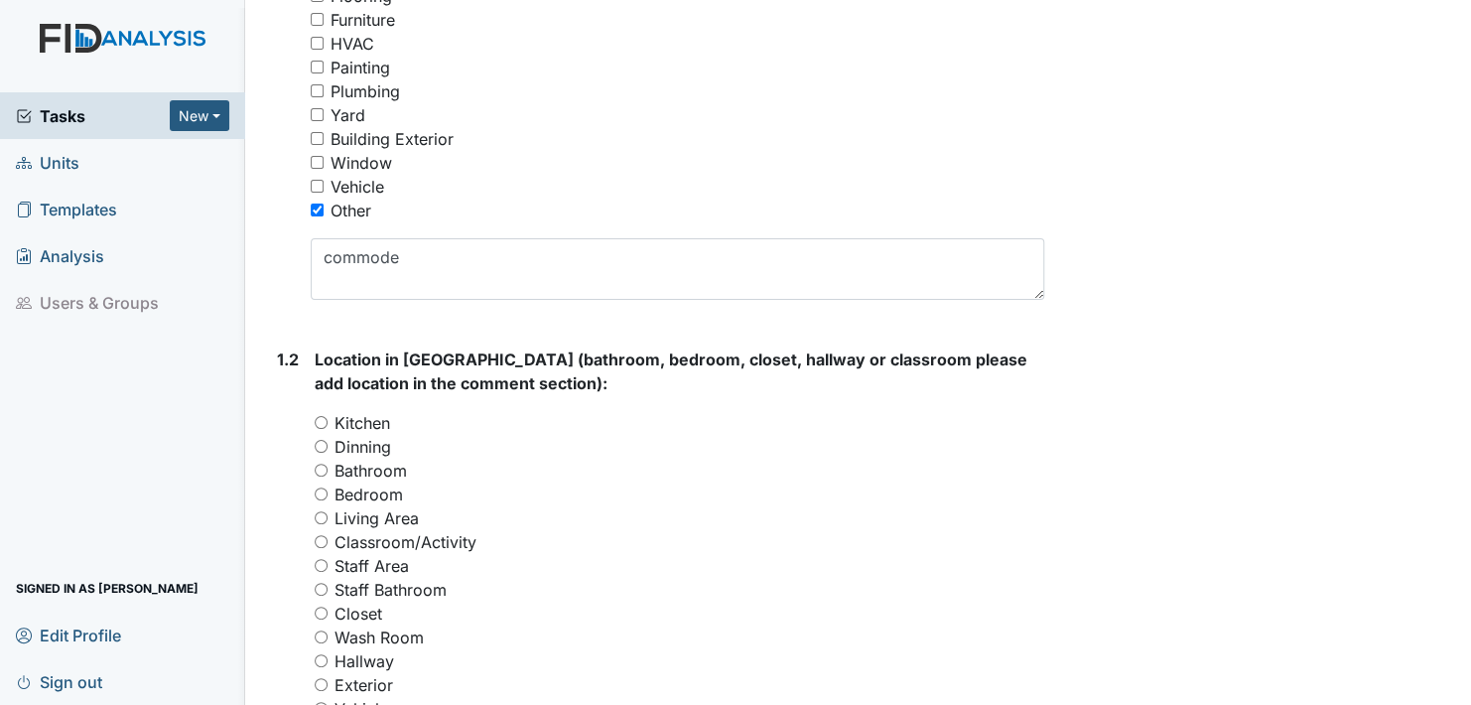
click at [323, 465] on input "Bathroom" at bounding box center [321, 470] width 13 height 13
radio input "true"
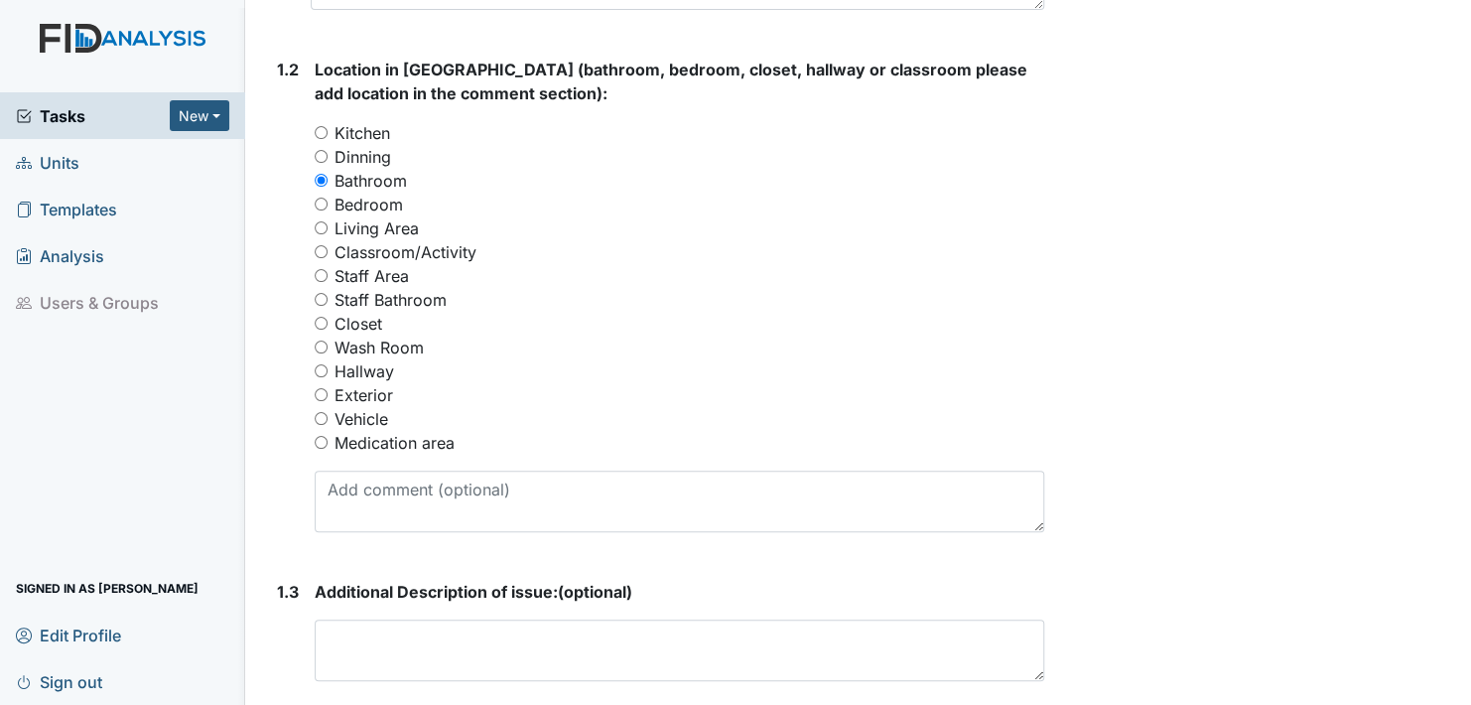
scroll to position [794, 0]
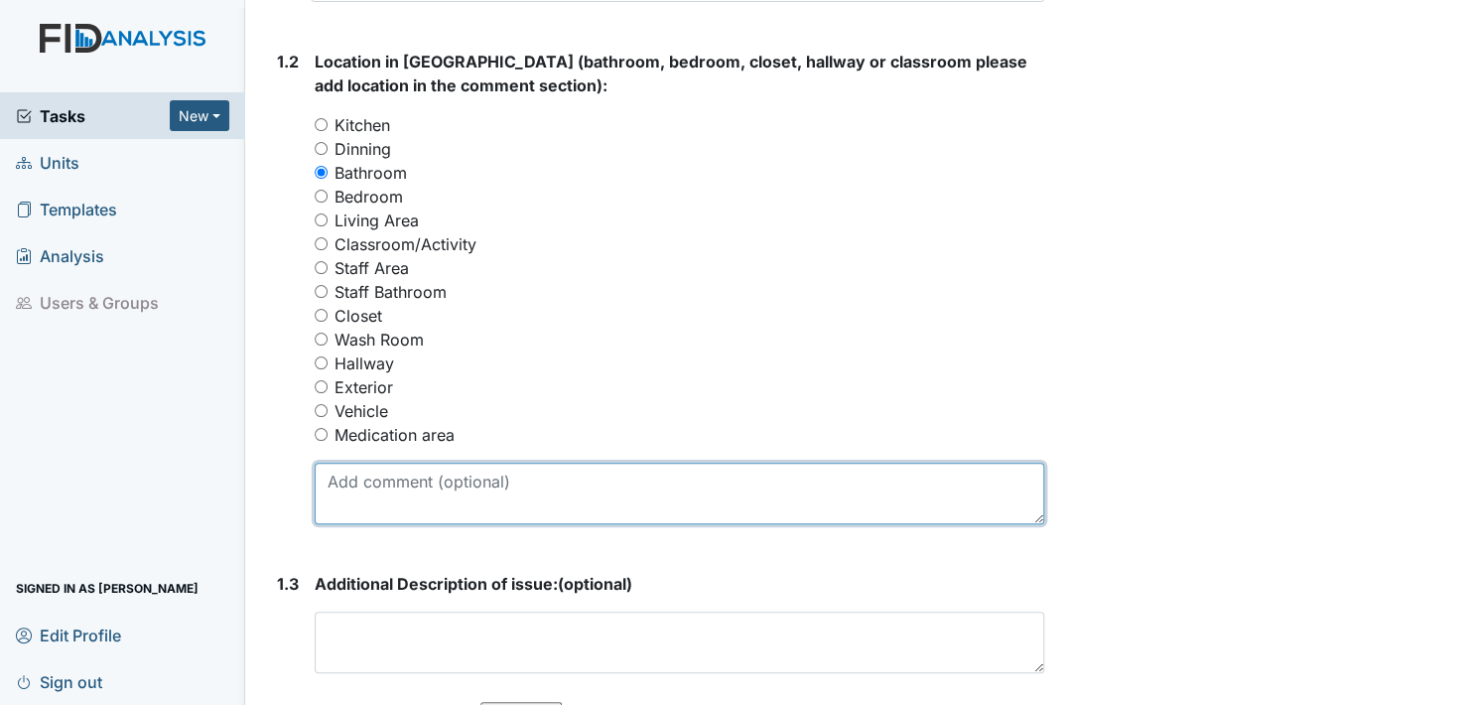
click at [346, 495] on textarea at bounding box center [680, 494] width 730 height 62
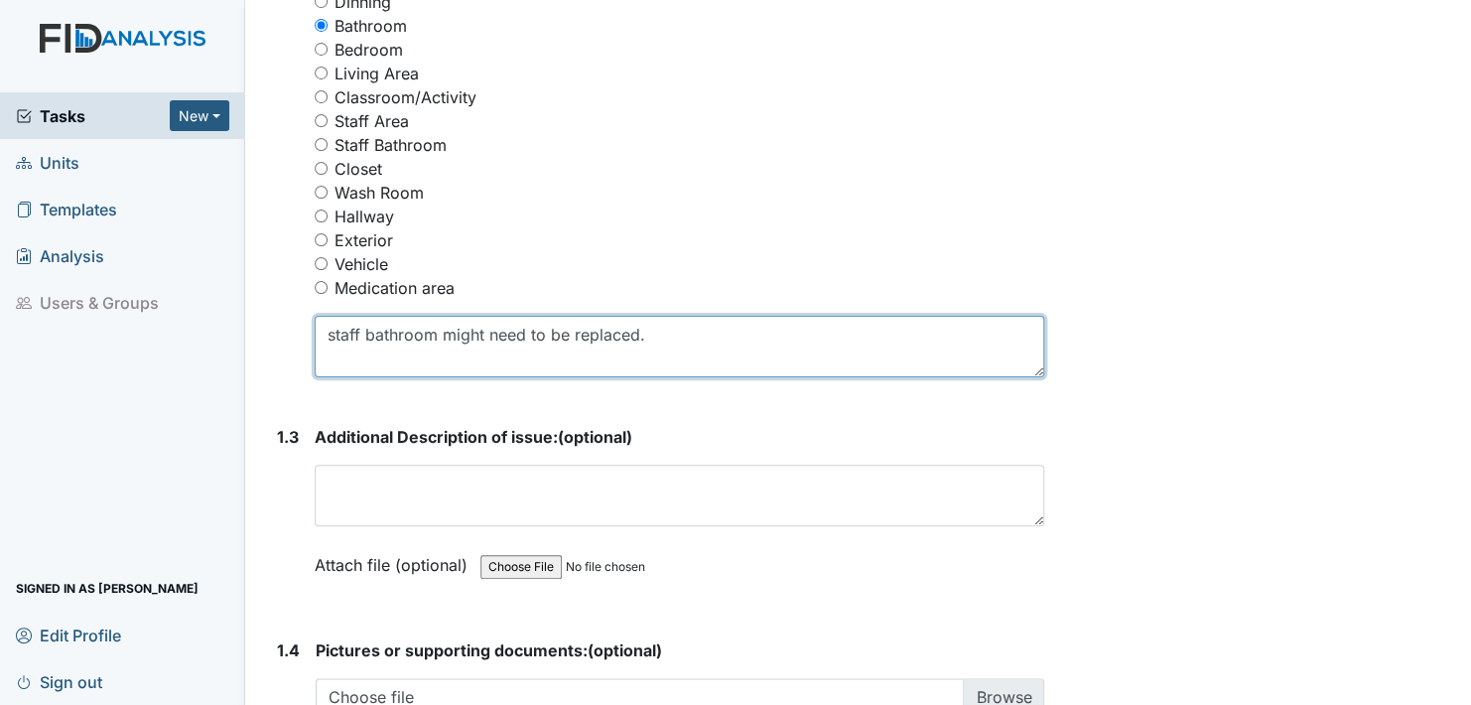
scroll to position [993, 0]
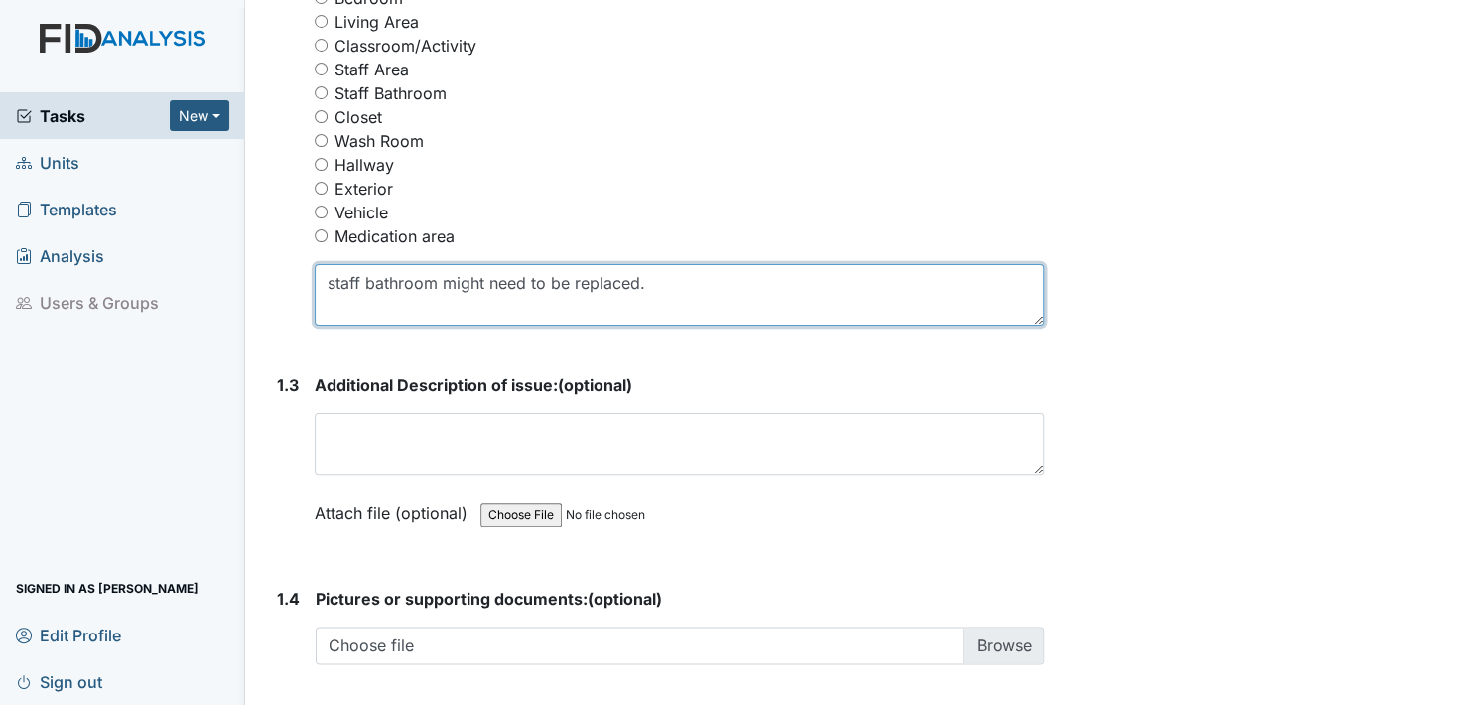
type textarea "staff bathroom might need to be replaced."
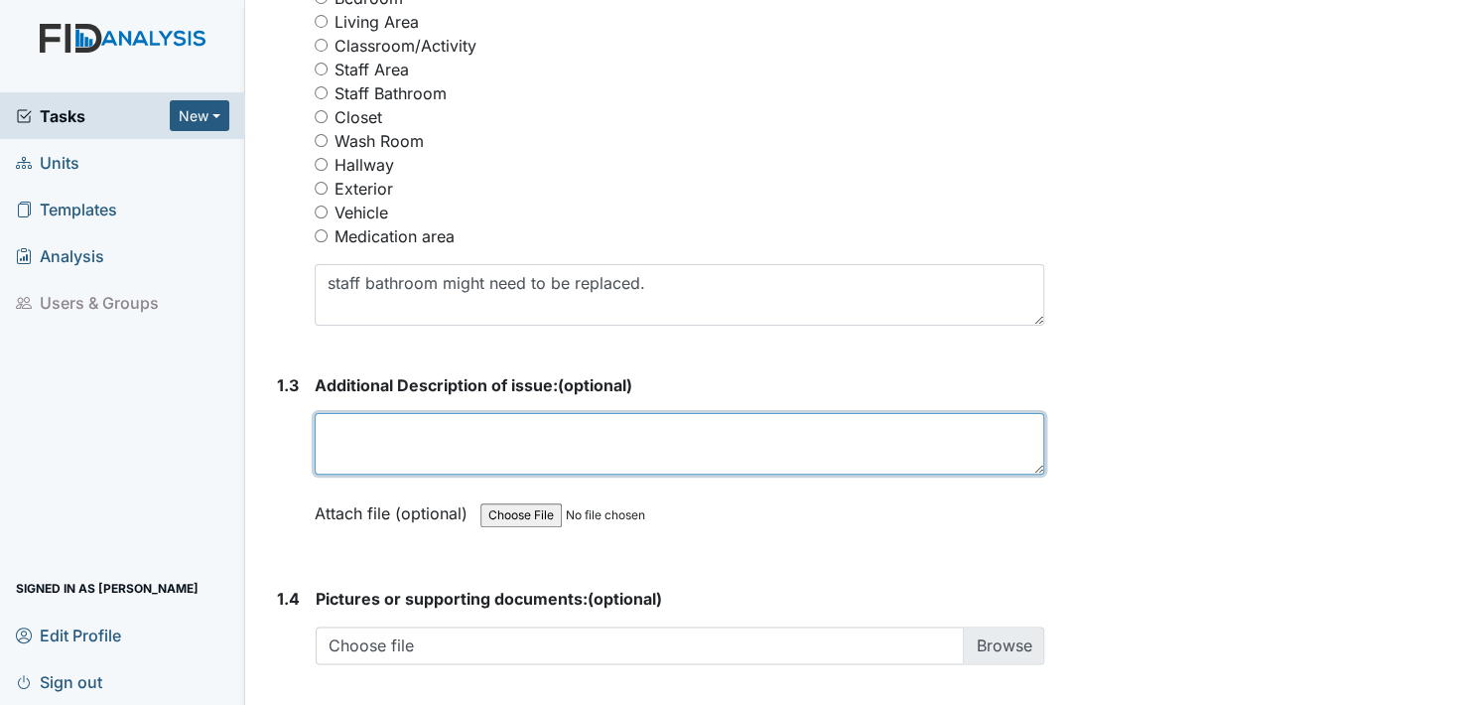
click at [336, 451] on textarea at bounding box center [680, 444] width 730 height 62
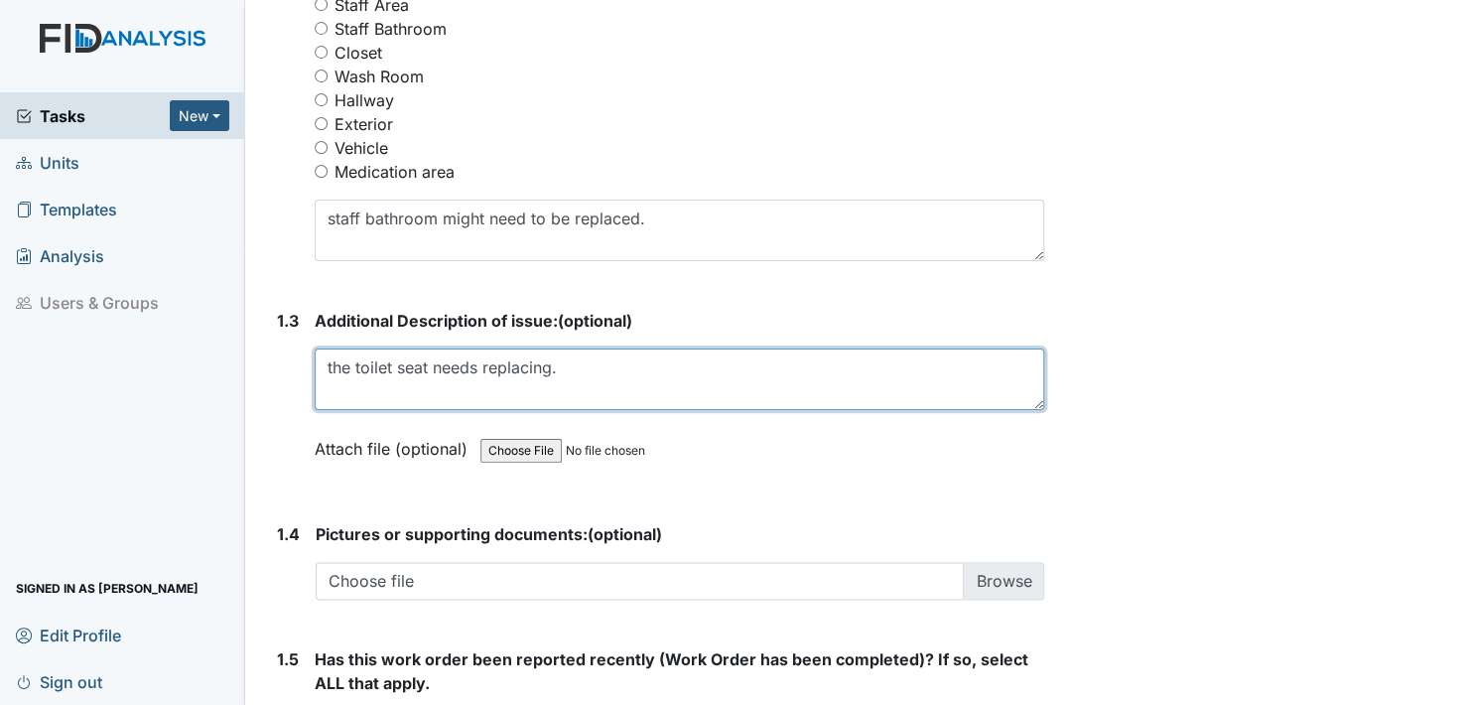
scroll to position [1191, 0]
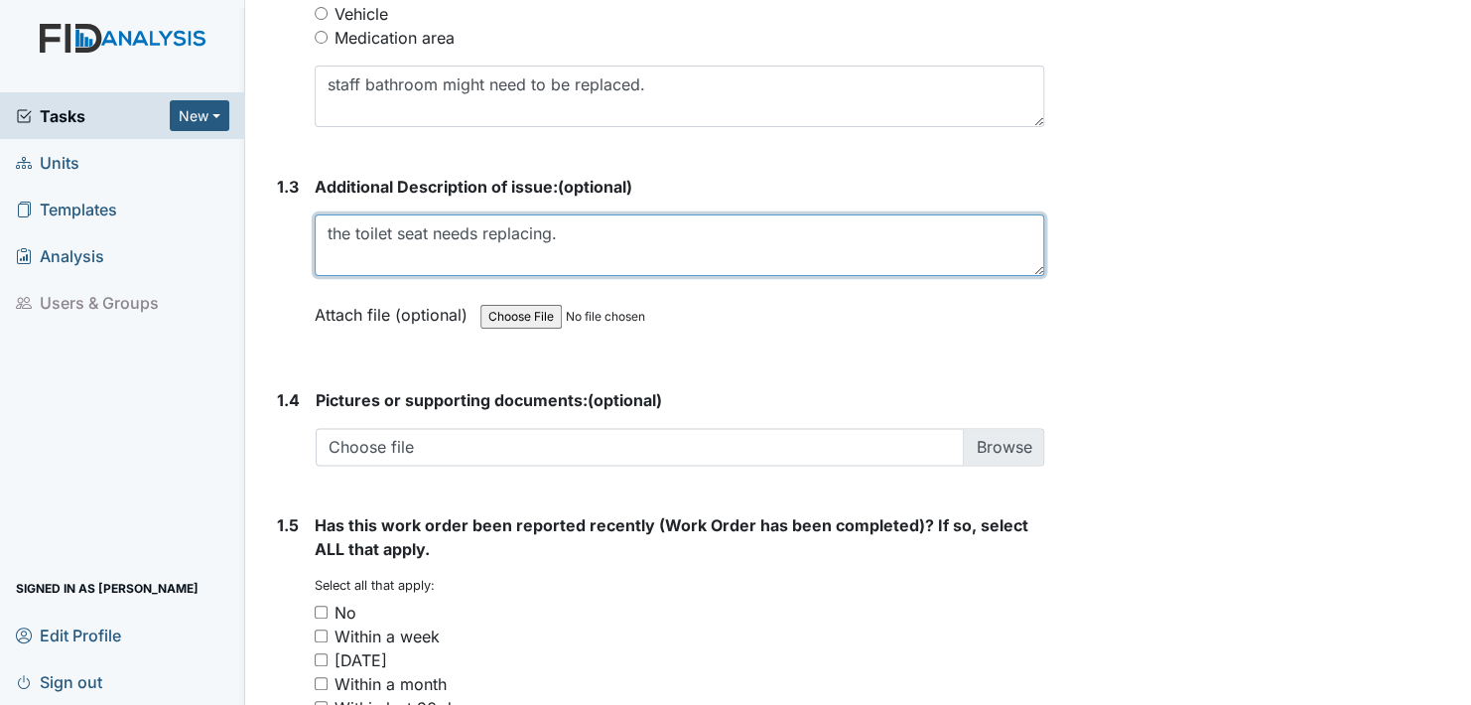
type textarea "the toilet seat needs replacing."
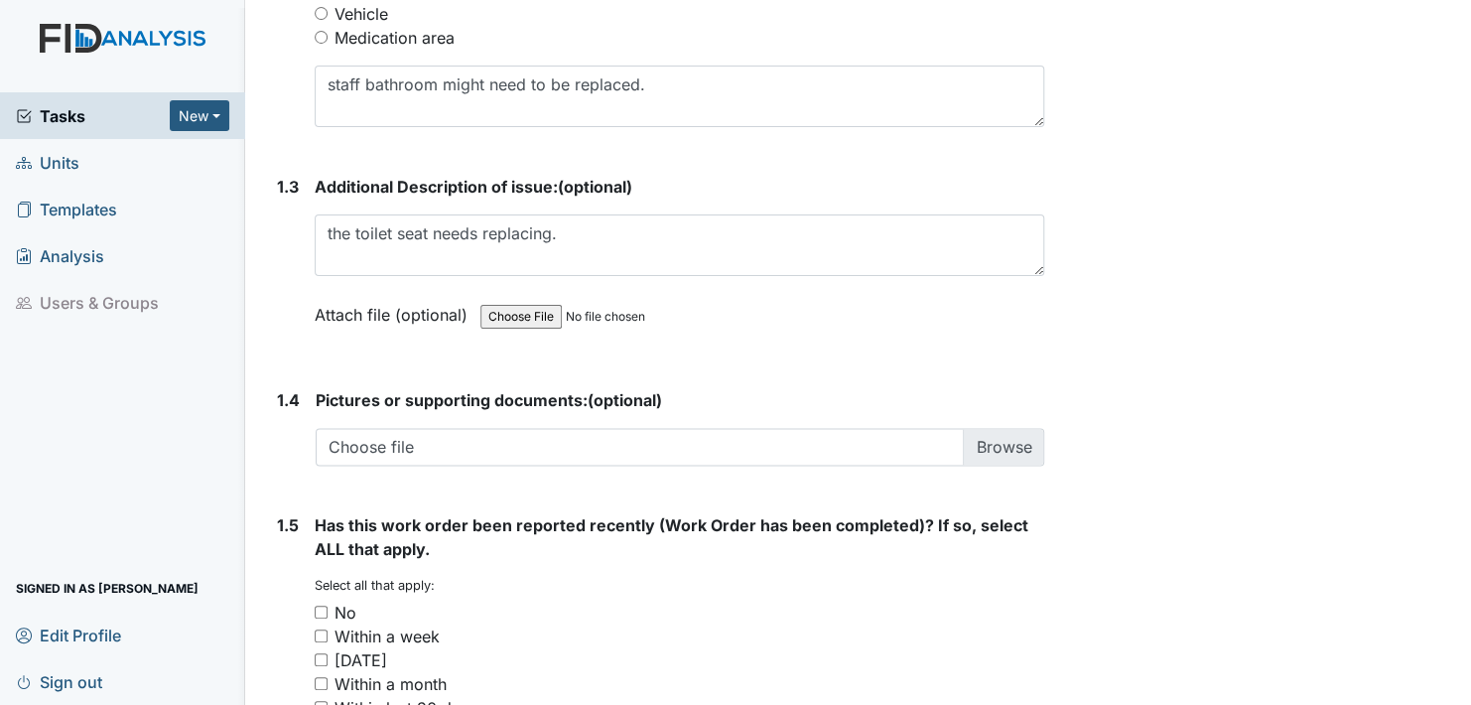
click at [338, 308] on label "Attach file (optional)" at bounding box center [395, 309] width 161 height 35
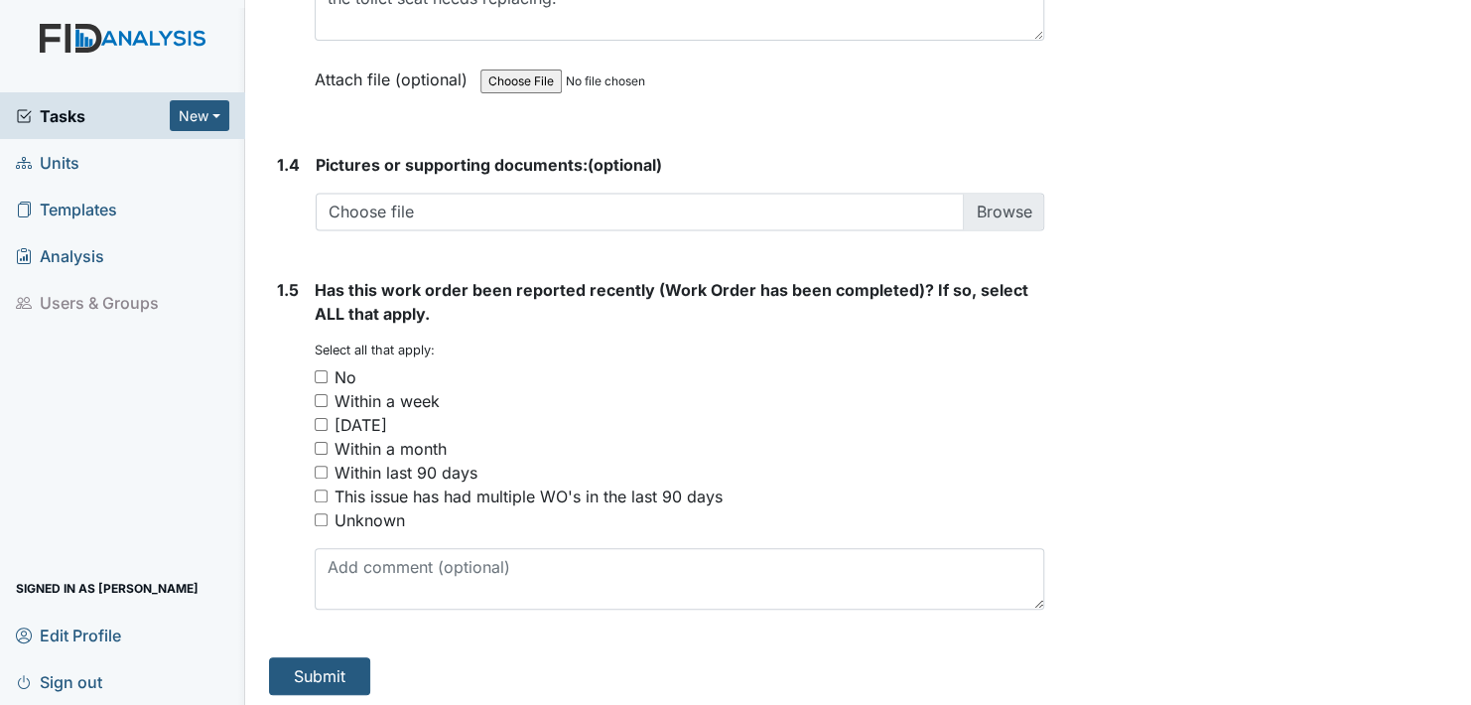
scroll to position [1430, 0]
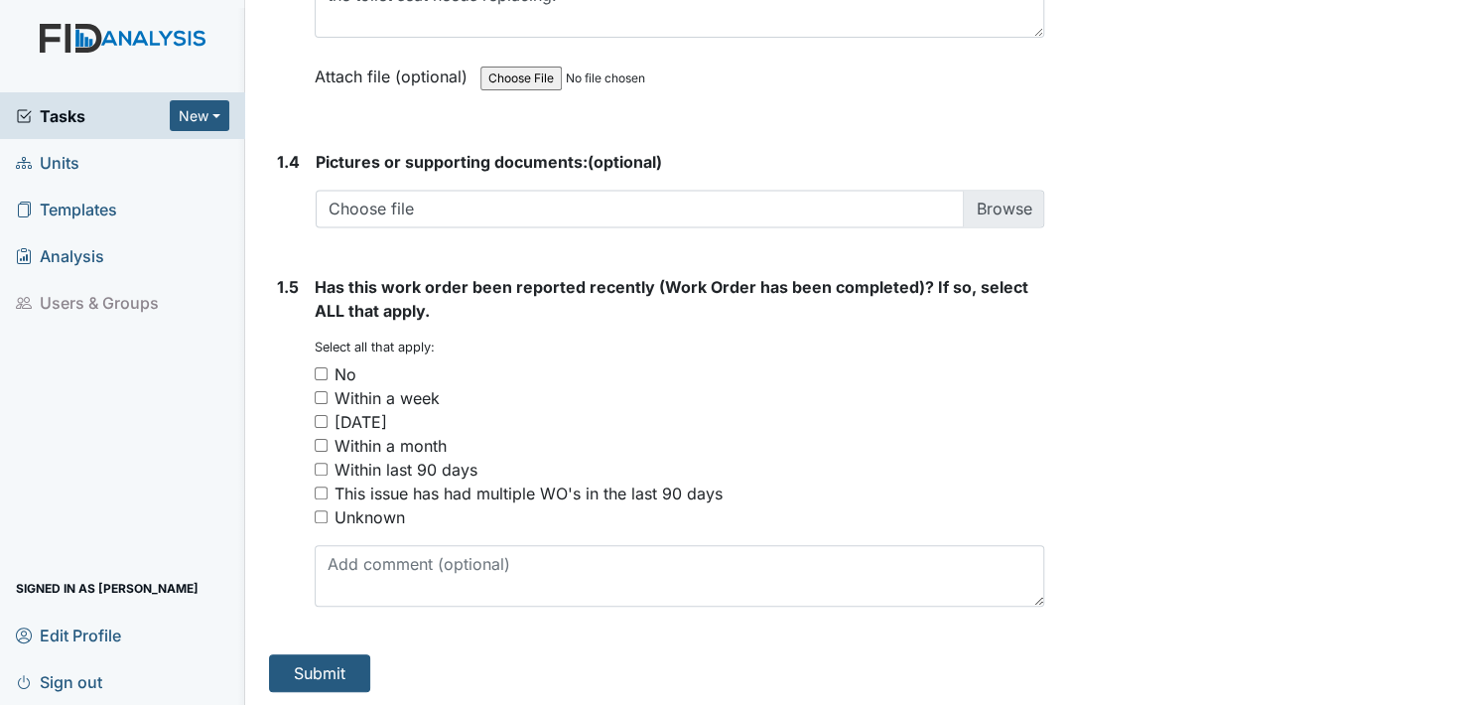
click at [318, 372] on input "No" at bounding box center [321, 373] width 13 height 13
checkbox input "true"
click at [319, 669] on button "Submit" at bounding box center [319, 673] width 101 height 38
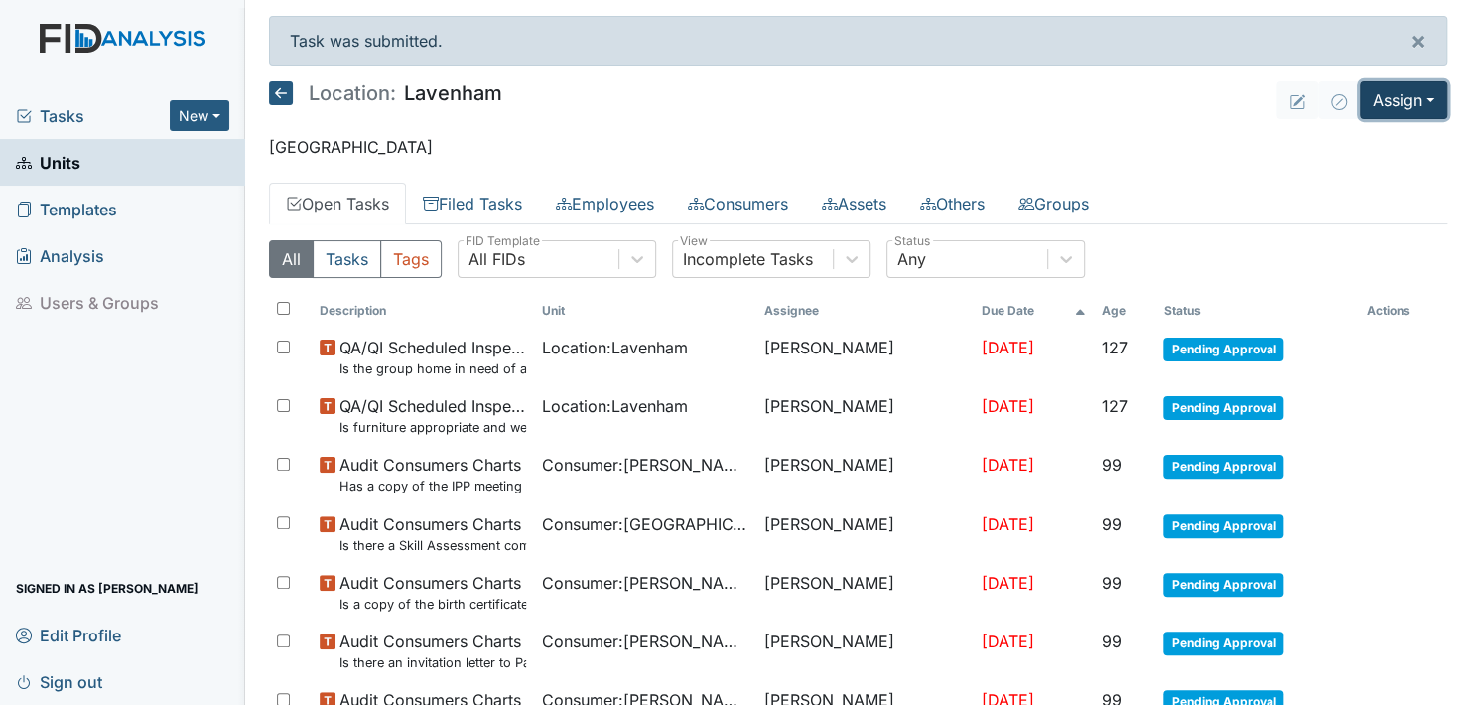
click at [1400, 101] on button "Assign" at bounding box center [1403, 100] width 87 height 38
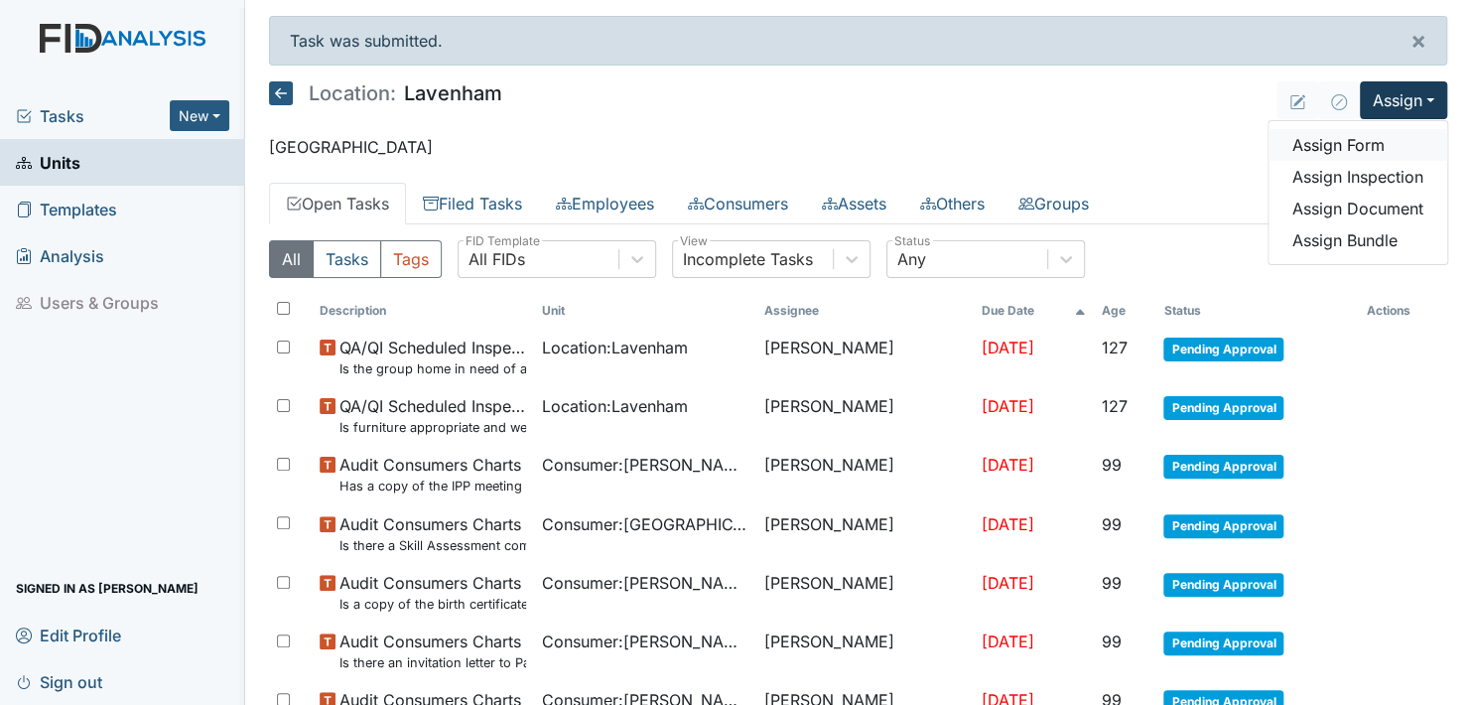
click at [1323, 145] on link "Assign Form" at bounding box center [1358, 145] width 179 height 32
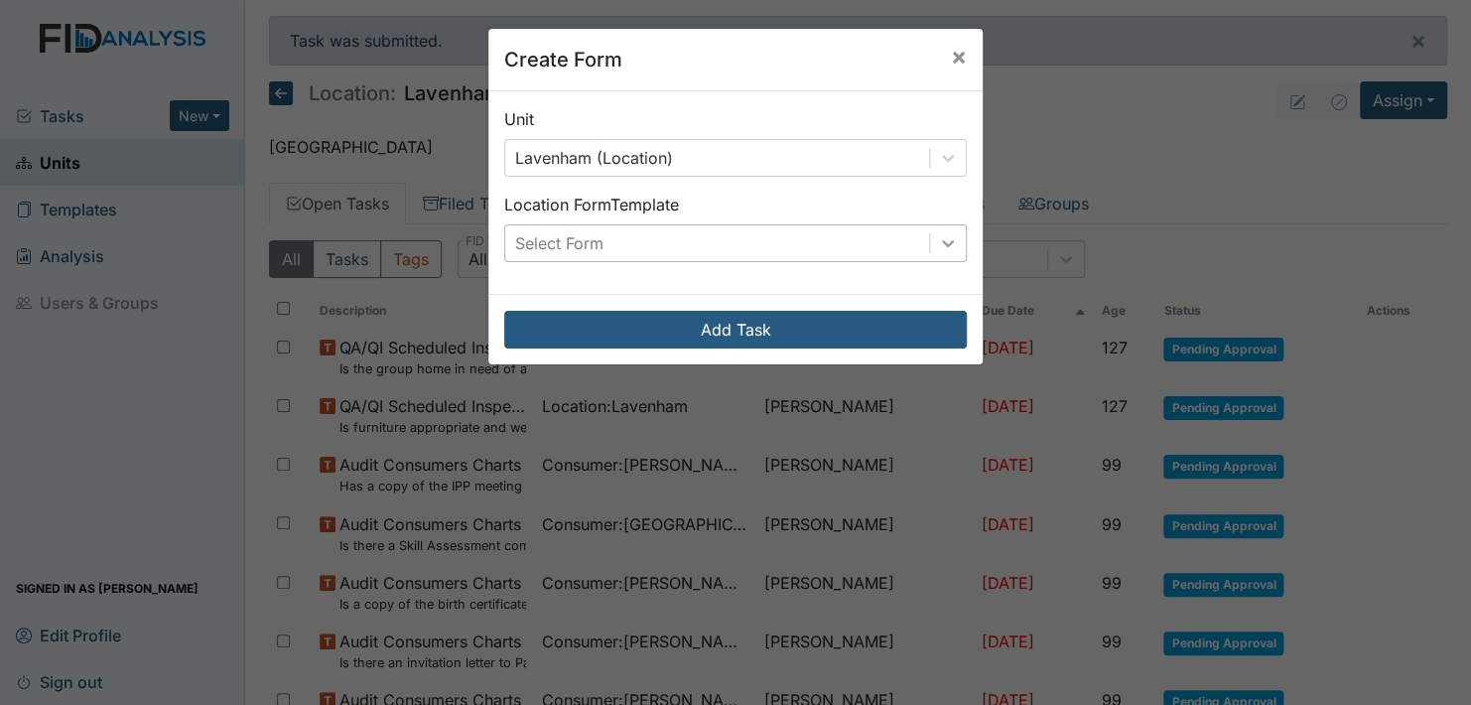
click at [938, 235] on icon at bounding box center [948, 243] width 20 height 20
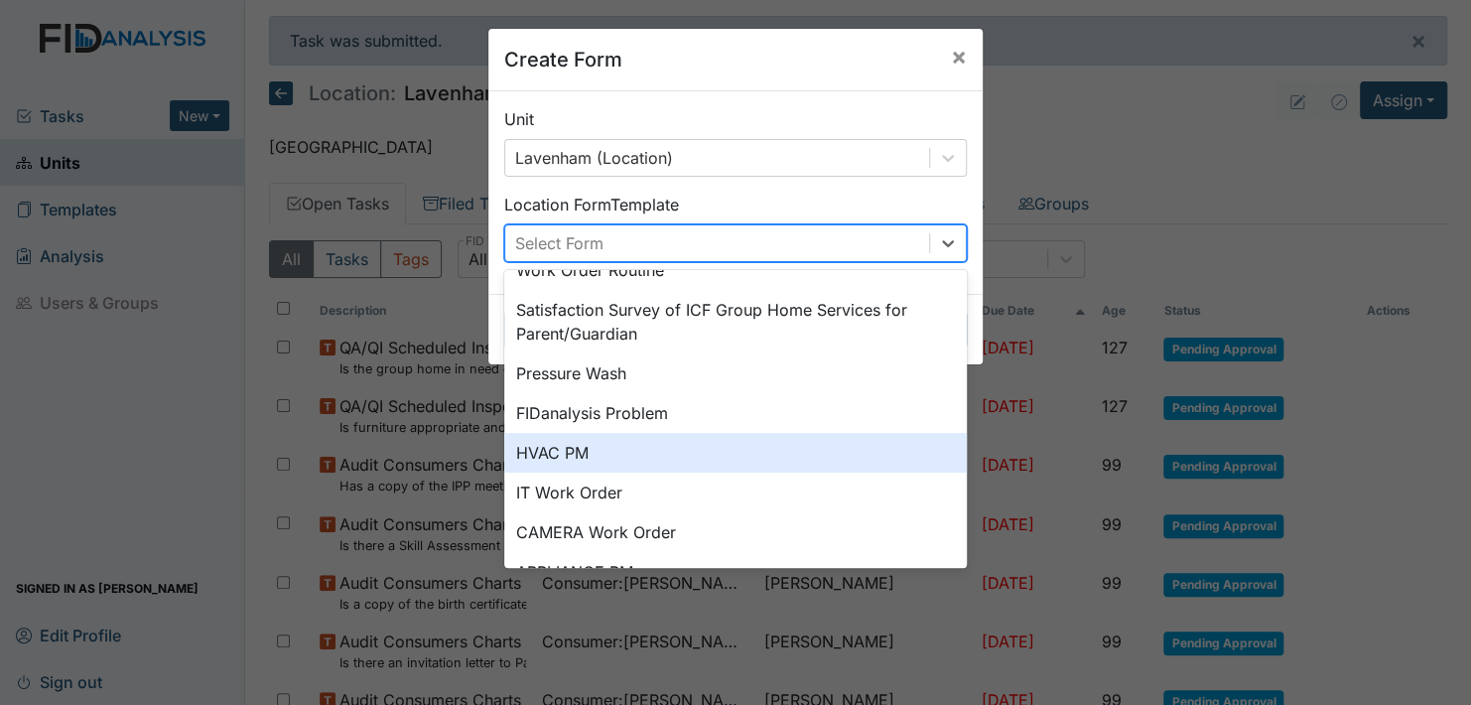
scroll to position [99, 0]
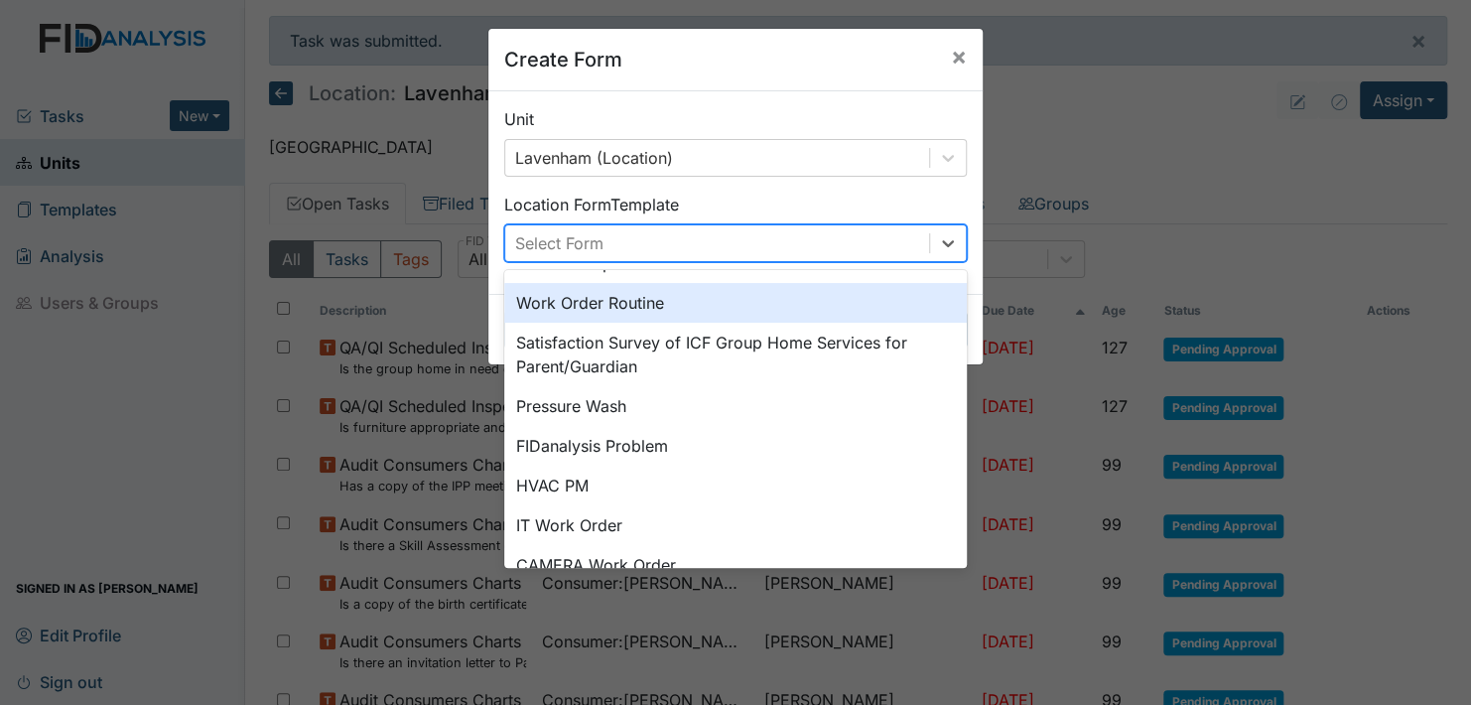
click at [651, 297] on div "Work Order Routine" at bounding box center [735, 303] width 463 height 40
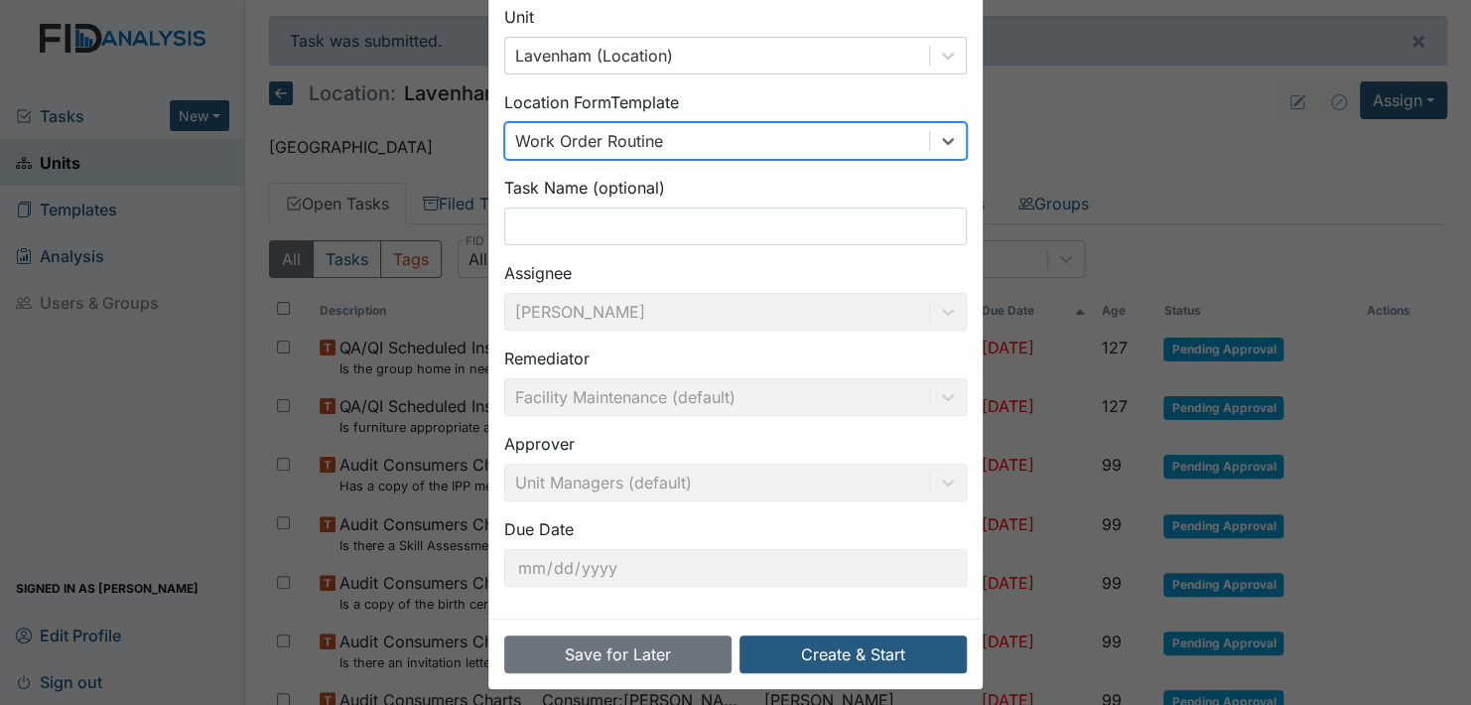
scroll to position [113, 0]
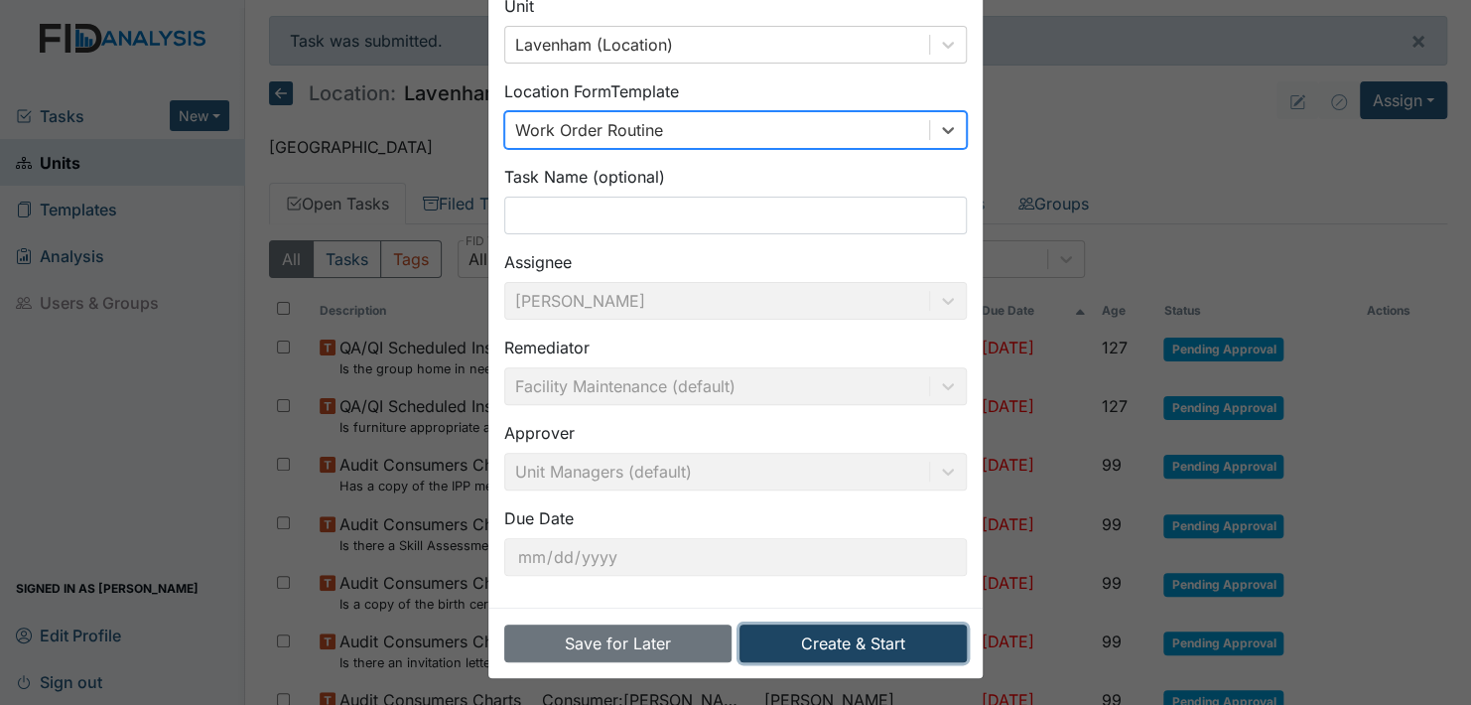
click at [870, 633] on button "Create & Start" at bounding box center [853, 643] width 227 height 38
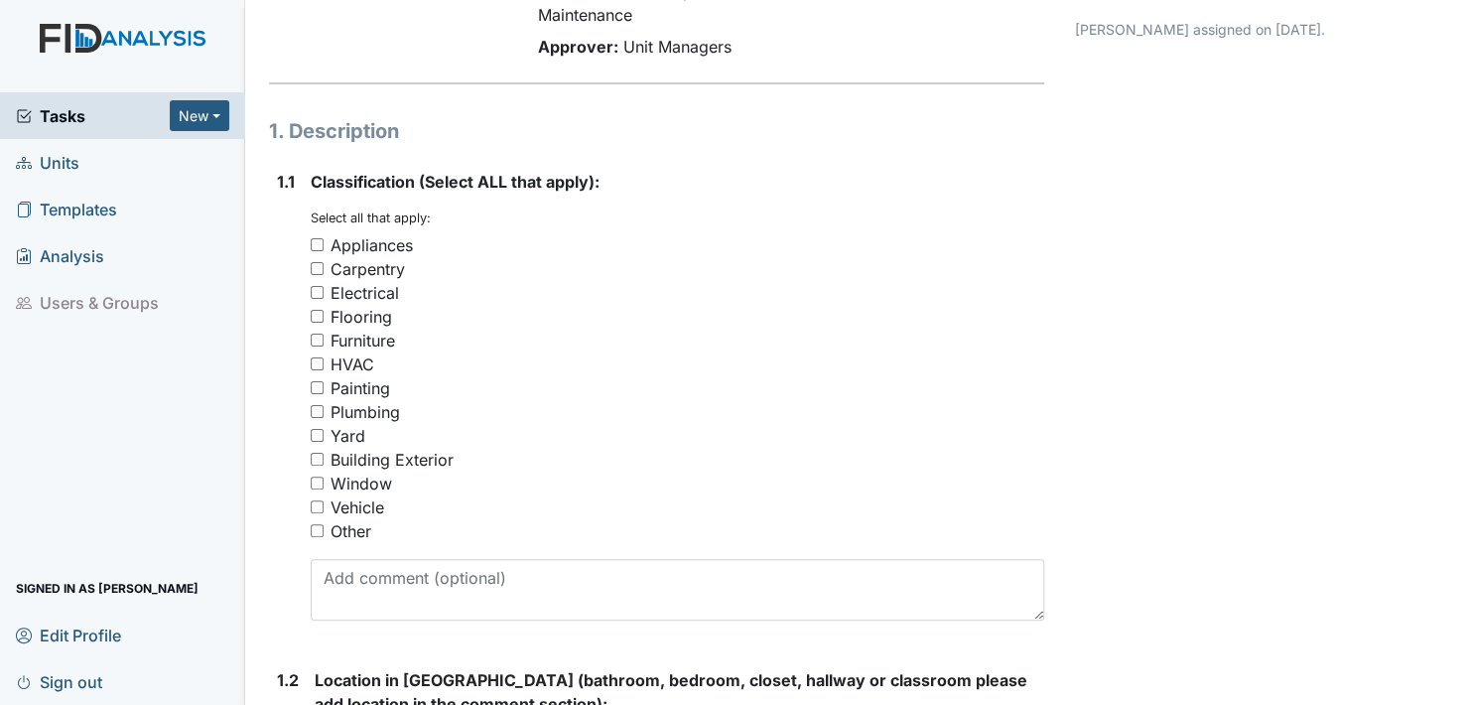
scroll to position [199, 0]
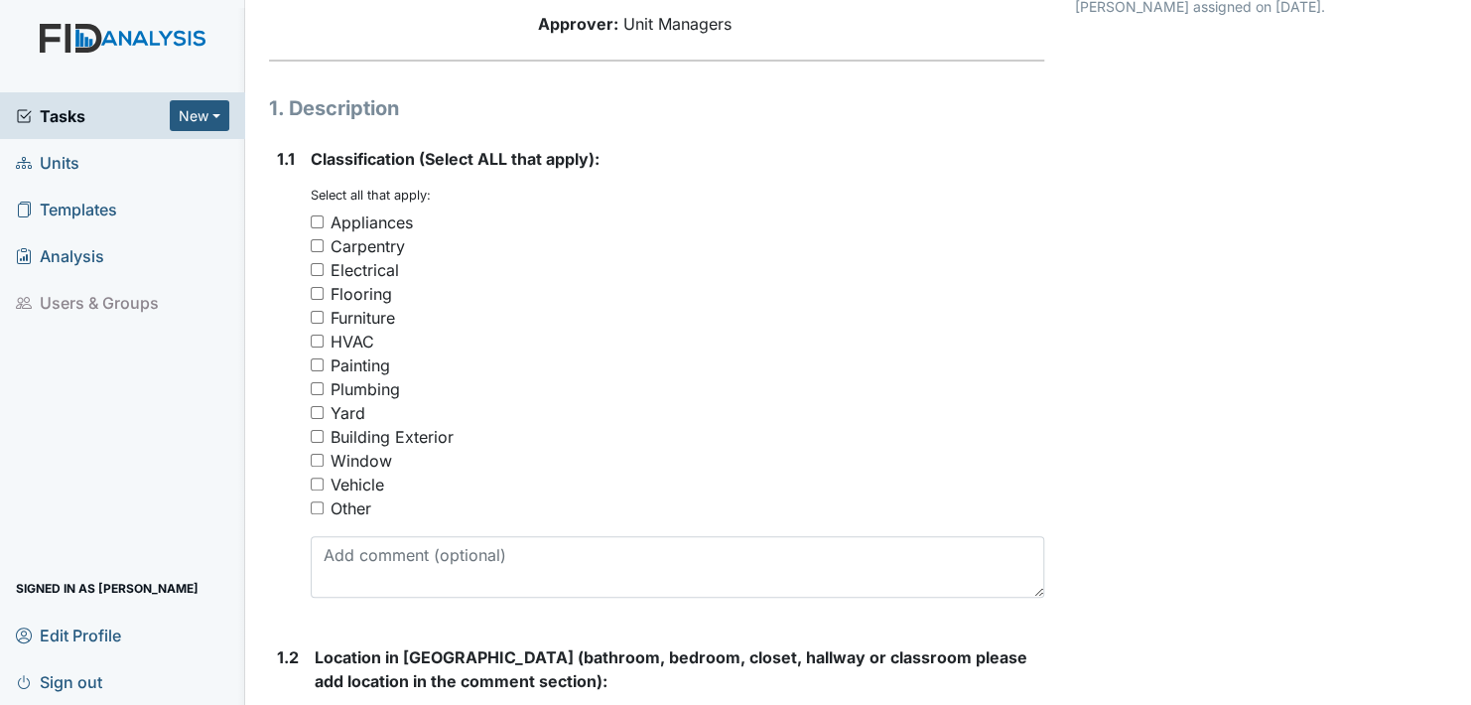
click at [318, 503] on input "Other" at bounding box center [317, 507] width 13 height 13
checkbox input "true"
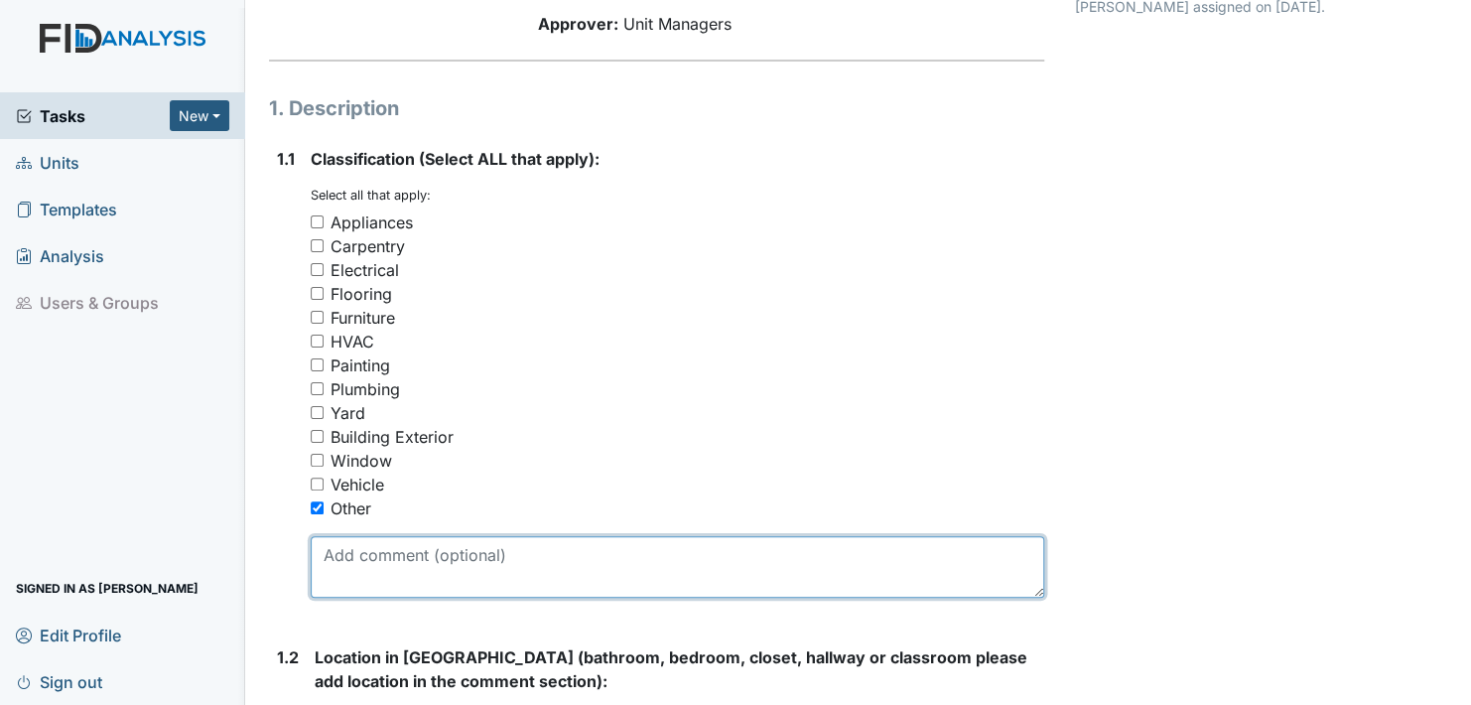
click at [365, 570] on textarea at bounding box center [678, 567] width 734 height 62
click at [676, 549] on textarea "missing knob on the dresser in room number 3" at bounding box center [678, 567] width 734 height 62
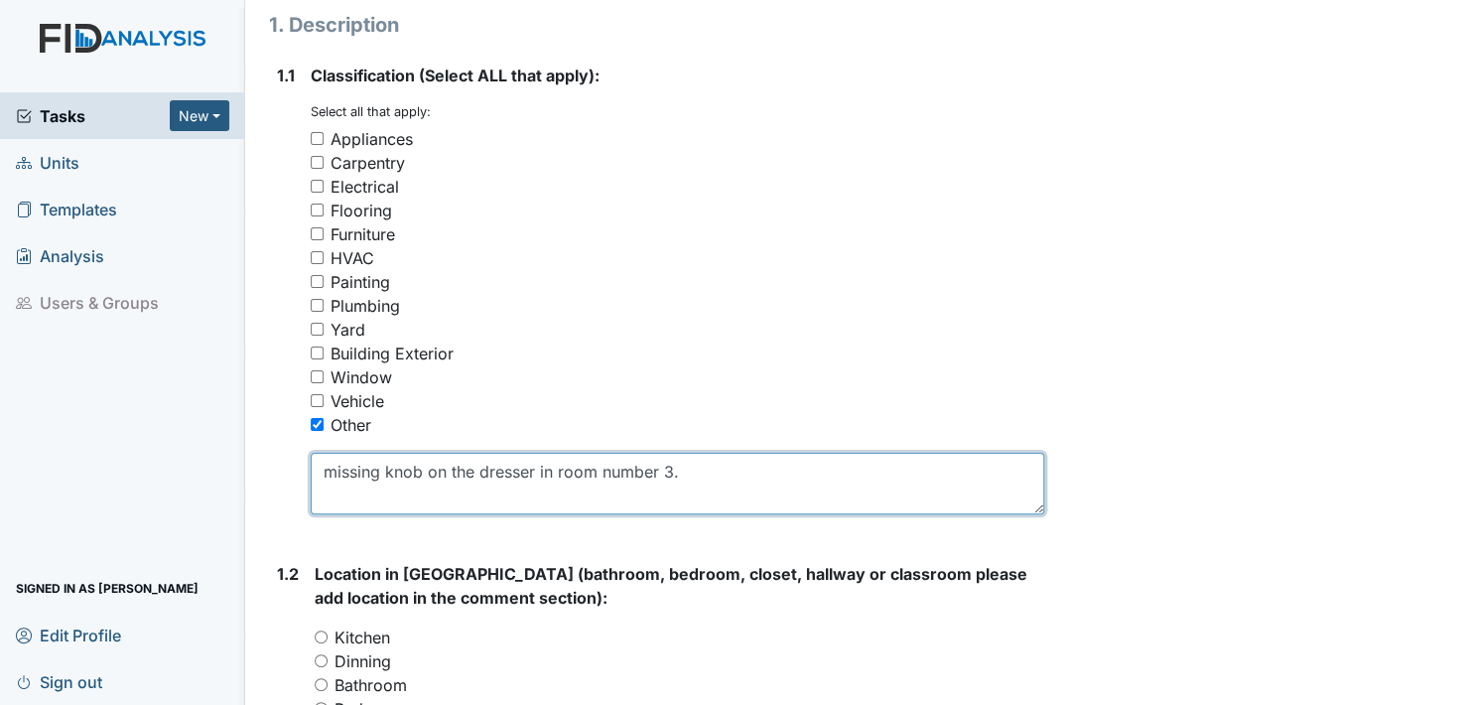
scroll to position [596, 0]
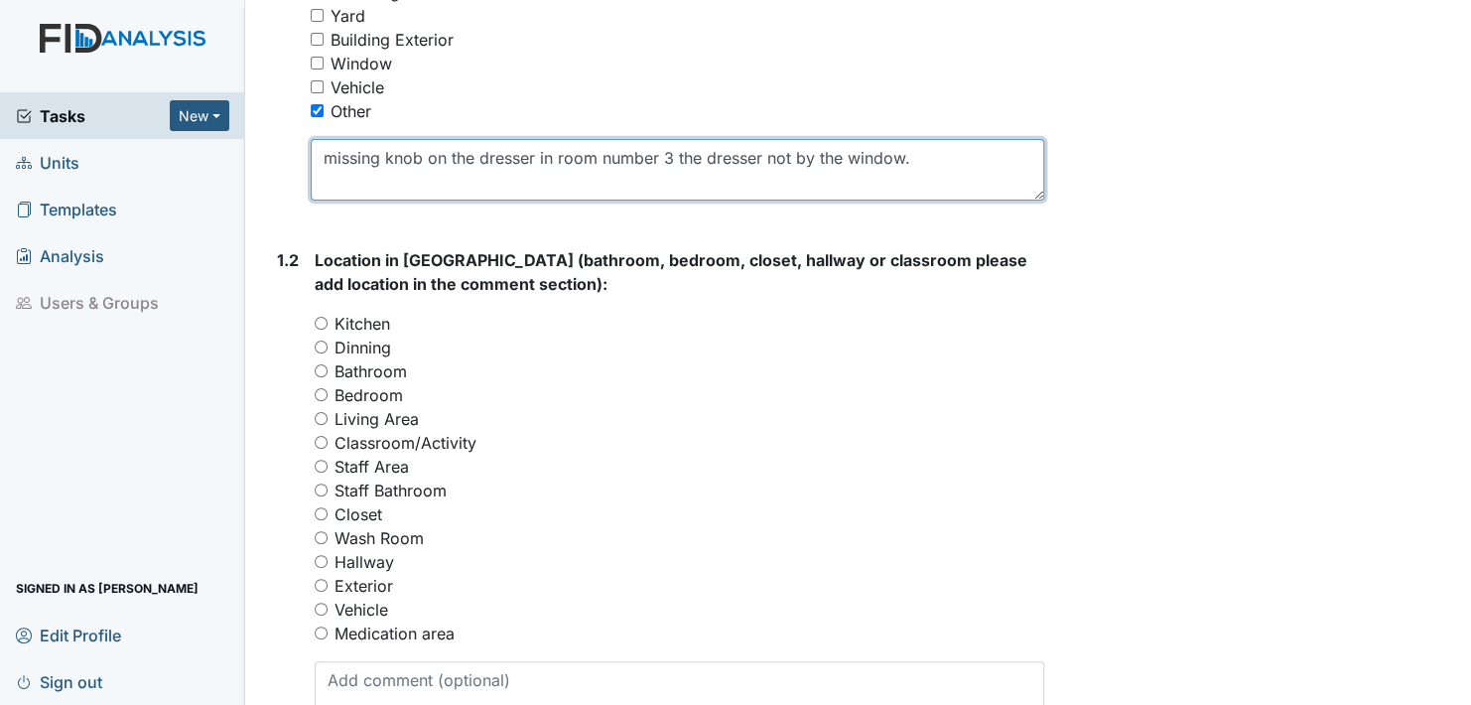
type textarea "missing knob on the dresser in room number 3 the dresser not by the window."
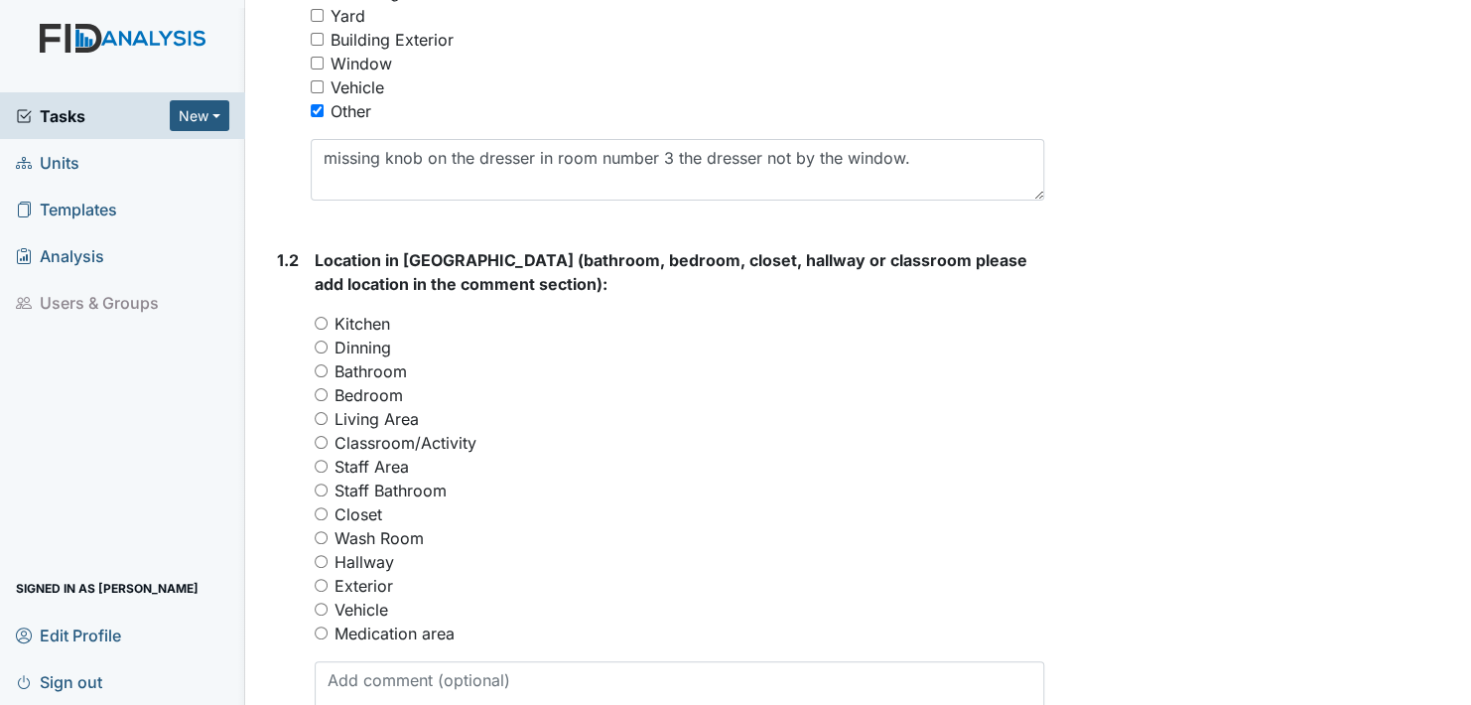
click at [321, 389] on input "Bedroom" at bounding box center [321, 394] width 13 height 13
radio input "true"
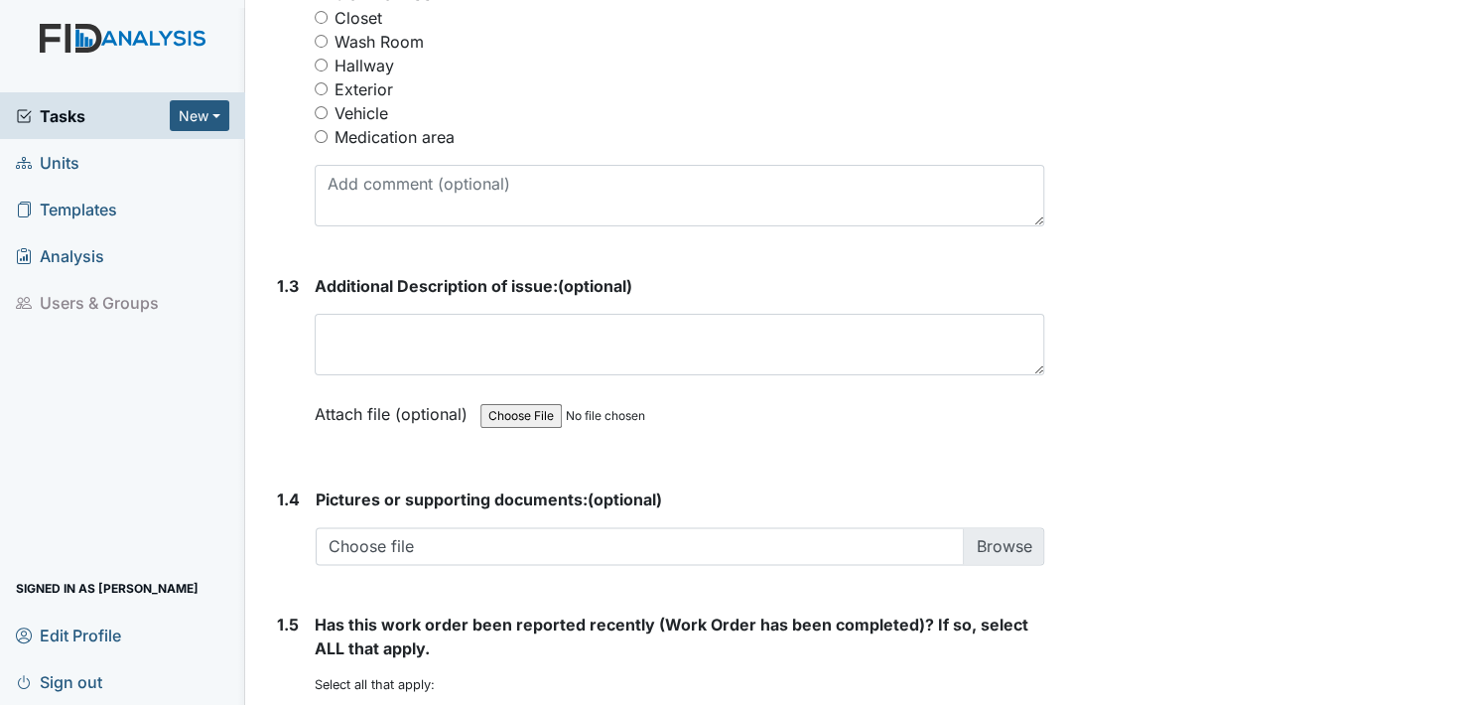
scroll to position [1191, 0]
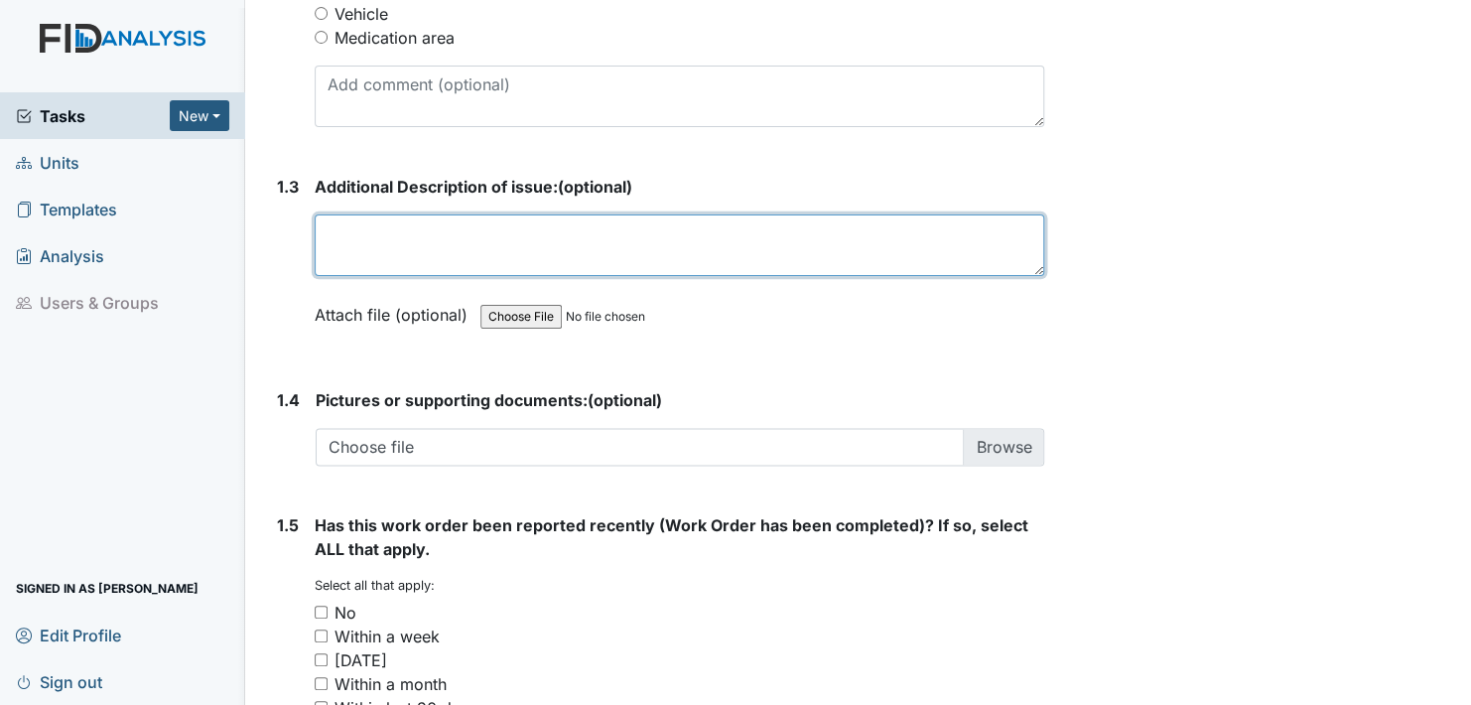
click at [362, 240] on textarea at bounding box center [680, 245] width 730 height 62
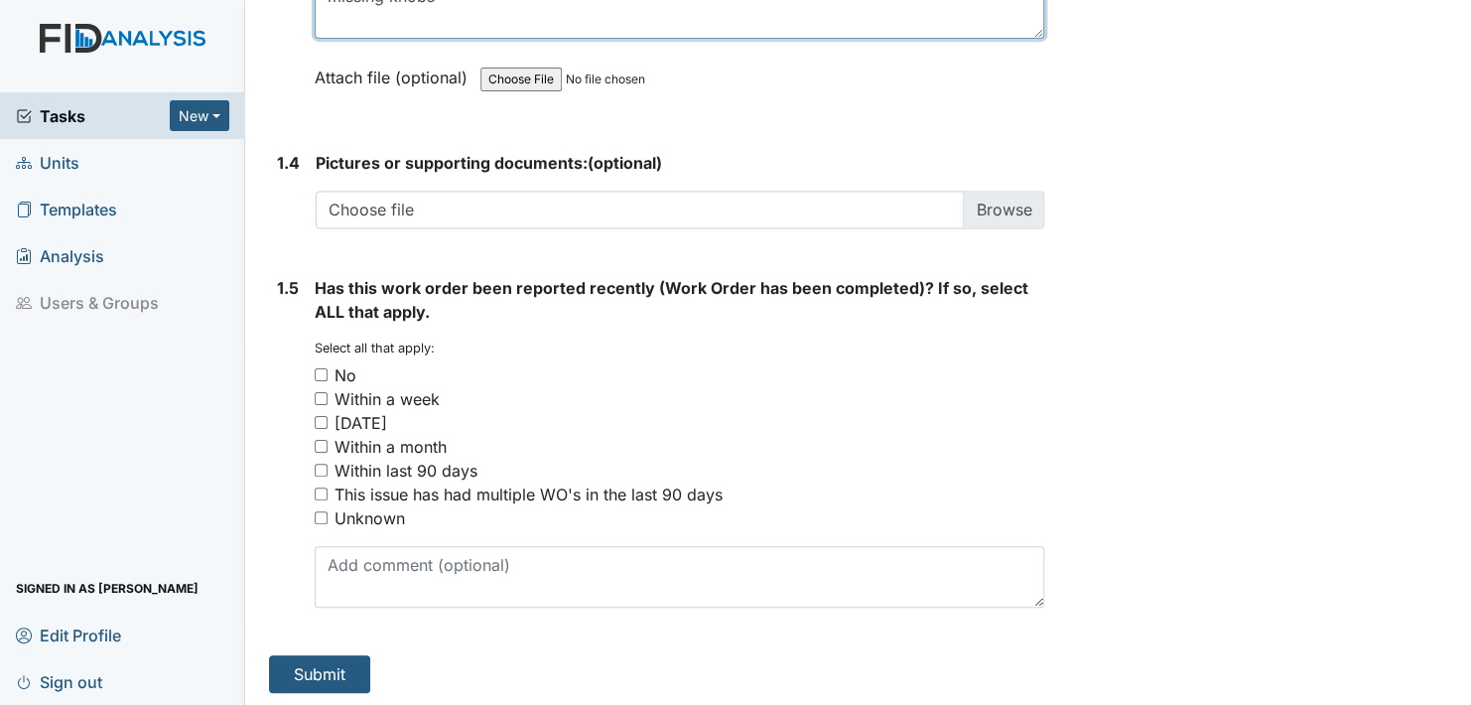
scroll to position [1430, 0]
type textarea "missing knobs"
click at [322, 372] on input "No" at bounding box center [321, 373] width 13 height 13
checkbox input "true"
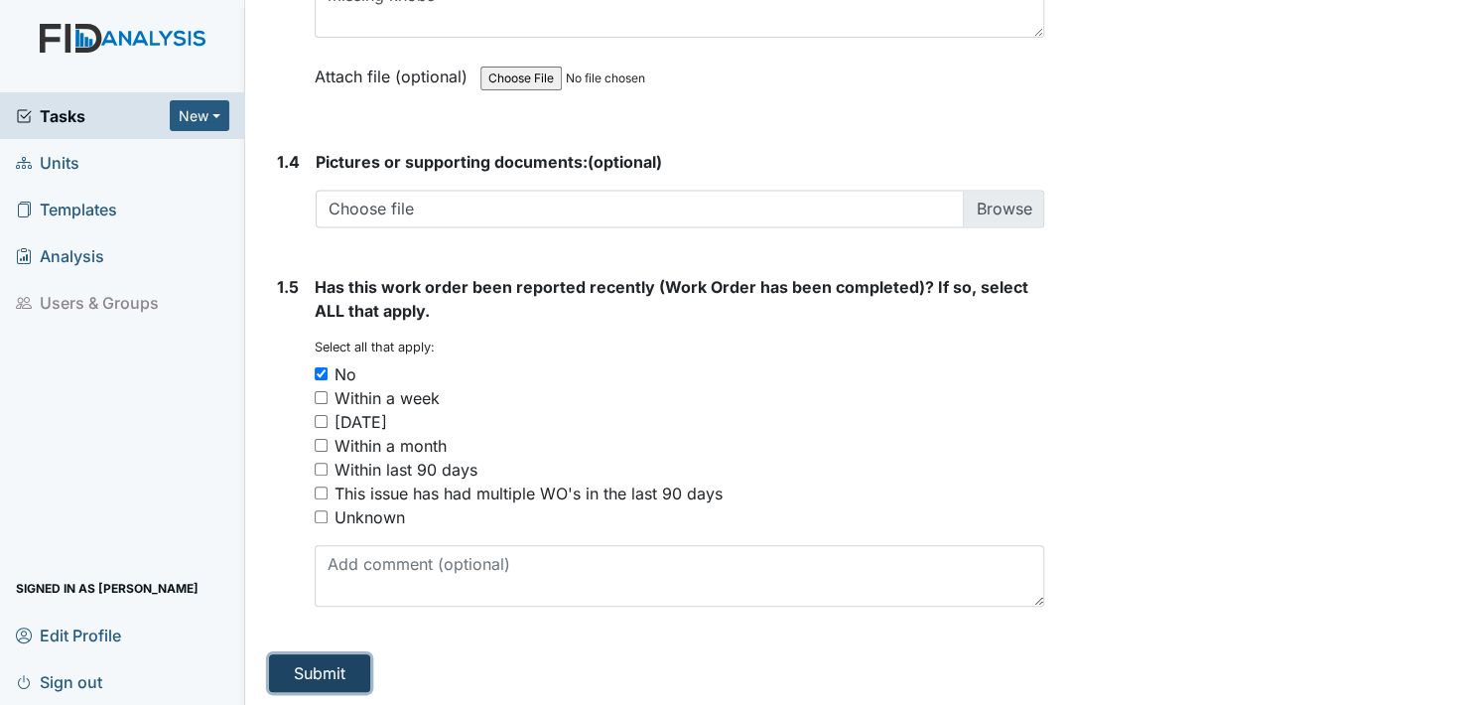
click at [322, 662] on button "Submit" at bounding box center [319, 673] width 101 height 38
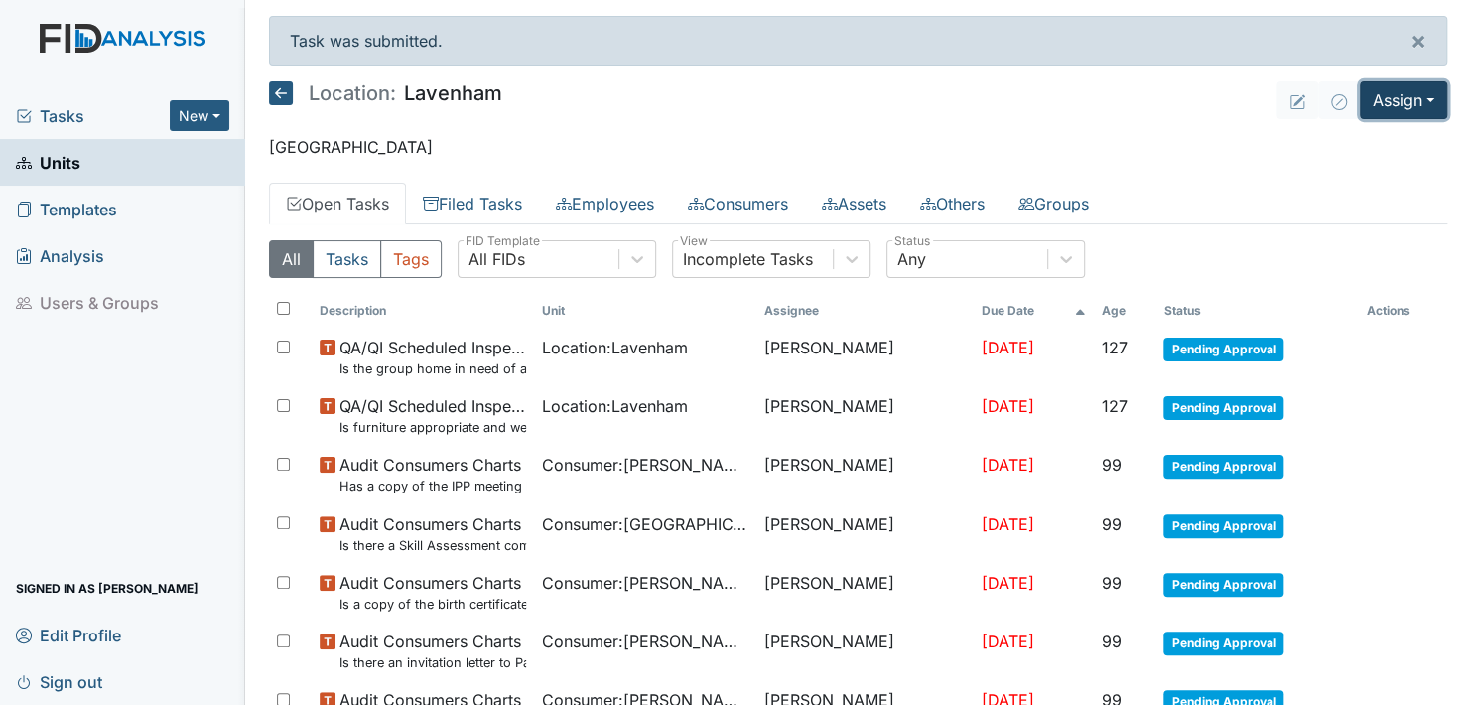
click at [1413, 92] on button "Assign" at bounding box center [1403, 100] width 87 height 38
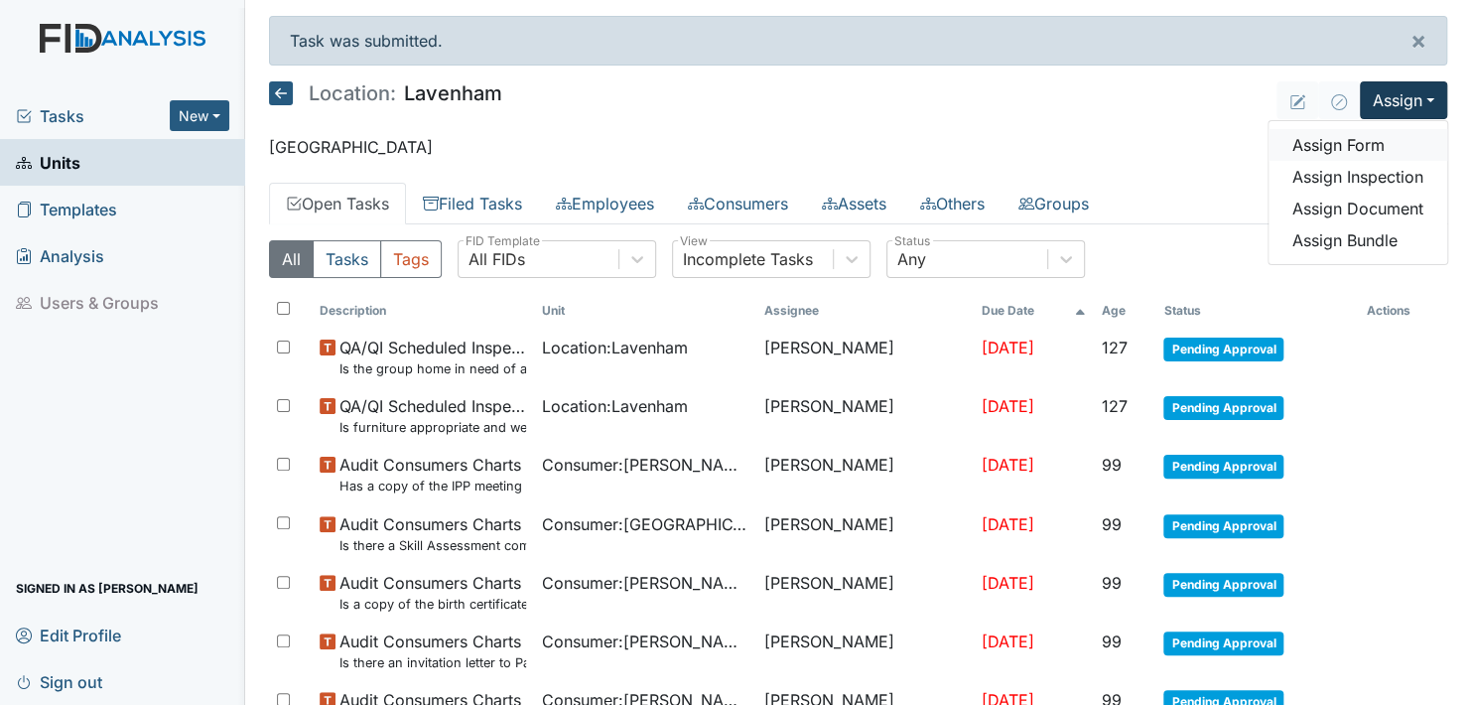
click at [1353, 145] on link "Assign Form" at bounding box center [1358, 145] width 179 height 32
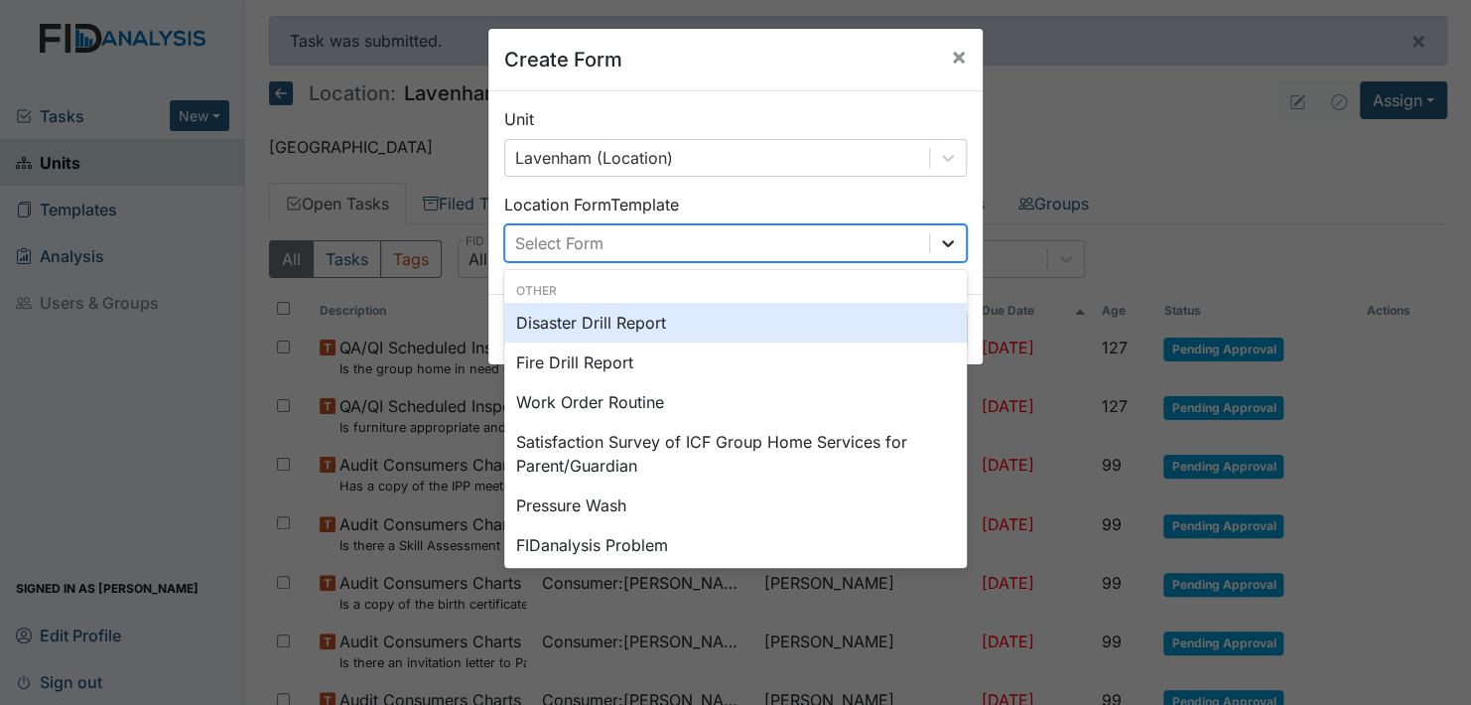
click at [938, 241] on icon at bounding box center [948, 243] width 20 height 20
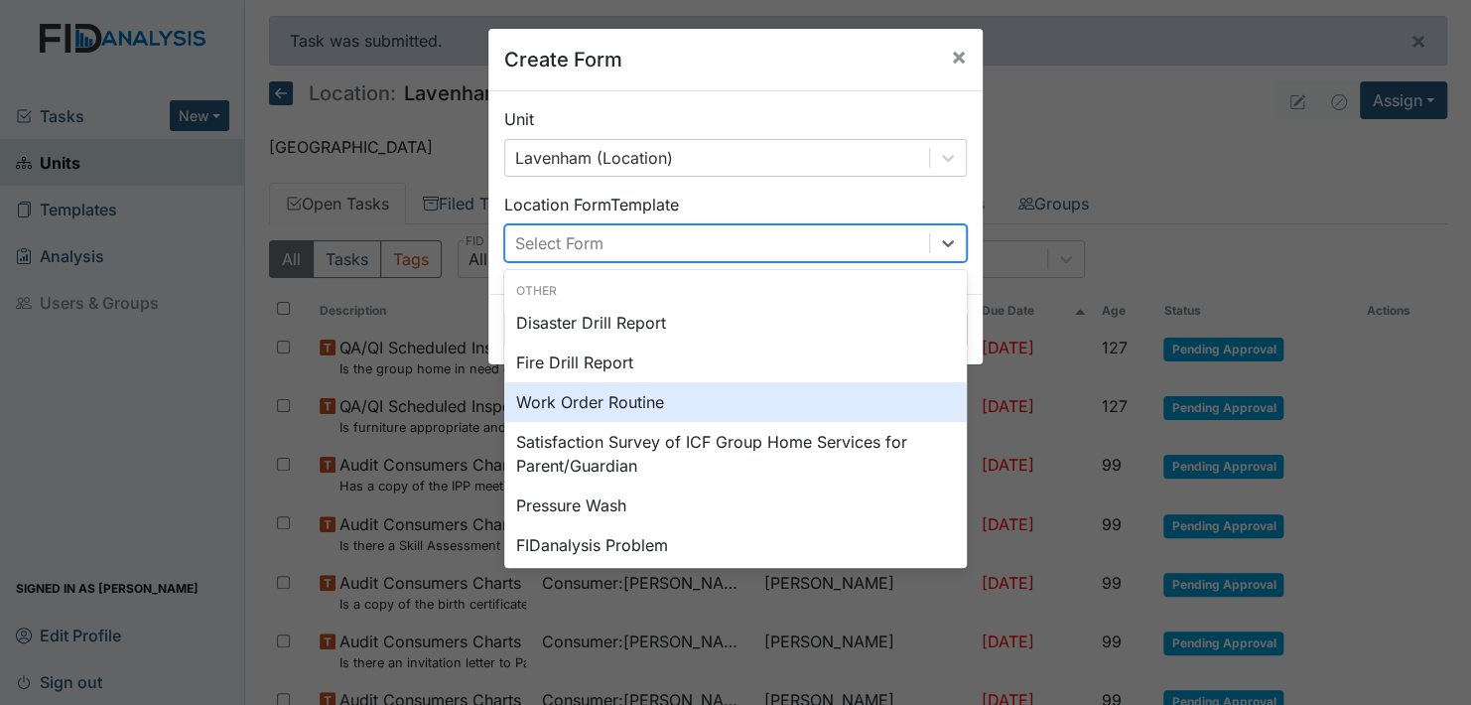
click at [640, 399] on div "Work Order Routine" at bounding box center [735, 402] width 463 height 40
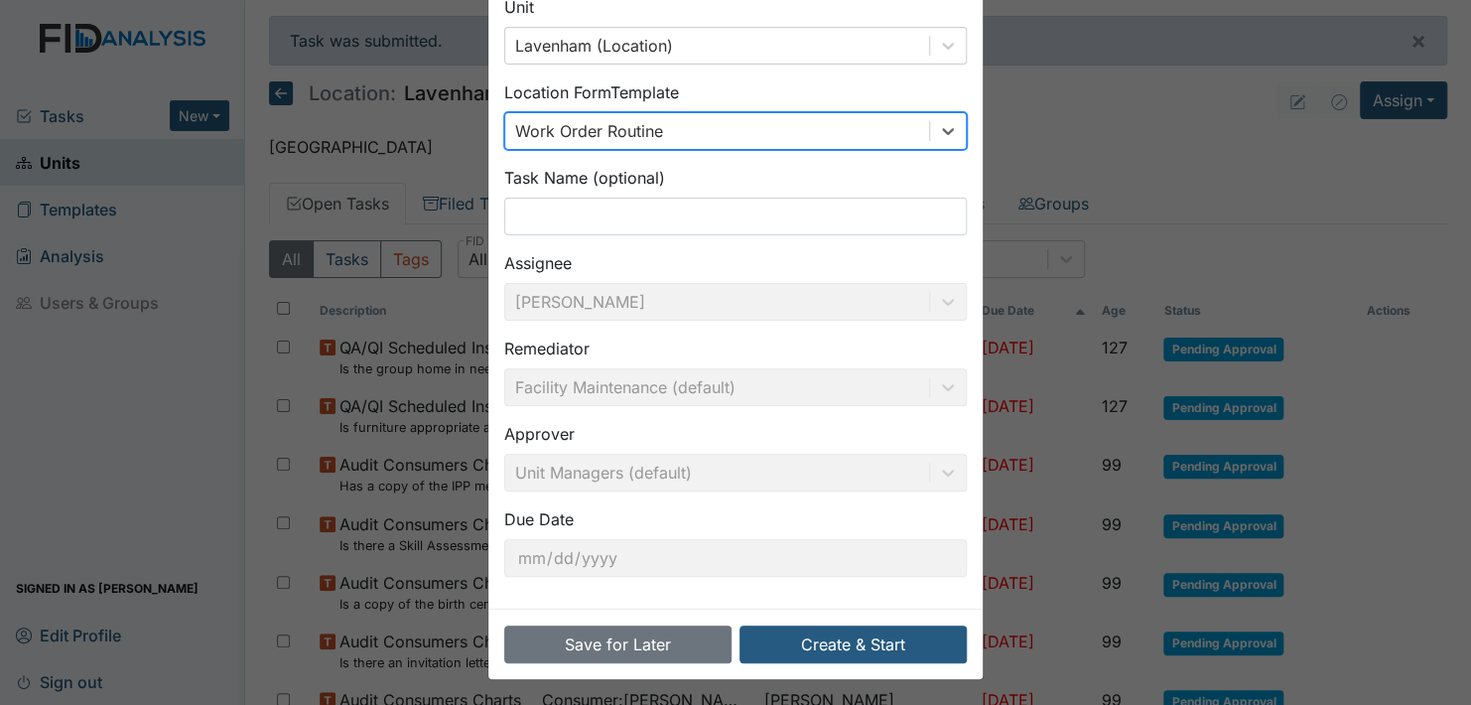
scroll to position [113, 0]
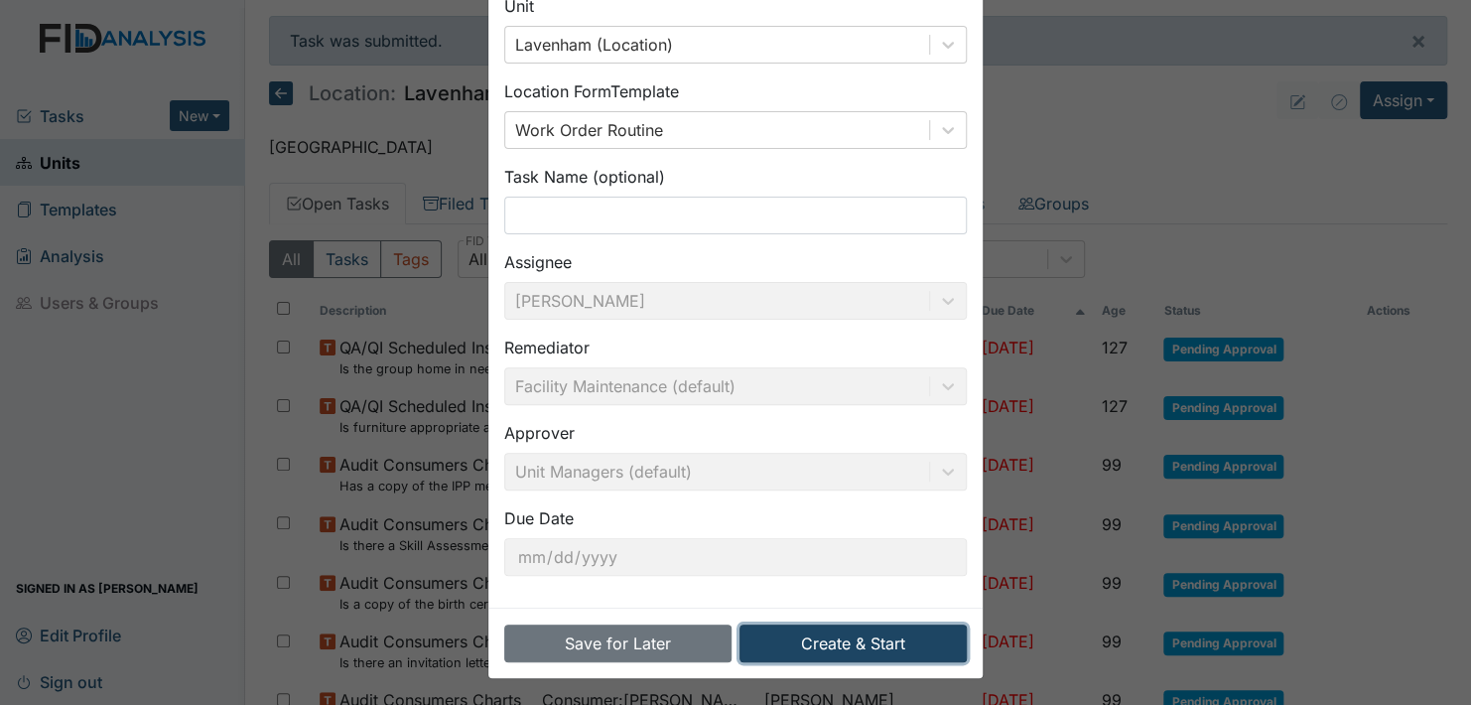
click at [823, 636] on button "Create & Start" at bounding box center [853, 643] width 227 height 38
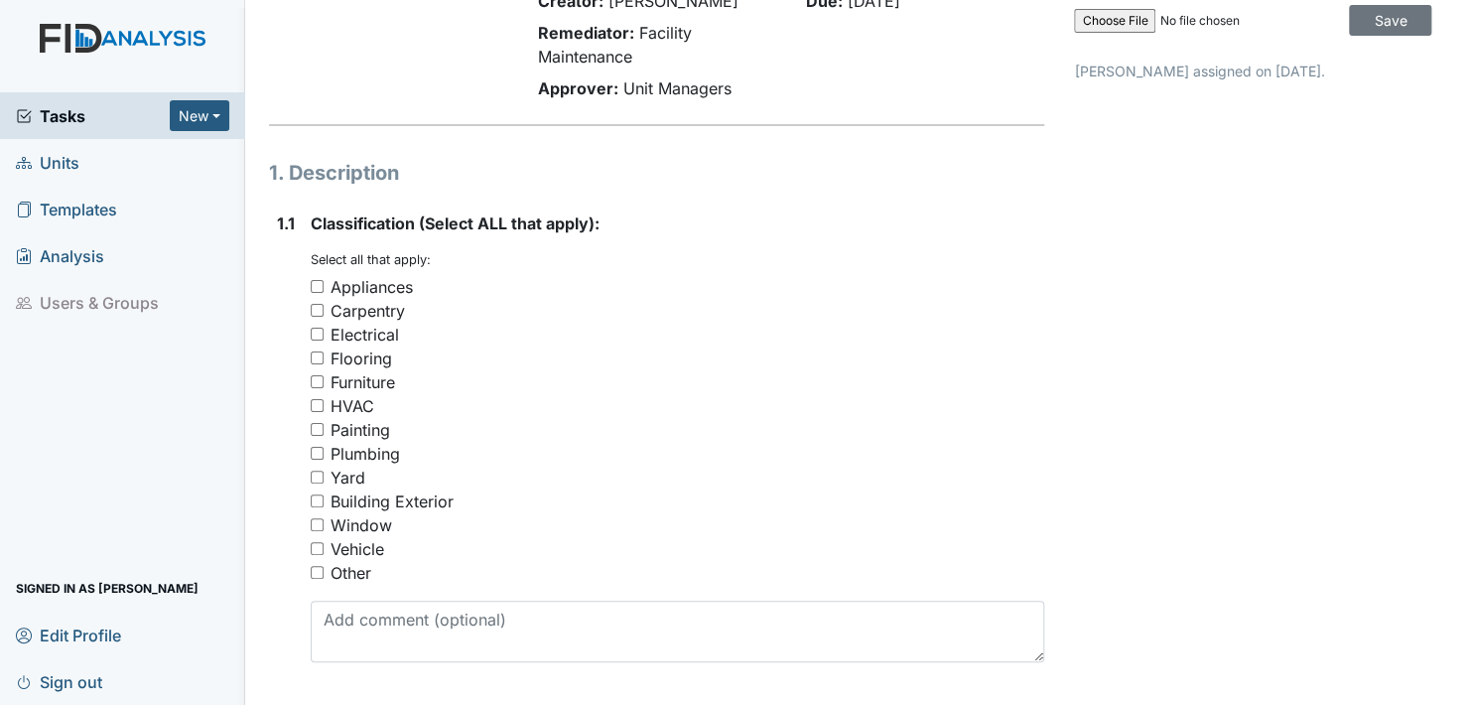
scroll to position [99, 0]
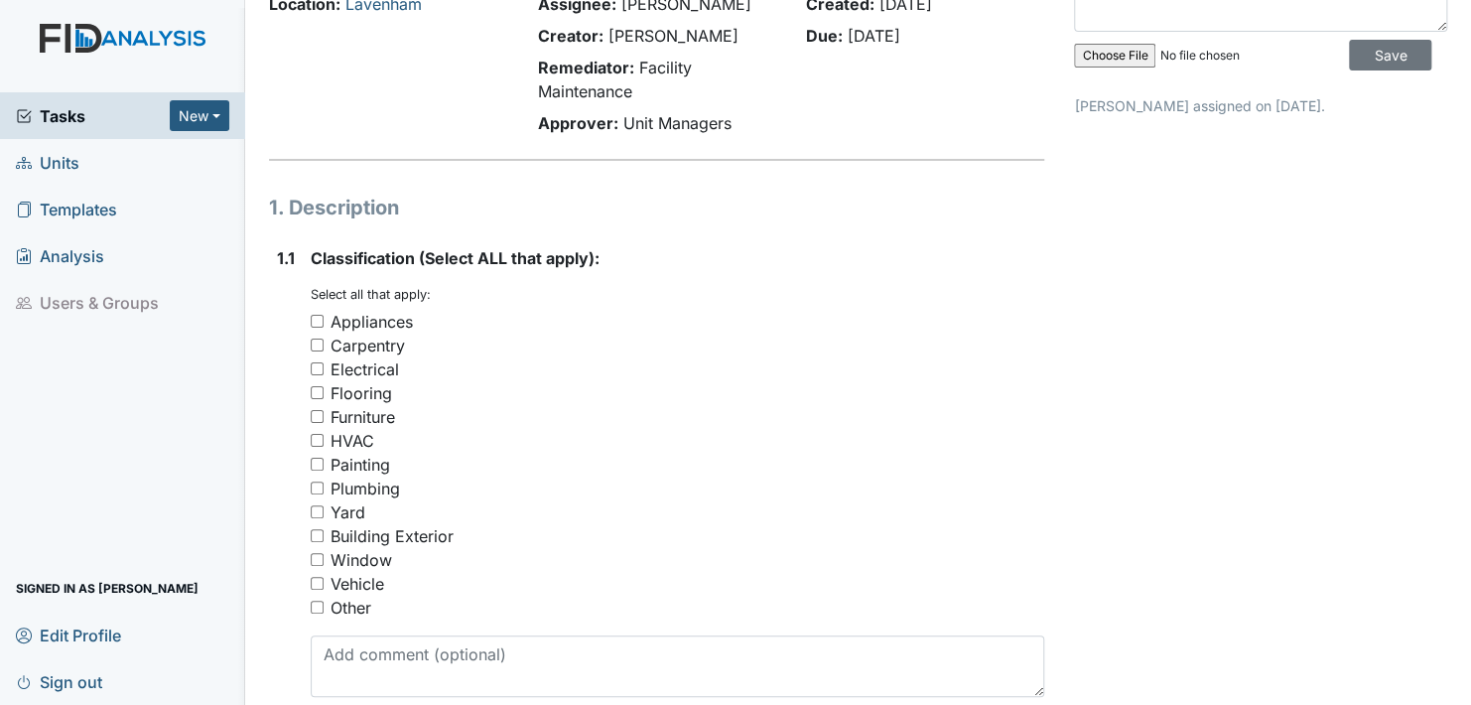
click at [315, 608] on input "Other" at bounding box center [317, 607] width 13 height 13
checkbox input "true"
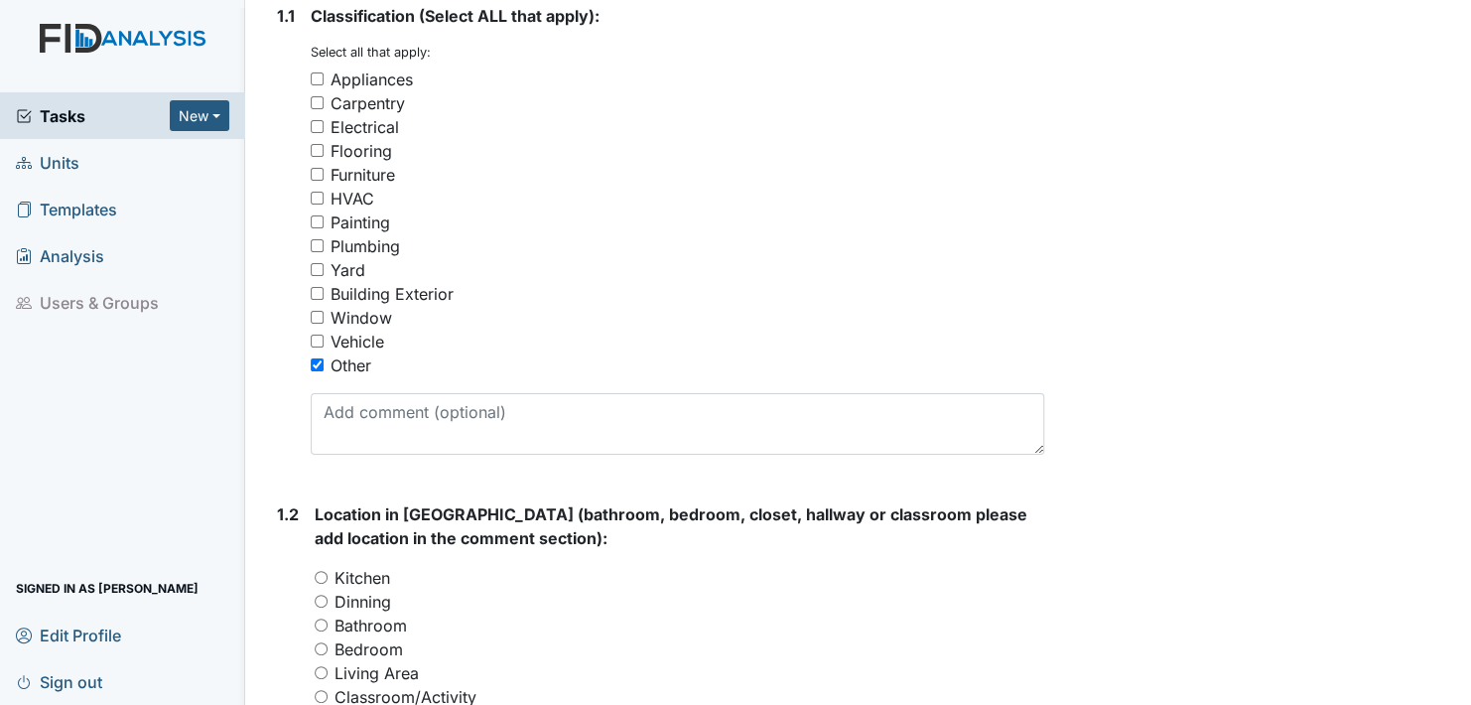
scroll to position [397, 0]
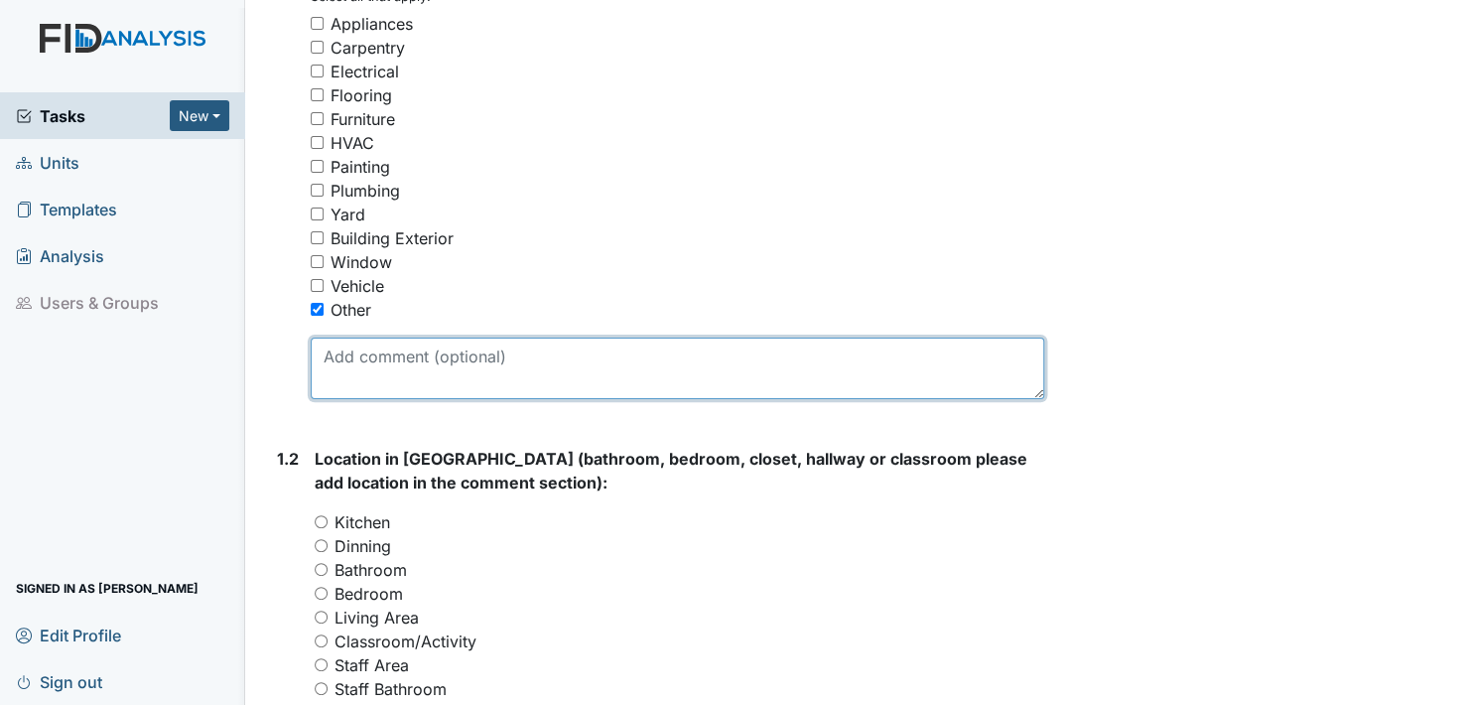
click at [413, 372] on textarea at bounding box center [678, 369] width 734 height 62
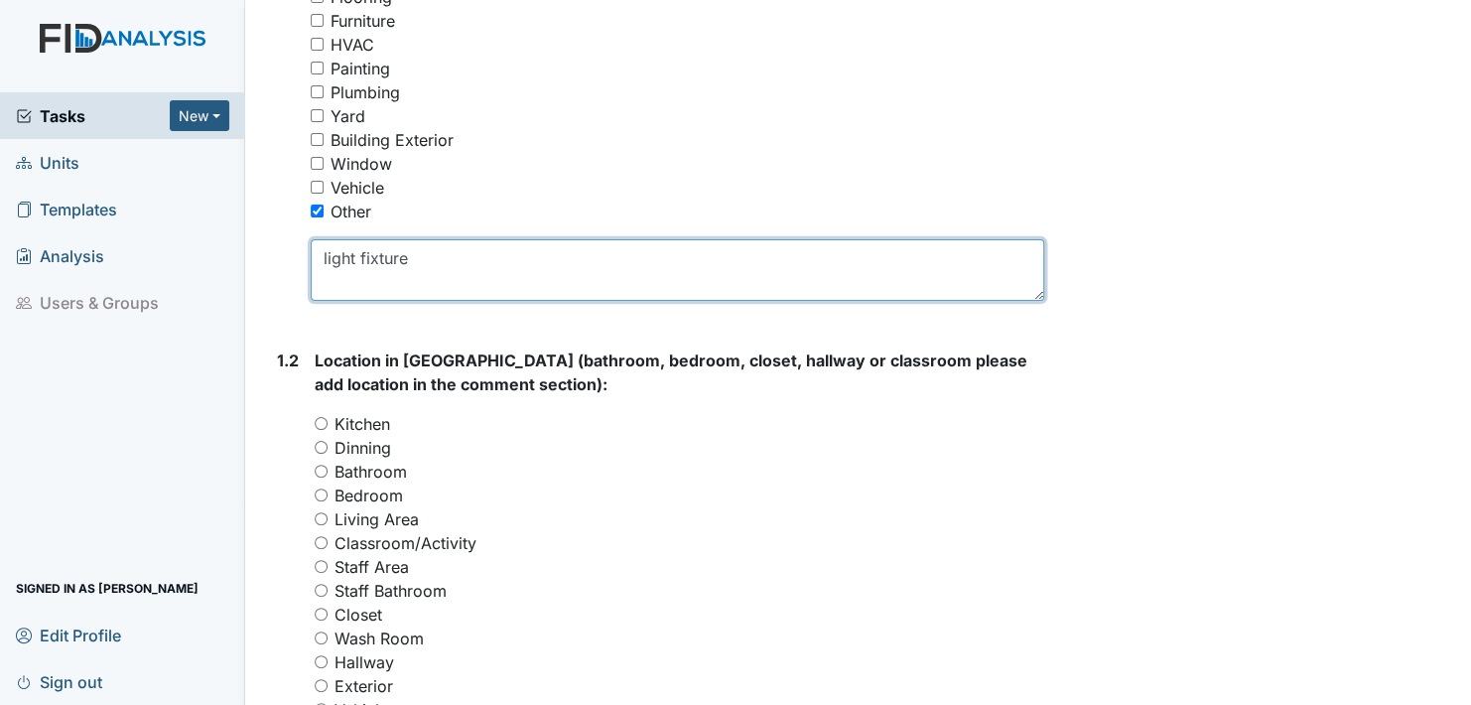
scroll to position [496, 0]
type textarea "light fixture"
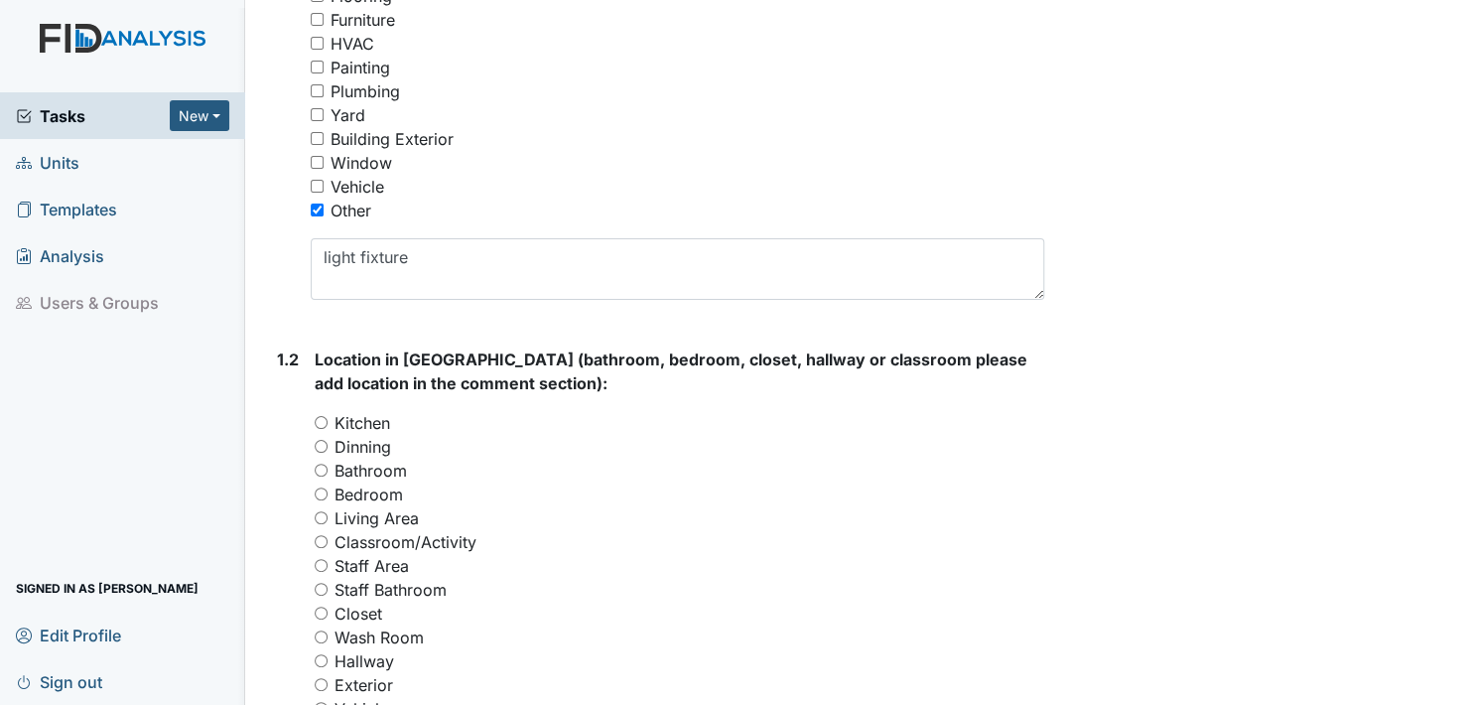
click at [320, 495] on input "Bedroom" at bounding box center [321, 493] width 13 height 13
radio input "true"
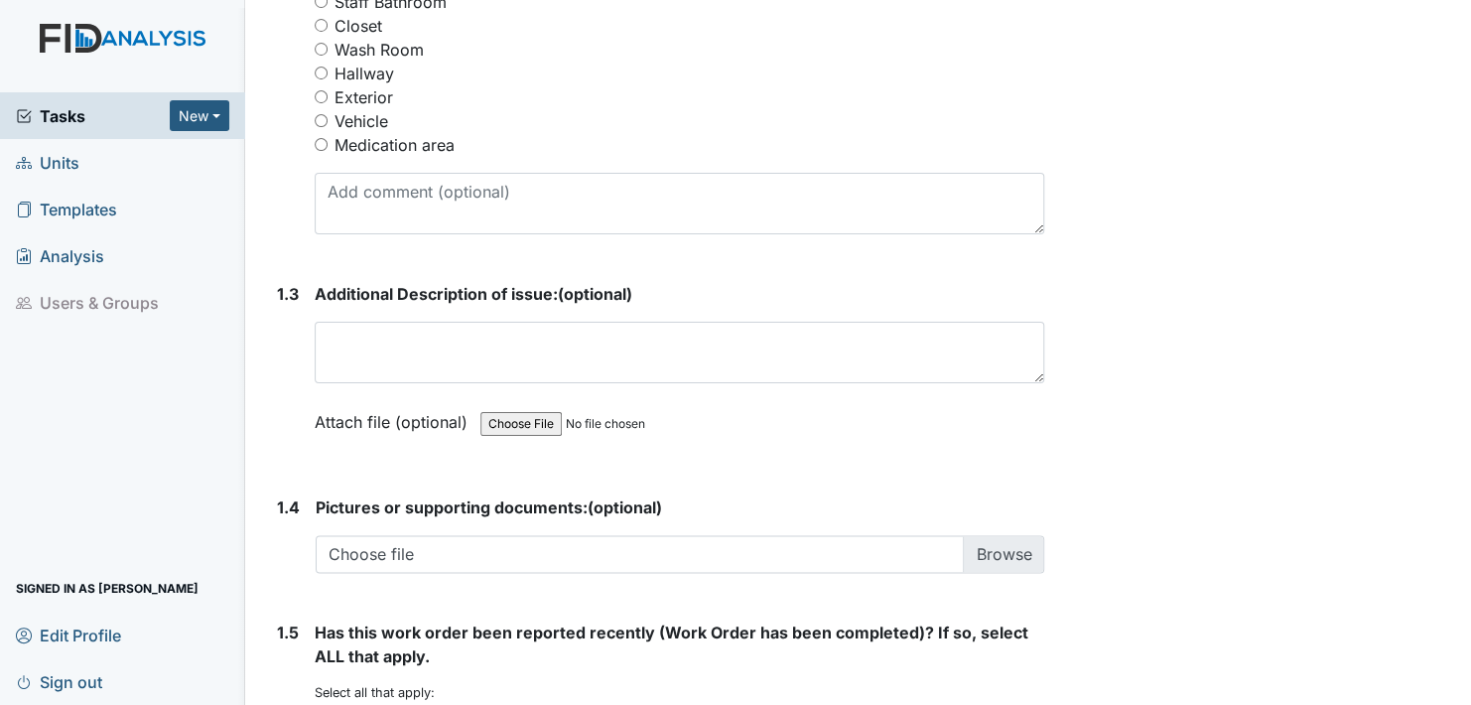
scroll to position [1092, 0]
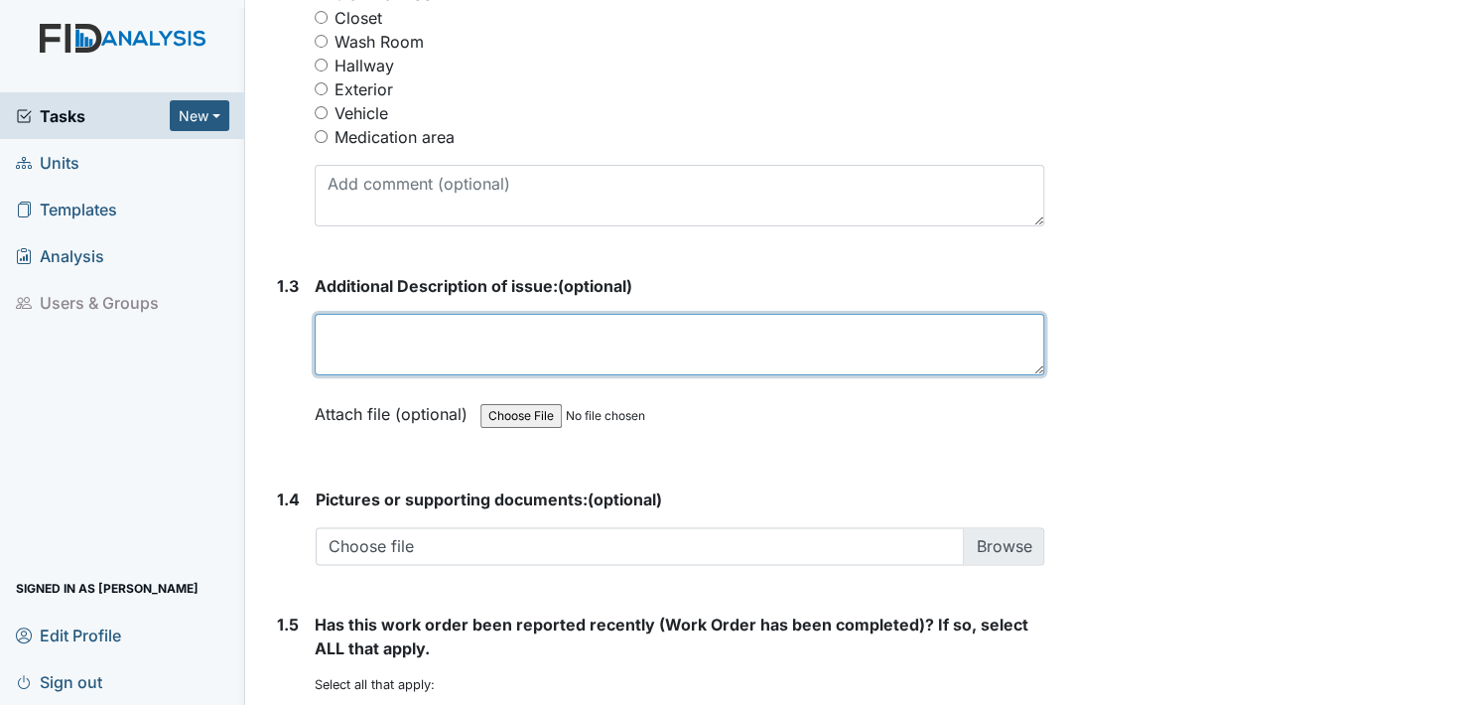
click at [347, 365] on textarea at bounding box center [680, 345] width 730 height 62
click at [854, 325] on textarea "bedroom number 3 light fixture near the door needs to be replCED." at bounding box center [680, 345] width 730 height 62
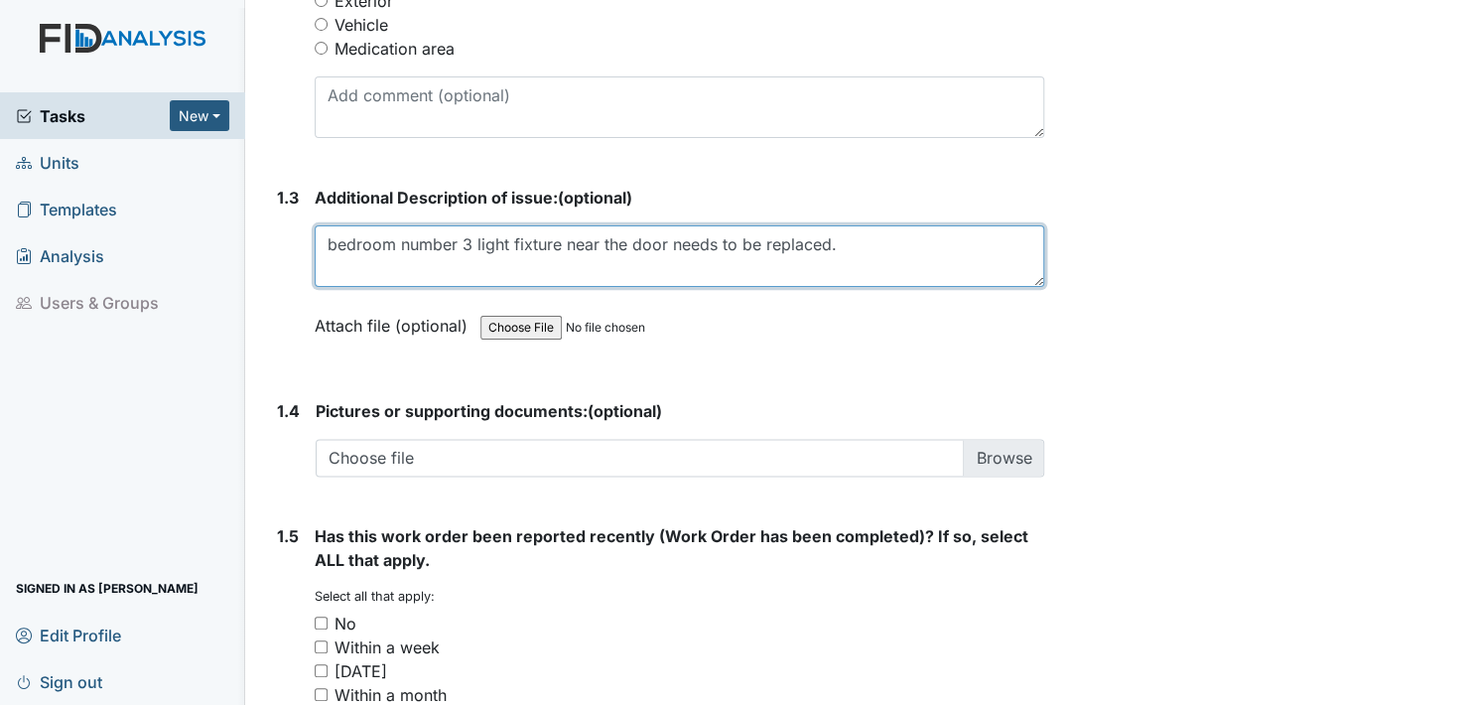
scroll to position [1191, 0]
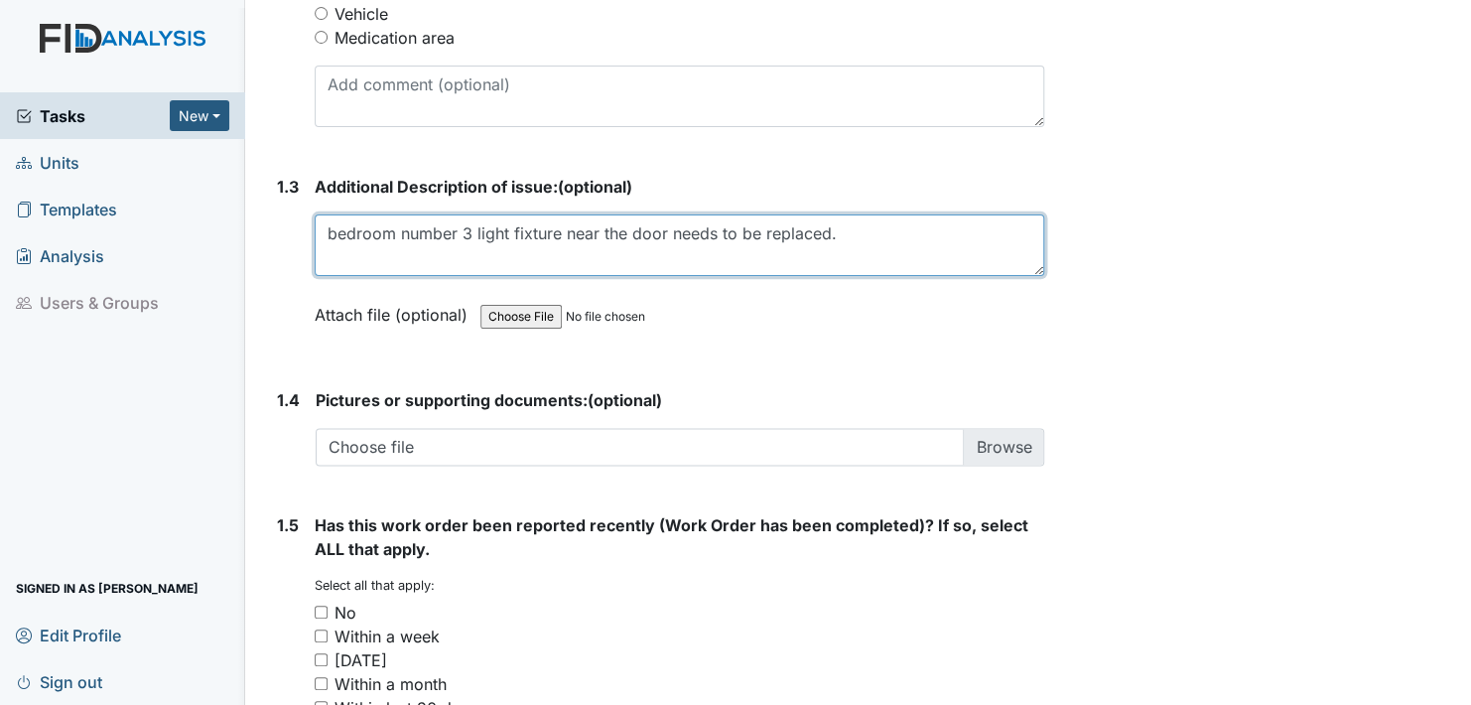
type textarea "bedroom number 3 light fixture near the door needs to be replaced."
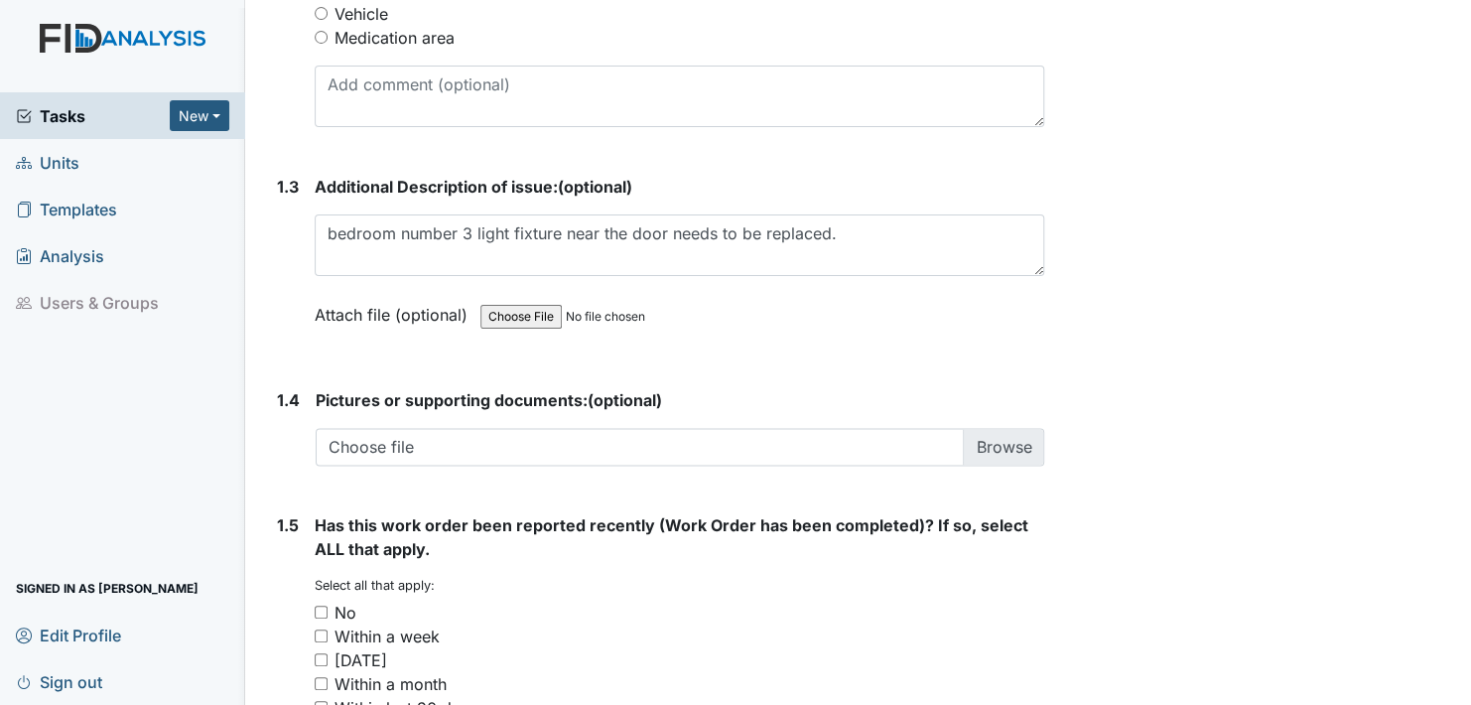
click at [338, 307] on label "Attach file (optional)" at bounding box center [395, 309] width 161 height 35
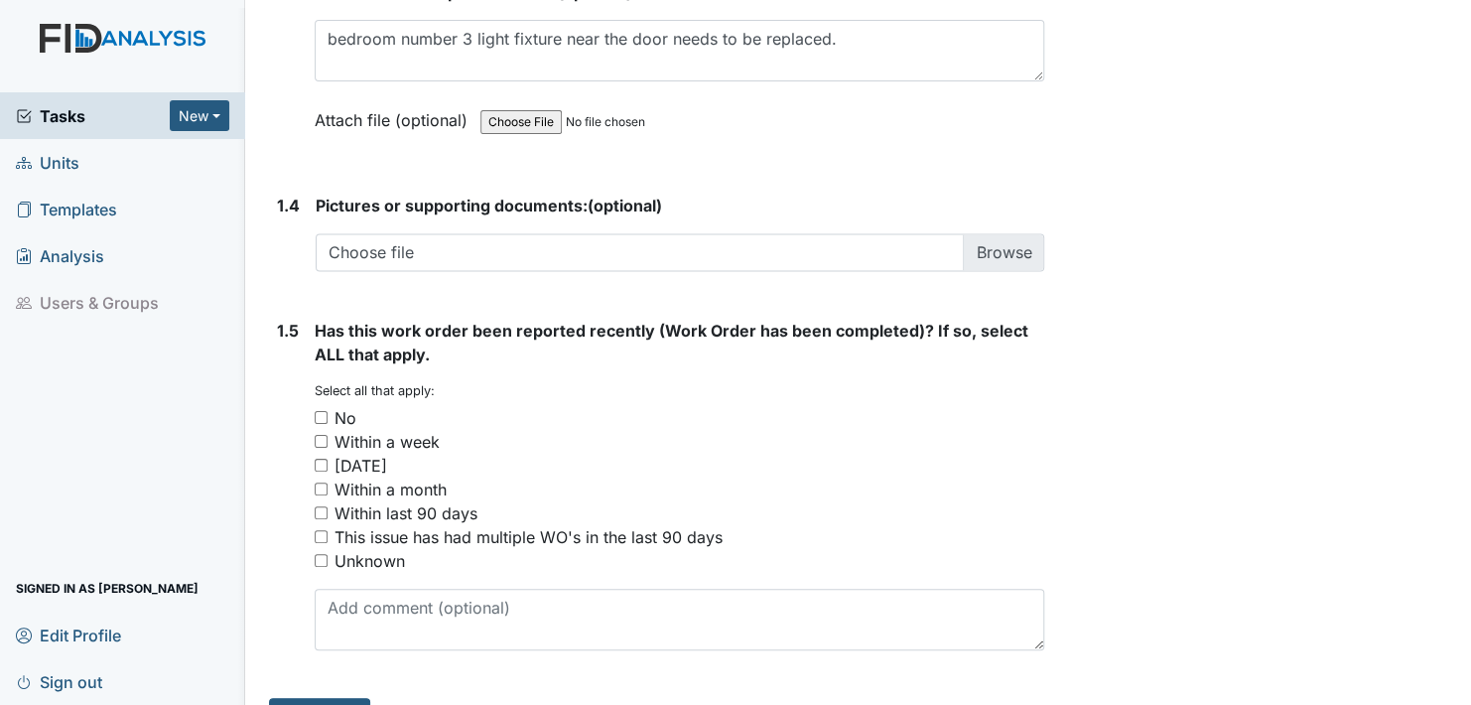
scroll to position [1390, 0]
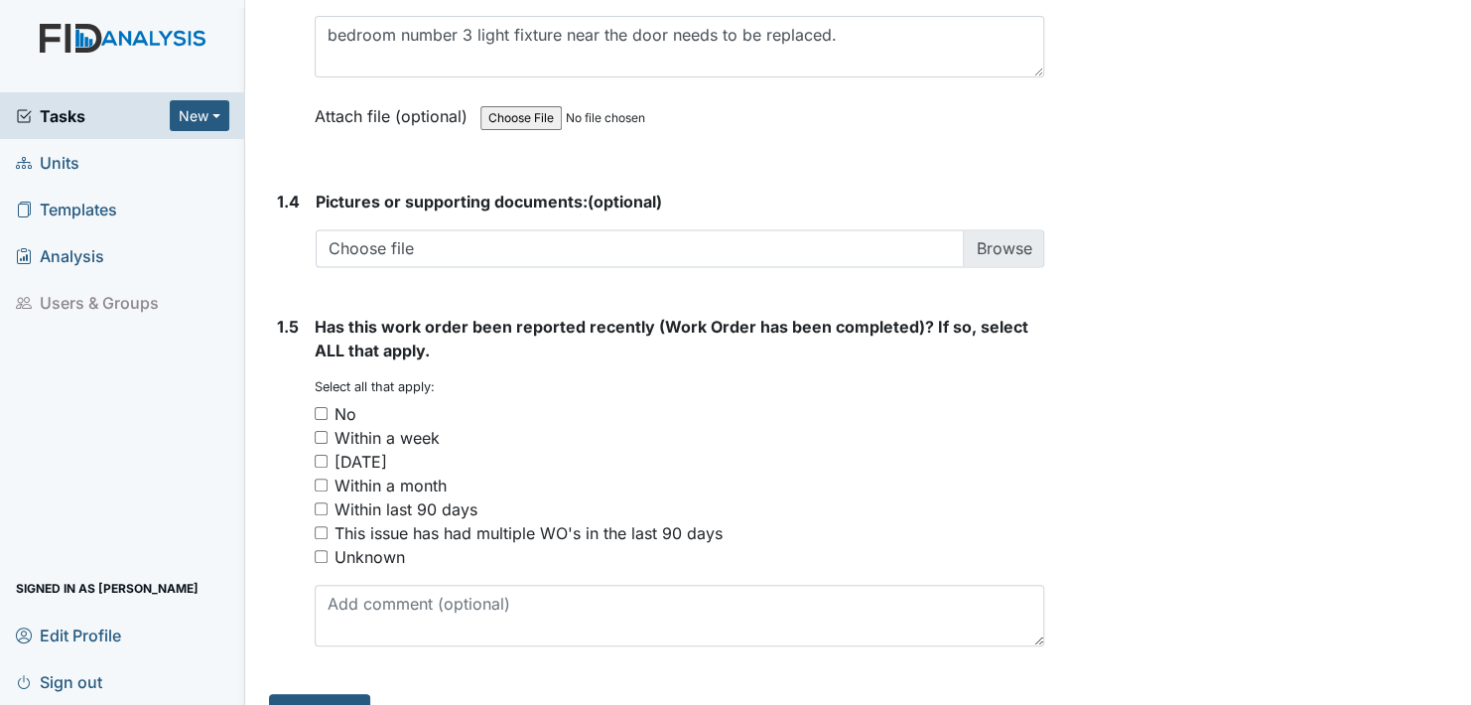
drag, startPoint x: 316, startPoint y: 410, endPoint x: 388, endPoint y: 430, distance: 75.1
click at [340, 418] on label "No" at bounding box center [346, 414] width 22 height 24
click at [328, 418] on input "No" at bounding box center [321, 413] width 13 height 13
checkbox input "true"
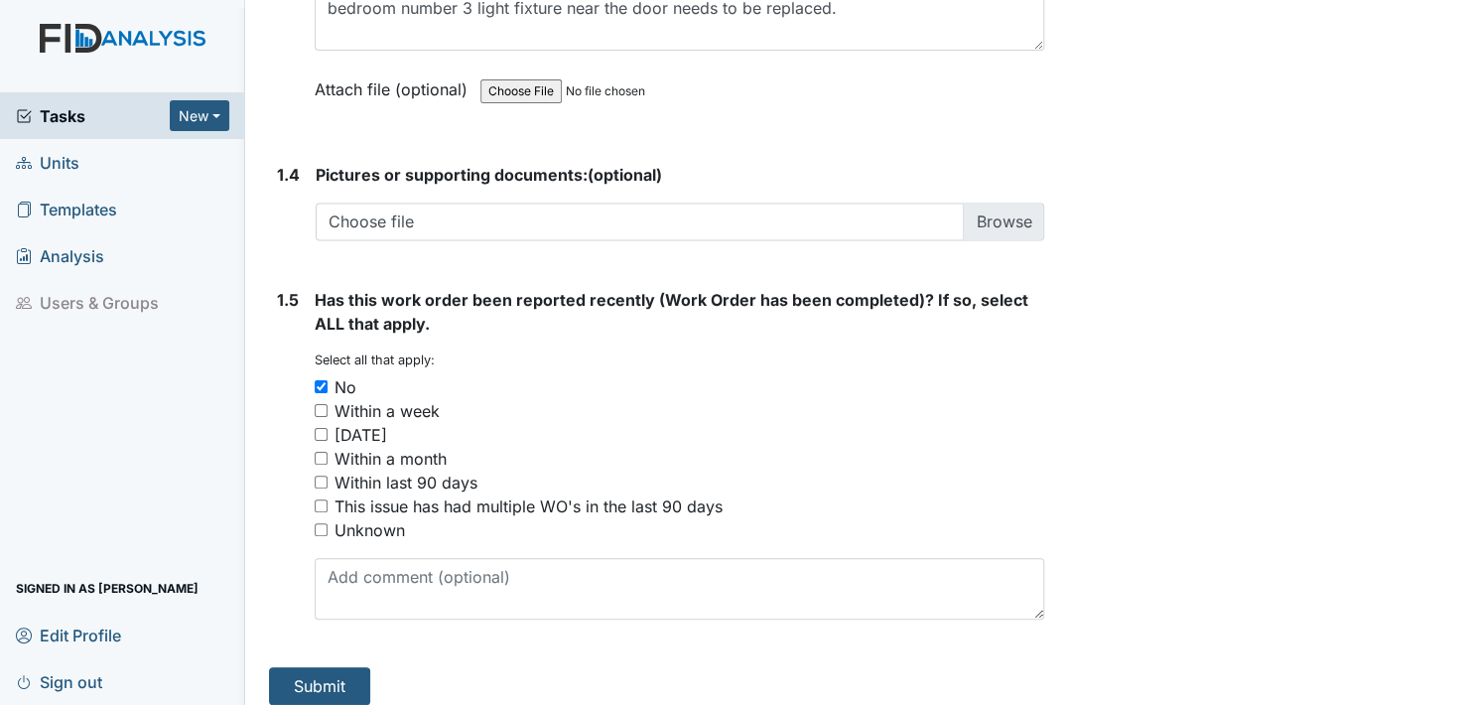
scroll to position [1430, 0]
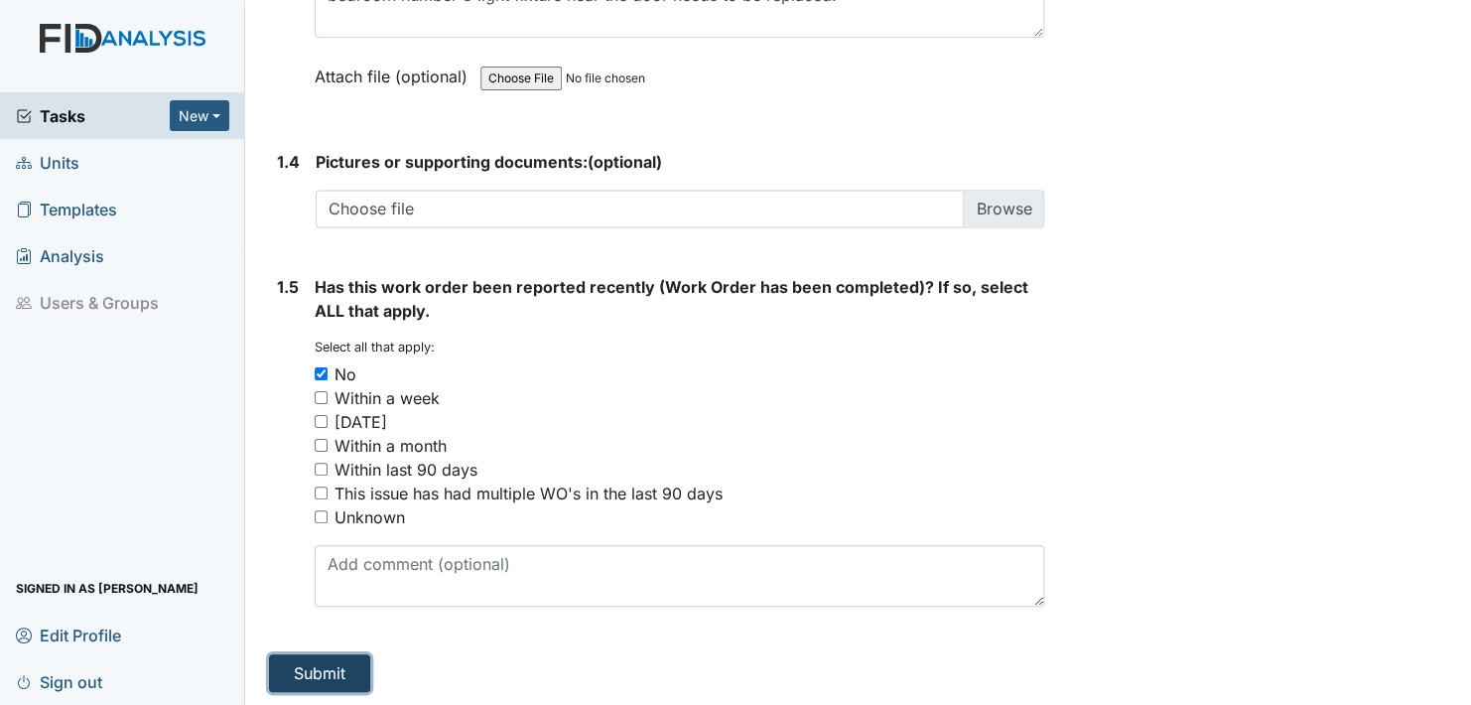
click at [321, 663] on button "Submit" at bounding box center [319, 673] width 101 height 38
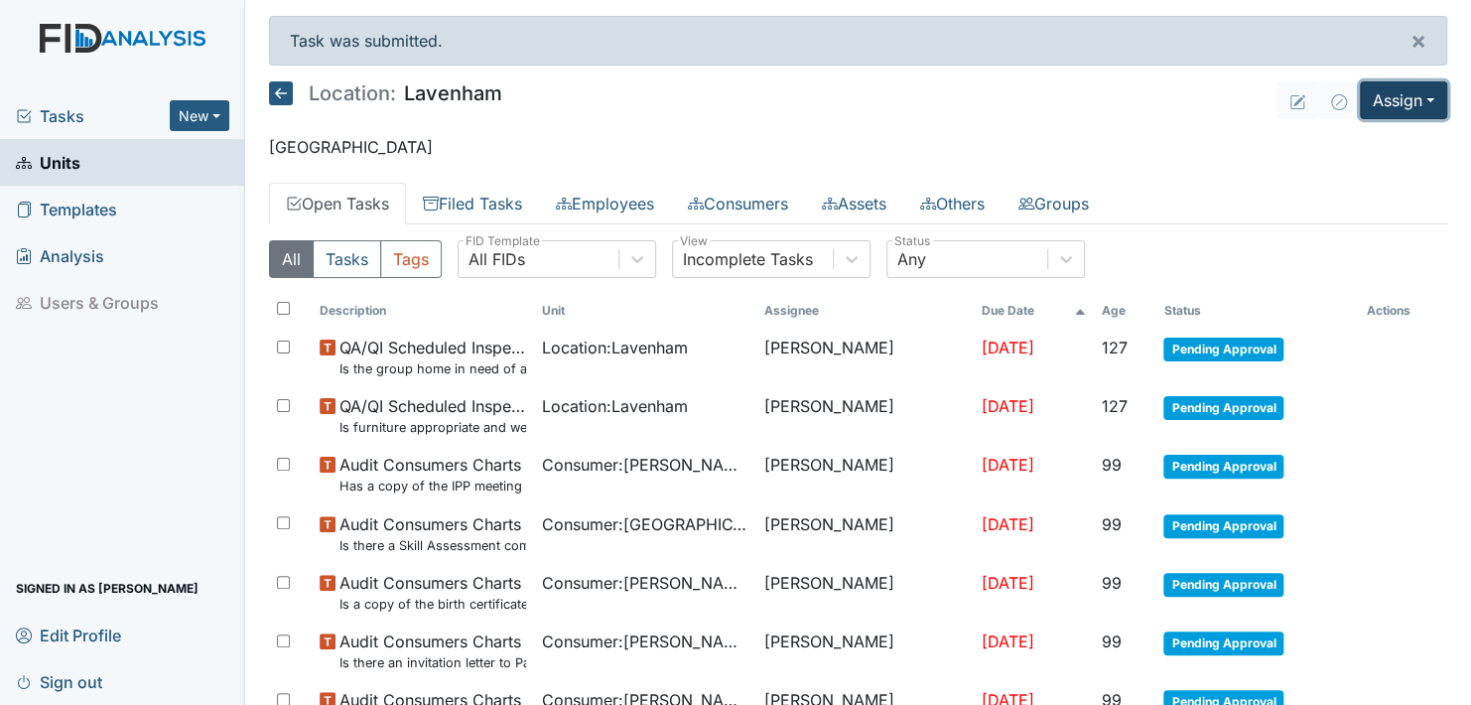
click at [1411, 91] on button "Assign" at bounding box center [1403, 100] width 87 height 38
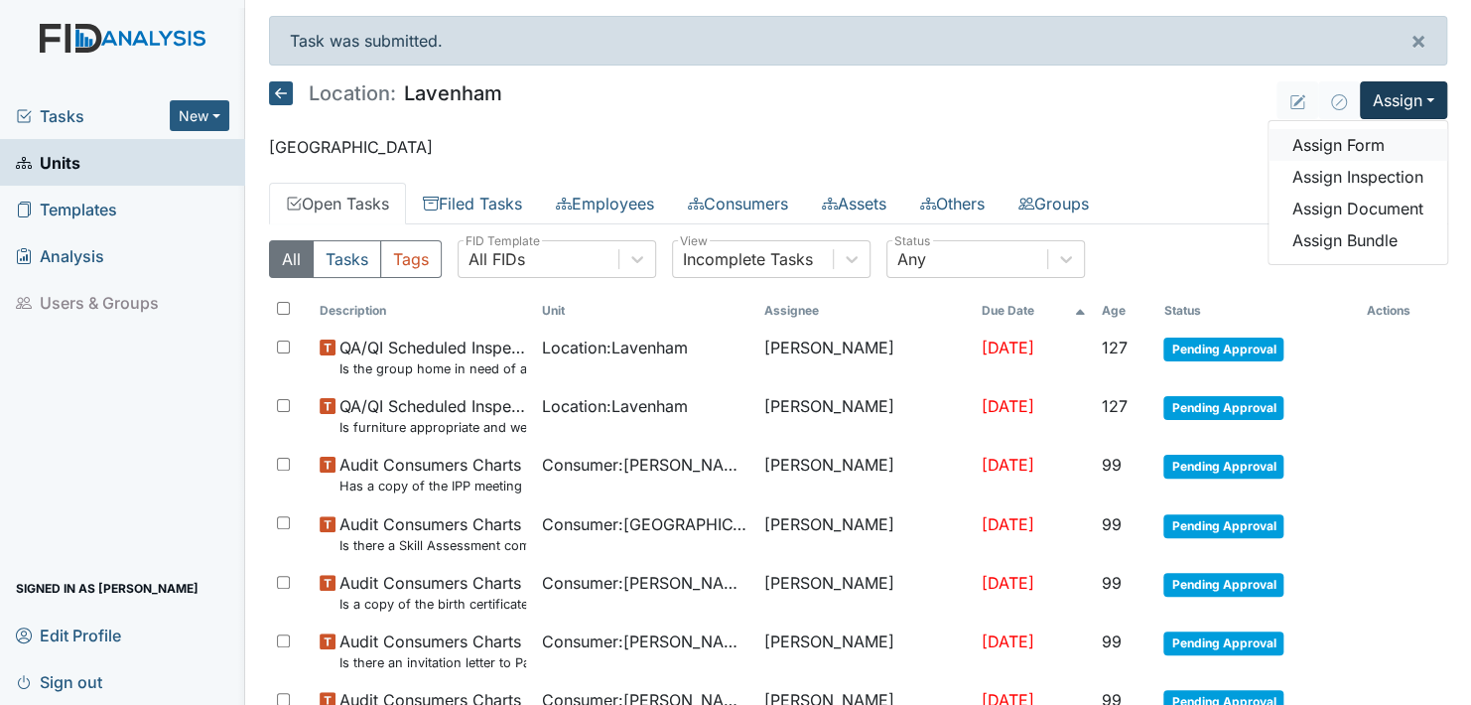
click at [1355, 139] on link "Assign Form" at bounding box center [1358, 145] width 179 height 32
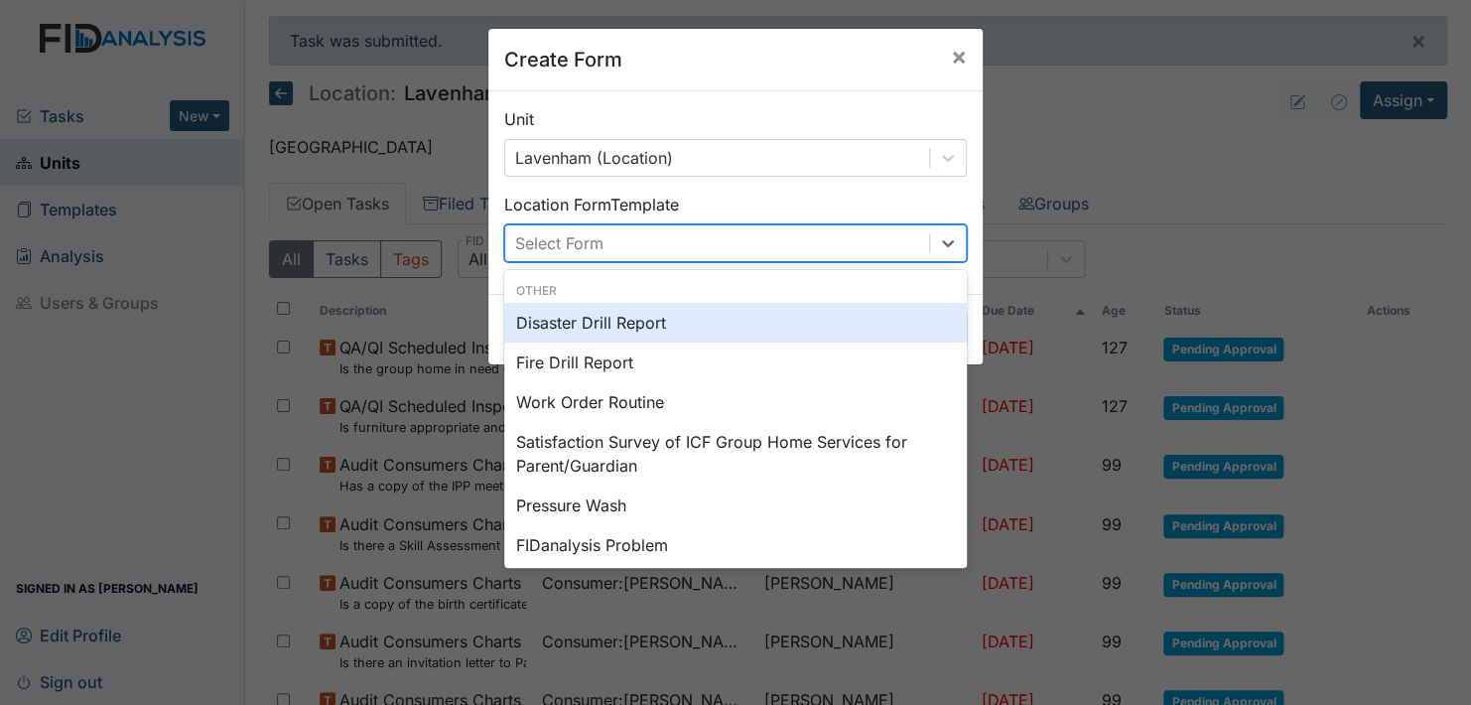
drag, startPoint x: 945, startPoint y: 236, endPoint x: 835, endPoint y: 340, distance: 151.0
click at [942, 241] on icon at bounding box center [948, 243] width 20 height 20
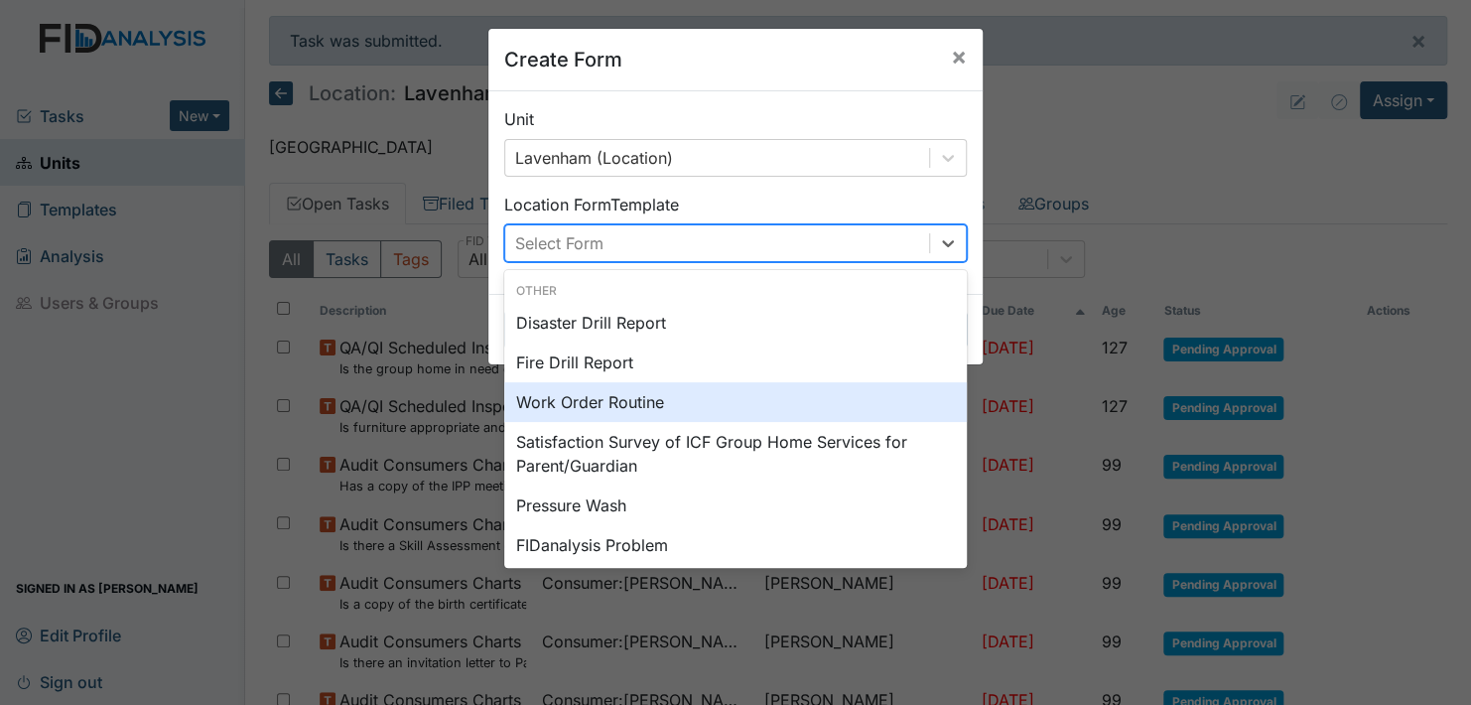
click at [613, 399] on div "Work Order Routine" at bounding box center [735, 402] width 463 height 40
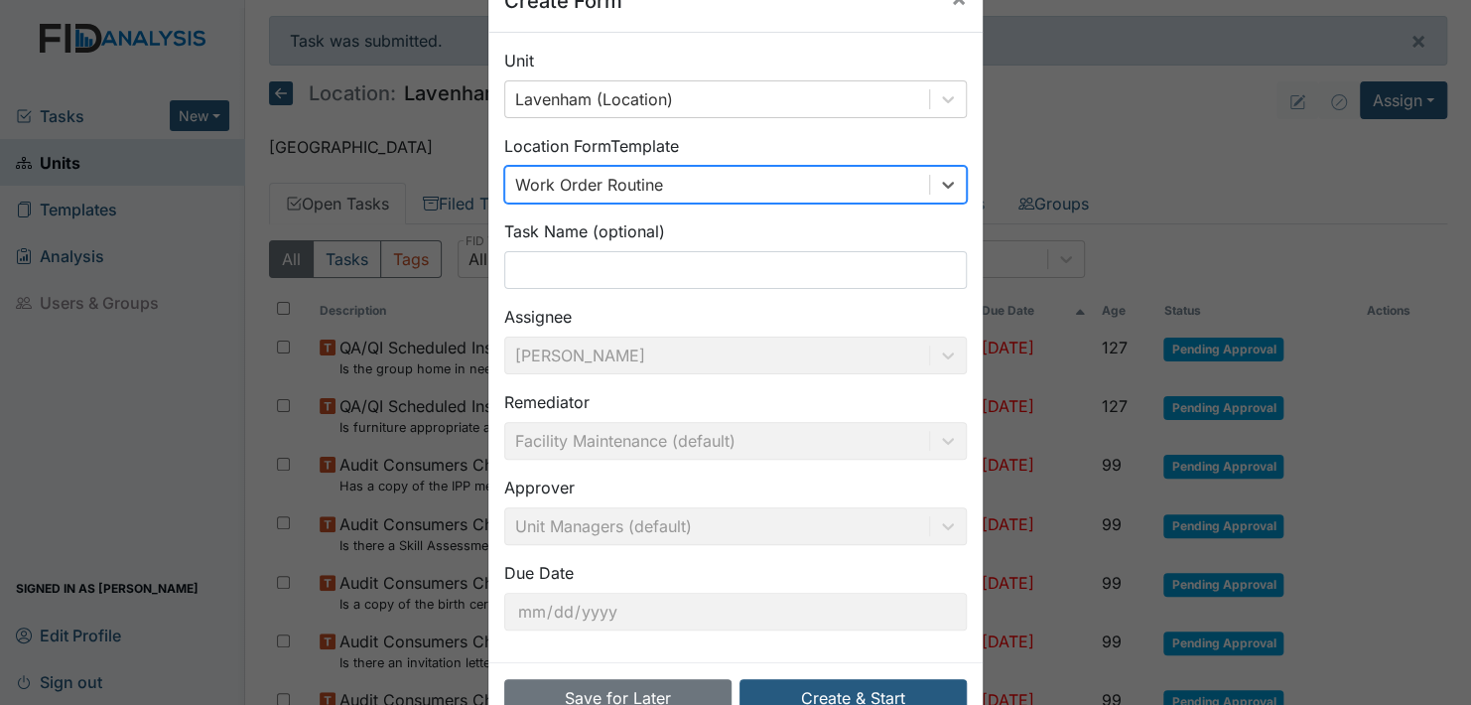
scroll to position [113, 0]
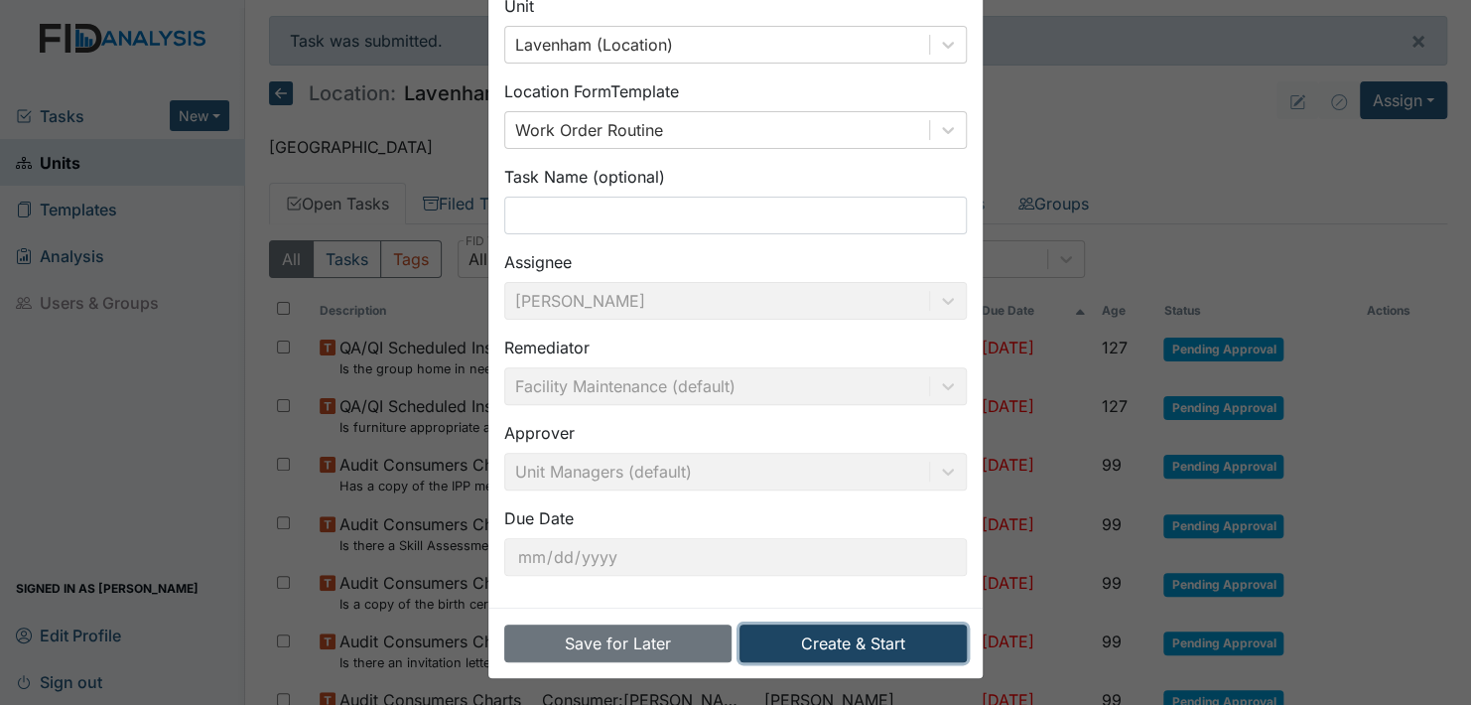
click at [840, 651] on button "Create & Start" at bounding box center [853, 643] width 227 height 38
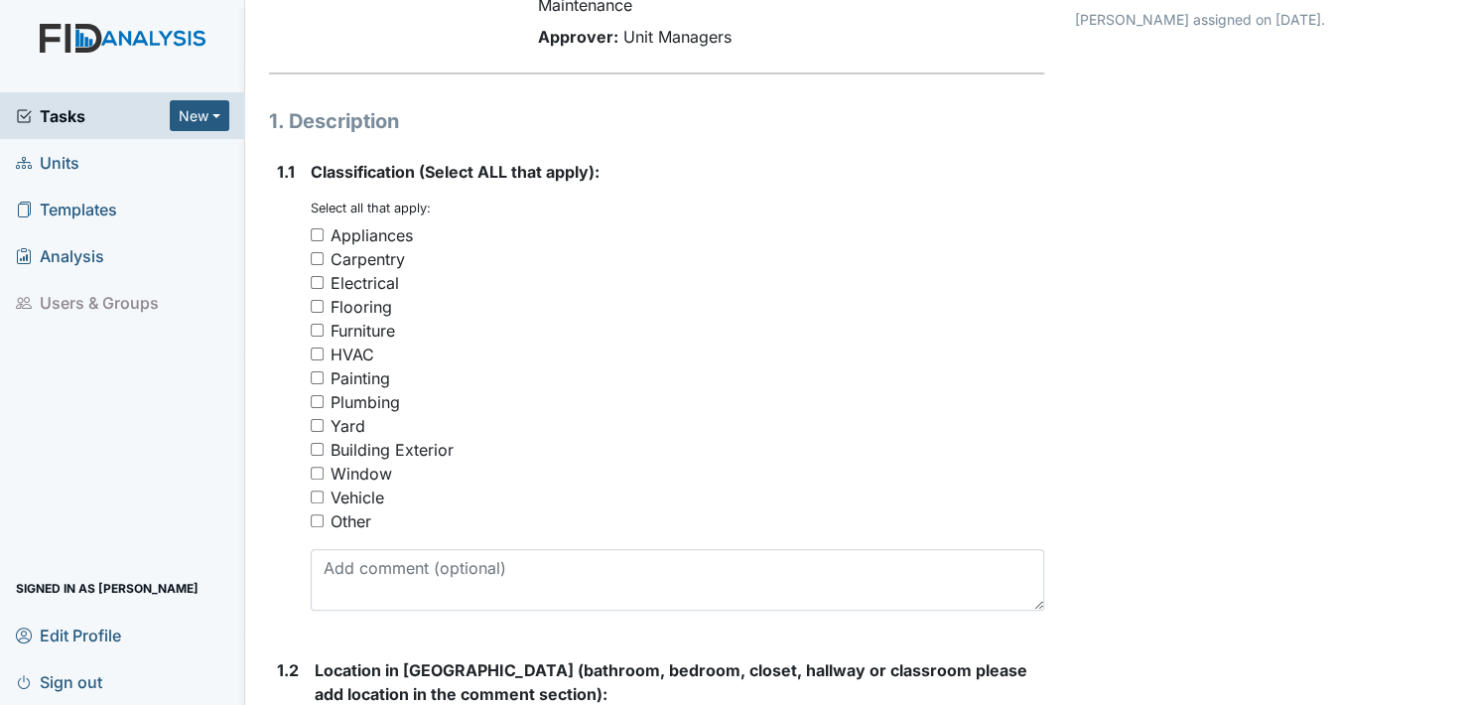
scroll to position [199, 0]
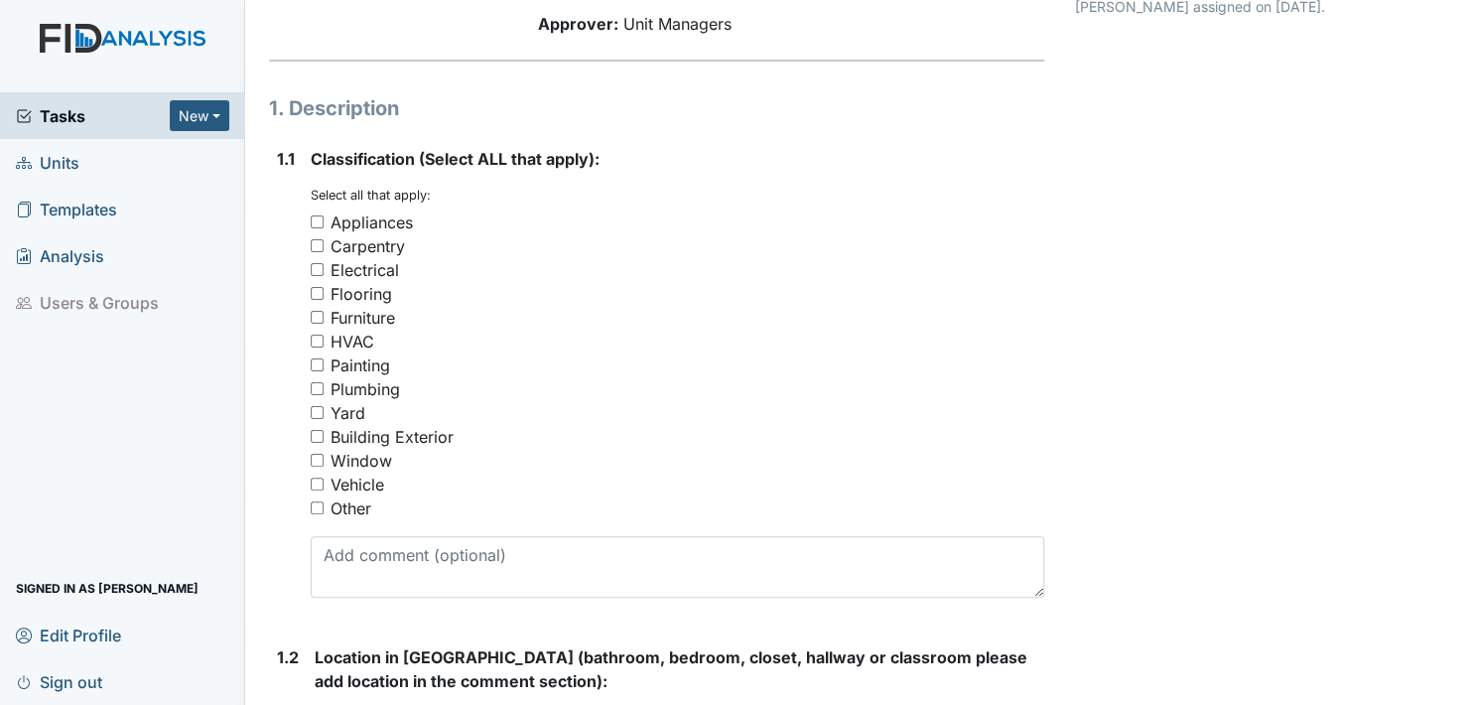
click at [318, 502] on input "Other" at bounding box center [317, 507] width 13 height 13
checkbox input "true"
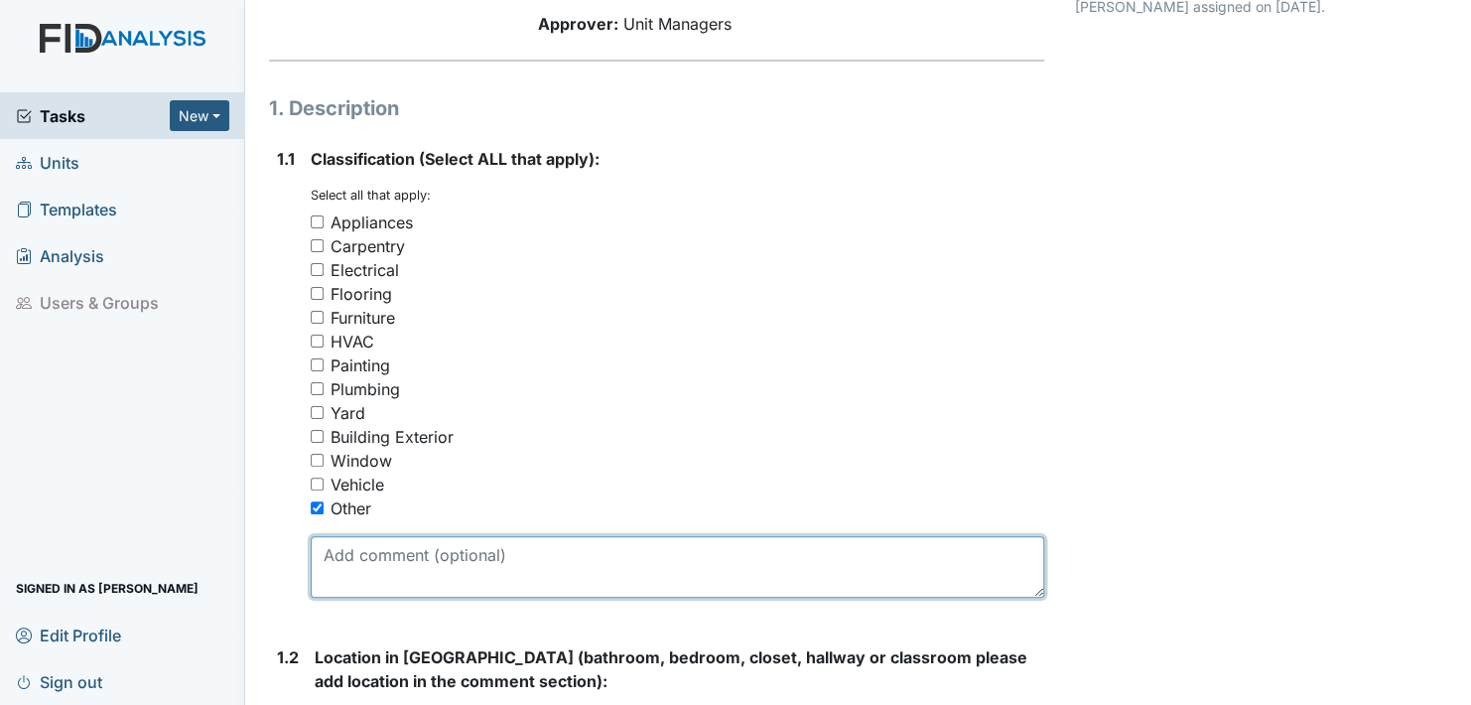
click at [346, 581] on textarea at bounding box center [678, 567] width 734 height 62
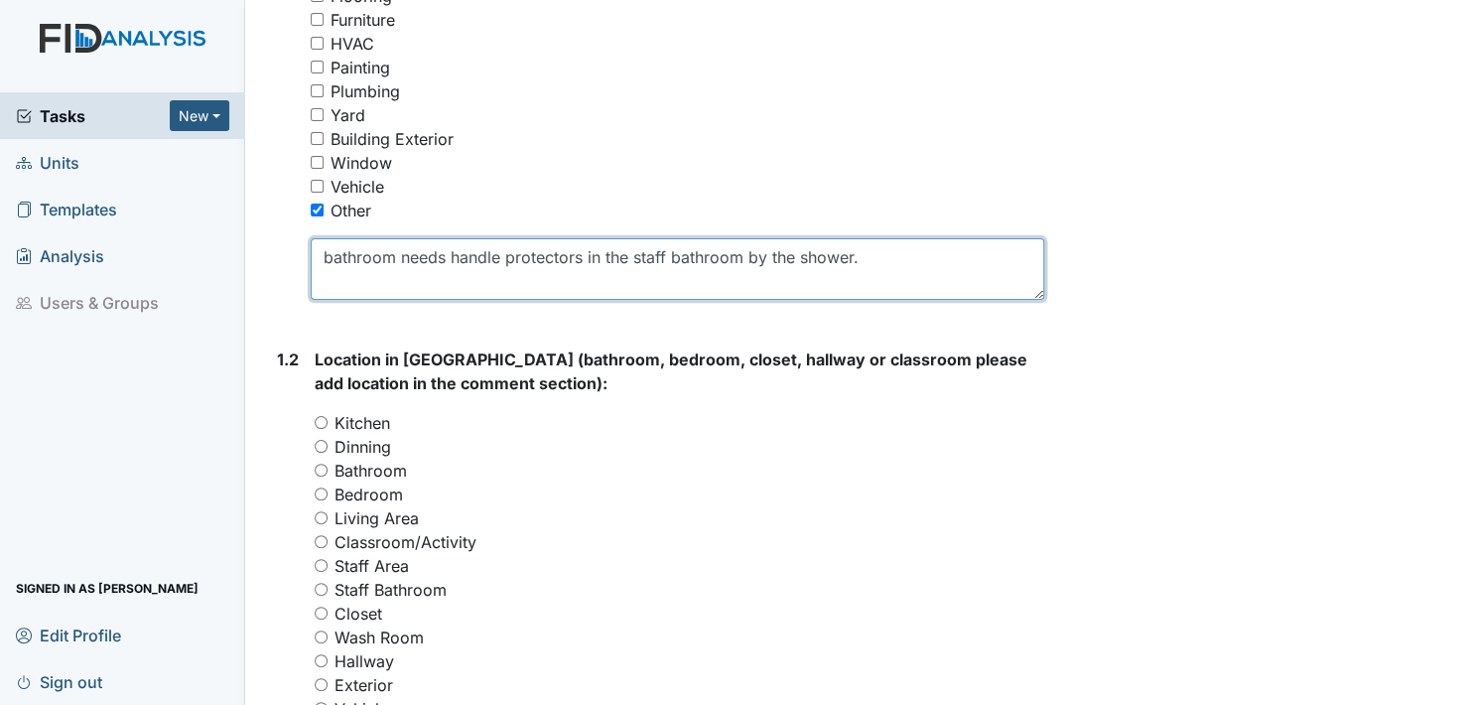
scroll to position [596, 0]
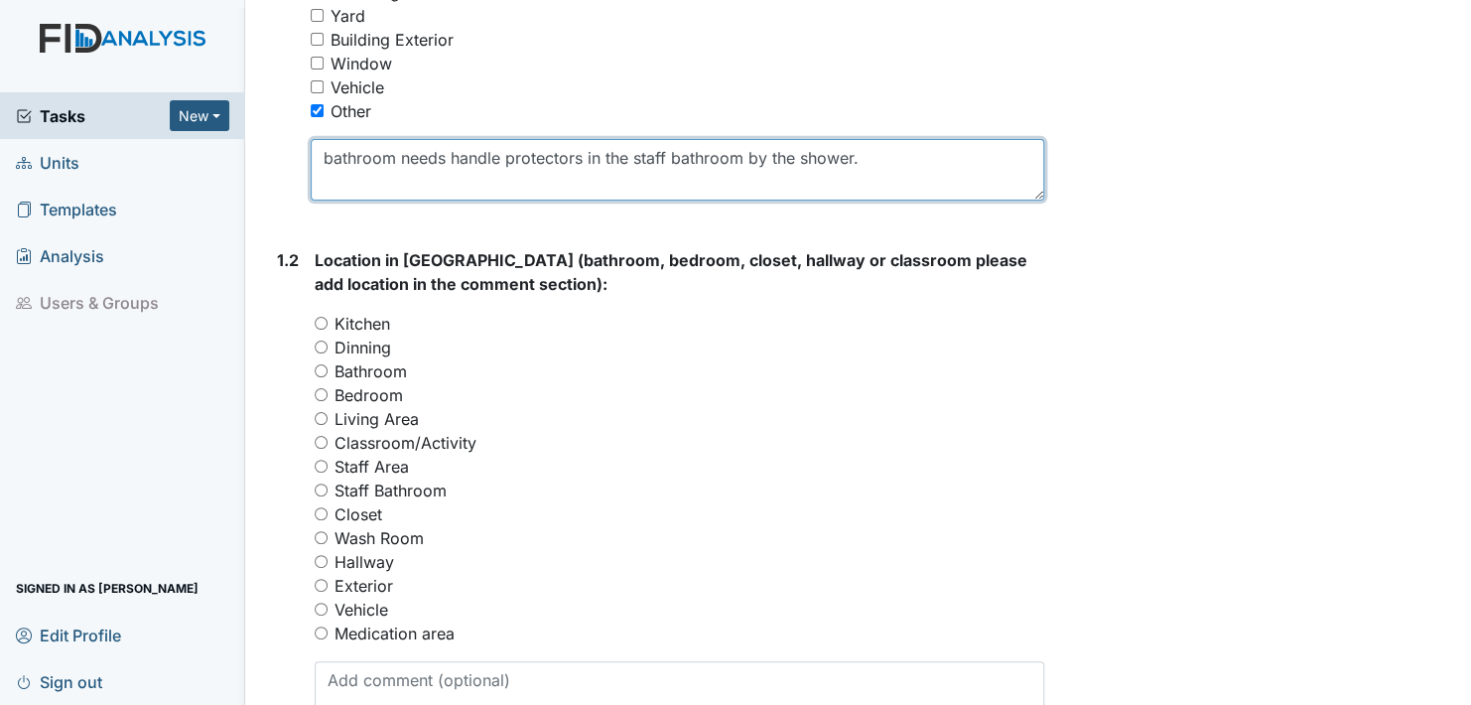
type textarea "bathroom needs handle protectors in the staff bathroom by the shower."
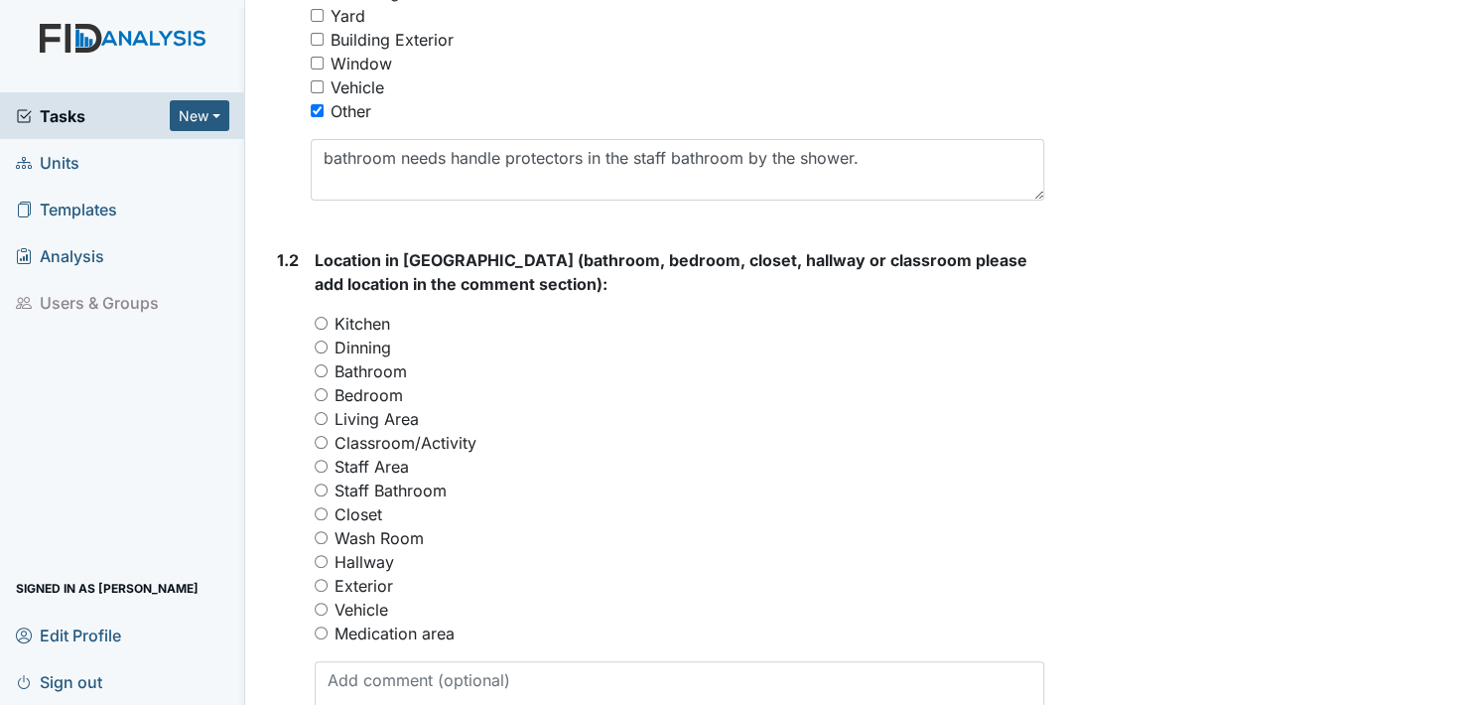
click at [321, 371] on input "Bathroom" at bounding box center [321, 370] width 13 height 13
radio input "true"
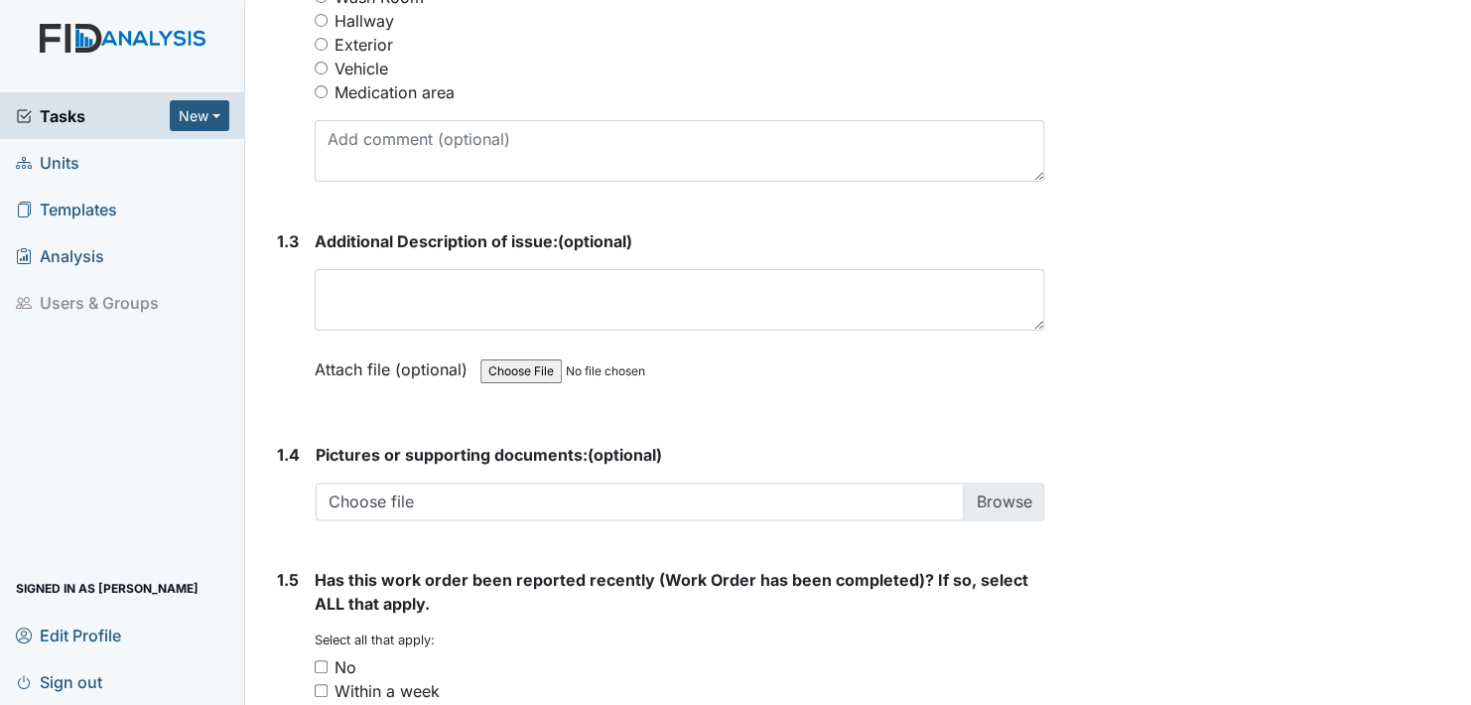
scroll to position [1132, 0]
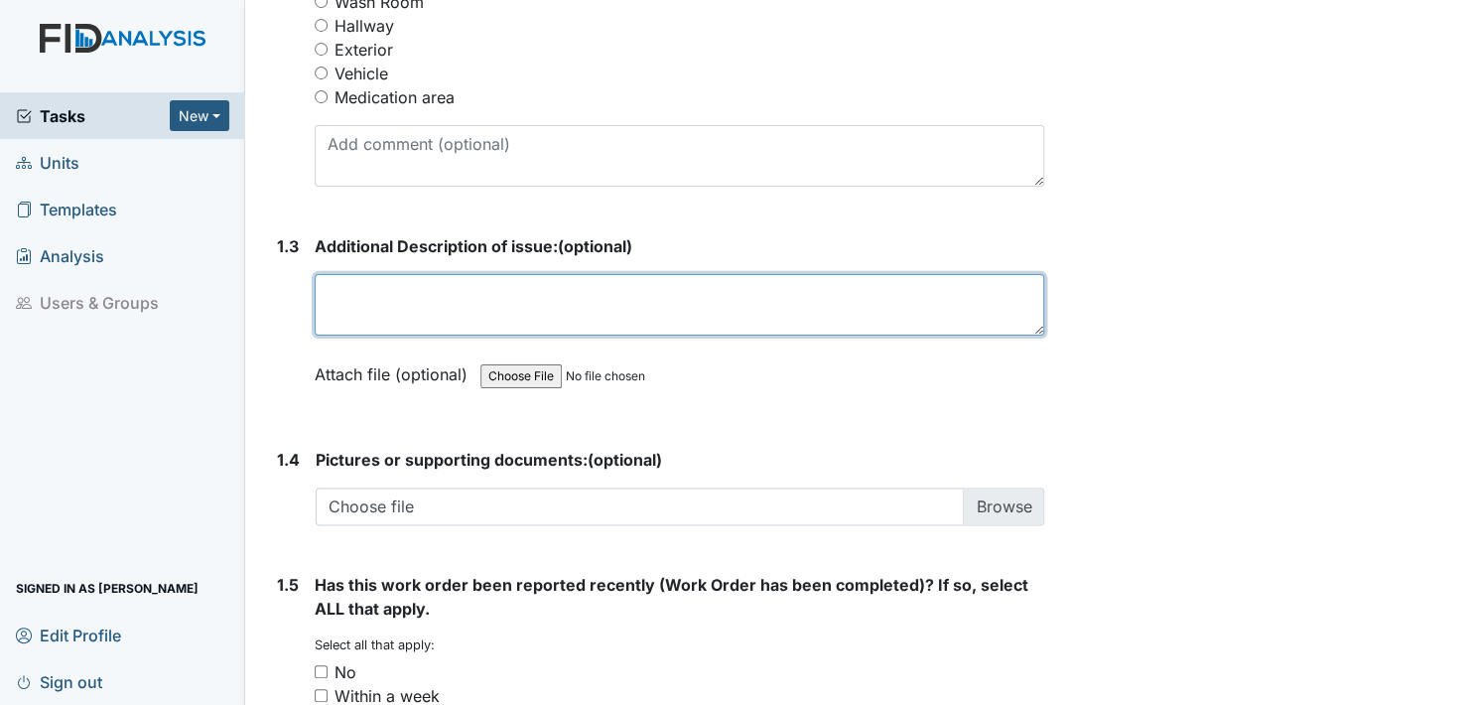
click at [349, 316] on textarea at bounding box center [680, 305] width 730 height 62
type textarea "need to install handle protector."
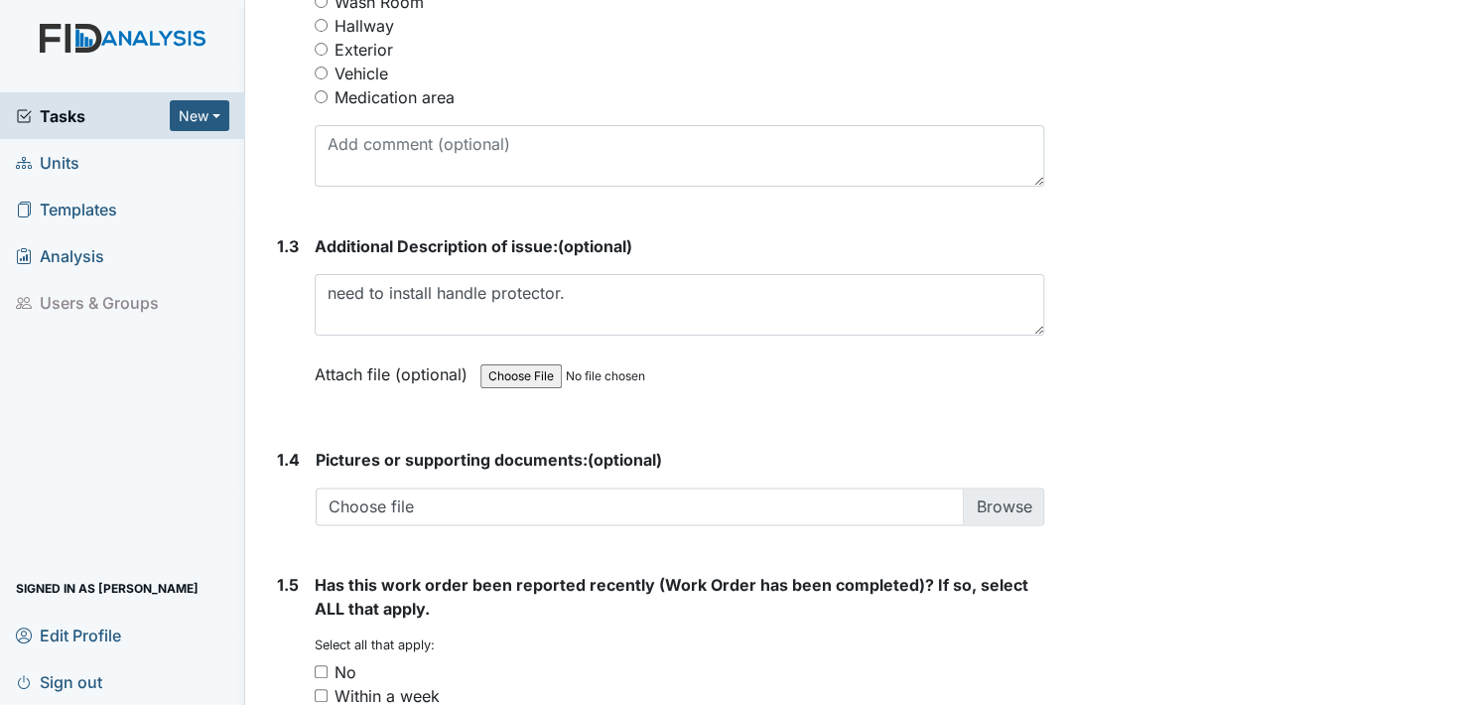
click at [345, 368] on label "Attach file (optional)" at bounding box center [395, 368] width 161 height 35
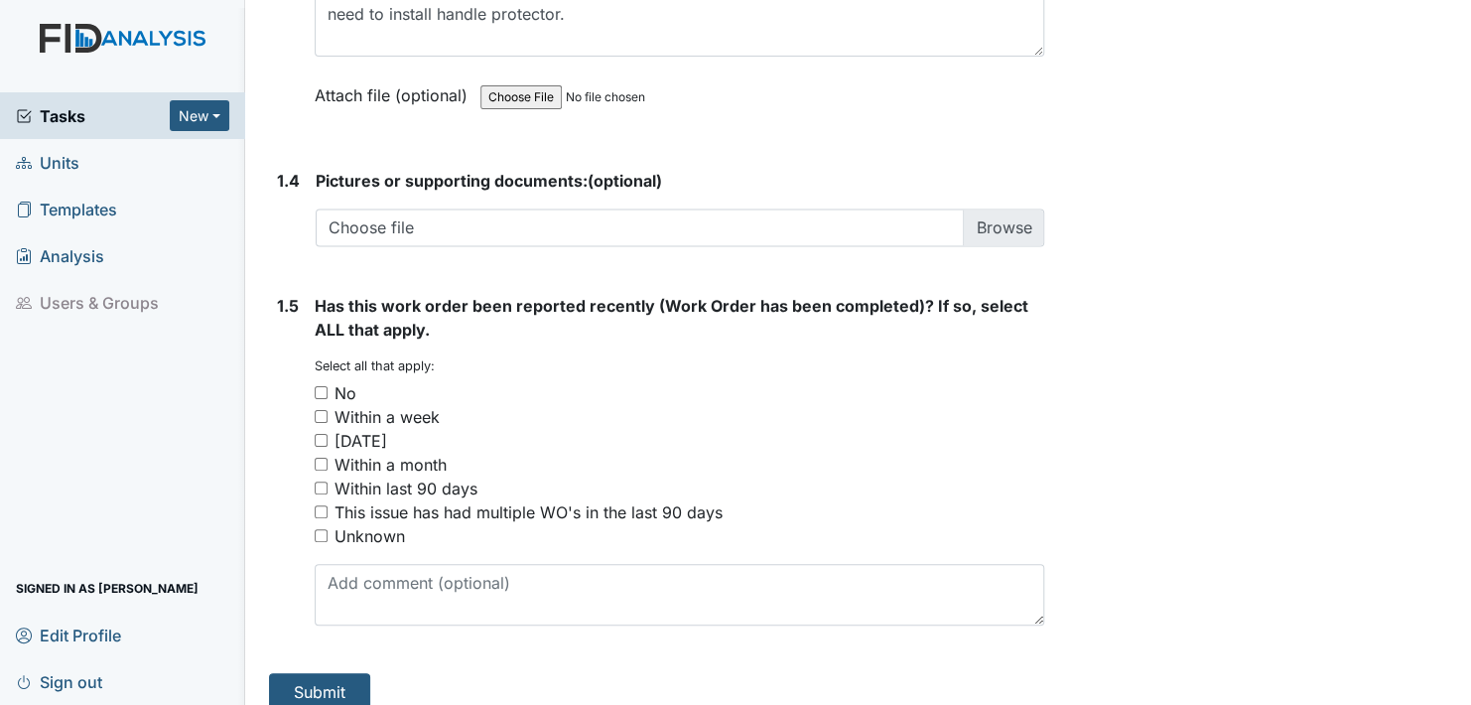
scroll to position [1430, 0]
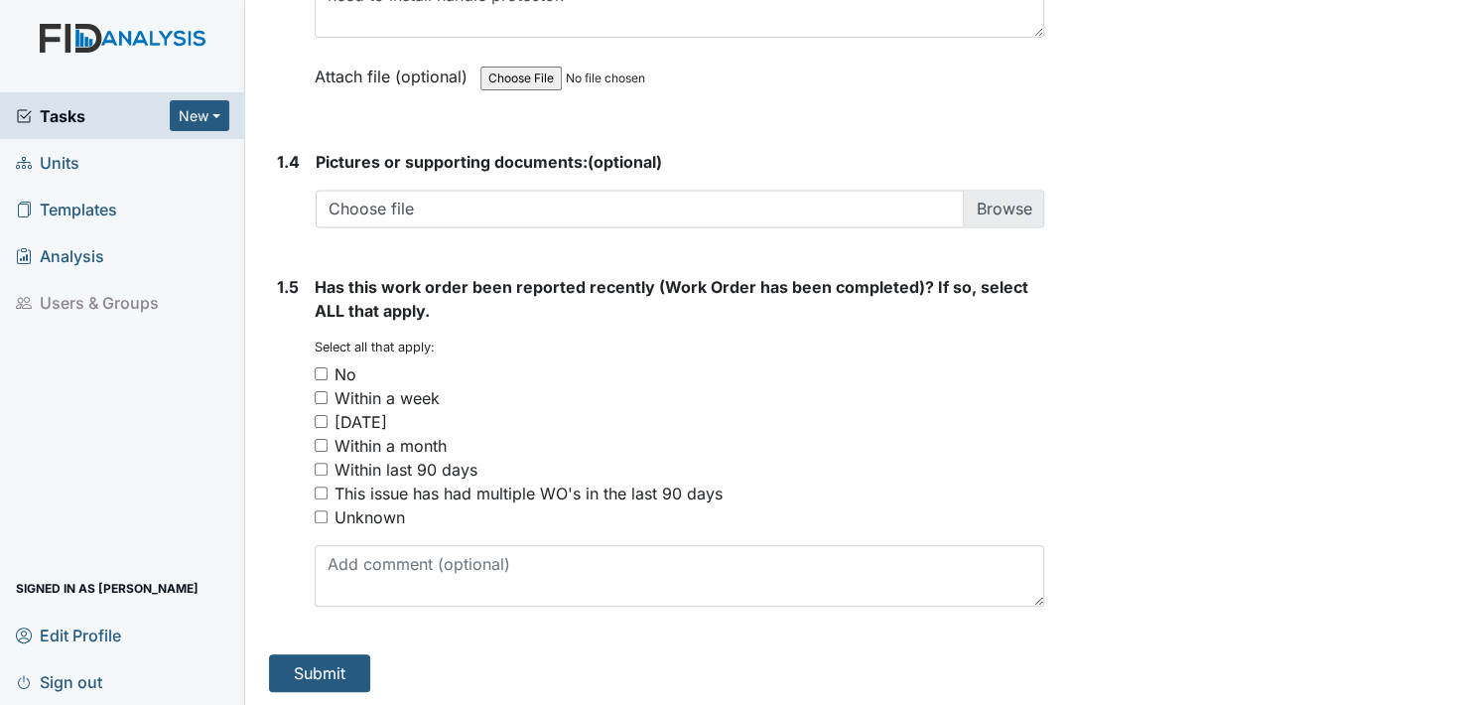
click at [320, 370] on input "No" at bounding box center [321, 373] width 13 height 13
checkbox input "true"
click at [312, 666] on button "Submit" at bounding box center [319, 673] width 101 height 38
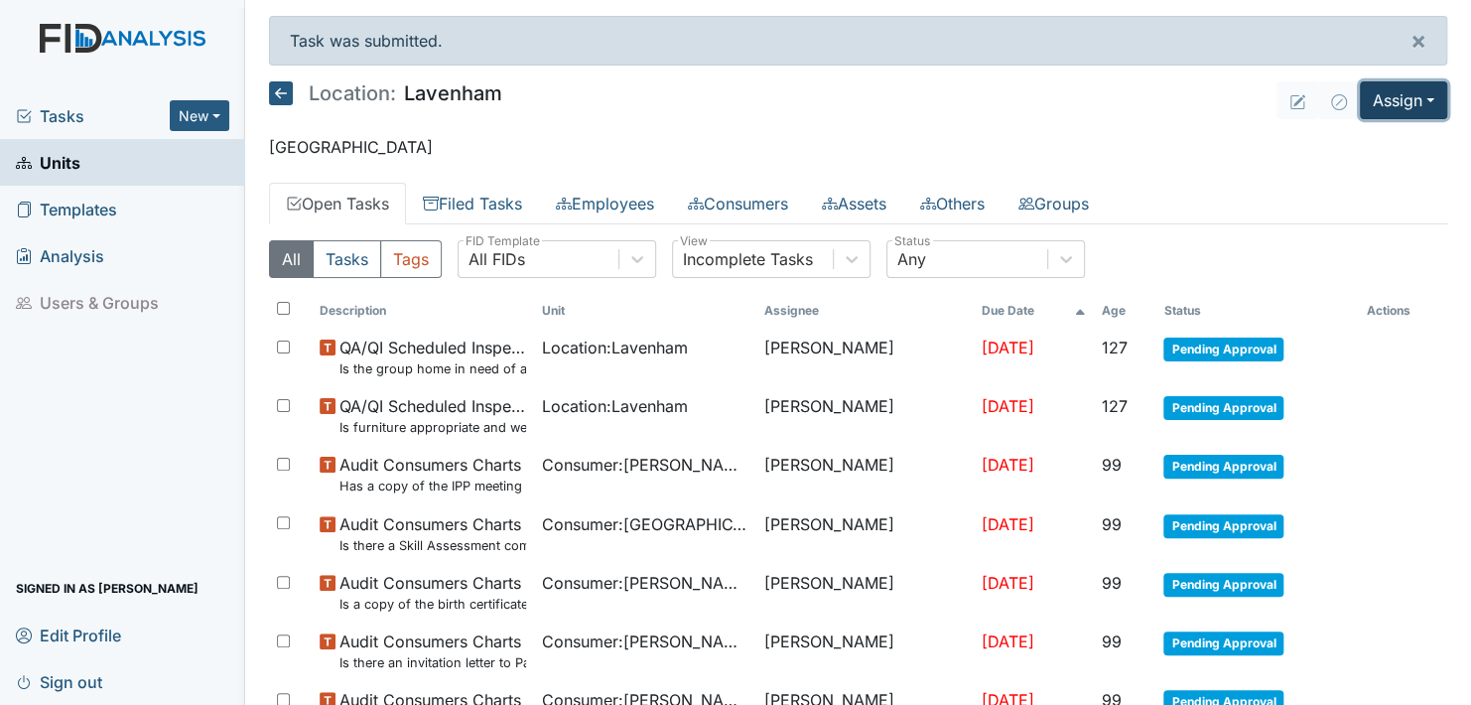
click at [1415, 93] on button "Assign" at bounding box center [1403, 100] width 87 height 38
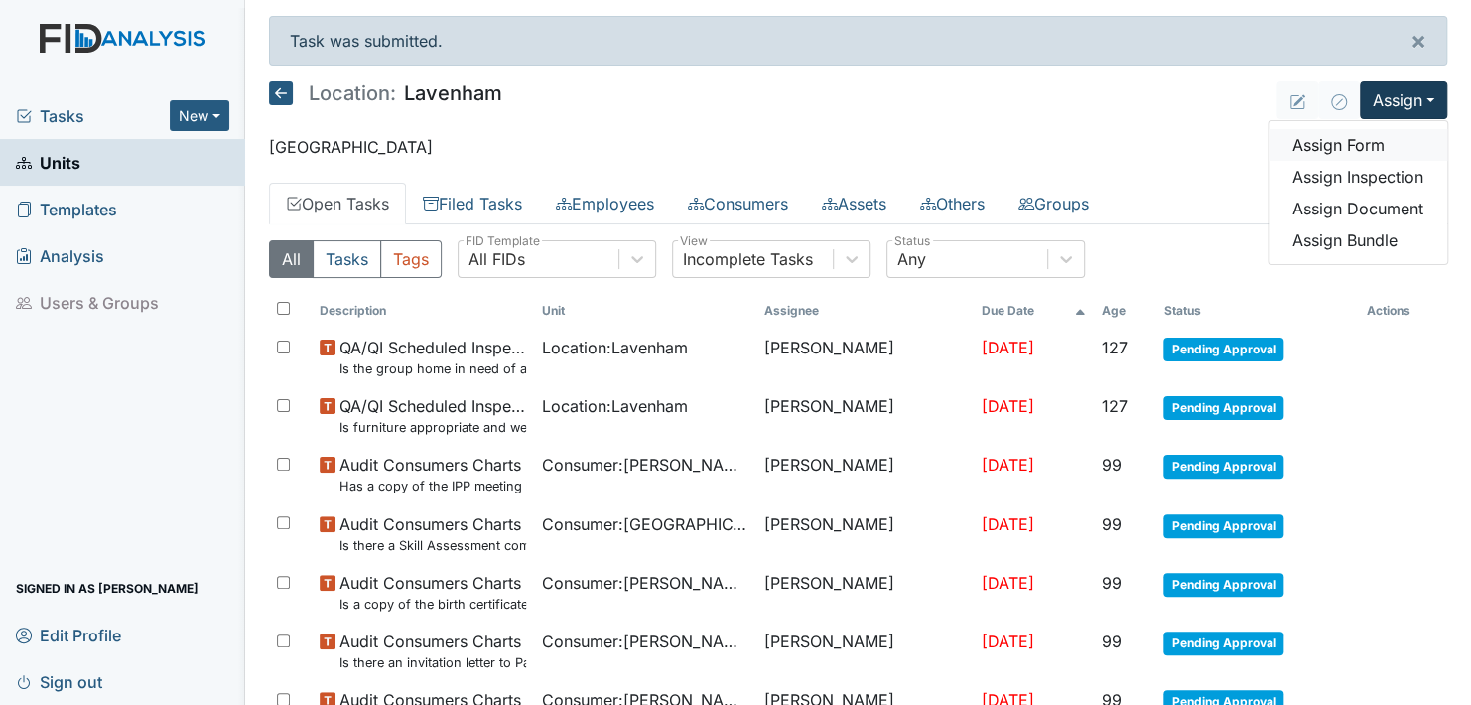
click at [1343, 146] on link "Assign Form" at bounding box center [1358, 145] width 179 height 32
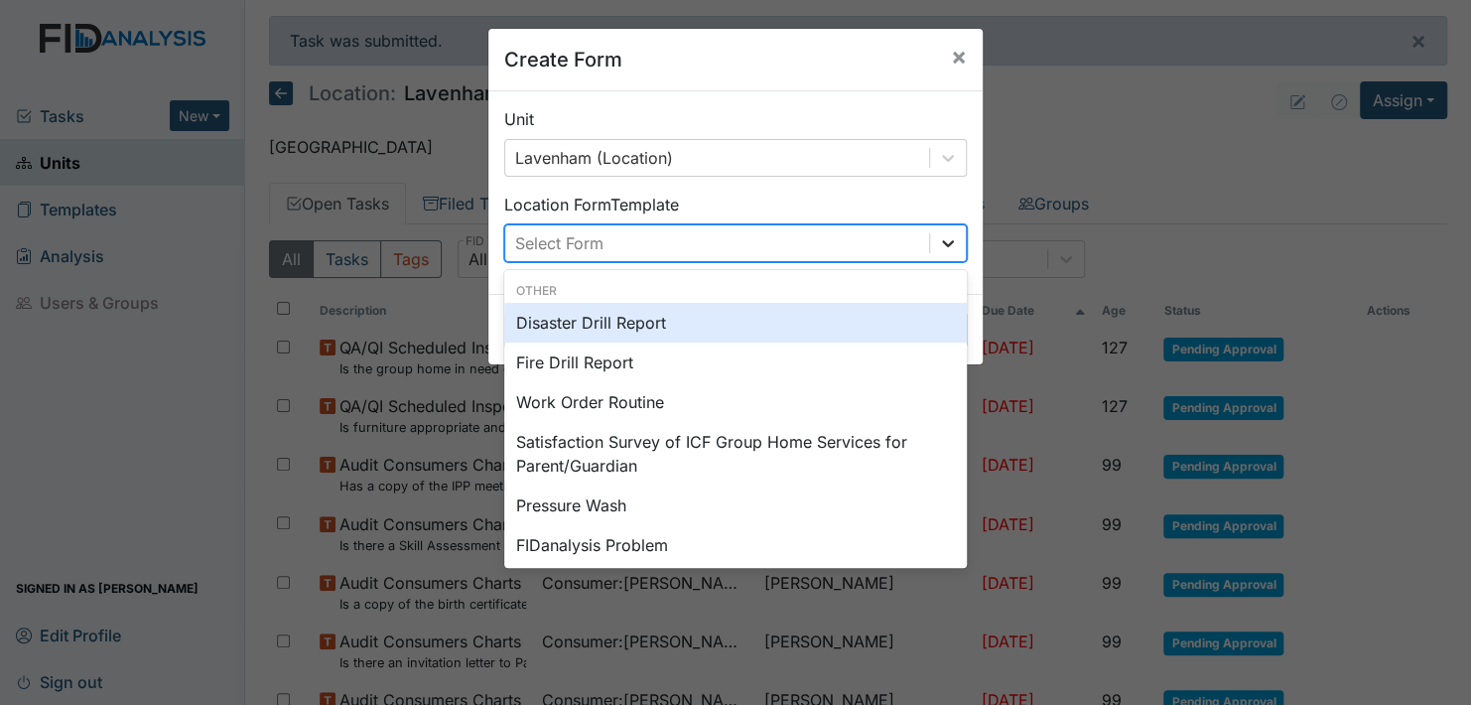
click at [939, 242] on icon at bounding box center [948, 243] width 20 height 20
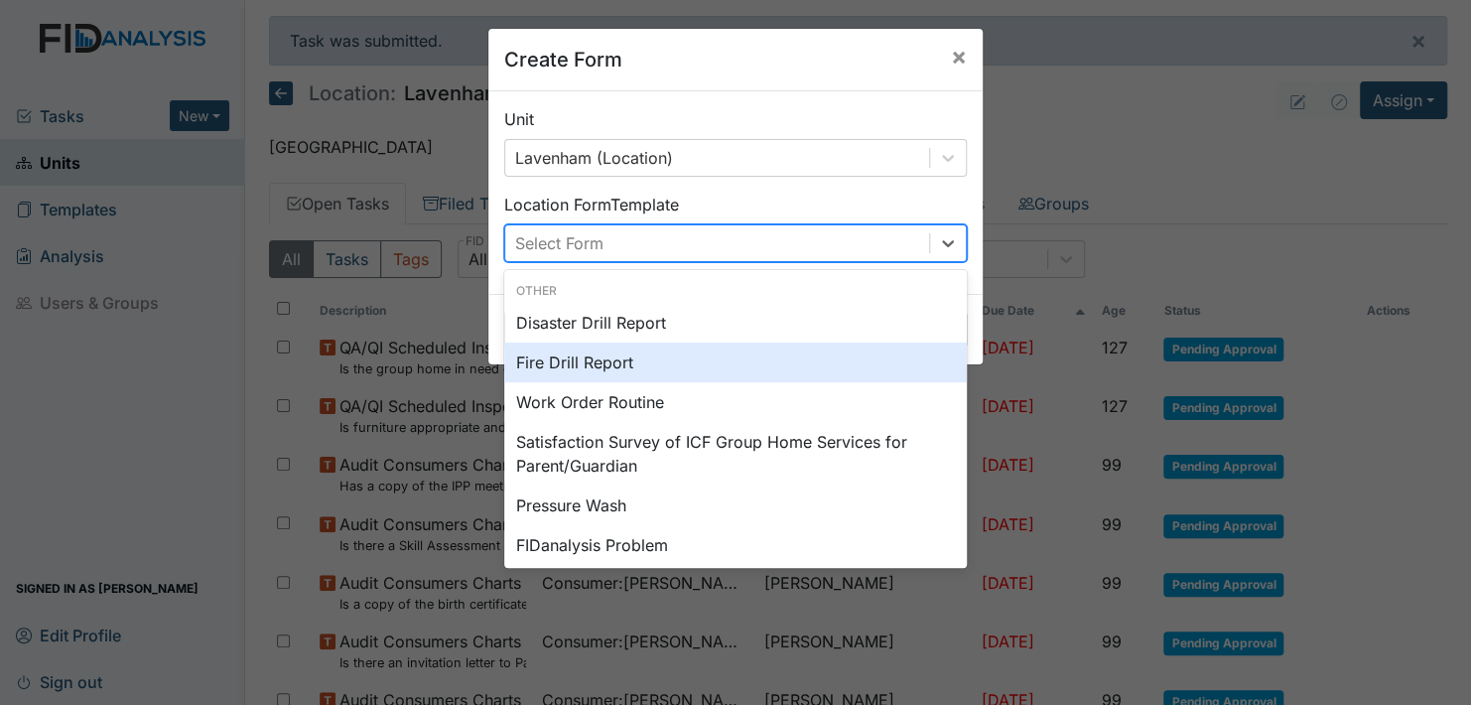
scroll to position [99, 0]
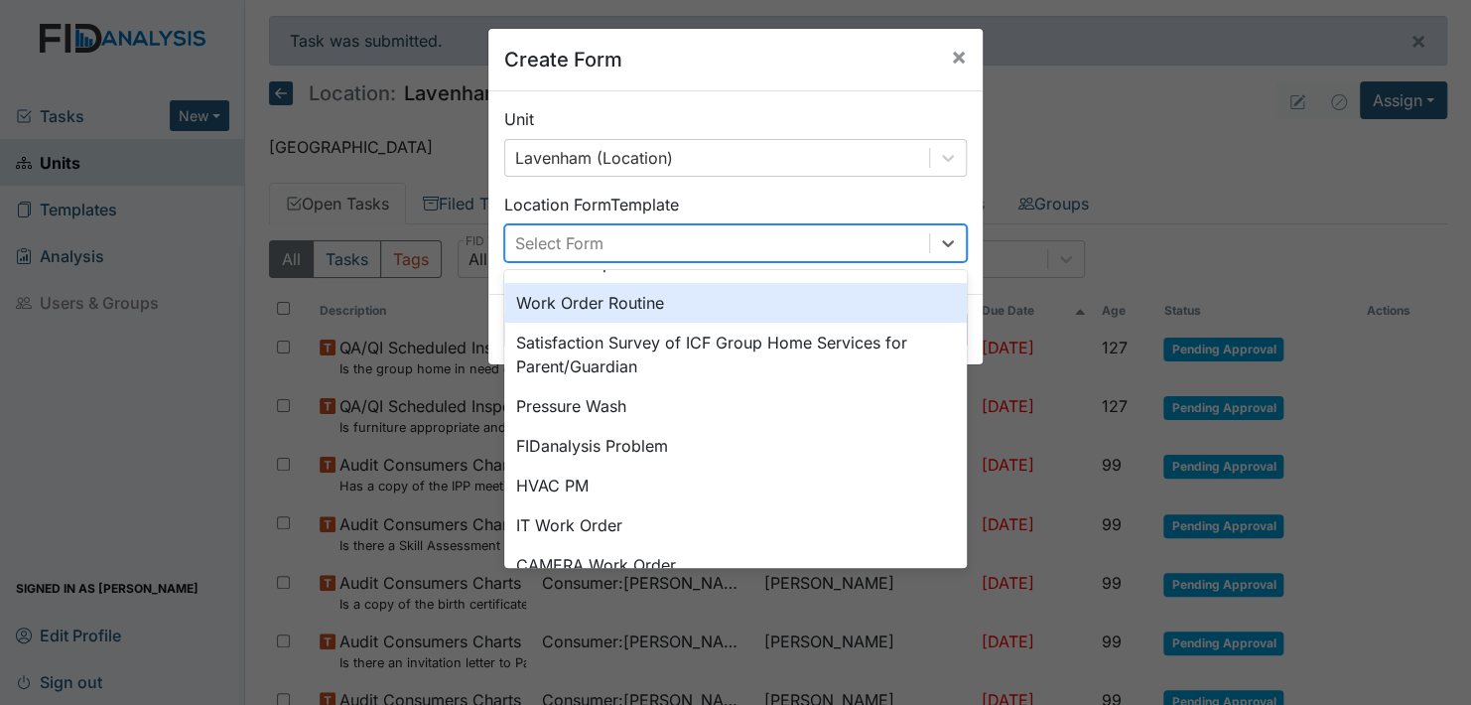
click at [639, 301] on div "Work Order Routine" at bounding box center [735, 303] width 463 height 40
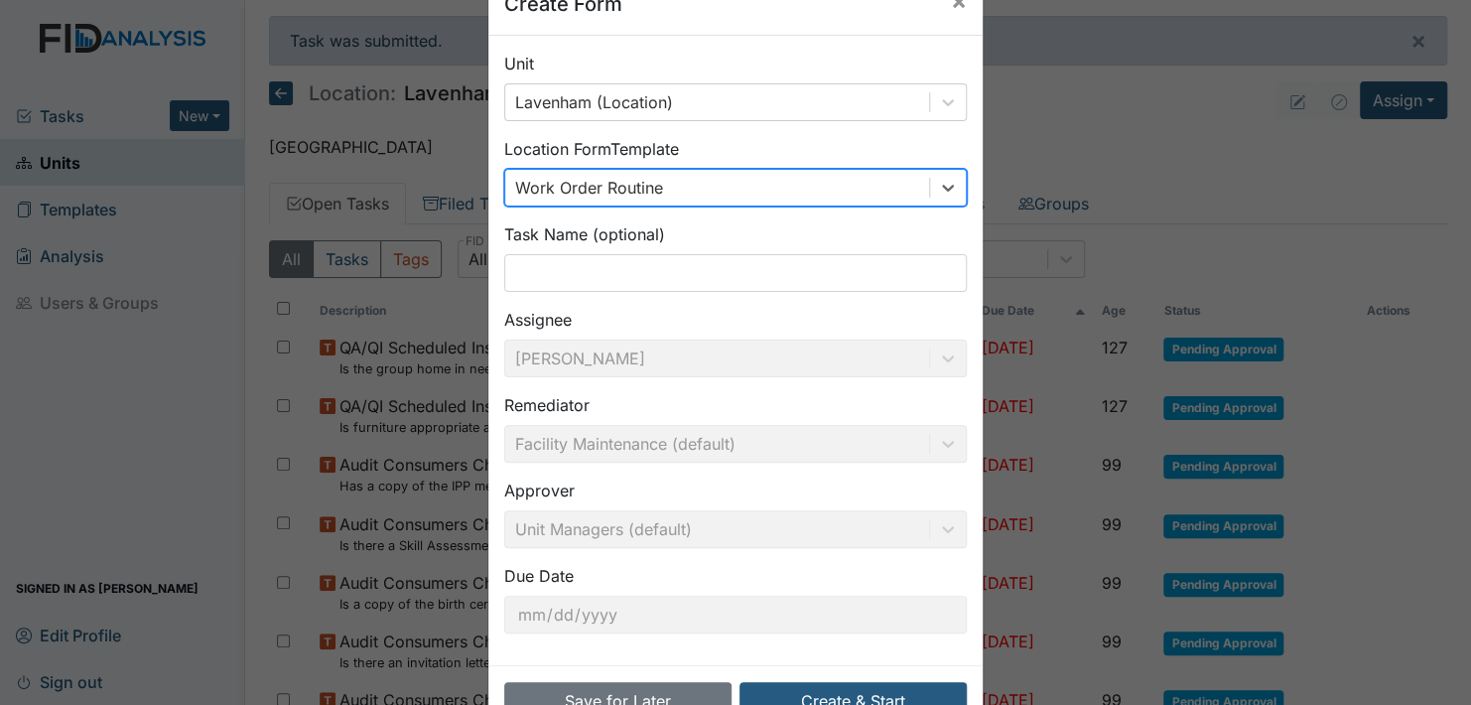
scroll to position [113, 0]
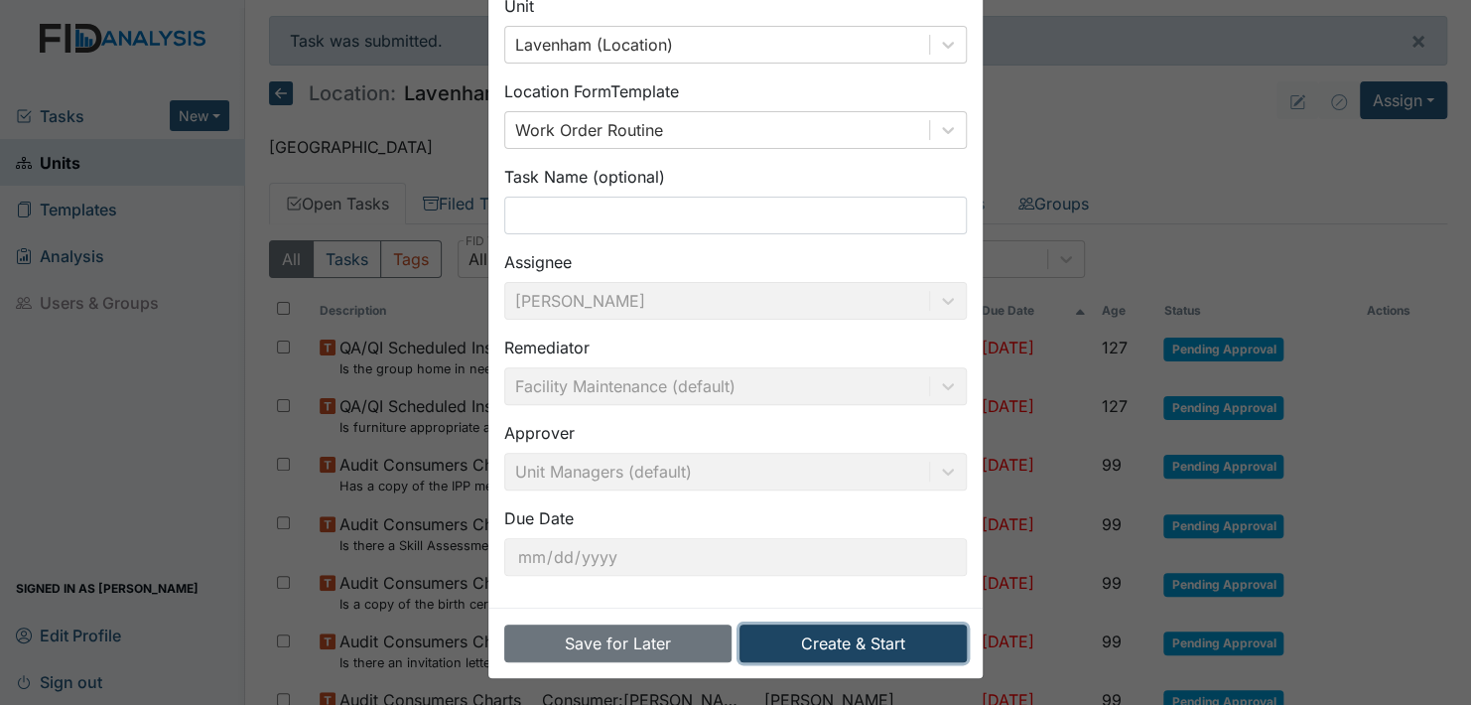
click at [842, 632] on button "Create & Start" at bounding box center [853, 643] width 227 height 38
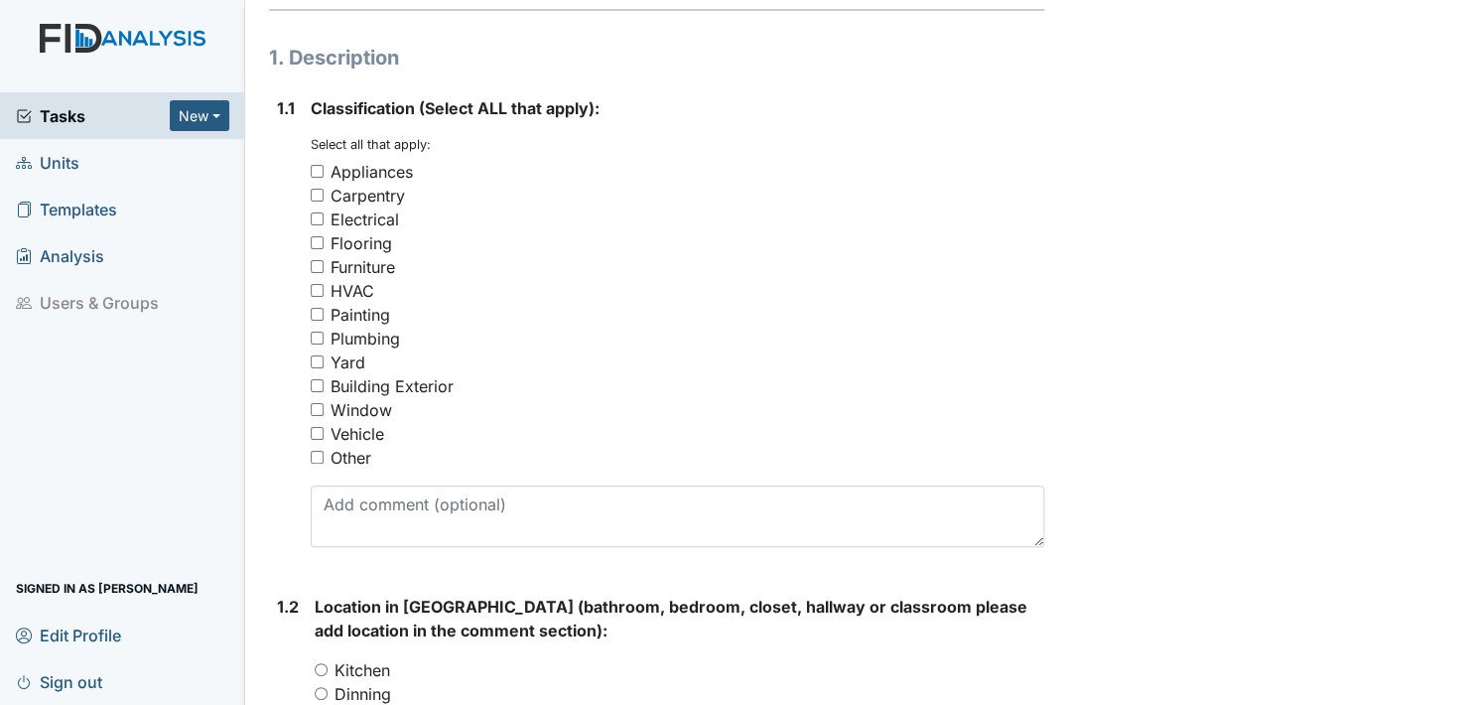
scroll to position [298, 0]
